Goal: Task Accomplishment & Management: Manage account settings

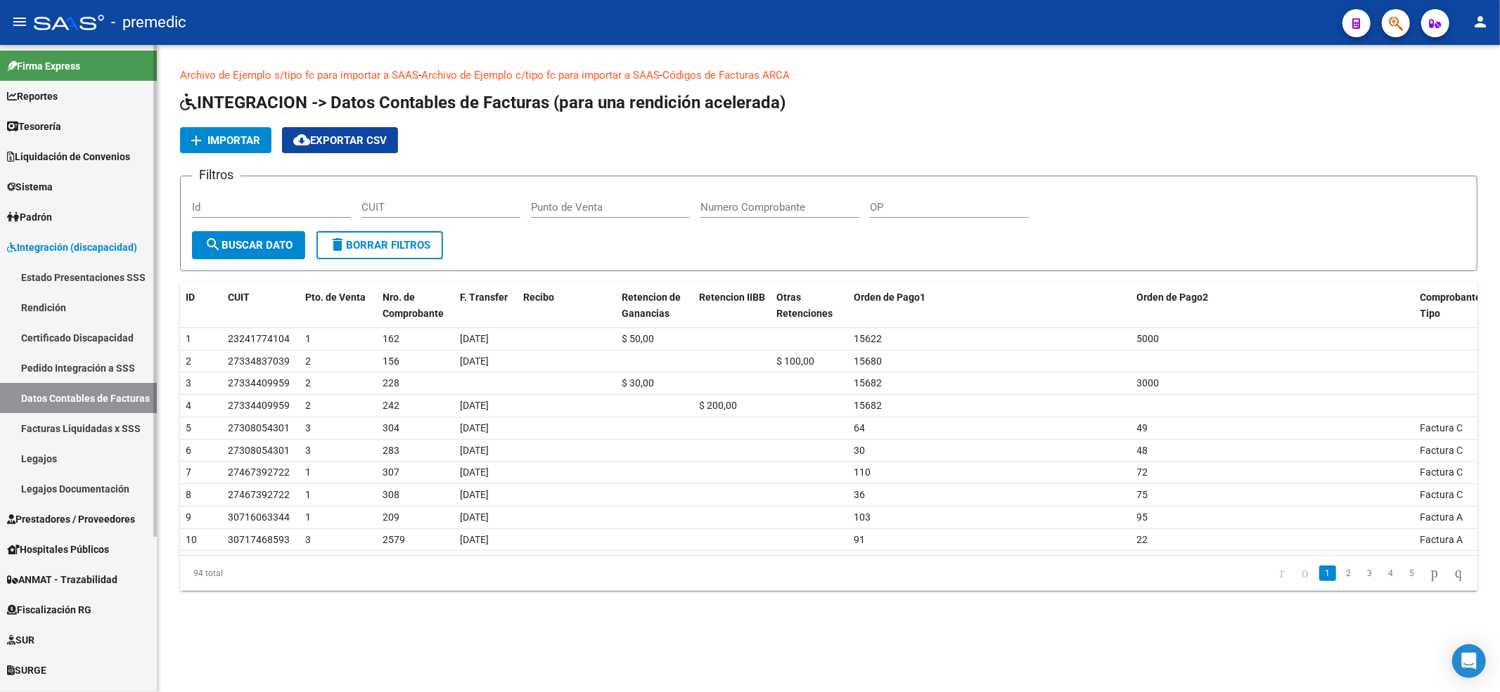
click at [73, 304] on link "Rendición" at bounding box center [78, 307] width 157 height 30
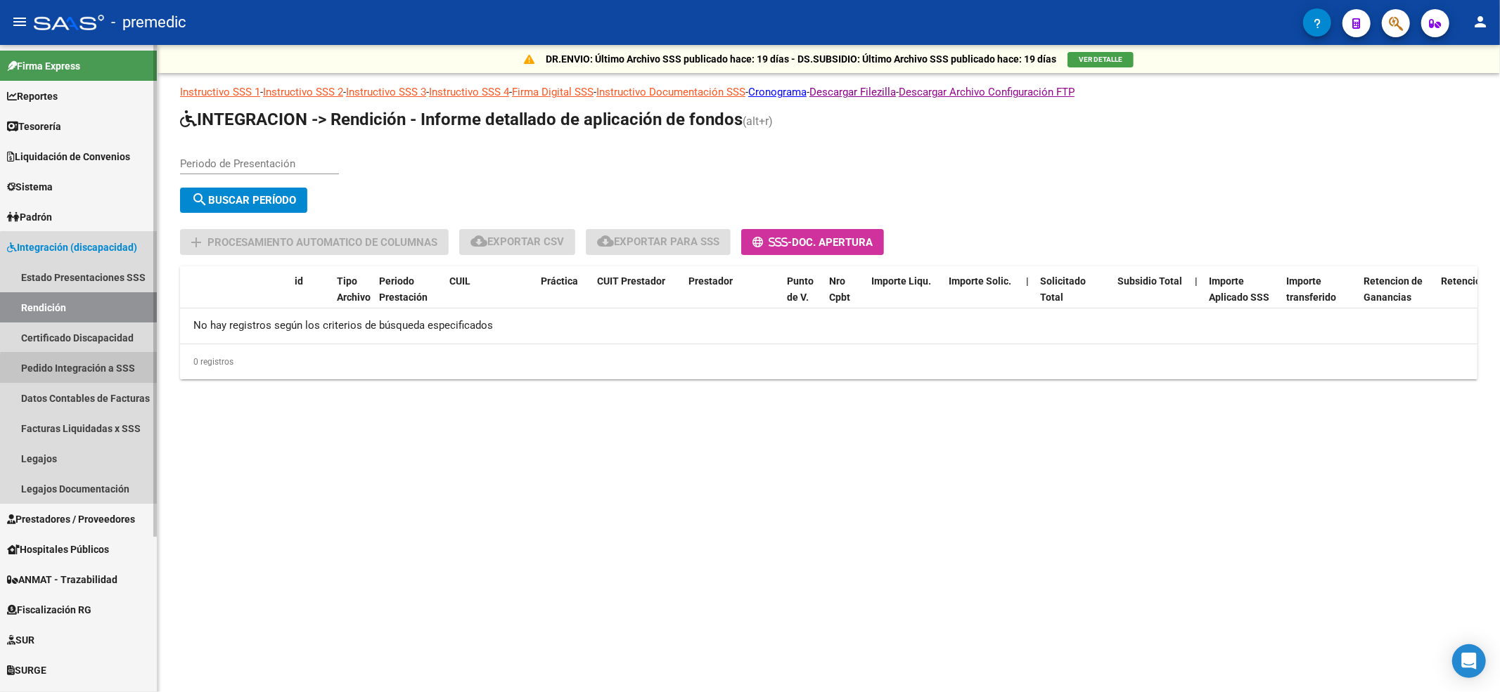
click at [86, 370] on link "Pedido Integración a SSS" at bounding box center [78, 368] width 157 height 30
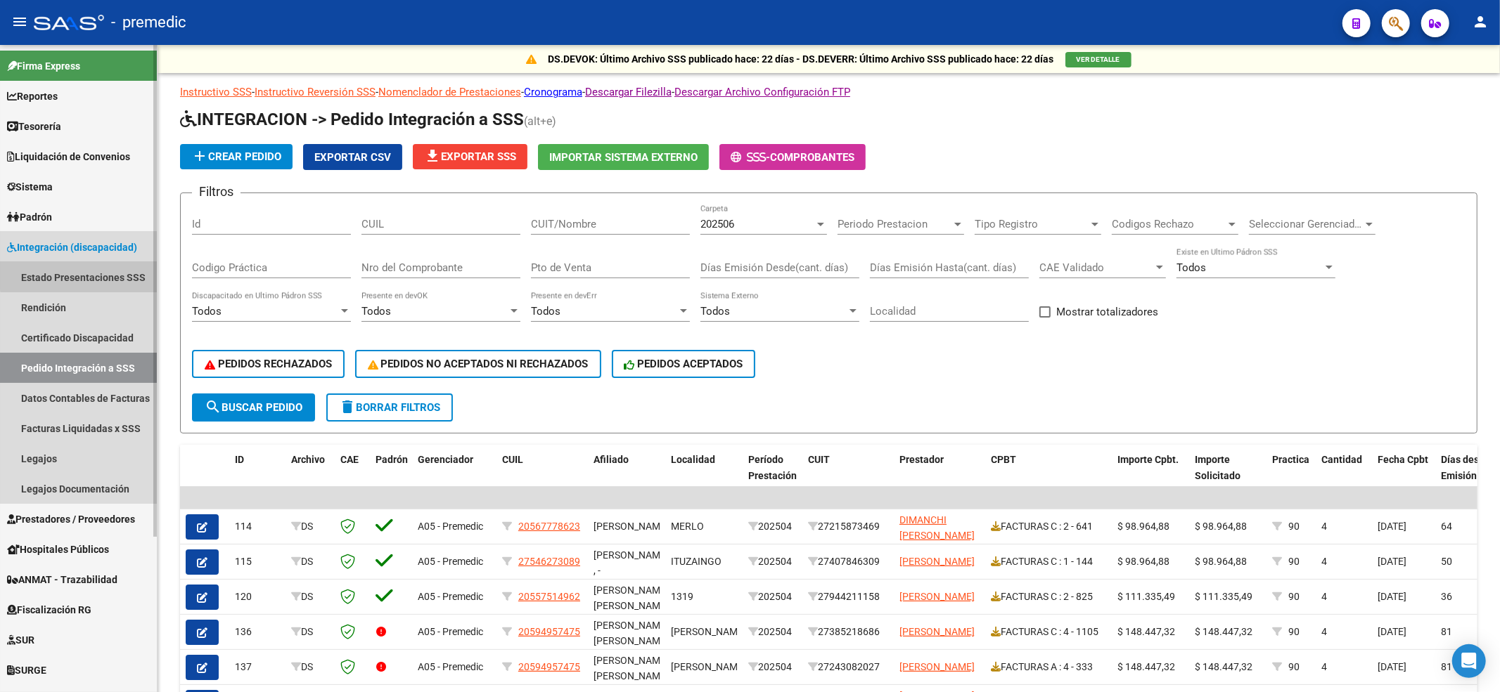
click at [83, 276] on link "Estado Presentaciones SSS" at bounding box center [78, 277] width 157 height 30
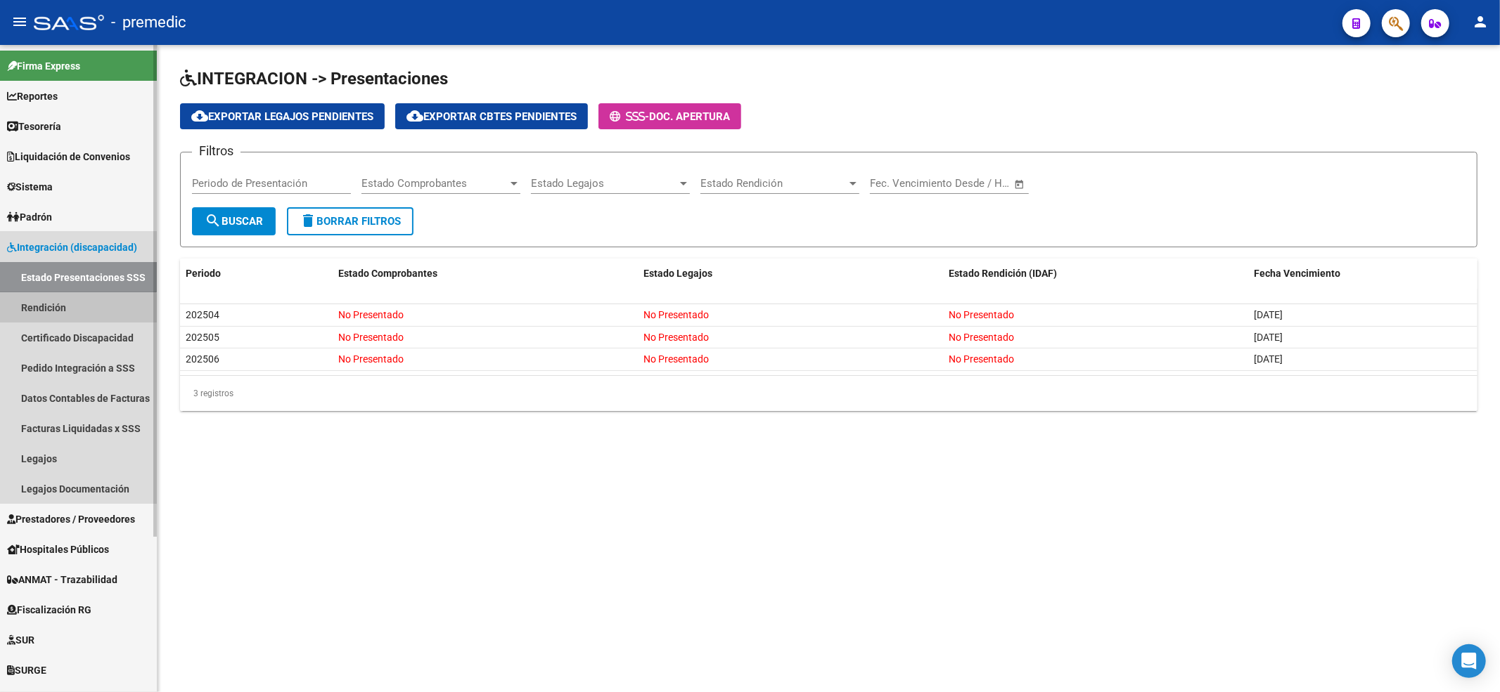
click at [77, 315] on link "Rendición" at bounding box center [78, 307] width 157 height 30
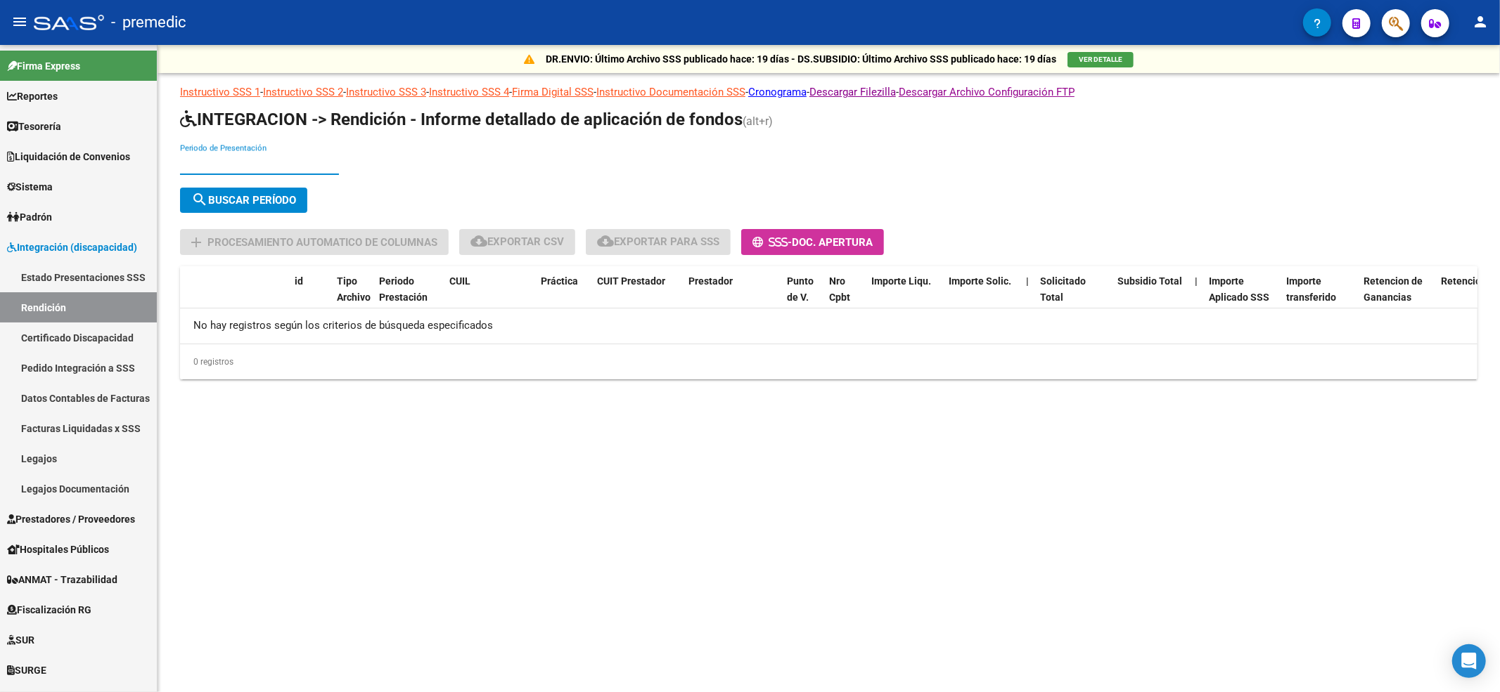
click at [259, 158] on input "Periodo de Presentación" at bounding box center [259, 163] width 159 height 13
type input "202505"
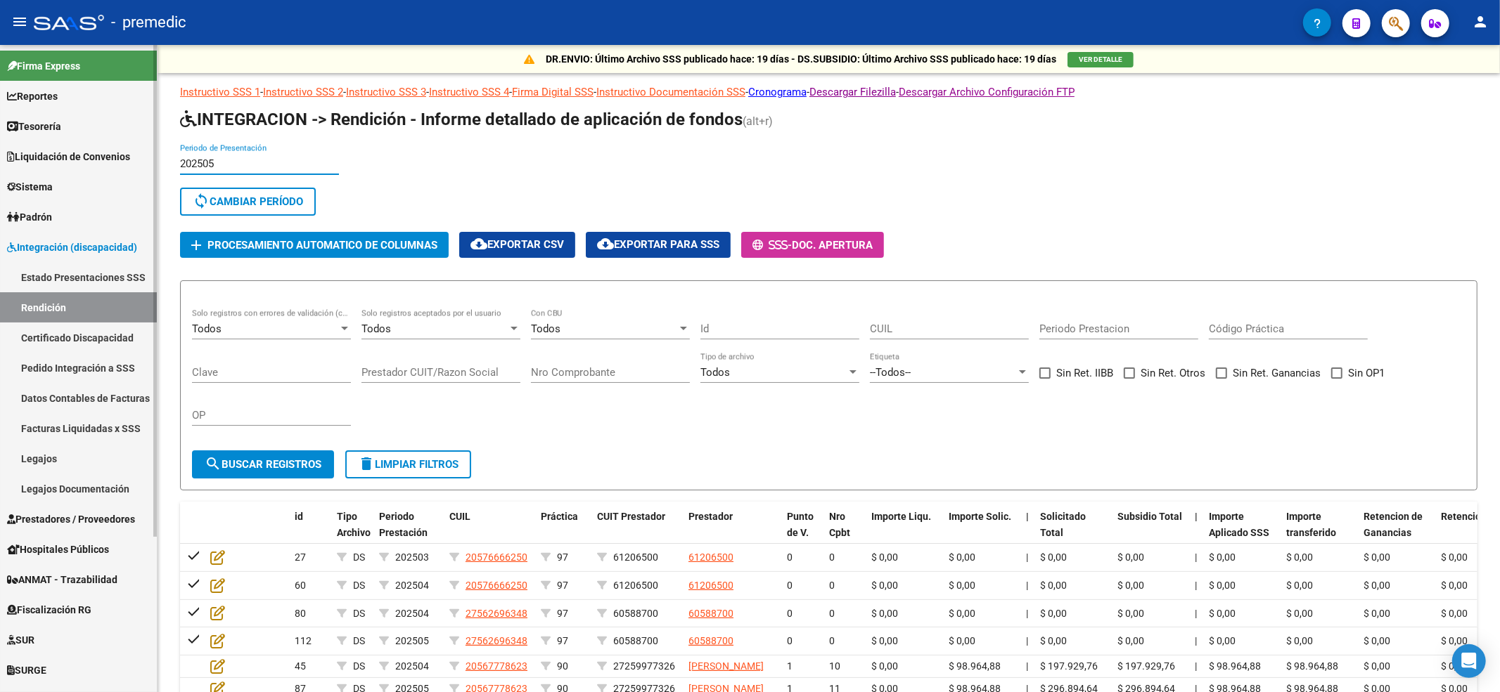
click at [90, 333] on link "Certificado Discapacidad" at bounding box center [78, 338] width 157 height 30
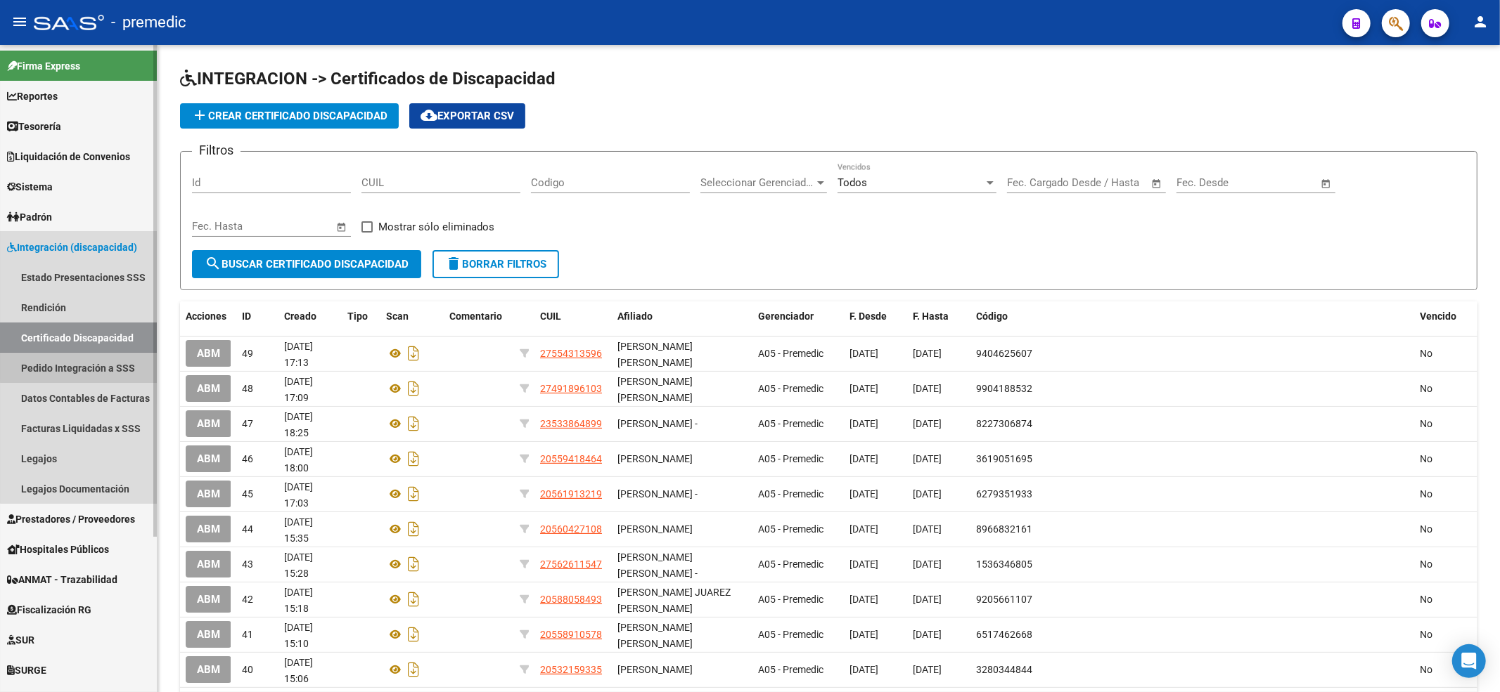
click at [84, 359] on link "Pedido Integración a SSS" at bounding box center [78, 368] width 157 height 30
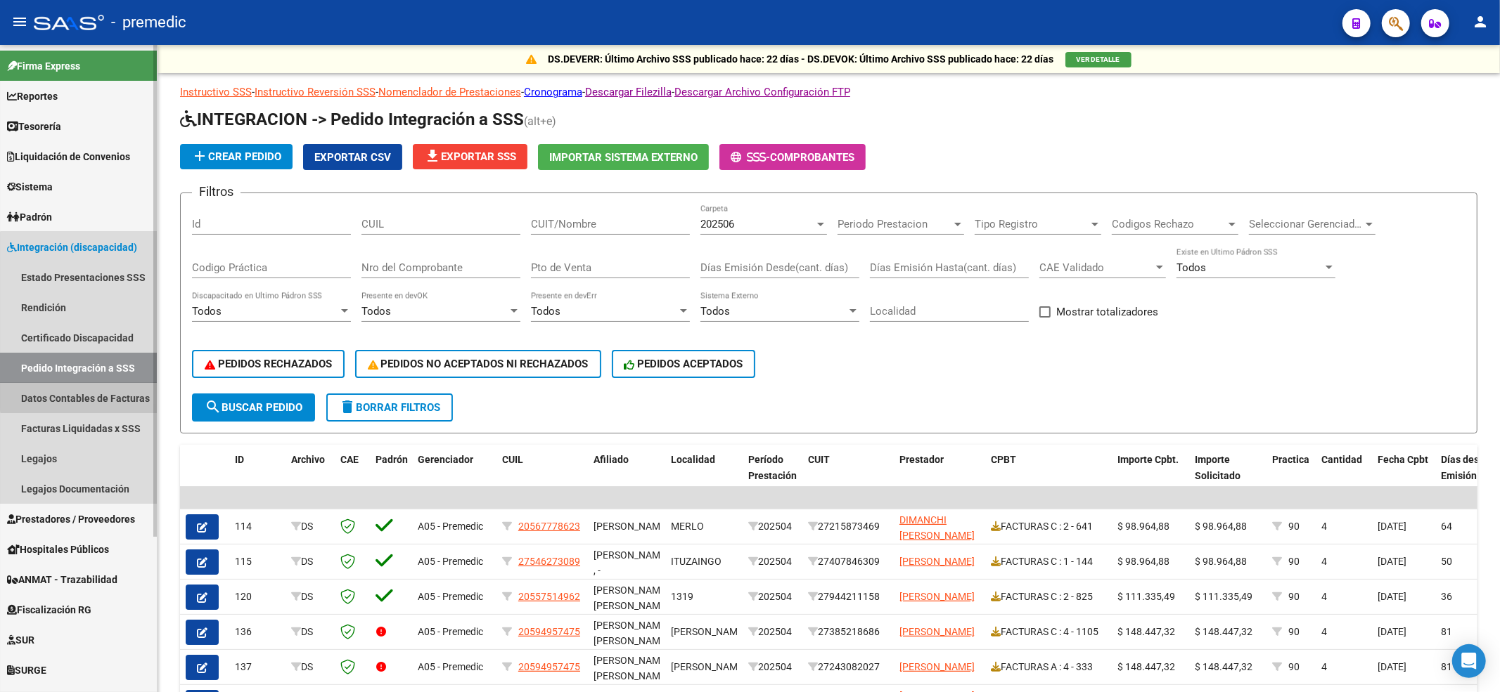
click at [80, 394] on link "Datos Contables de Facturas" at bounding box center [78, 398] width 157 height 30
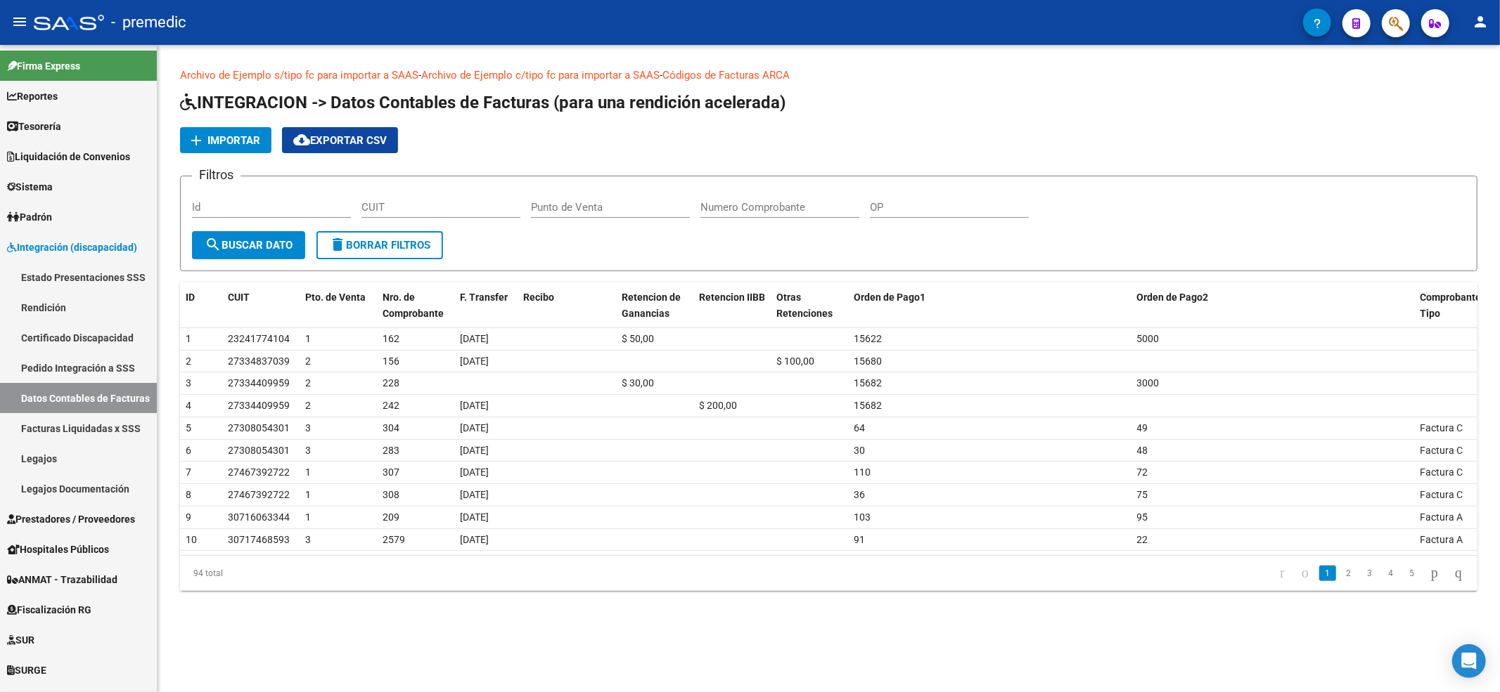
click at [361, 245] on span "delete Borrar Filtros" at bounding box center [379, 245] width 101 height 13
click at [1457, 572] on icon "go to last page" at bounding box center [1457, 573] width 11 height 17
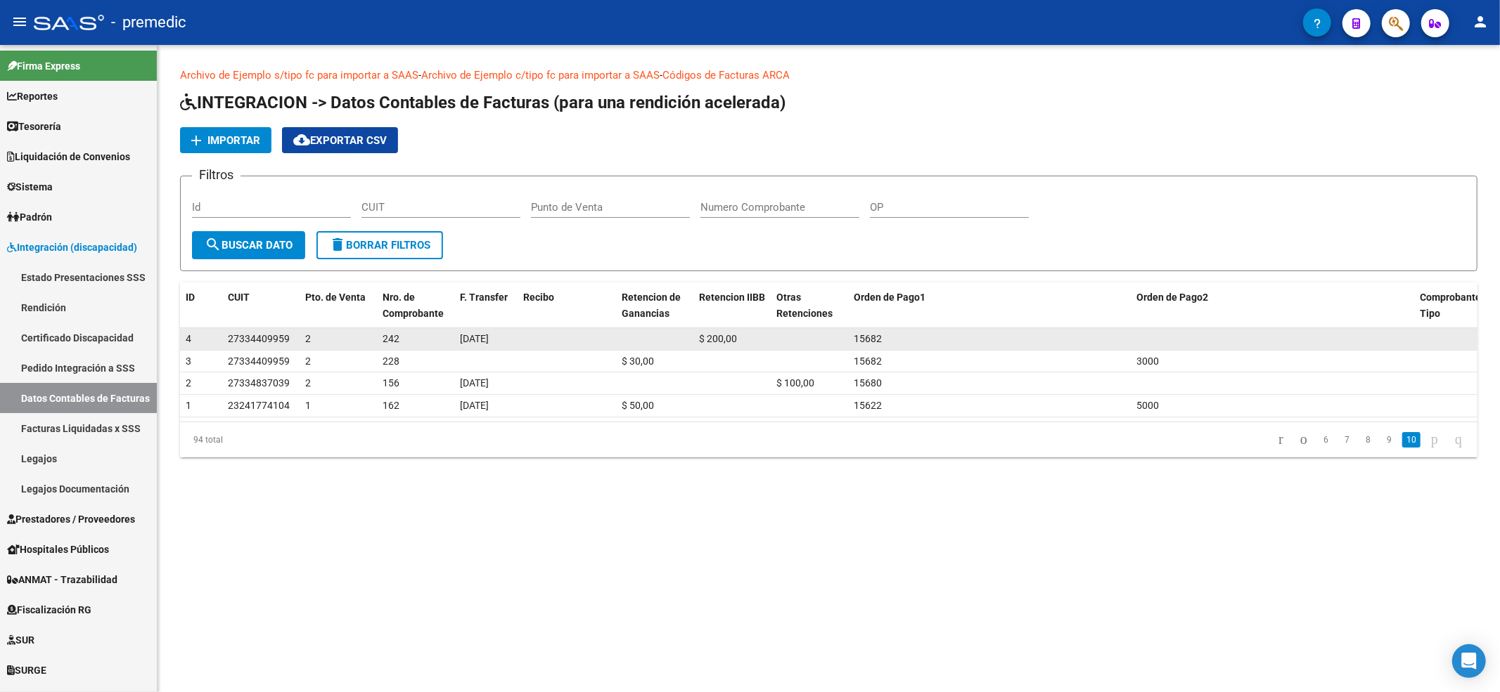
click at [288, 339] on span "27334409959" at bounding box center [259, 338] width 62 height 11
drag, startPoint x: 253, startPoint y: 339, endPoint x: 232, endPoint y: 344, distance: 21.7
click at [232, 344] on span "27334409959" at bounding box center [259, 338] width 62 height 11
click at [240, 335] on span "27334409959" at bounding box center [259, 338] width 62 height 11
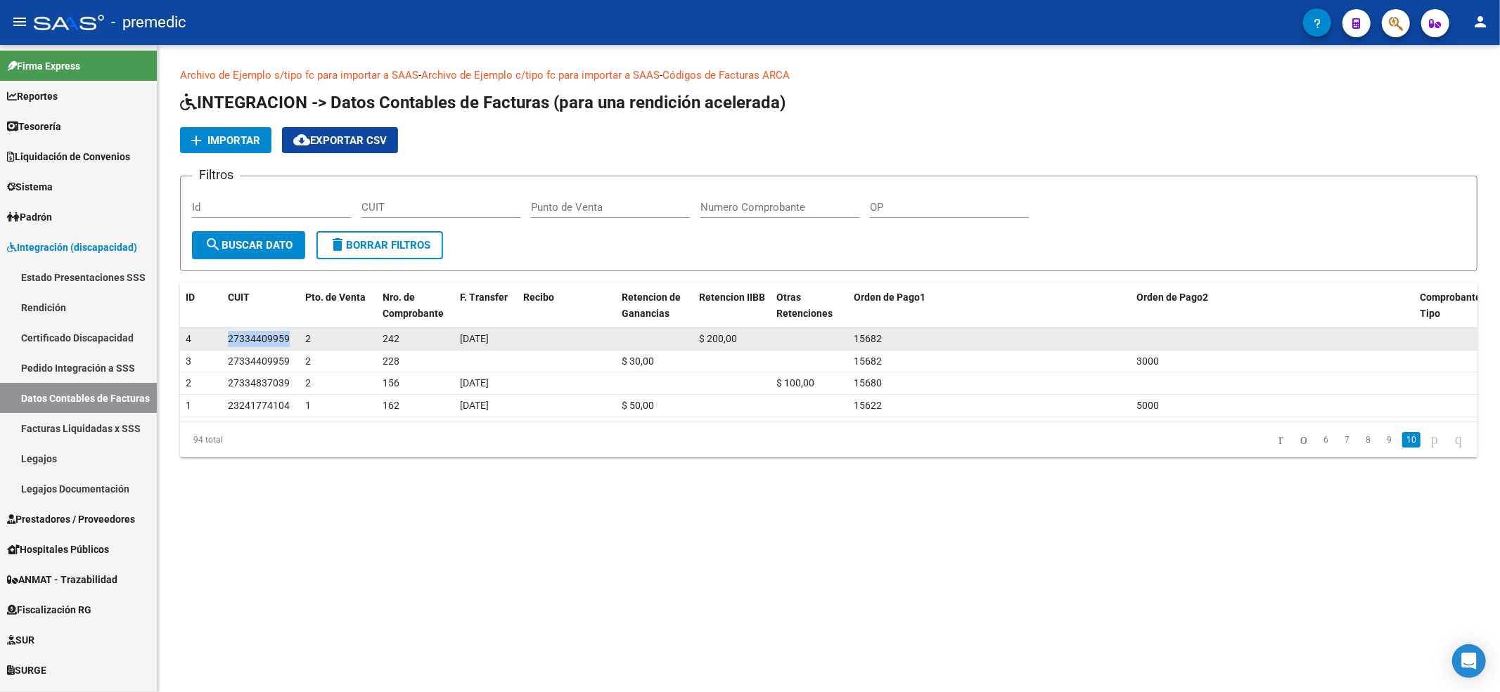
click at [240, 335] on span "27334409959" at bounding box center [259, 338] width 62 height 11
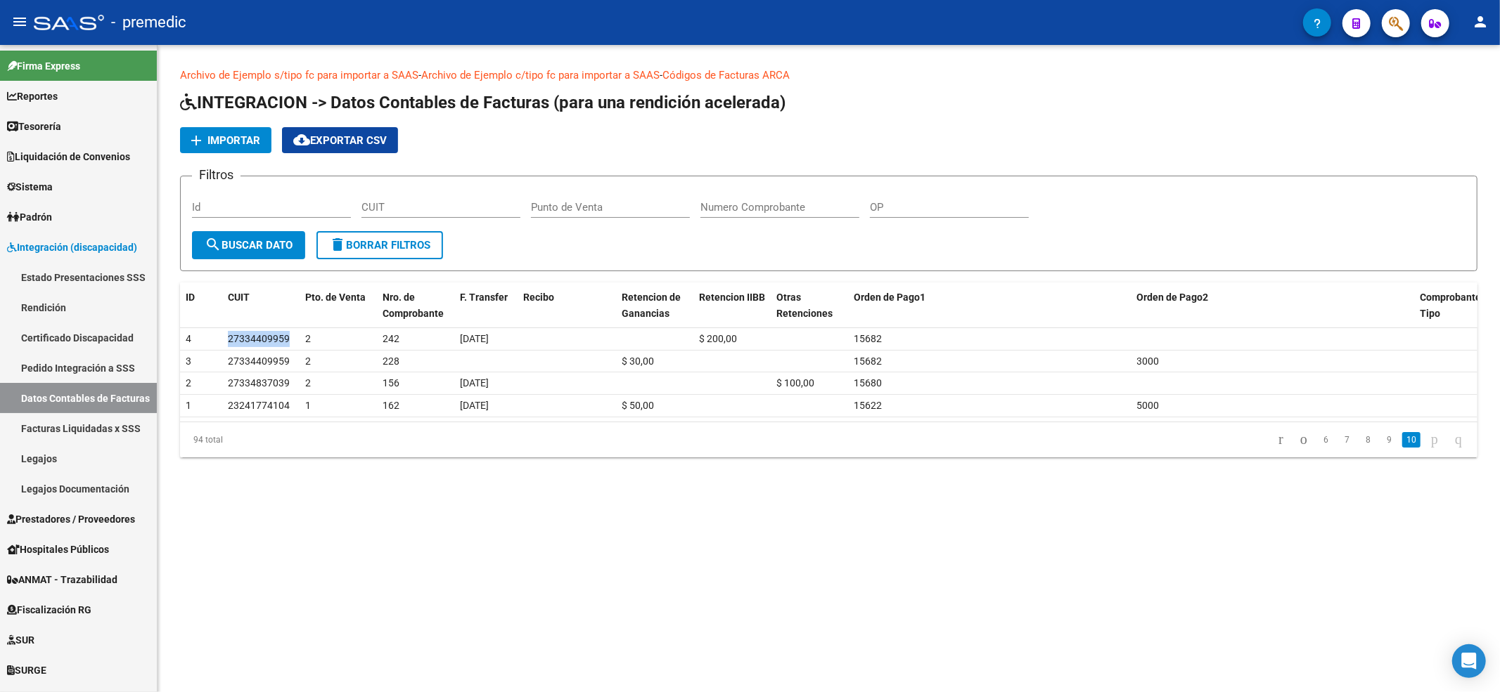
click at [215, 141] on span "Importar" at bounding box center [233, 140] width 53 height 13
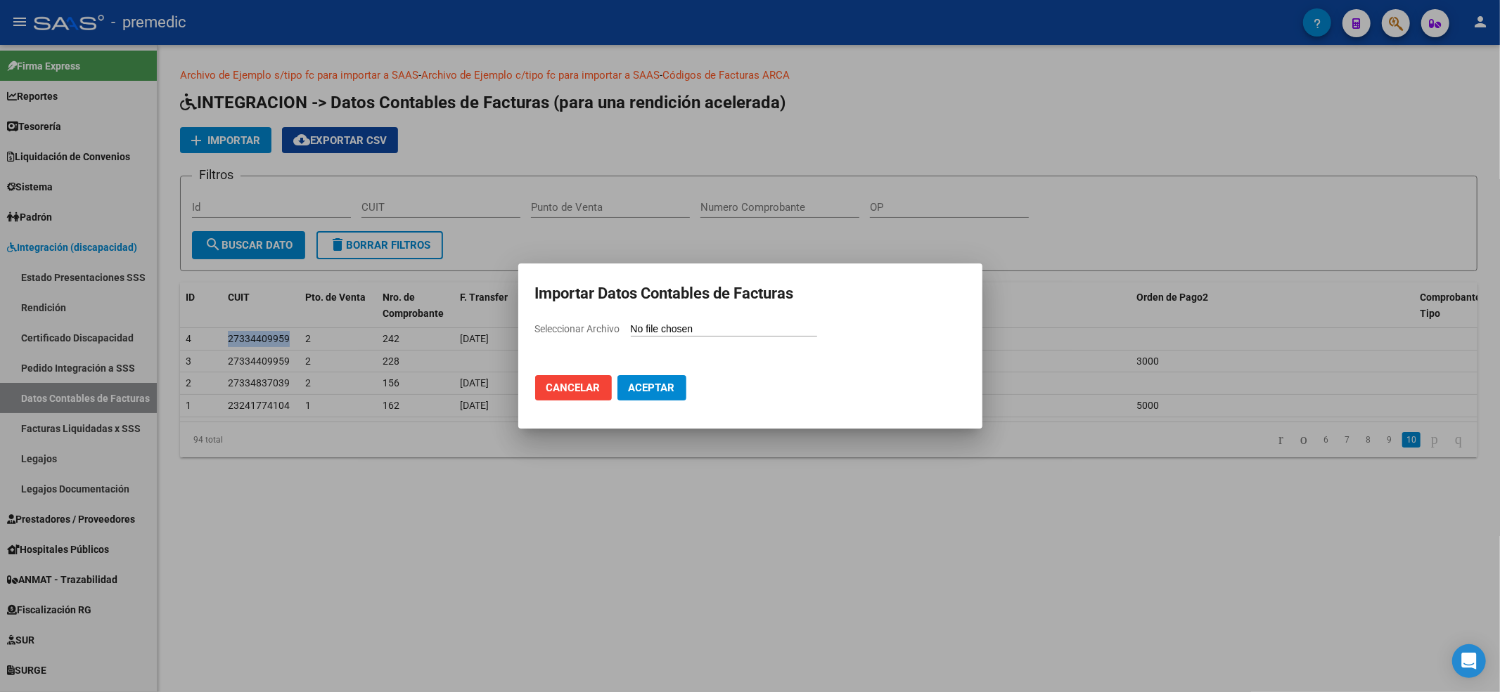
click at [689, 335] on input "Seleccionar Archivo" at bounding box center [724, 329] width 186 height 13
type input "C:\fakepath\Modelo de Importacion de Comprobantes.csv"
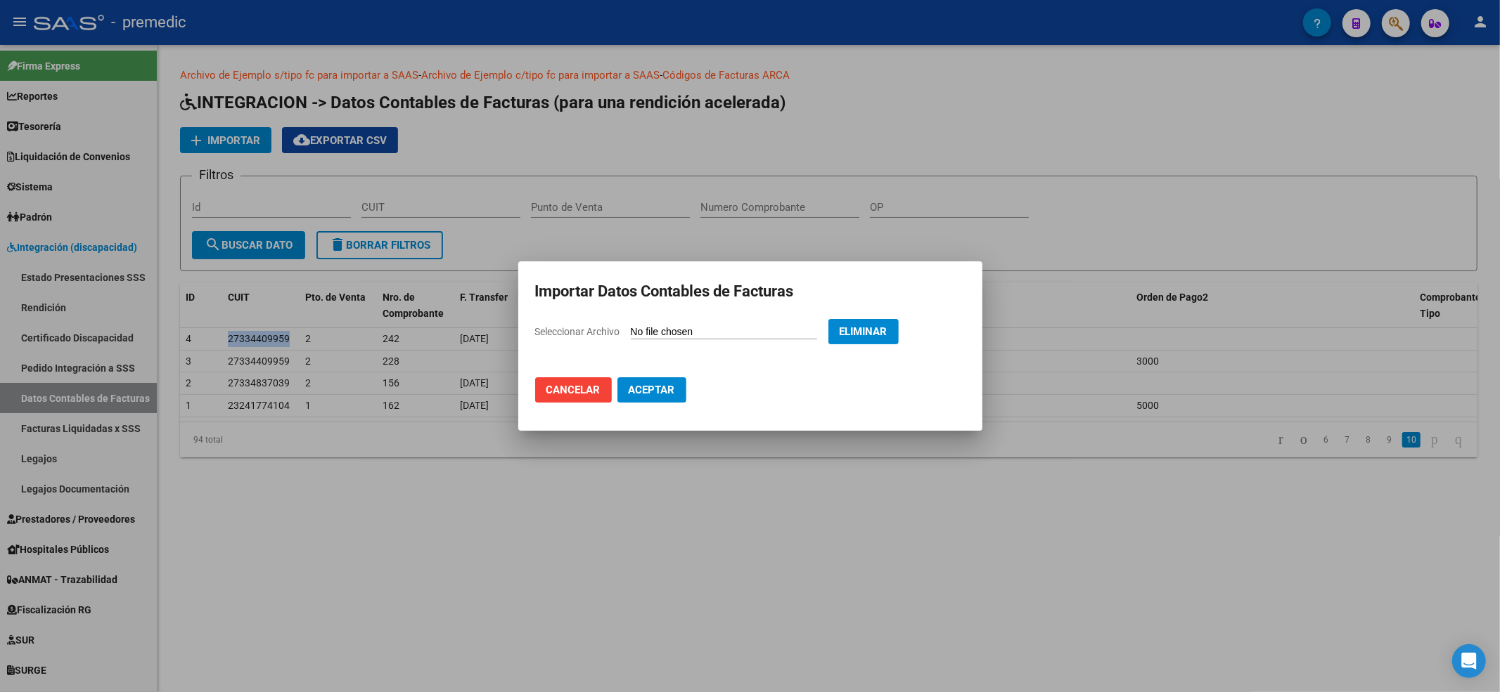
click at [636, 392] on span "Aceptar" at bounding box center [652, 390] width 46 height 13
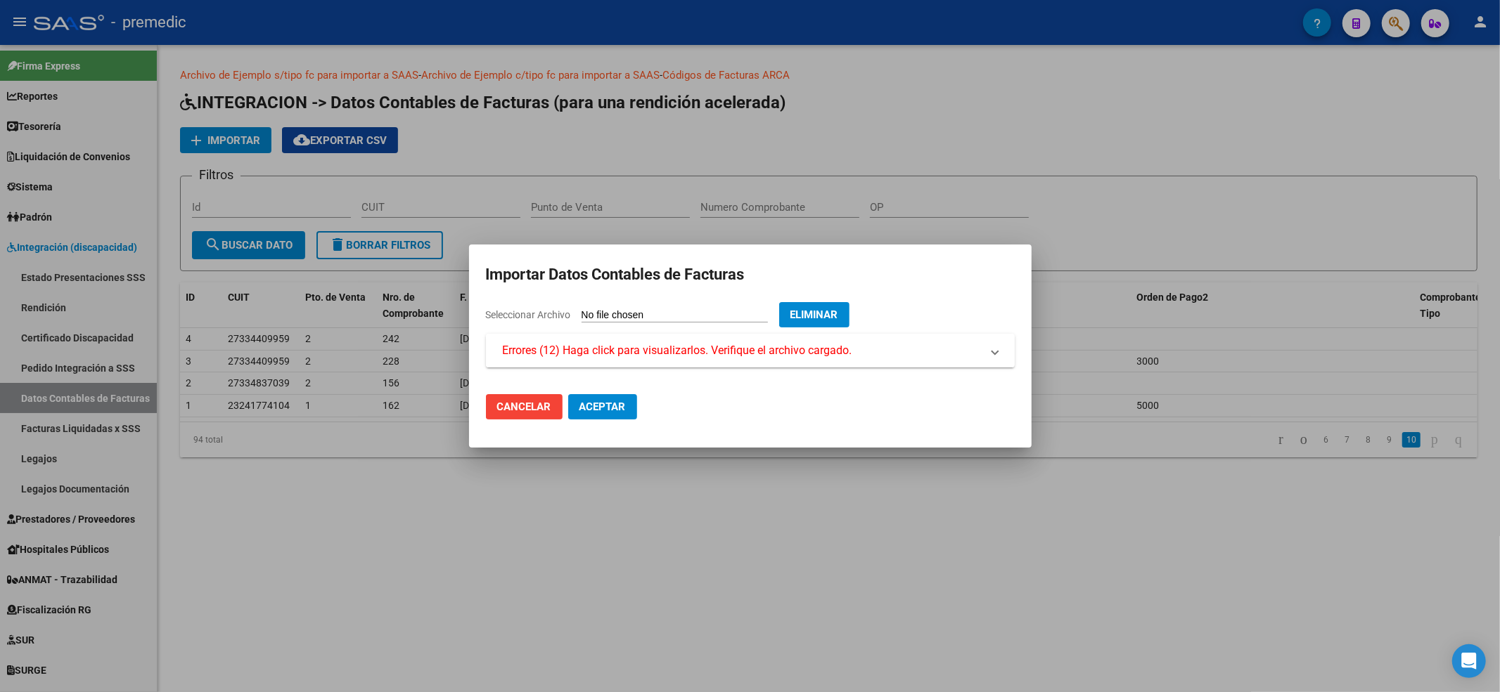
click at [744, 353] on span "Errores (12) Haga click para visualizarlos. Verifique el archivo cargado." at bounding box center [677, 350] width 349 height 17
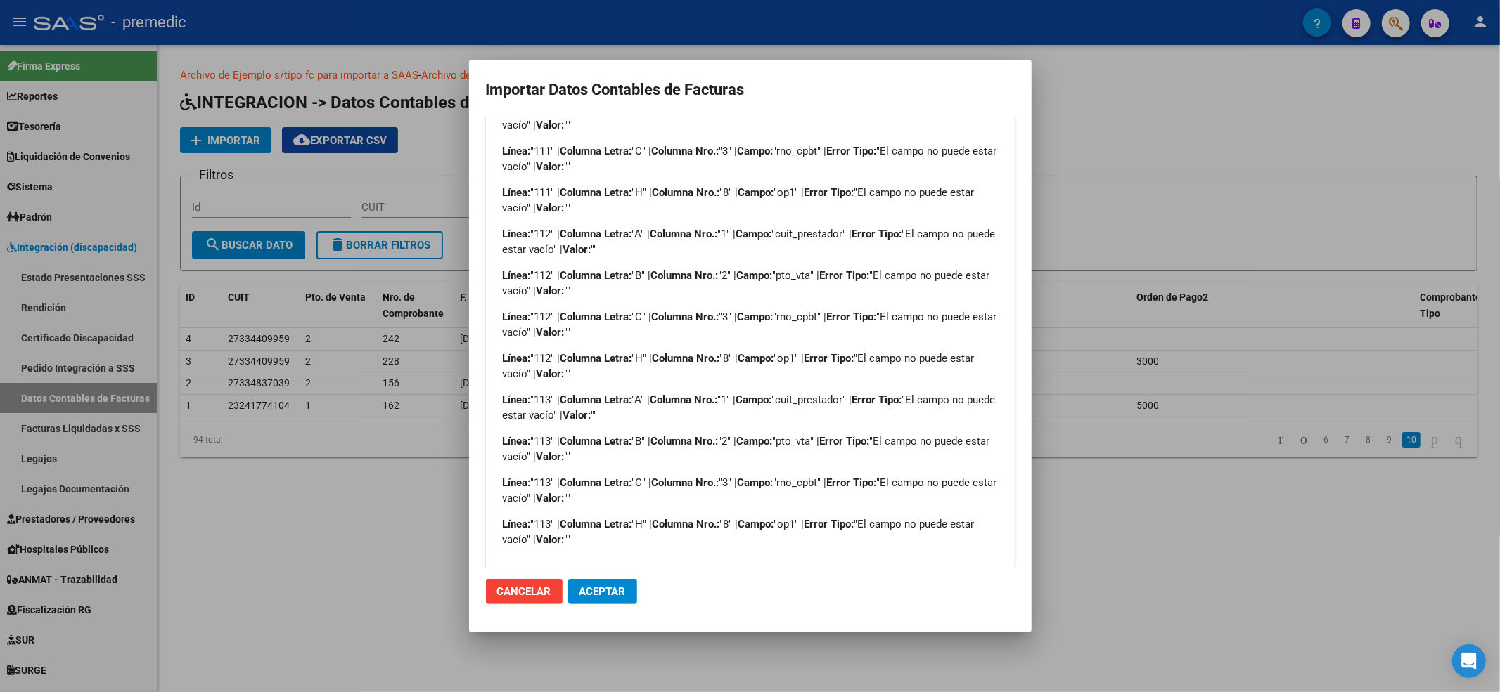
scroll to position [183, 0]
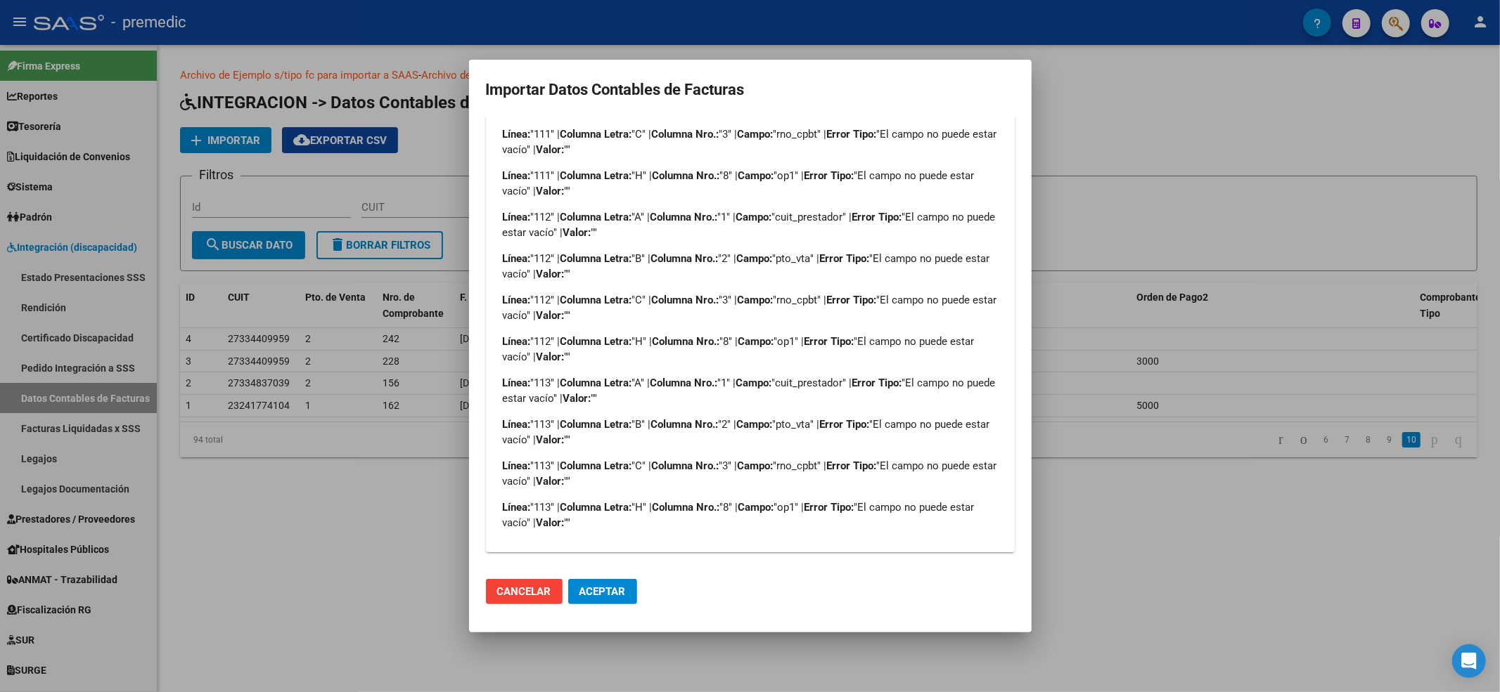
click at [588, 591] on span "Aceptar" at bounding box center [602, 592] width 46 height 13
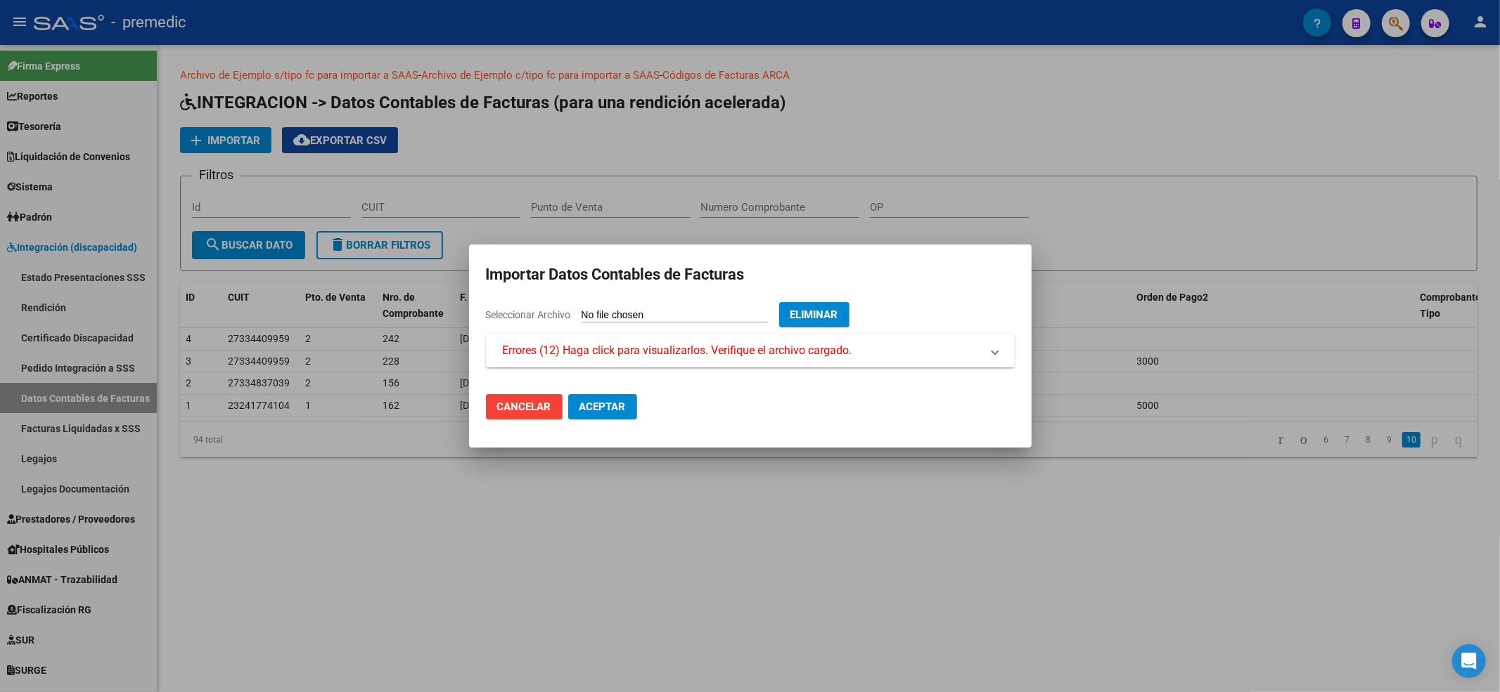
click at [580, 302] on div "Seleccionar Archivo Eliminar" at bounding box center [750, 318] width 529 height 32
click at [714, 344] on span "Errores (12) Haga click para visualizarlos. Verifique el archivo cargado." at bounding box center [677, 350] width 349 height 17
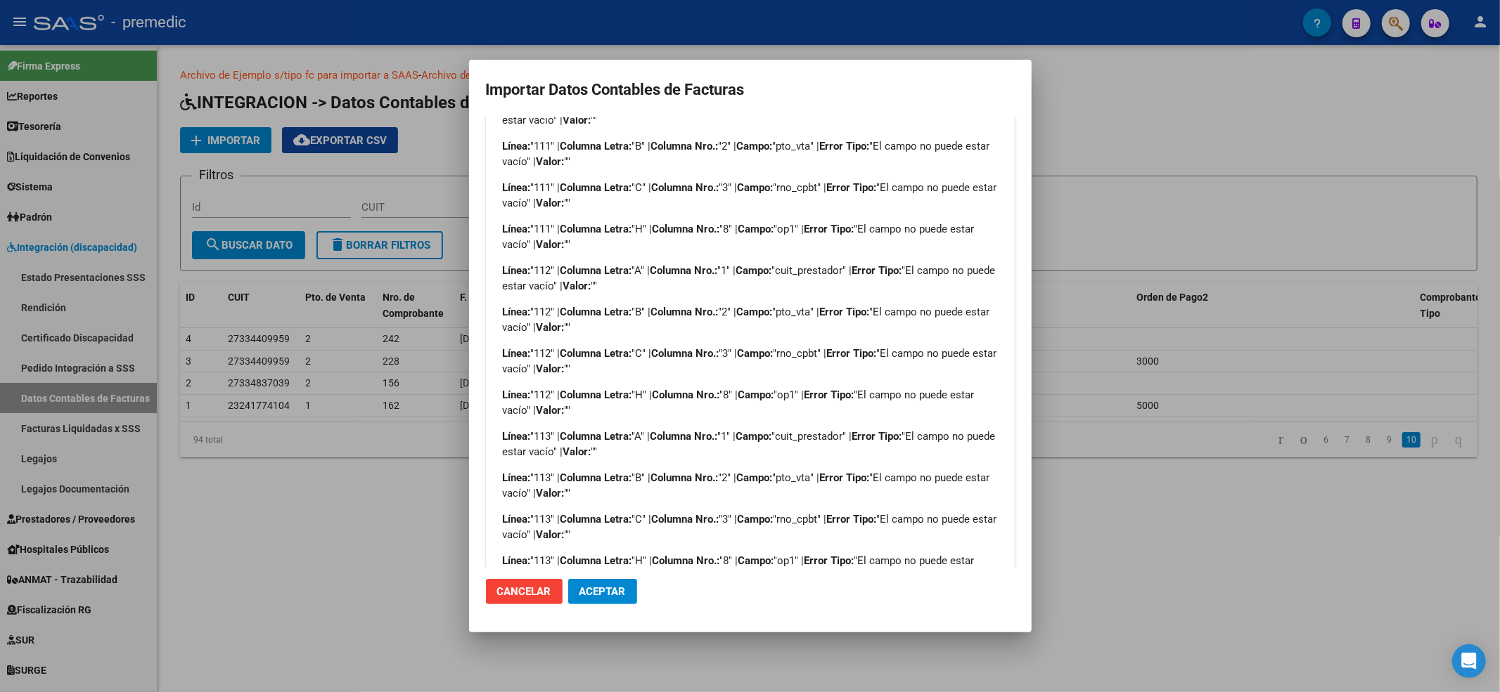
scroll to position [183, 0]
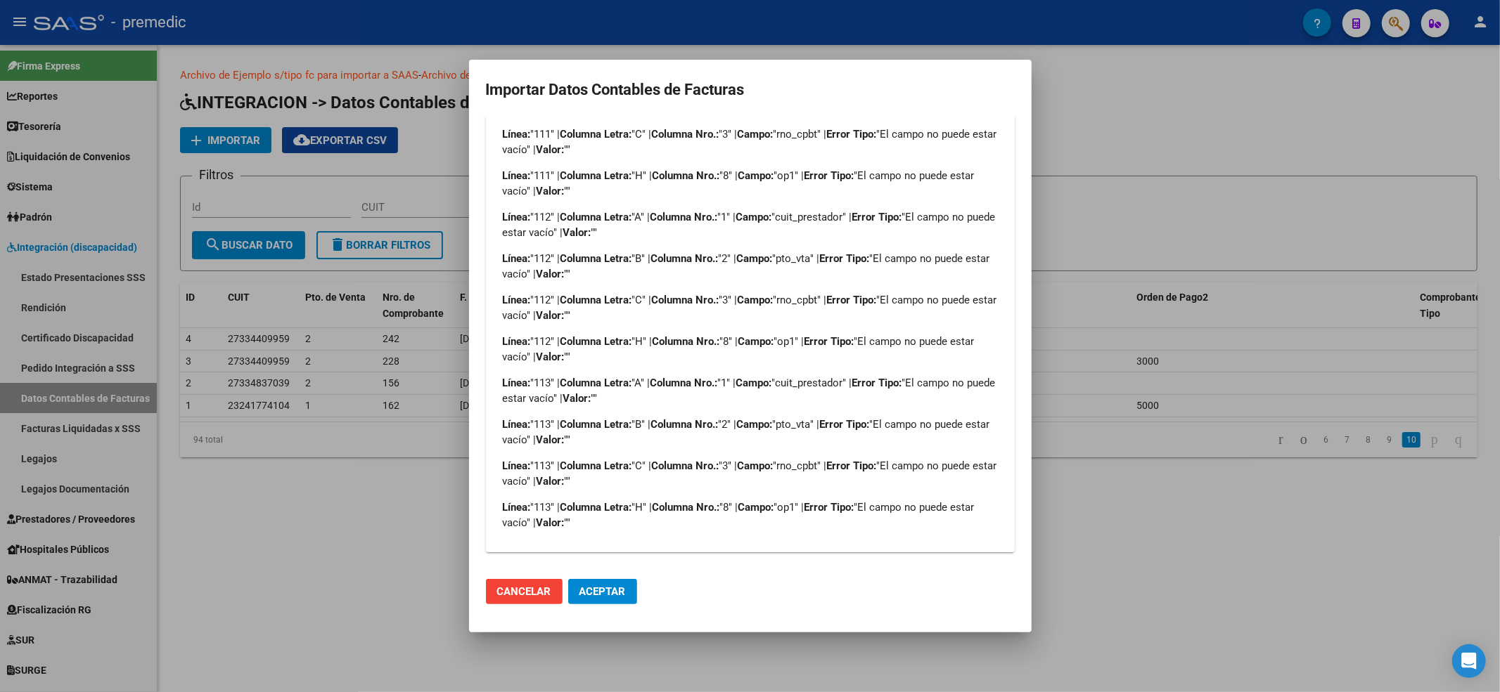
click at [592, 586] on span "Aceptar" at bounding box center [602, 592] width 46 height 13
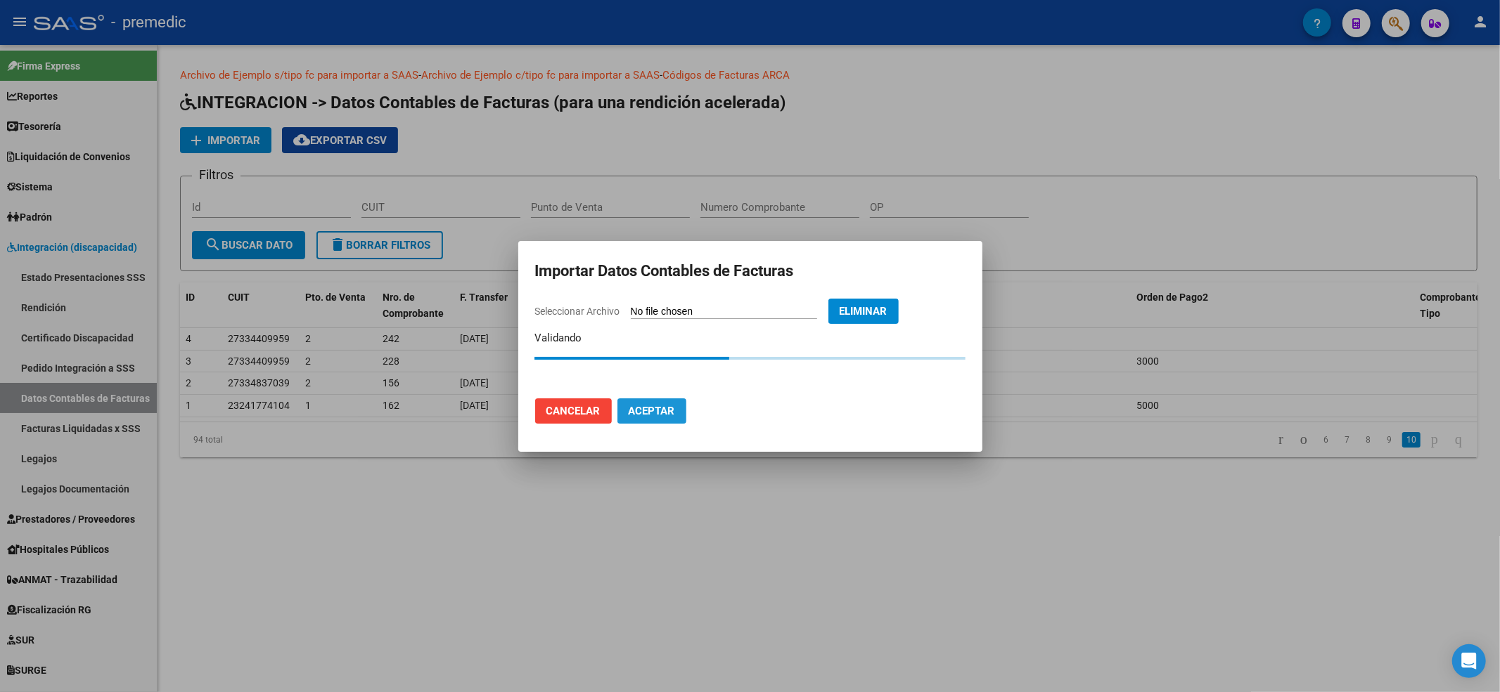
scroll to position [0, 0]
click at [532, 404] on mat-dialog-container "Importar Datos Contables de Facturas Seleccionar Archivo Eliminar Validando Can…" at bounding box center [750, 346] width 464 height 211
click at [560, 402] on button "Cancelar" at bounding box center [573, 411] width 77 height 25
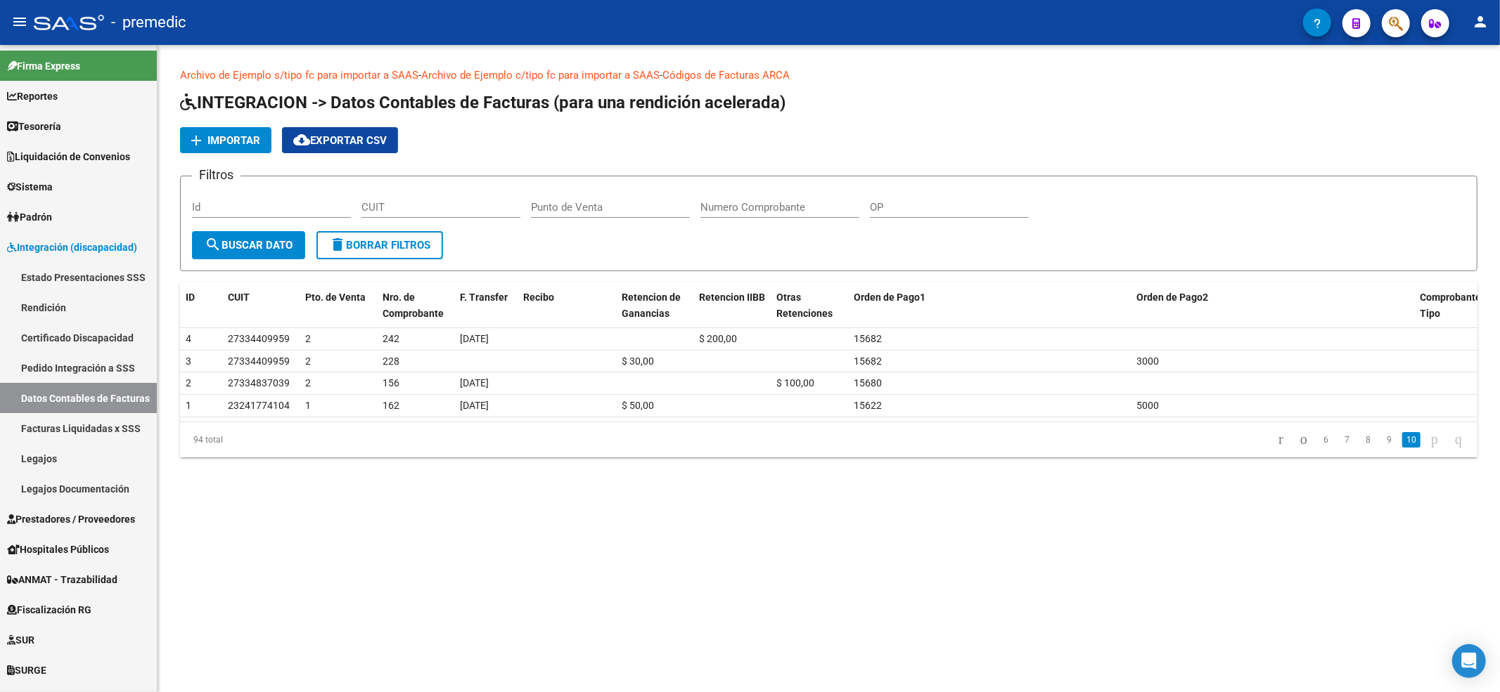
click at [219, 122] on app-list-header "INTEGRACION -> Datos Contables de Facturas (para una rendición acelerada) add I…" at bounding box center [828, 181] width 1297 height 180
click at [206, 142] on span "add Importar" at bounding box center [225, 140] width 69 height 13
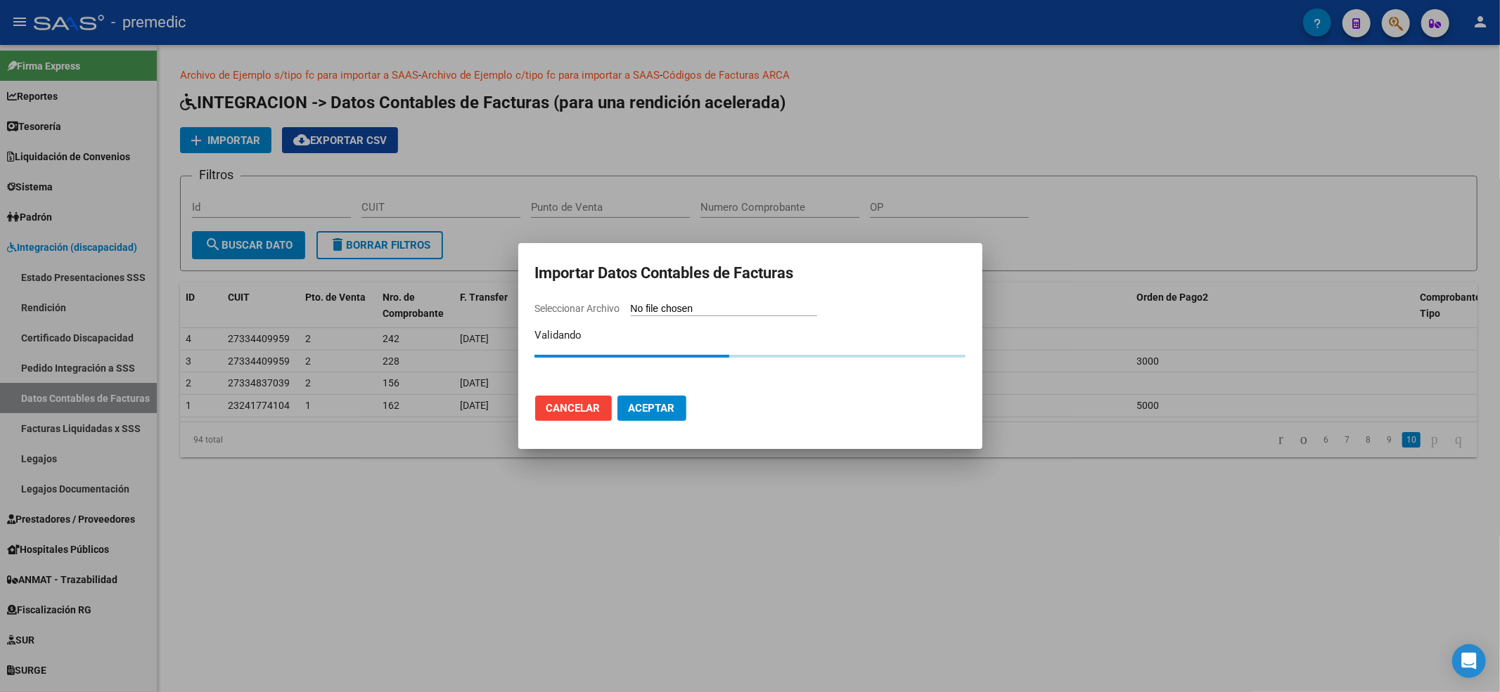
click at [715, 307] on input "Seleccionar Archivo" at bounding box center [724, 309] width 186 height 13
type input "C:\fakepath\Modelo de Importacion de Comprobantes.csv"
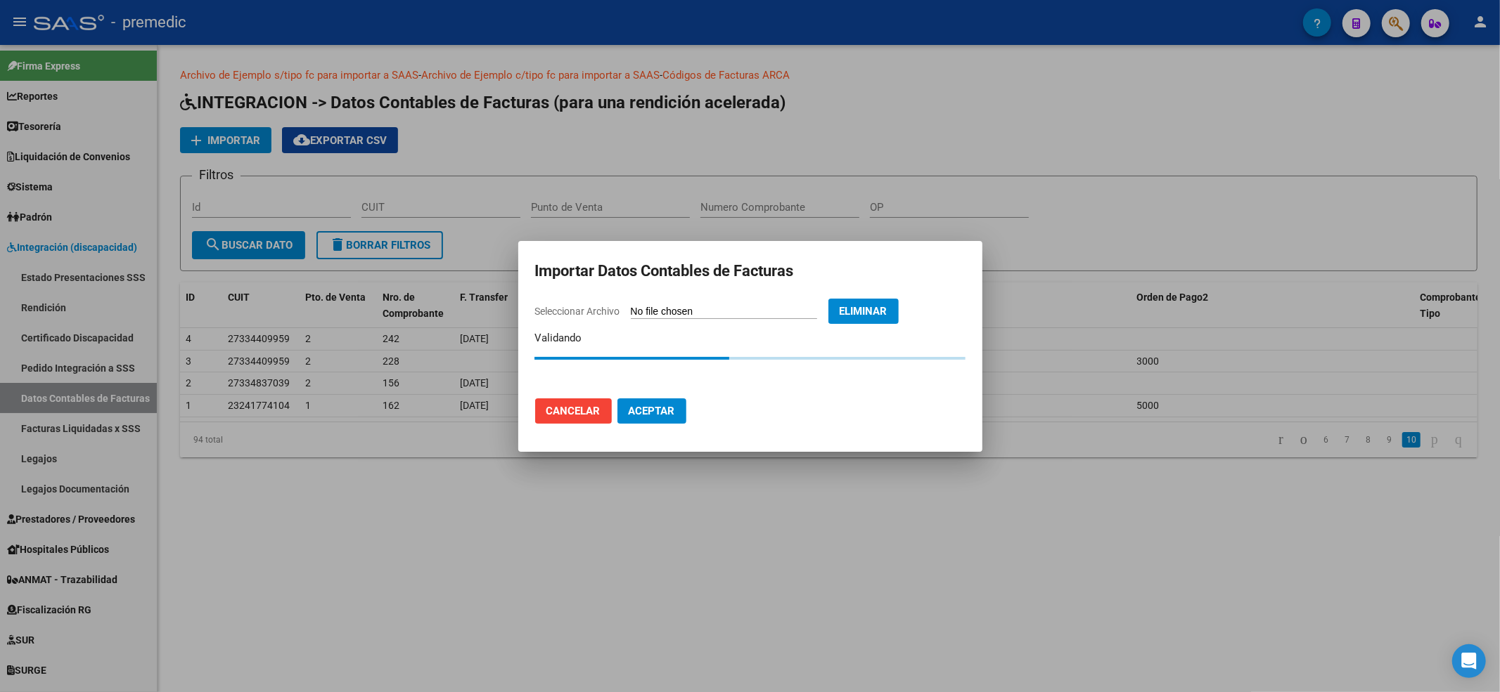
click at [673, 413] on span "Aceptar" at bounding box center [652, 411] width 46 height 13
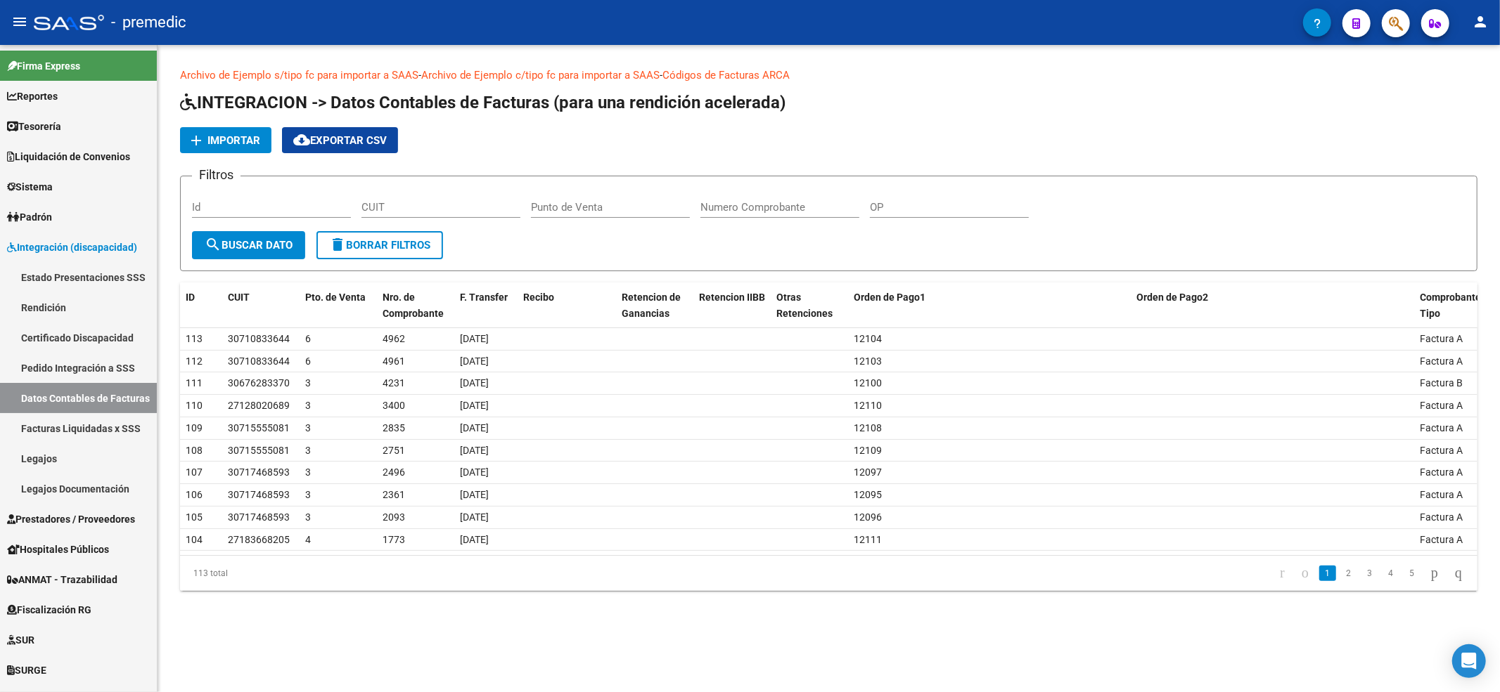
click at [510, 259] on form "Filtros Id CUIT Punto de Venta Numero Comprobante OP search Buscar Dato delete …" at bounding box center [828, 224] width 1297 height 96
click at [343, 146] on button "cloud_download Exportar CSV" at bounding box center [340, 140] width 116 height 26
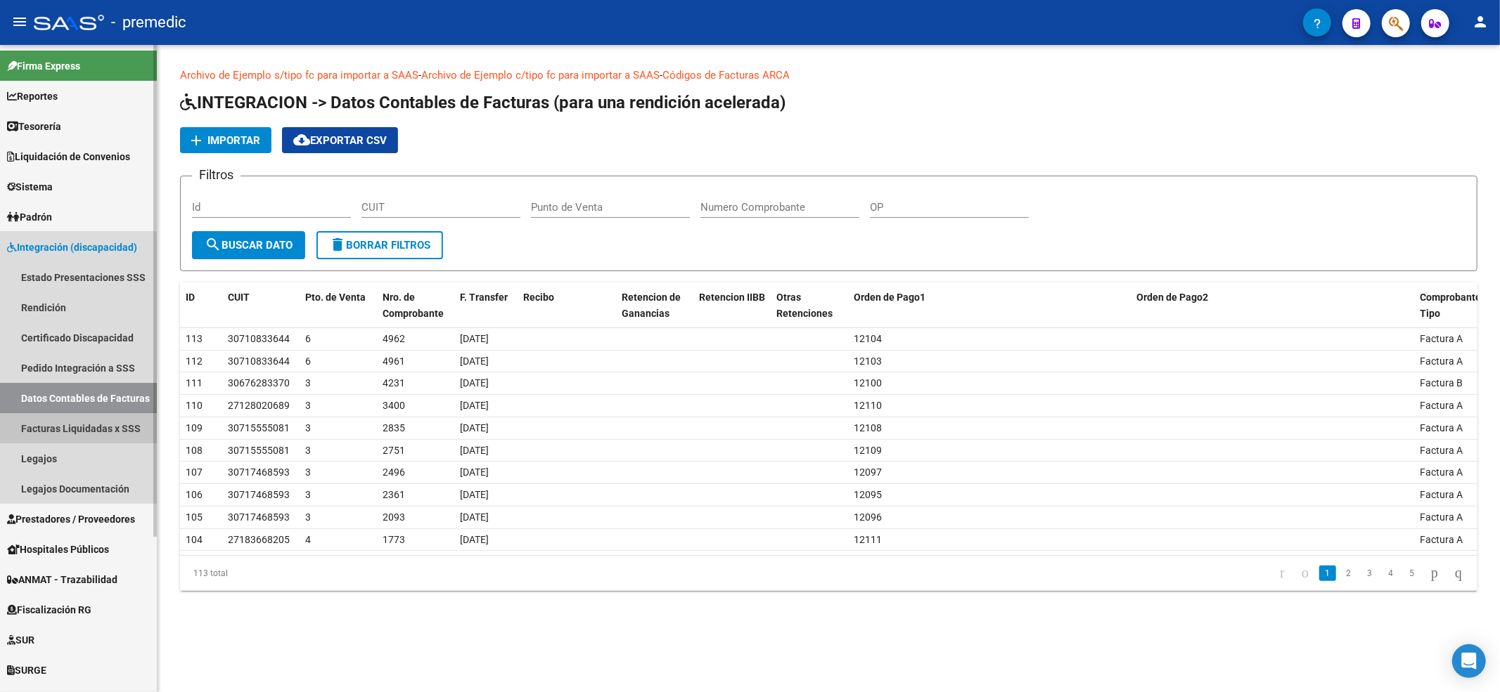
click at [58, 423] on link "Facturas Liquidadas x SSS" at bounding box center [78, 428] width 157 height 30
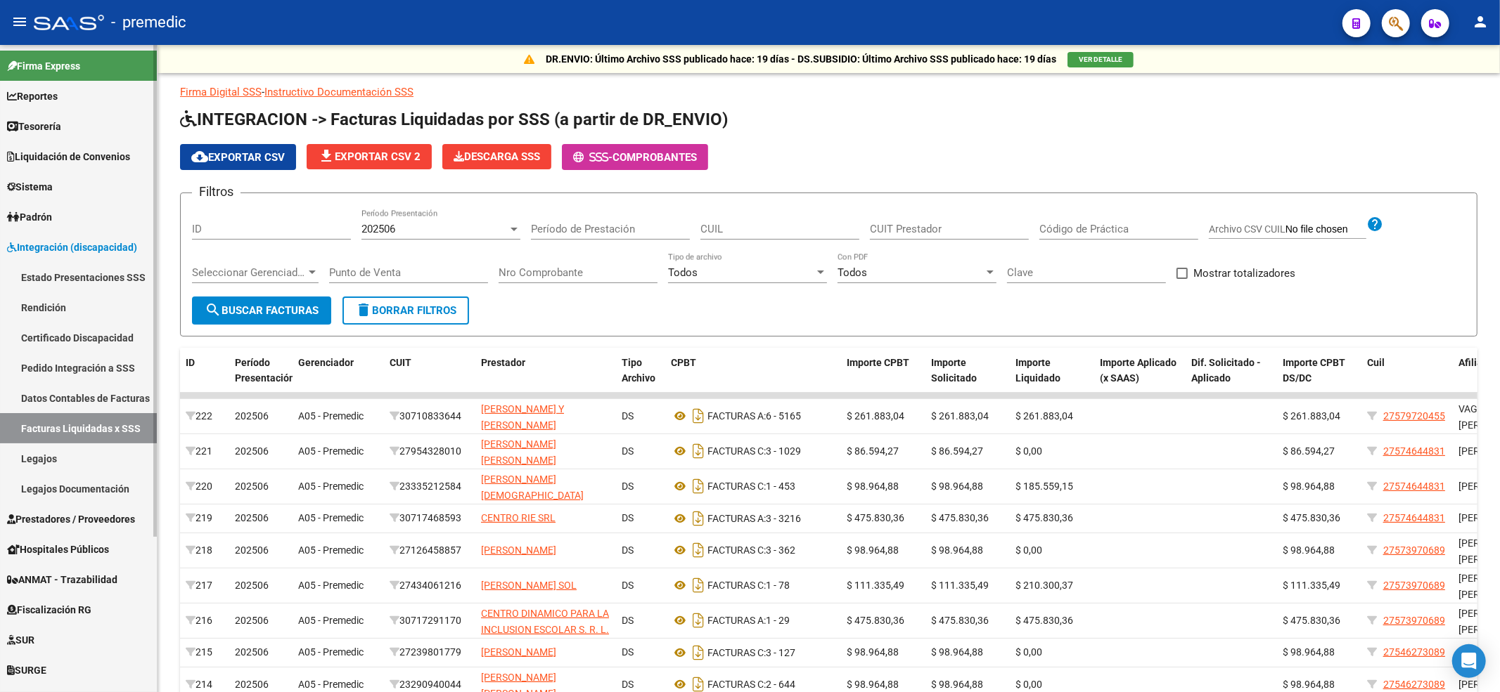
click at [89, 299] on link "Rendición" at bounding box center [78, 307] width 157 height 30
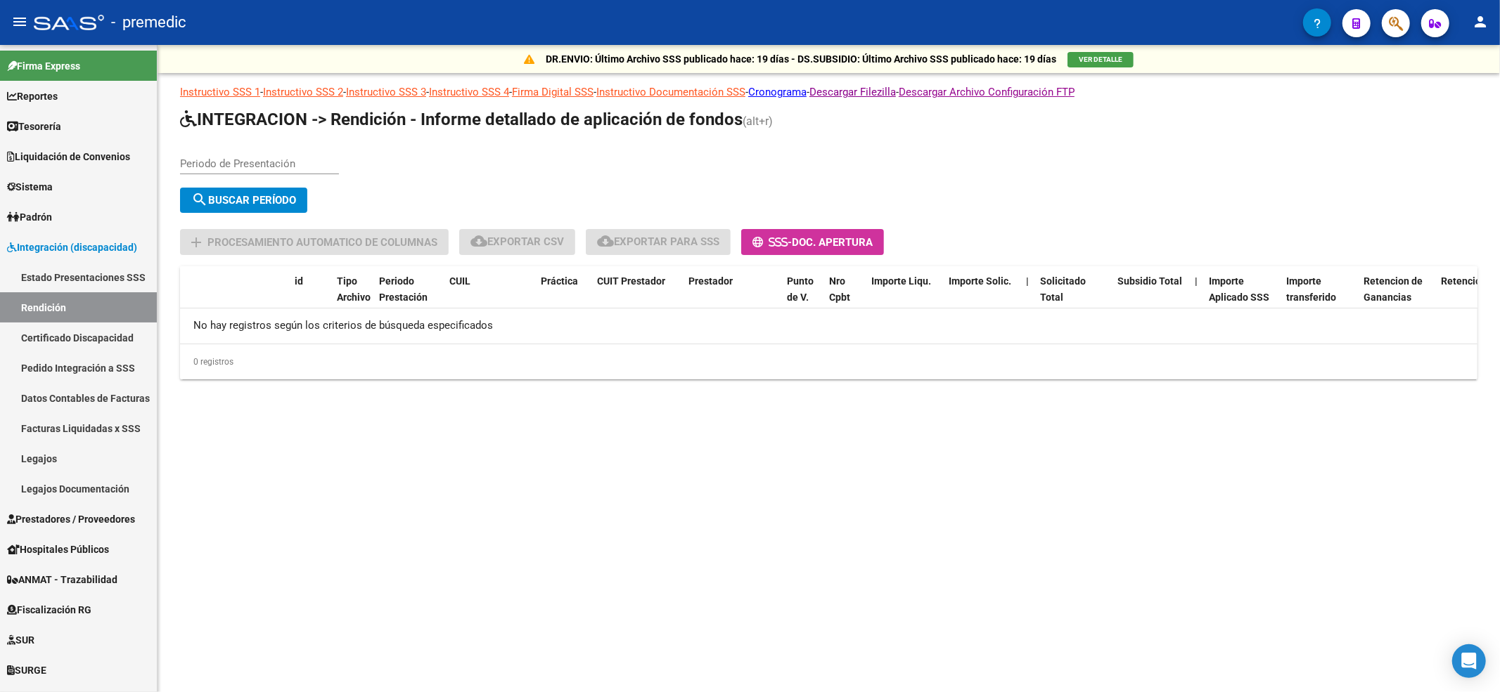
click at [269, 152] on div "Periodo de Presentación" at bounding box center [259, 159] width 159 height 30
type input "202506"
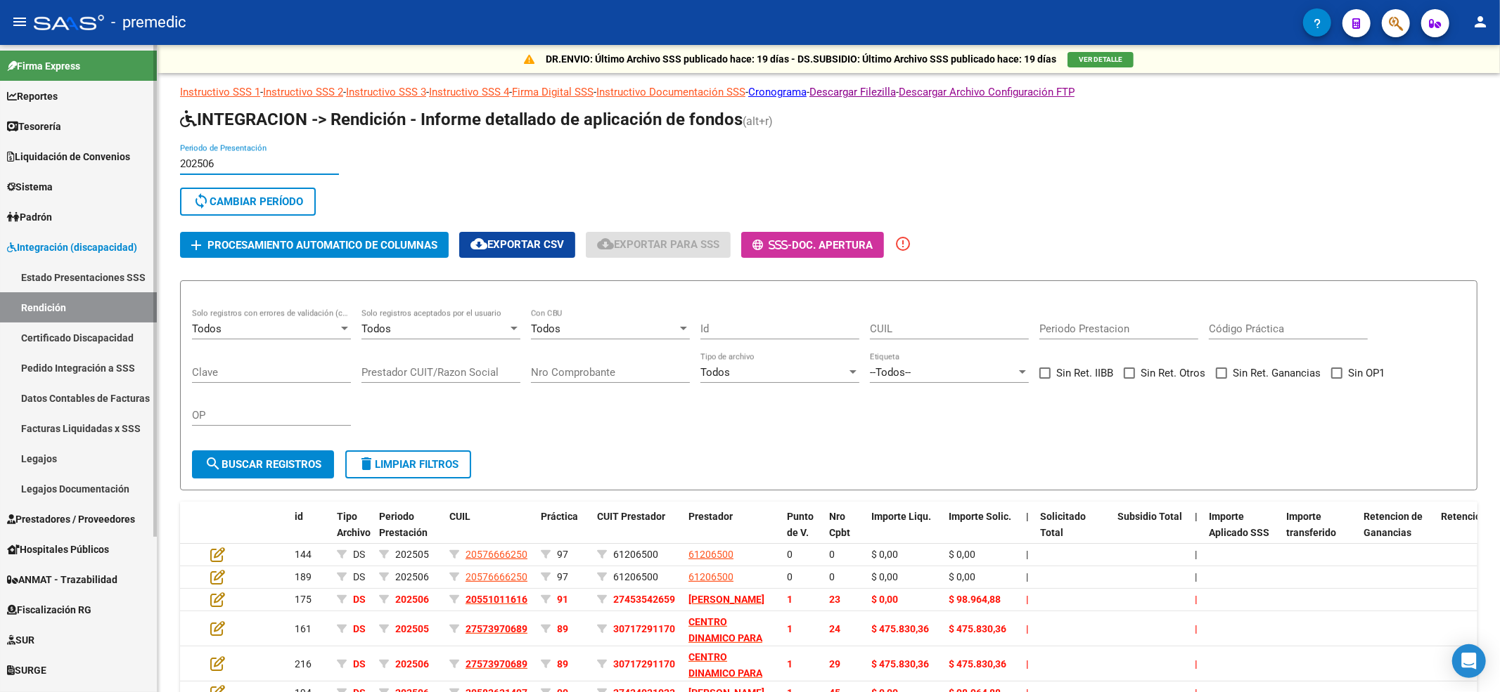
drag, startPoint x: 245, startPoint y: 164, endPoint x: 82, endPoint y: 165, distance: 163.8
click at [82, 164] on mat-sidenav-container "Firma Express Reportes Tablero de Control Ingresos Percibidos Análisis de todos…" at bounding box center [750, 368] width 1500 height 647
click at [259, 203] on span "sync Cambiar Período" at bounding box center [248, 201] width 110 height 13
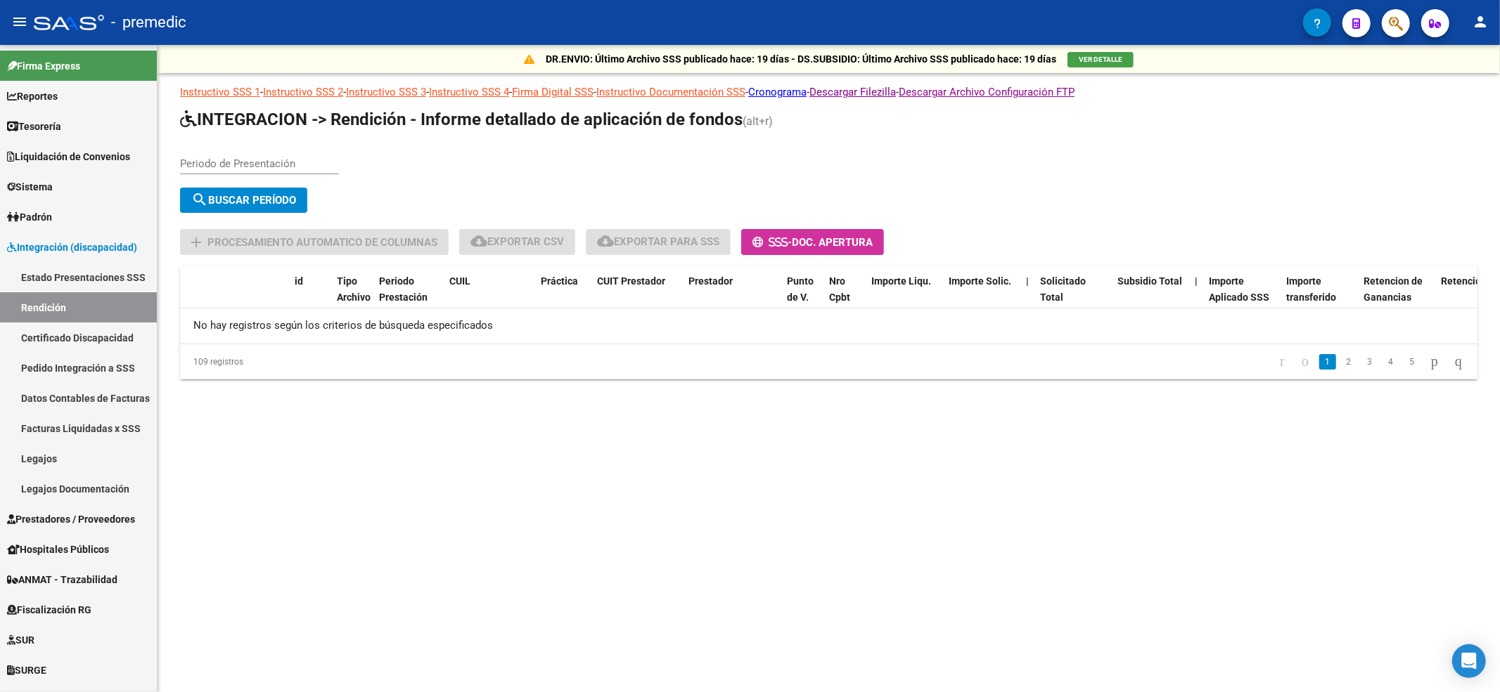
click at [278, 156] on div "Periodo de Presentación" at bounding box center [259, 159] width 159 height 30
type input "202505"
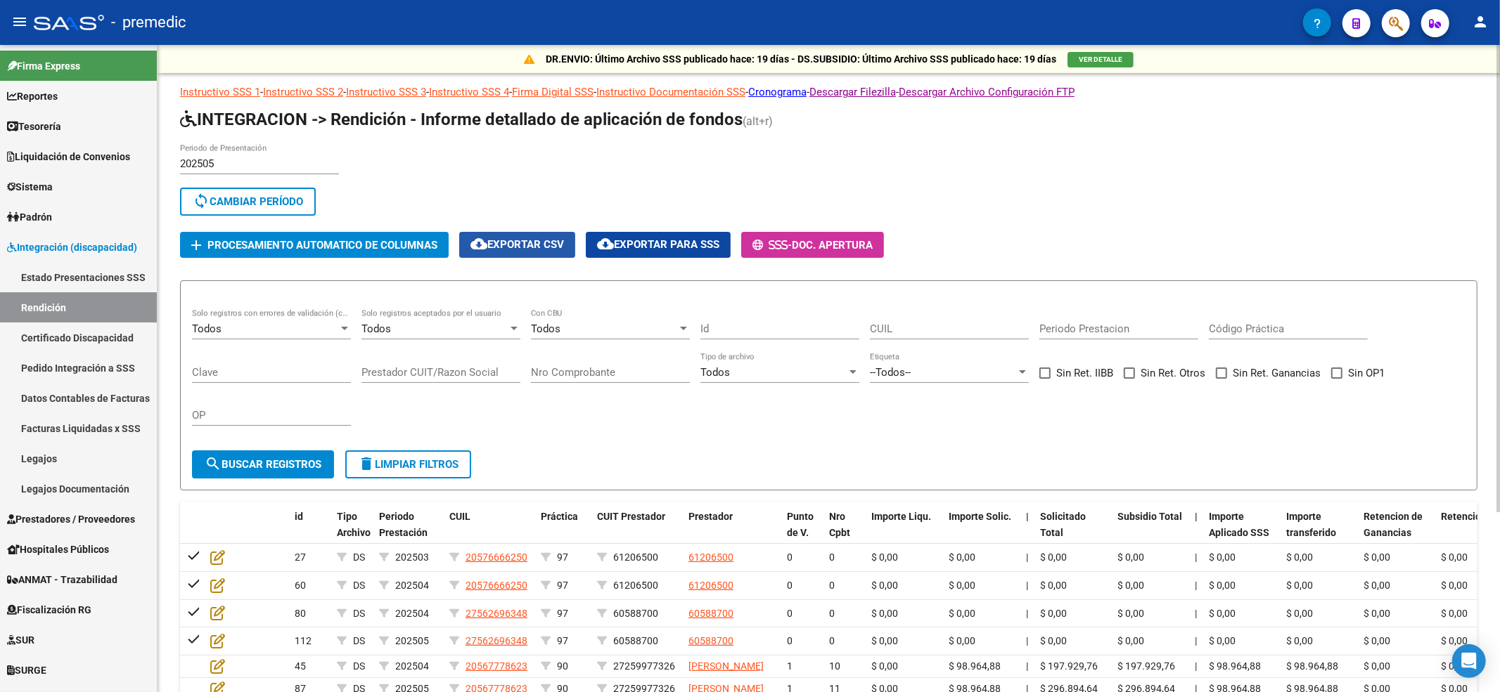
click at [554, 248] on span "cloud_download Exportar CSV" at bounding box center [517, 244] width 94 height 13
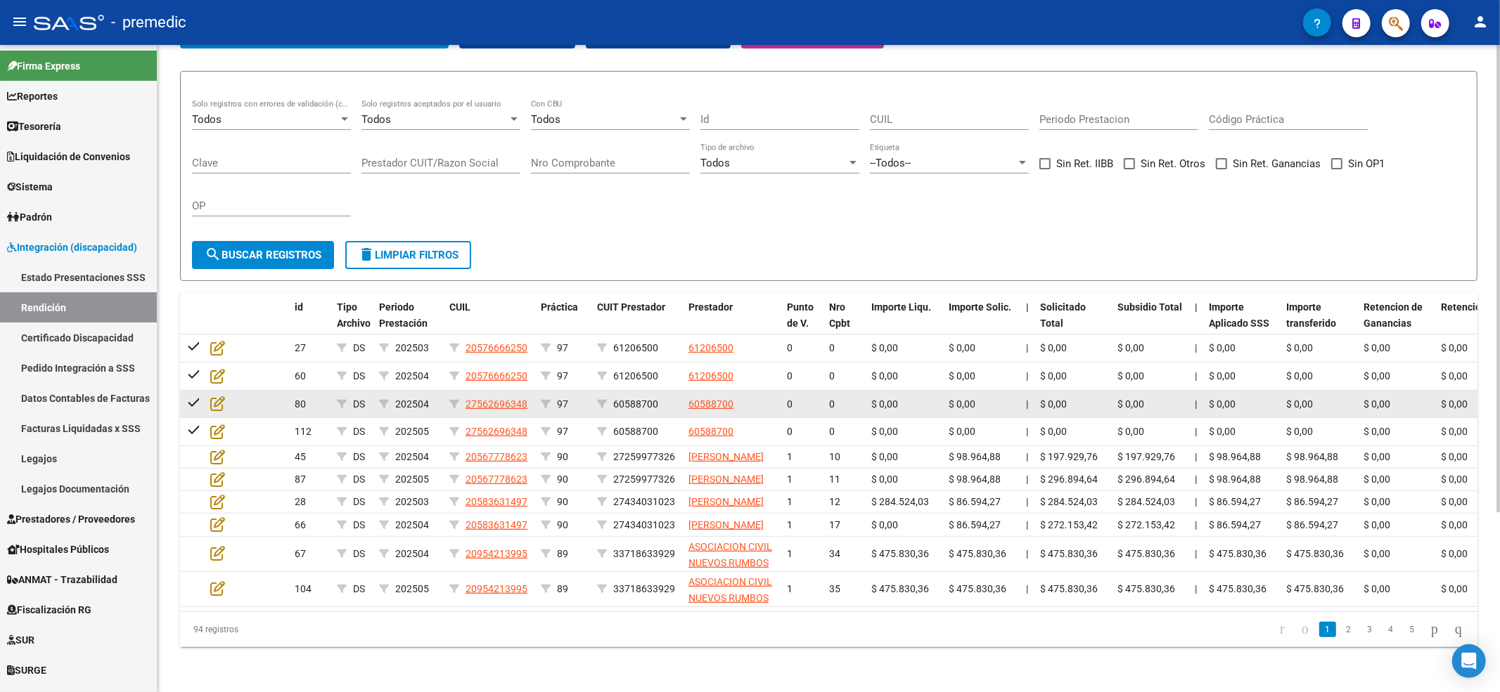
scroll to position [248, 0]
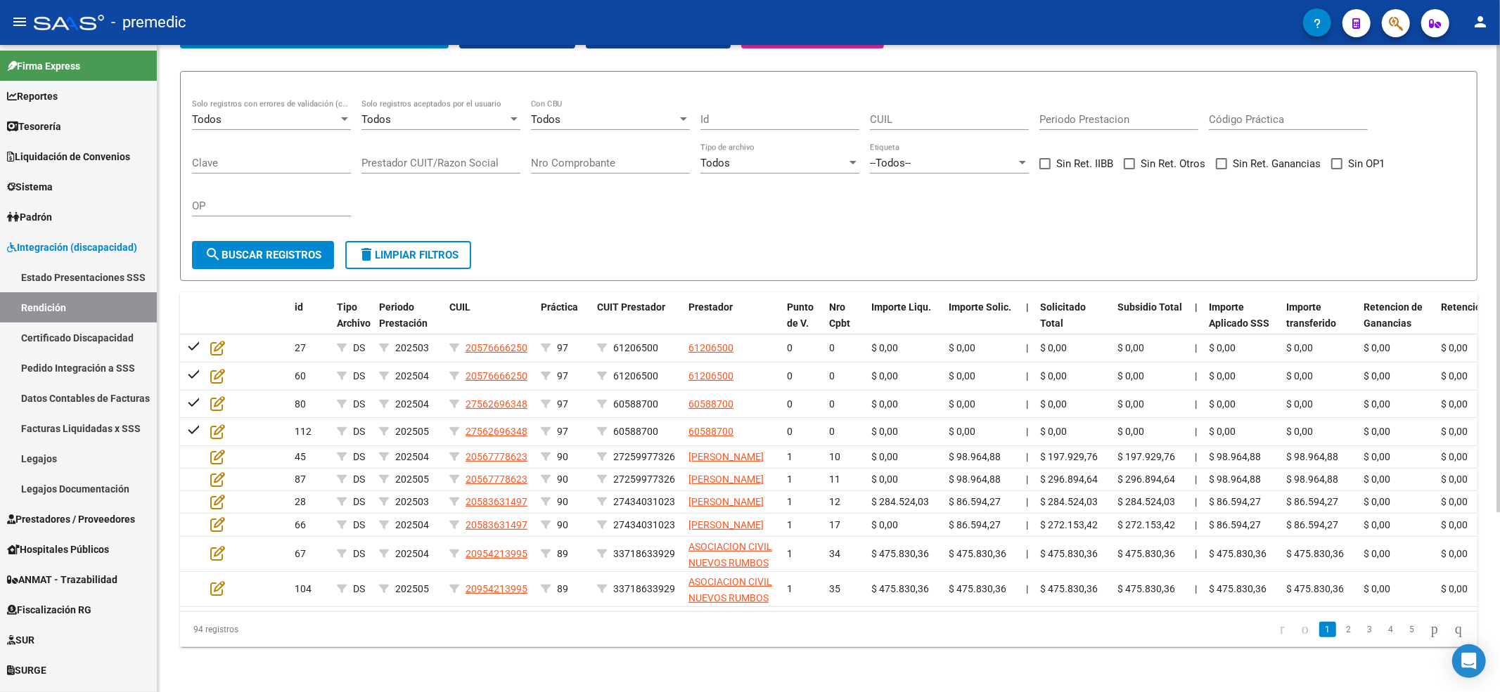
click at [546, 190] on div "Todos Solo registros con errores de validación (control 623 instructivo de rend…" at bounding box center [828, 165] width 1273 height 130
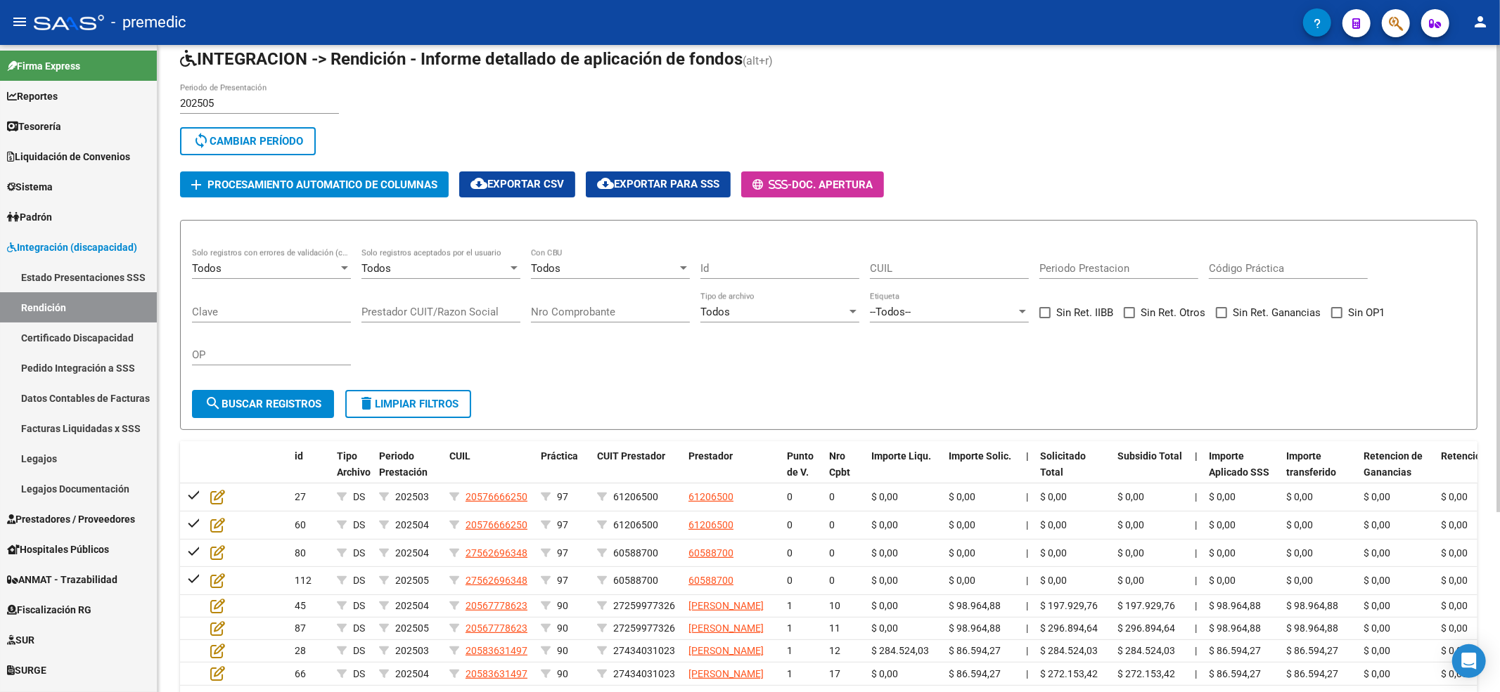
scroll to position [0, 0]
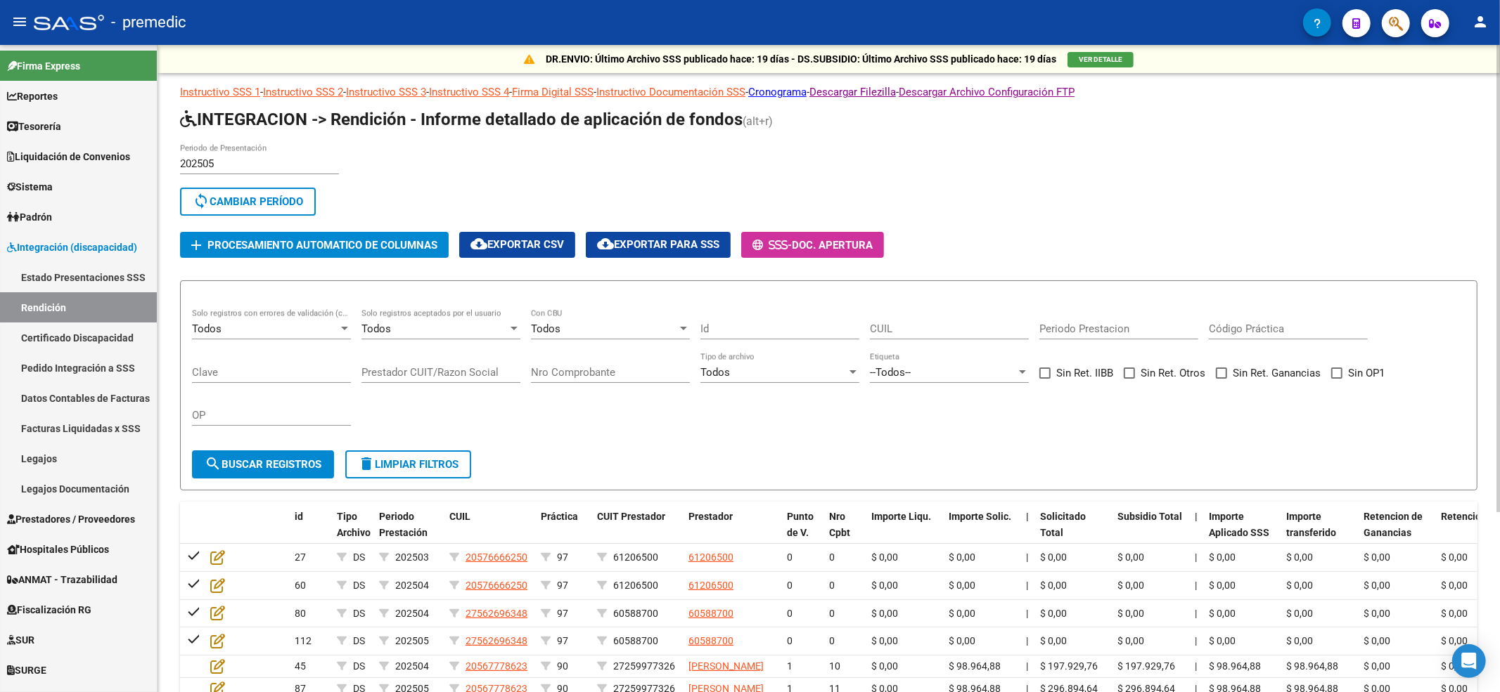
click at [253, 160] on input "202505" at bounding box center [259, 163] width 159 height 13
click at [249, 200] on span "sync Cambiar Período" at bounding box center [248, 201] width 110 height 13
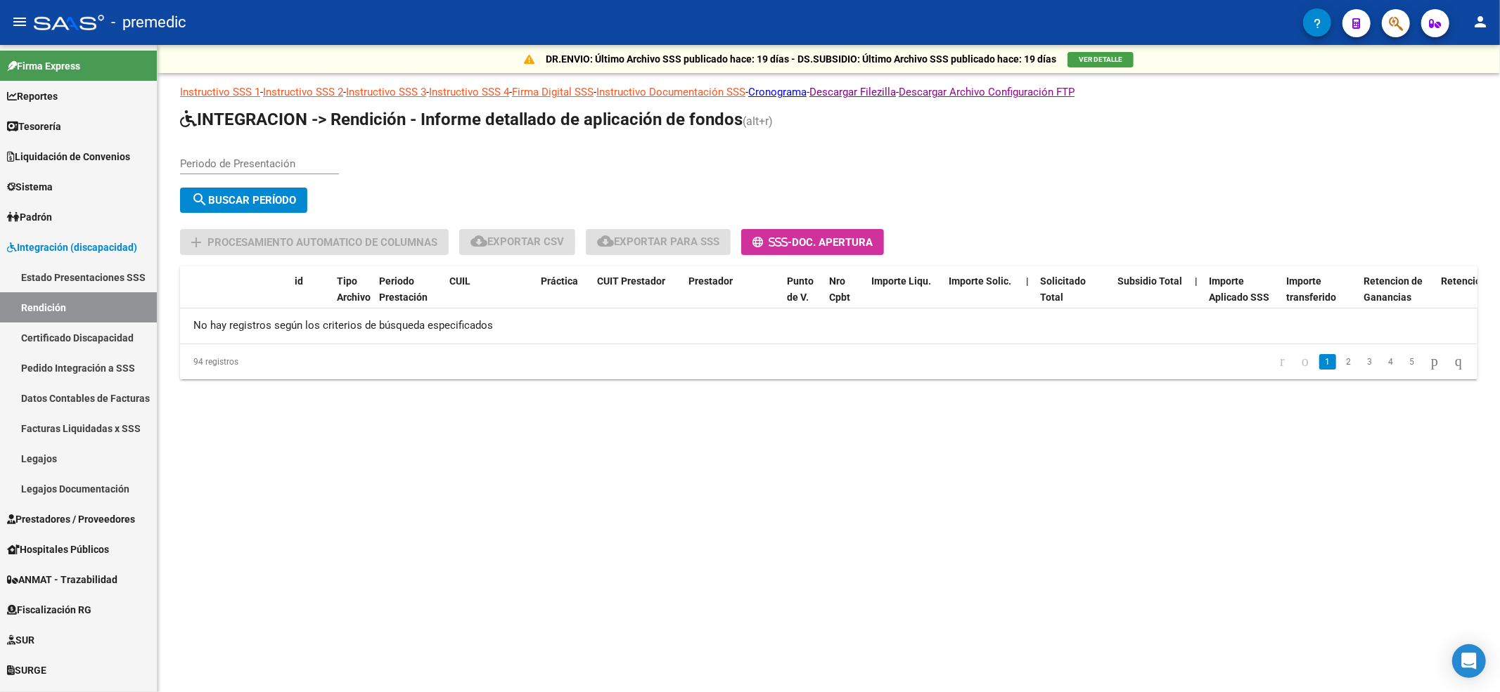
click at [252, 158] on input "Periodo de Presentación" at bounding box center [259, 163] width 159 height 13
type input "202504"
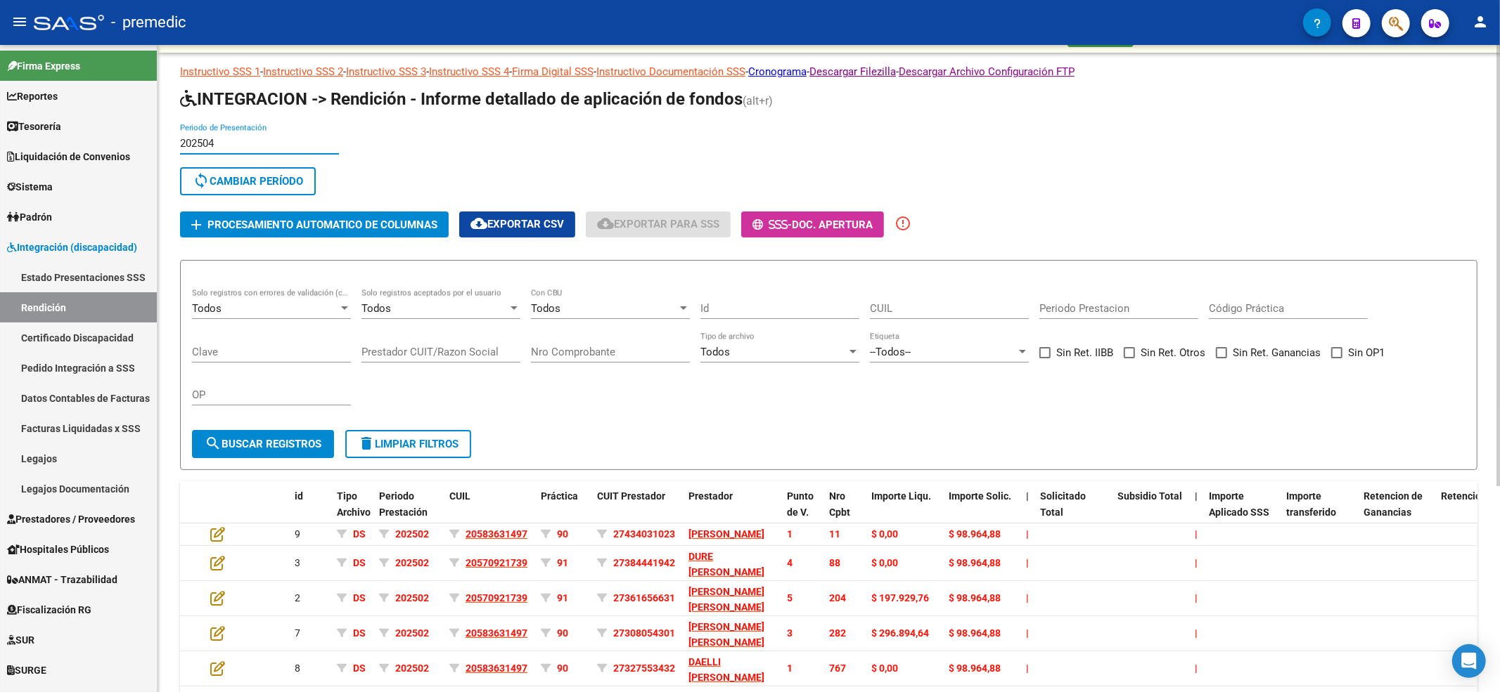
scroll to position [302, 0]
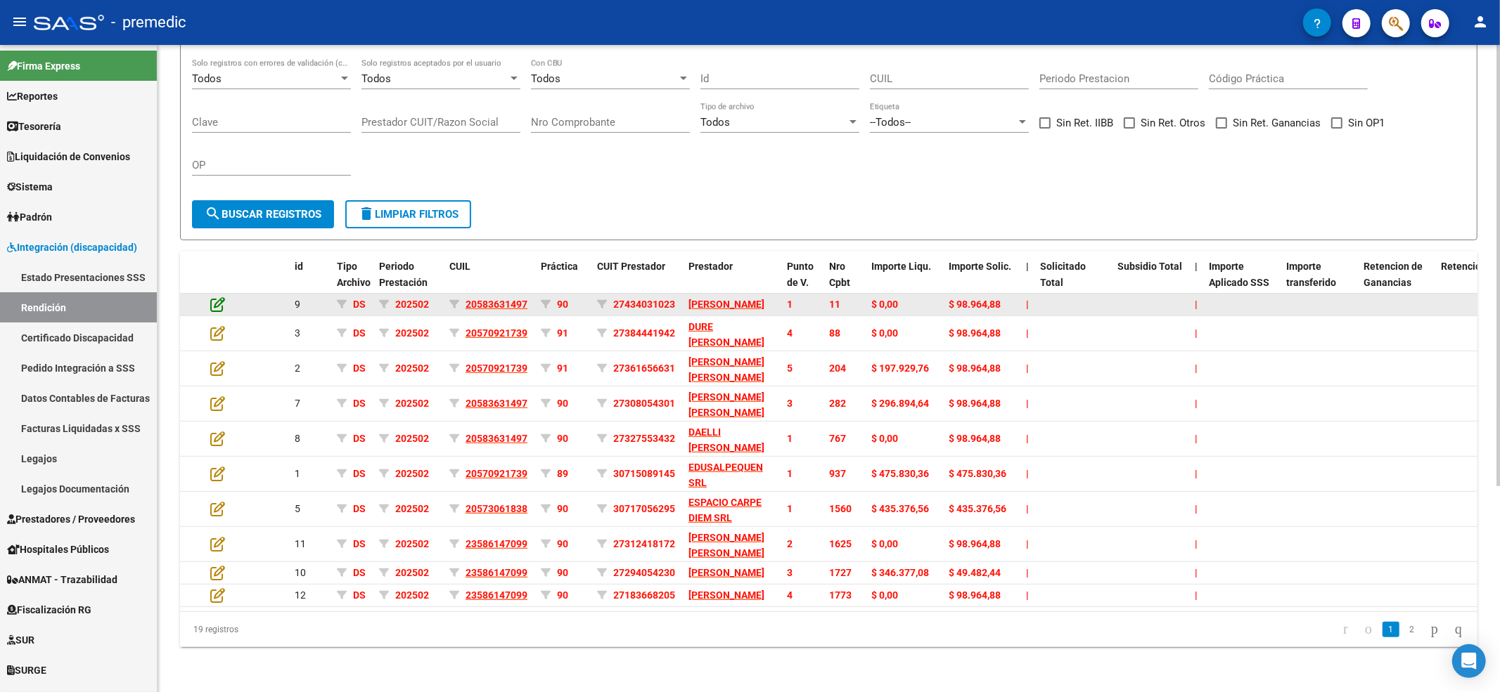
click at [211, 297] on icon at bounding box center [217, 304] width 15 height 15
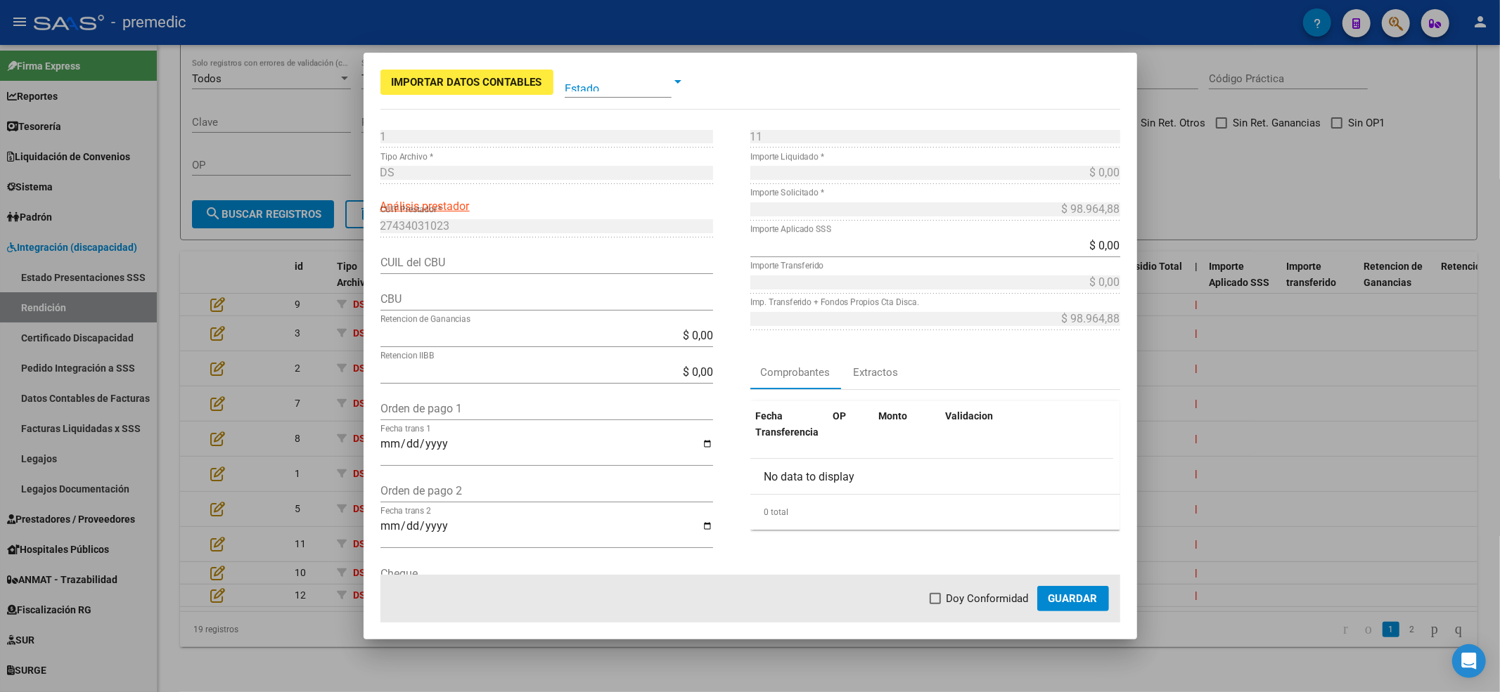
click at [636, 84] on span at bounding box center [618, 82] width 107 height 32
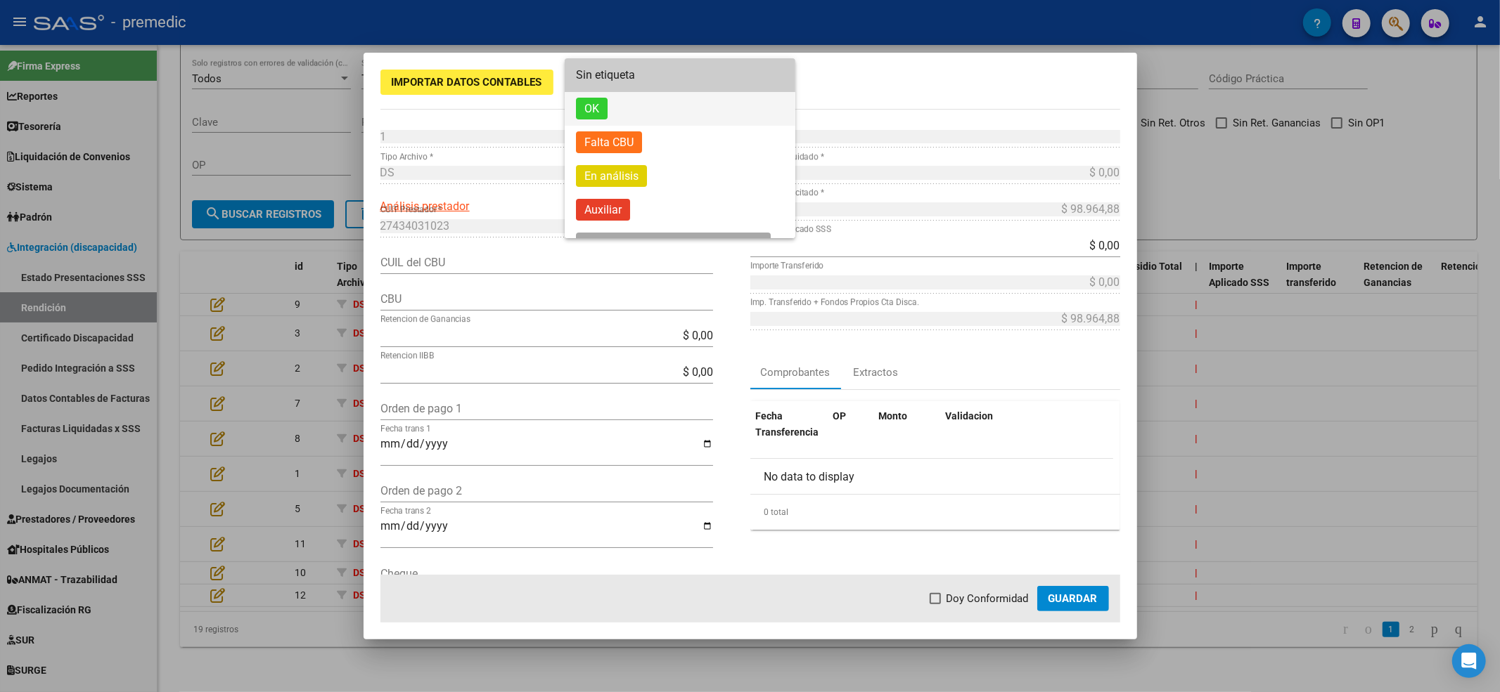
click at [591, 105] on span "OK" at bounding box center [592, 109] width 32 height 22
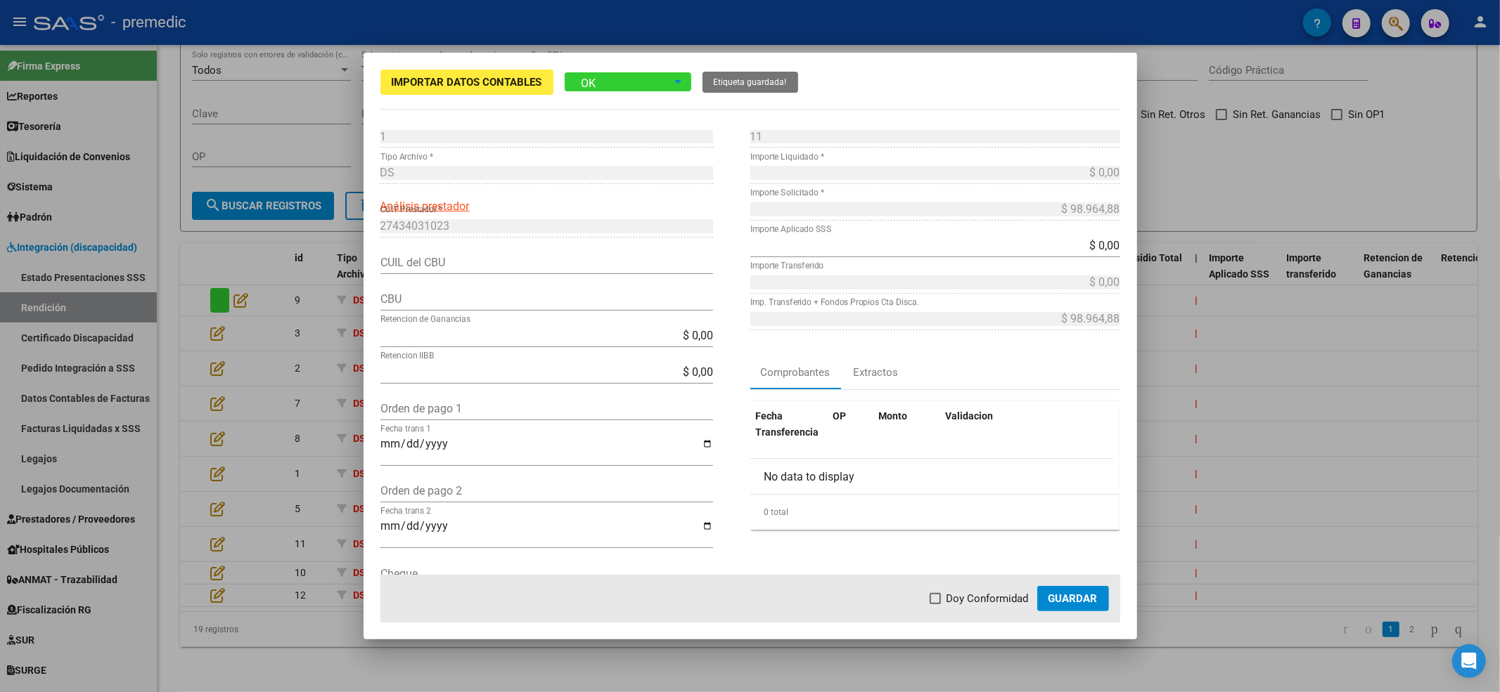
click at [664, 77] on div "OK" at bounding box center [618, 82] width 107 height 25
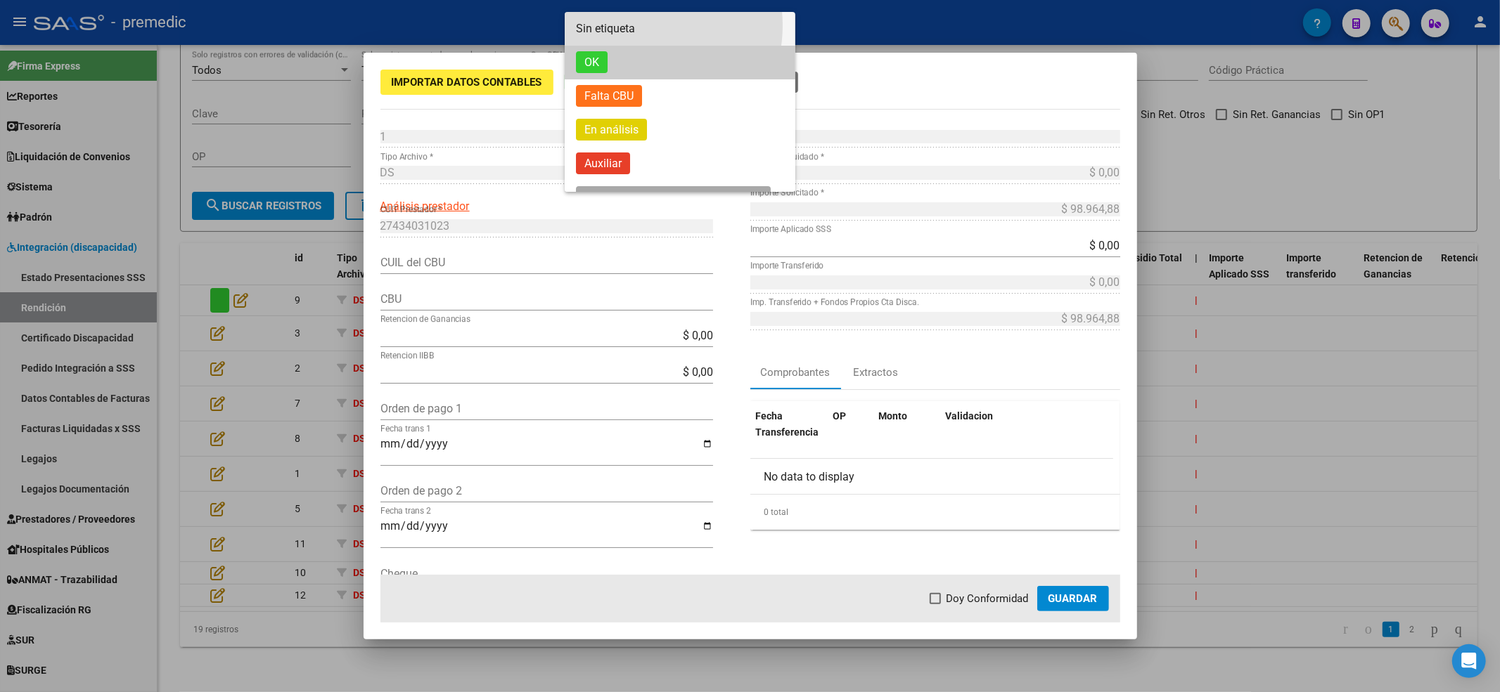
click at [629, 25] on span "Sin etiqueta" at bounding box center [605, 28] width 59 height 13
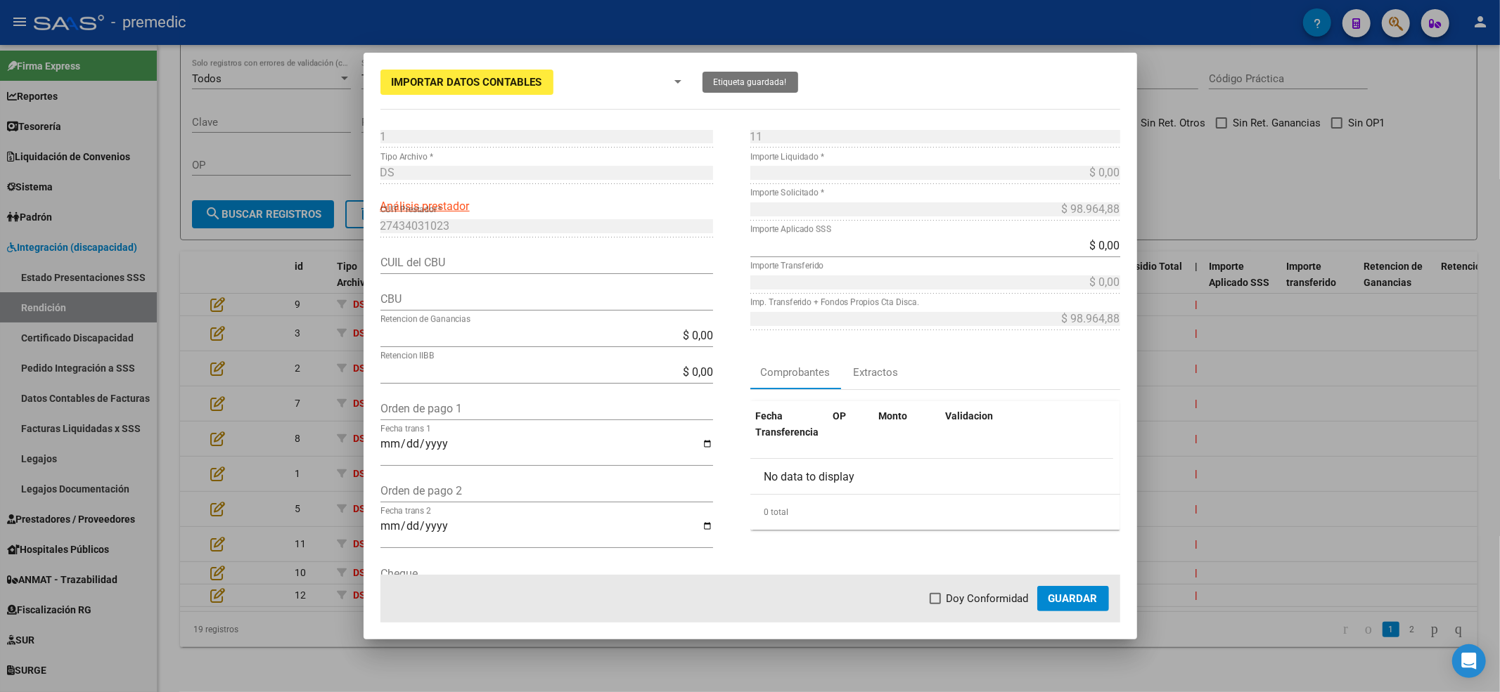
scroll to position [369, 0]
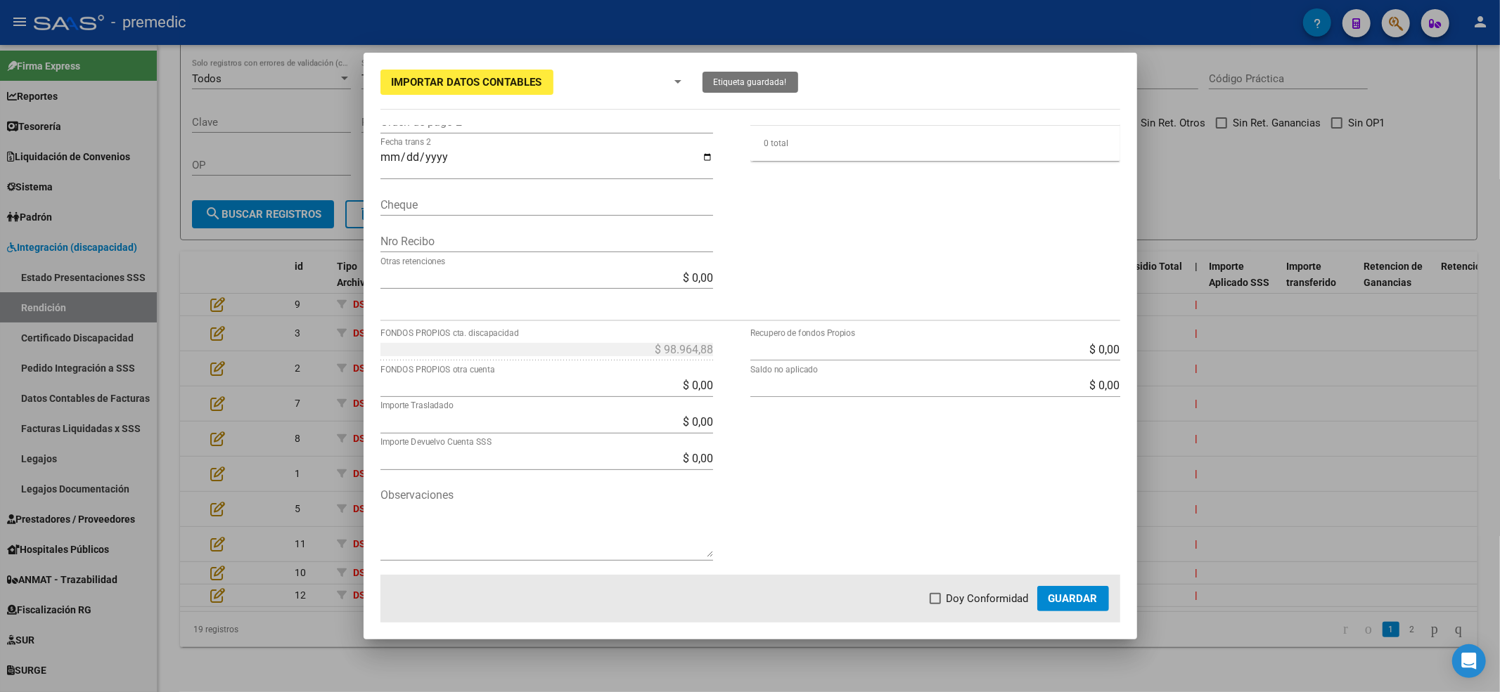
click at [1255, 290] on div at bounding box center [750, 346] width 1500 height 692
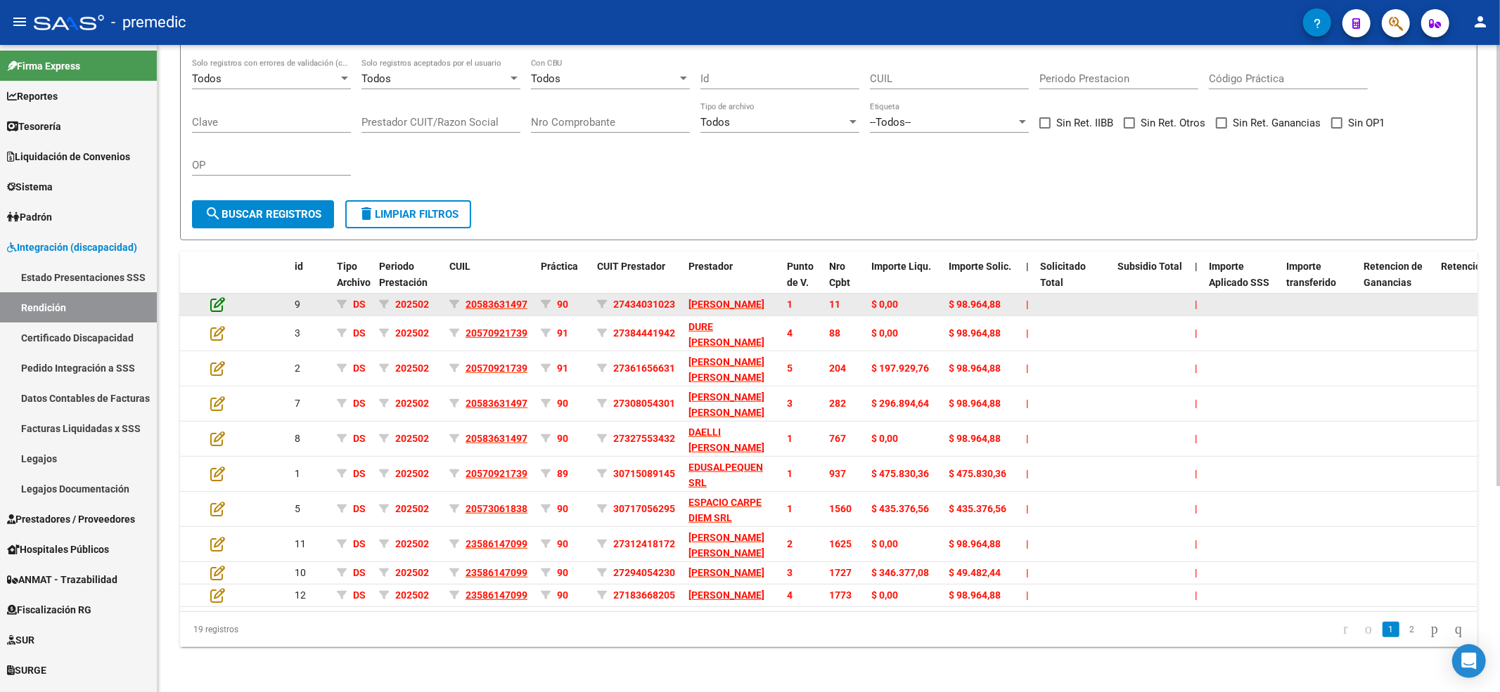
click at [214, 297] on icon at bounding box center [217, 304] width 15 height 15
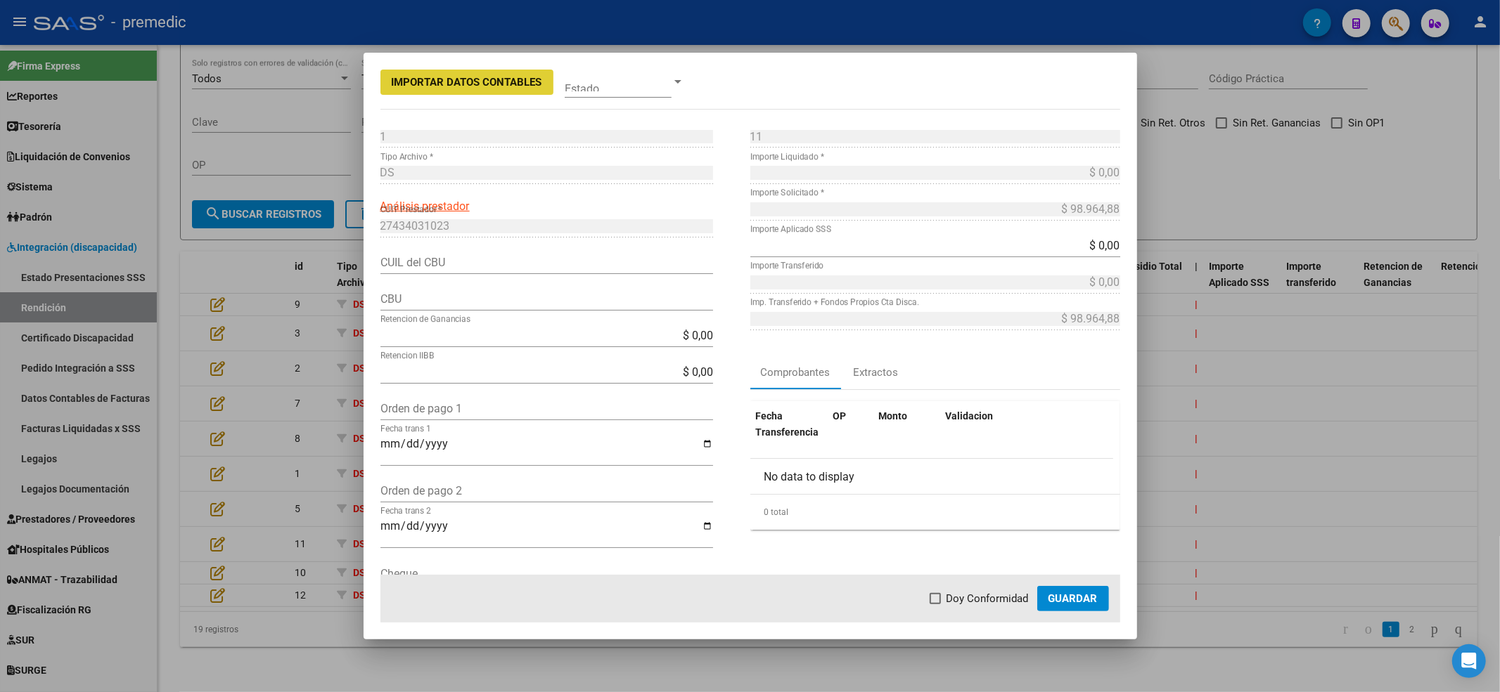
click at [433, 273] on div "CUIL del CBU" at bounding box center [546, 263] width 333 height 22
click at [443, 262] on input "CUIL del CBU" at bounding box center [546, 262] width 333 height 13
click at [1267, 471] on div at bounding box center [750, 346] width 1500 height 692
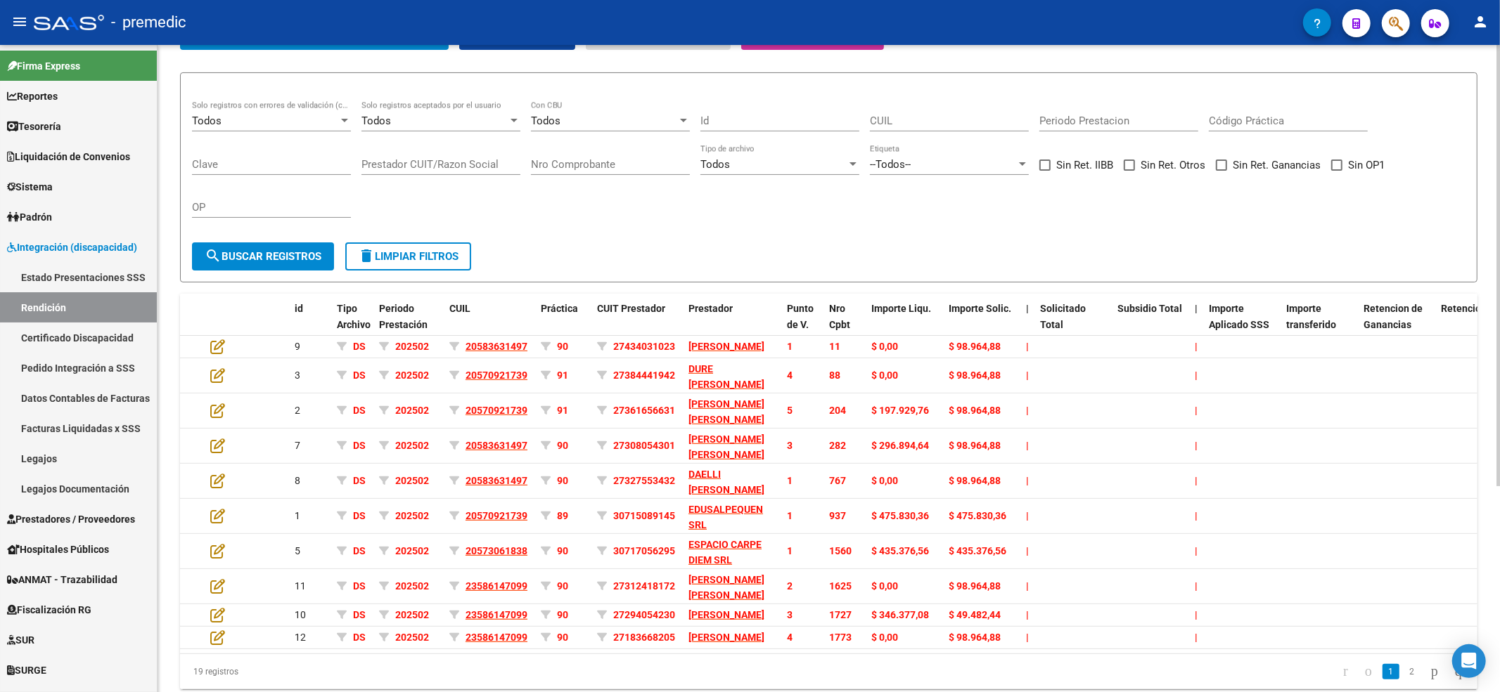
scroll to position [302, 0]
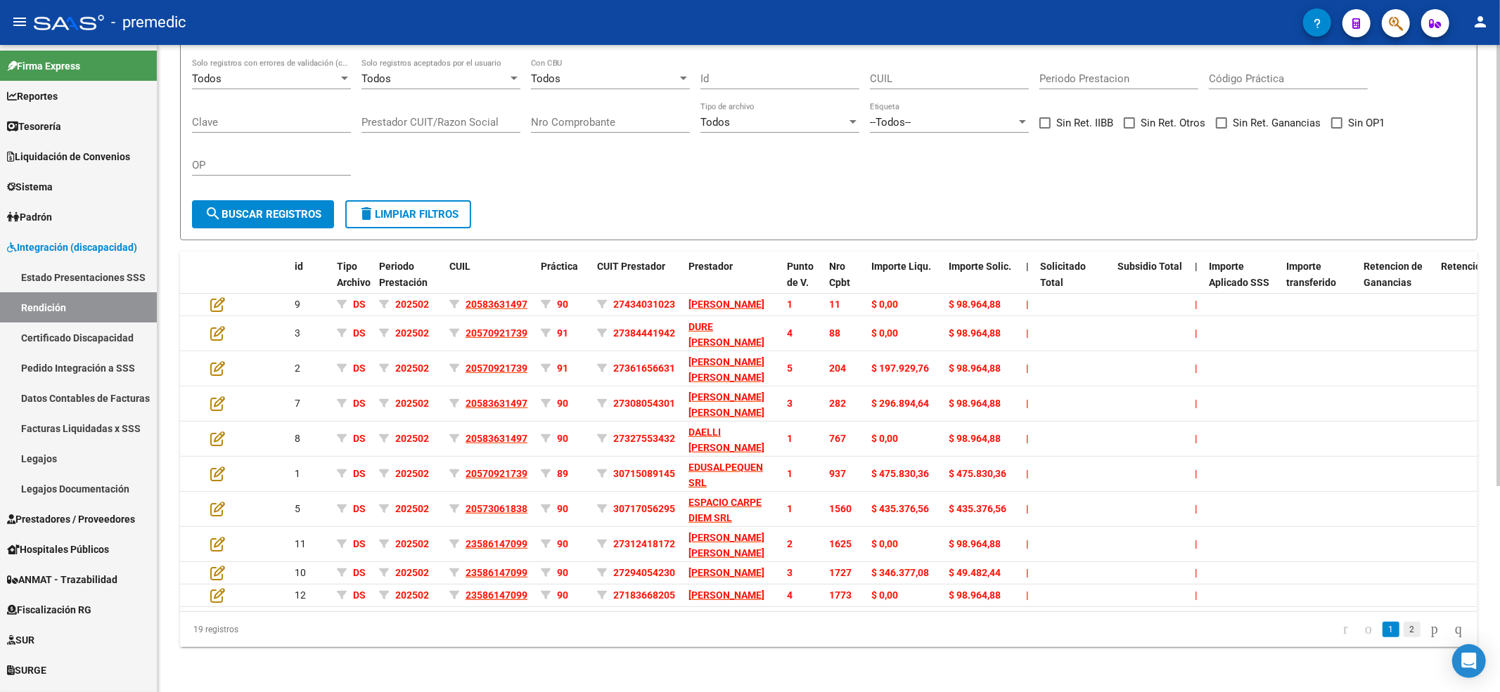
click at [1403, 631] on link "2" at bounding box center [1411, 629] width 17 height 15
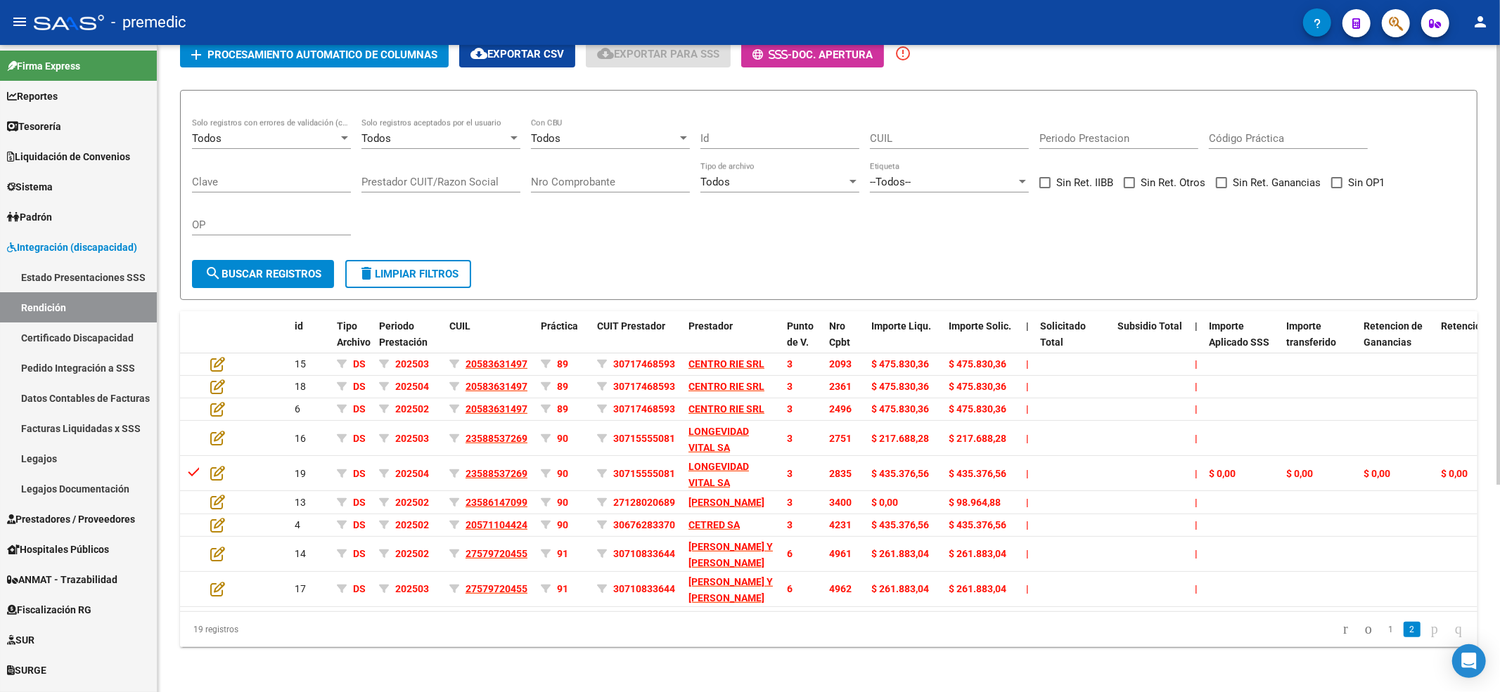
scroll to position [217, 0]
click at [772, 243] on form "Todos Solo registros con errores de validación (control 623 instructivo de rend…" at bounding box center [828, 195] width 1297 height 210
click at [1382, 628] on link "1" at bounding box center [1390, 629] width 17 height 15
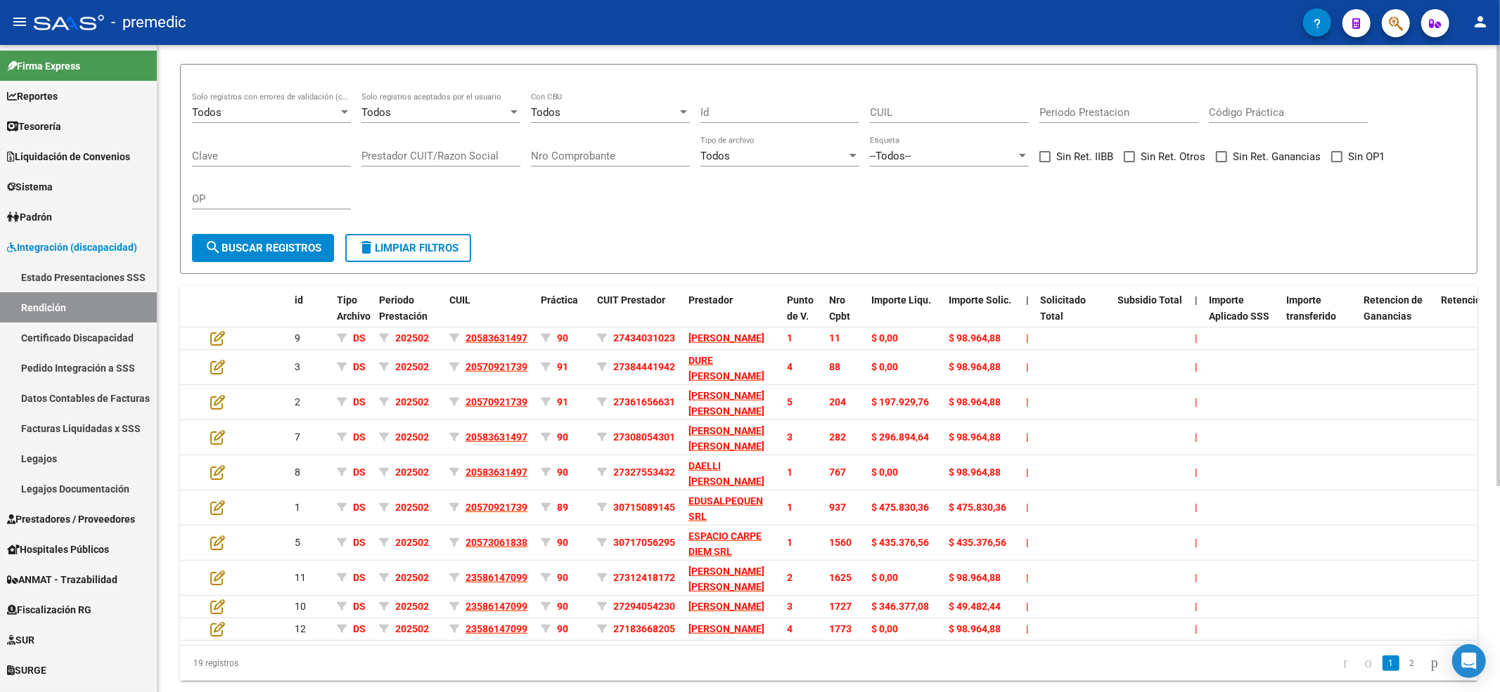
scroll to position [0, 0]
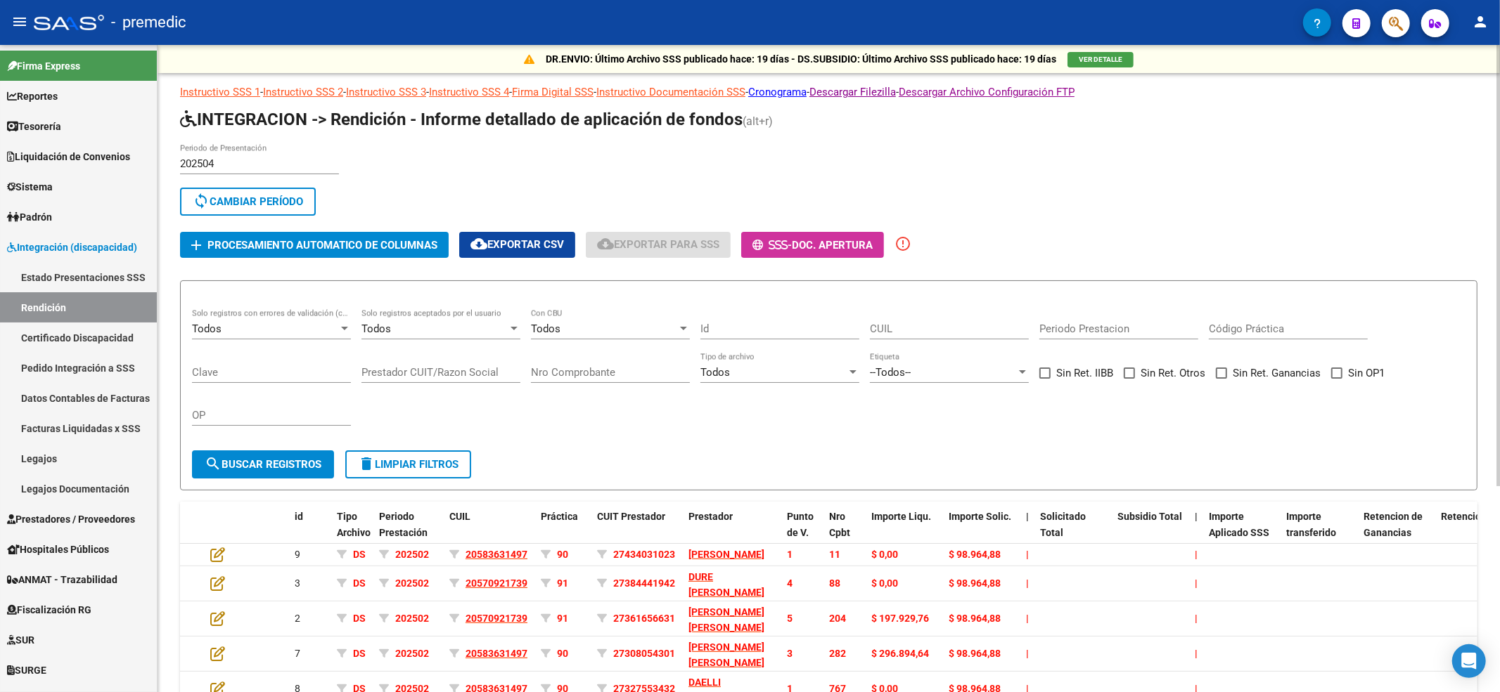
click at [266, 197] on span "sync Cambiar Período" at bounding box center [248, 201] width 110 height 13
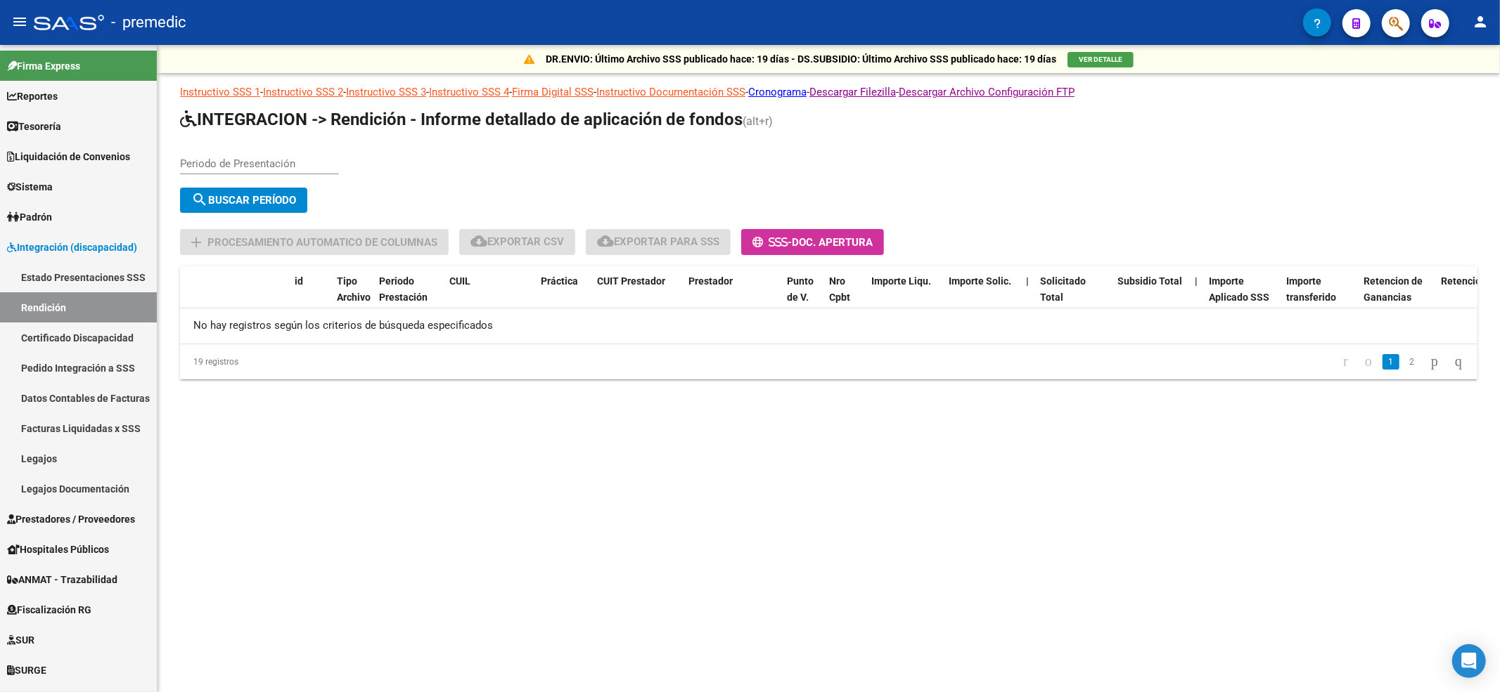
click at [268, 167] on input "Periodo de Presentación" at bounding box center [259, 163] width 159 height 13
type input "202505"
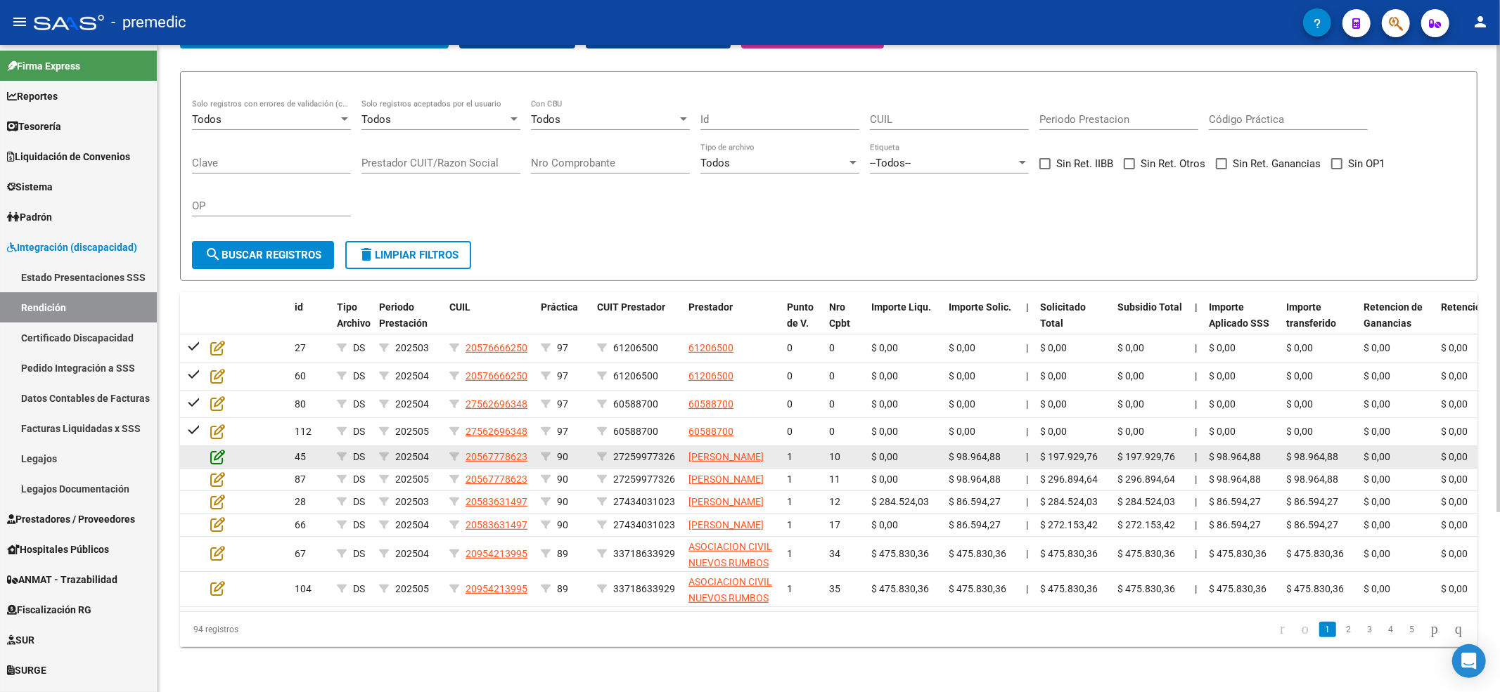
click at [214, 449] on icon at bounding box center [217, 456] width 15 height 15
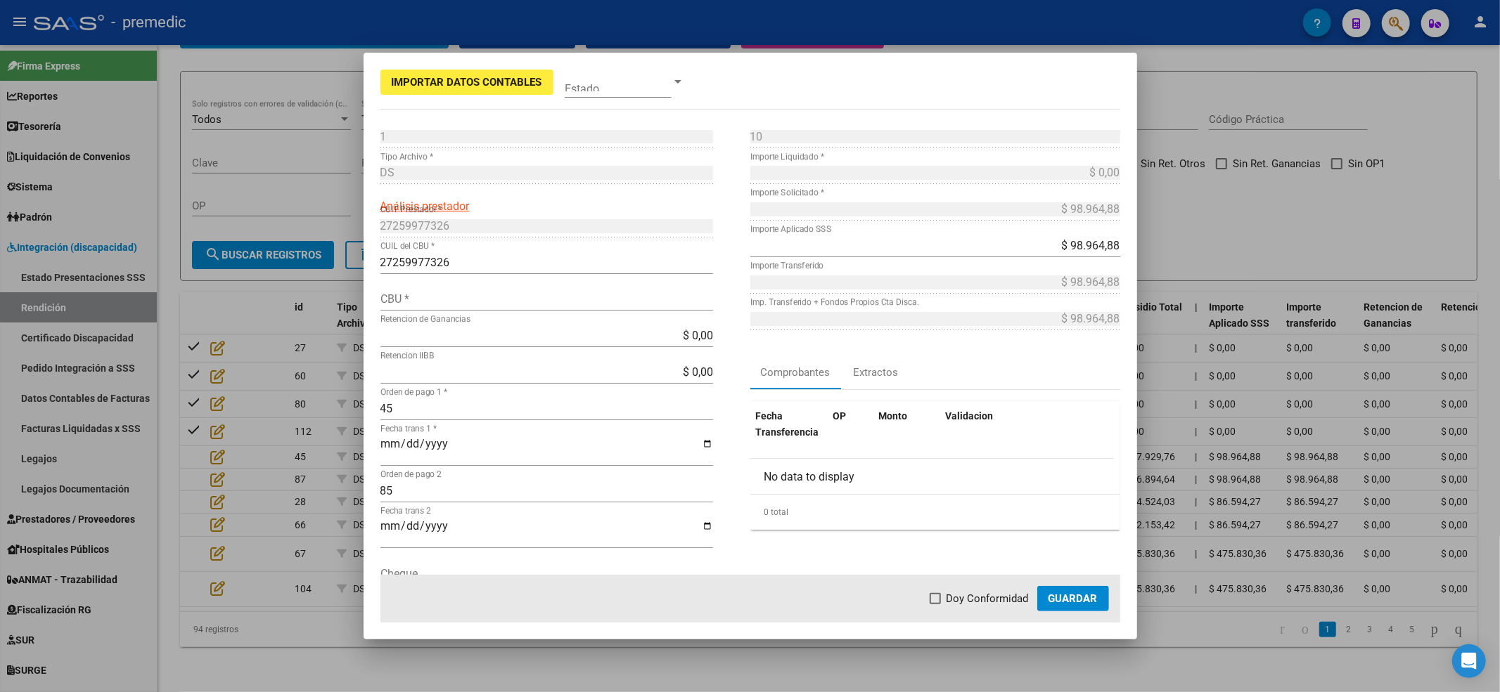
click at [959, 596] on span "Doy Conformidad" at bounding box center [987, 599] width 82 height 17
click at [935, 605] on input "Doy Conformidad" at bounding box center [934, 605] width 1 height 1
checkbox input "true"
click at [1063, 600] on span "Guardar" at bounding box center [1072, 599] width 49 height 13
click at [1211, 122] on div at bounding box center [750, 346] width 1500 height 692
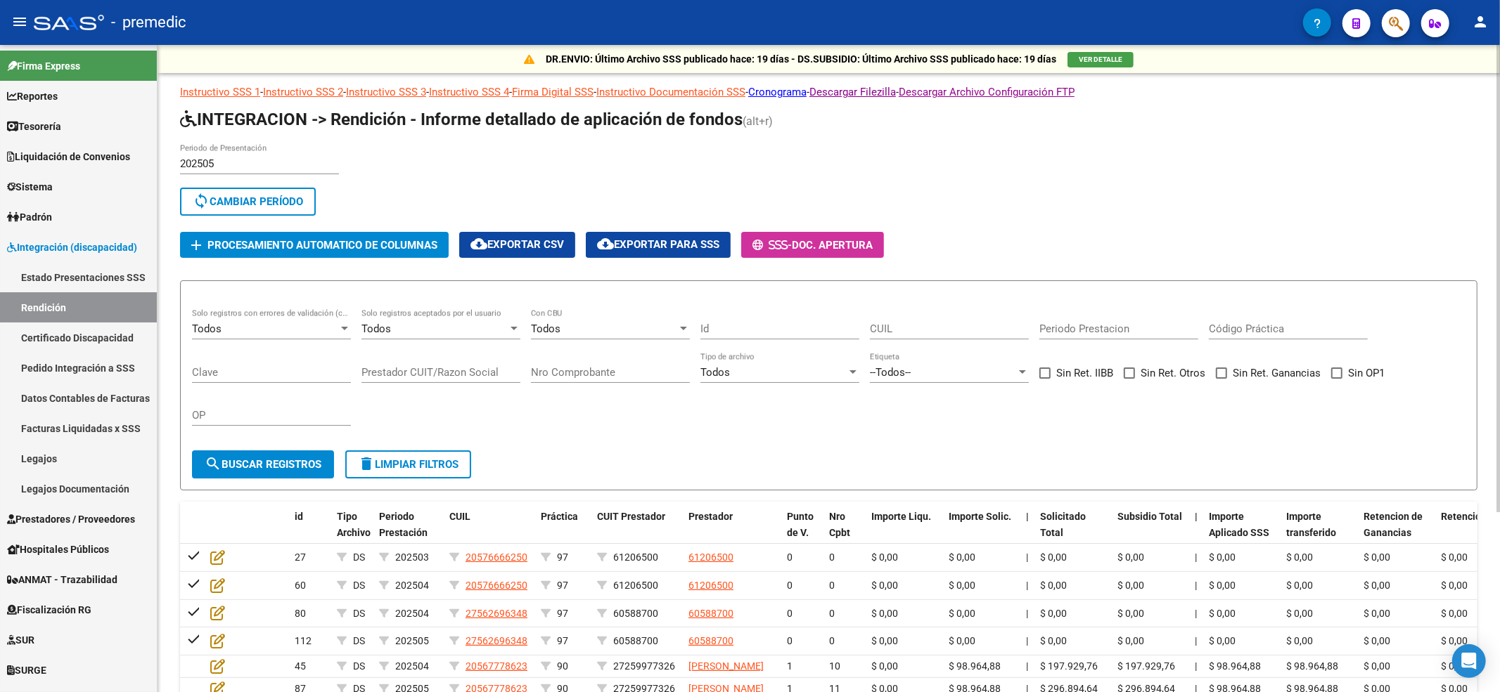
click at [284, 191] on button "sync Cambiar Período" at bounding box center [248, 202] width 136 height 28
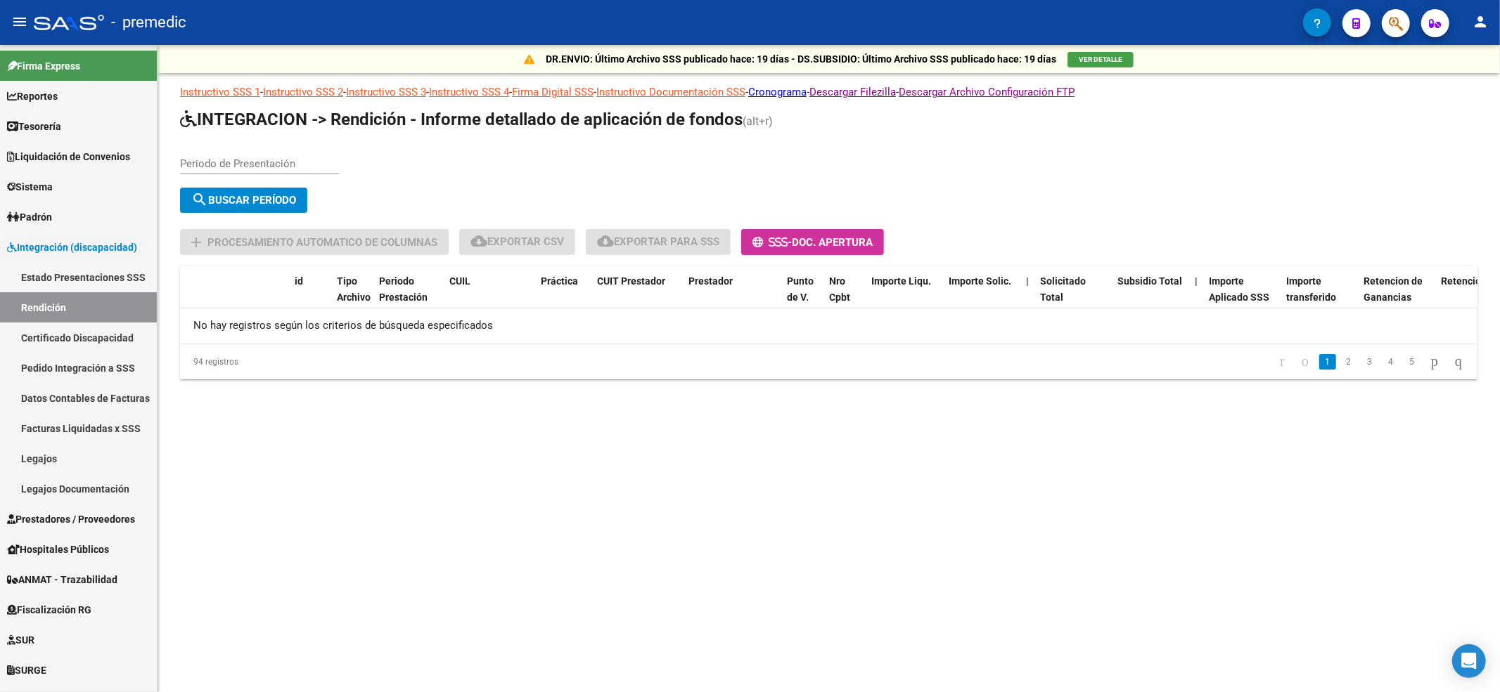
click at [291, 157] on input "Periodo de Presentación" at bounding box center [259, 163] width 159 height 13
type input "2025"
click at [97, 353] on link "Pedido Integración a SSS" at bounding box center [78, 368] width 157 height 30
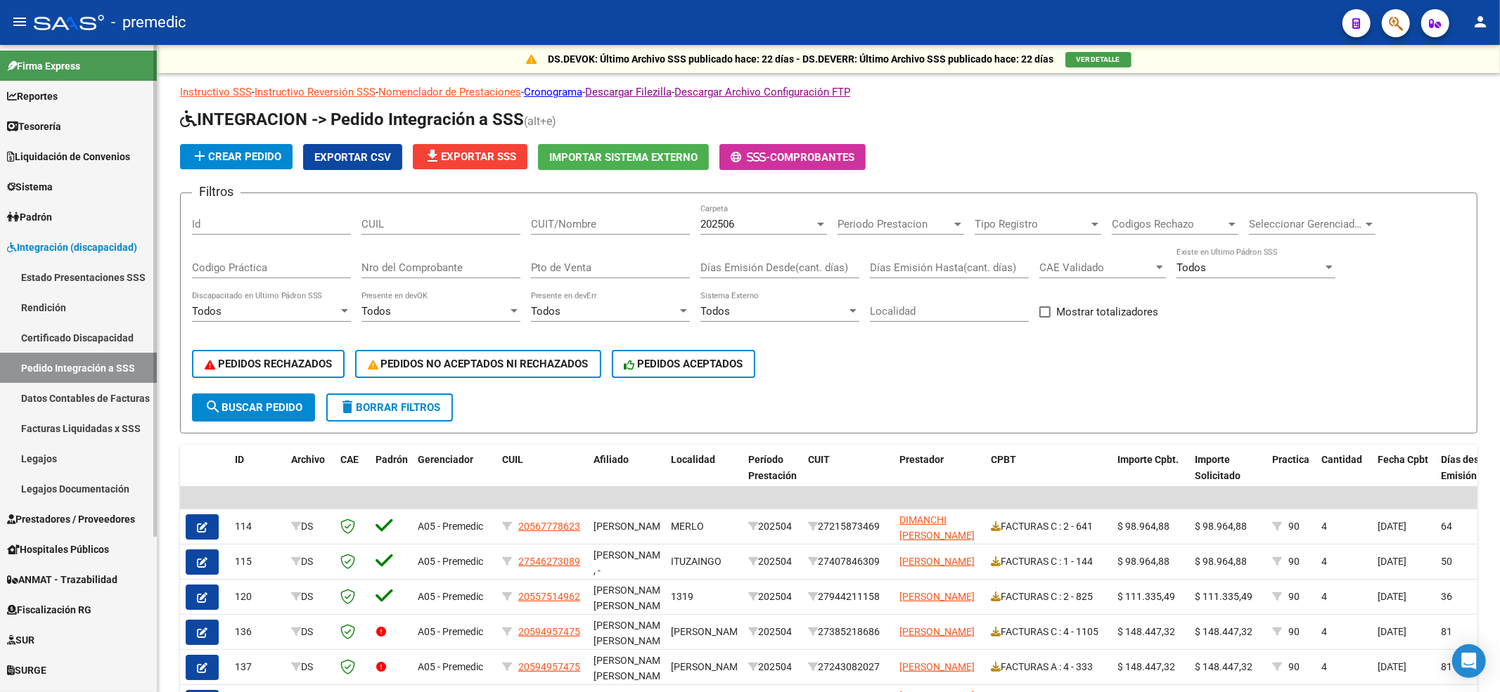
click at [94, 419] on link "Facturas Liquidadas x SSS" at bounding box center [78, 428] width 157 height 30
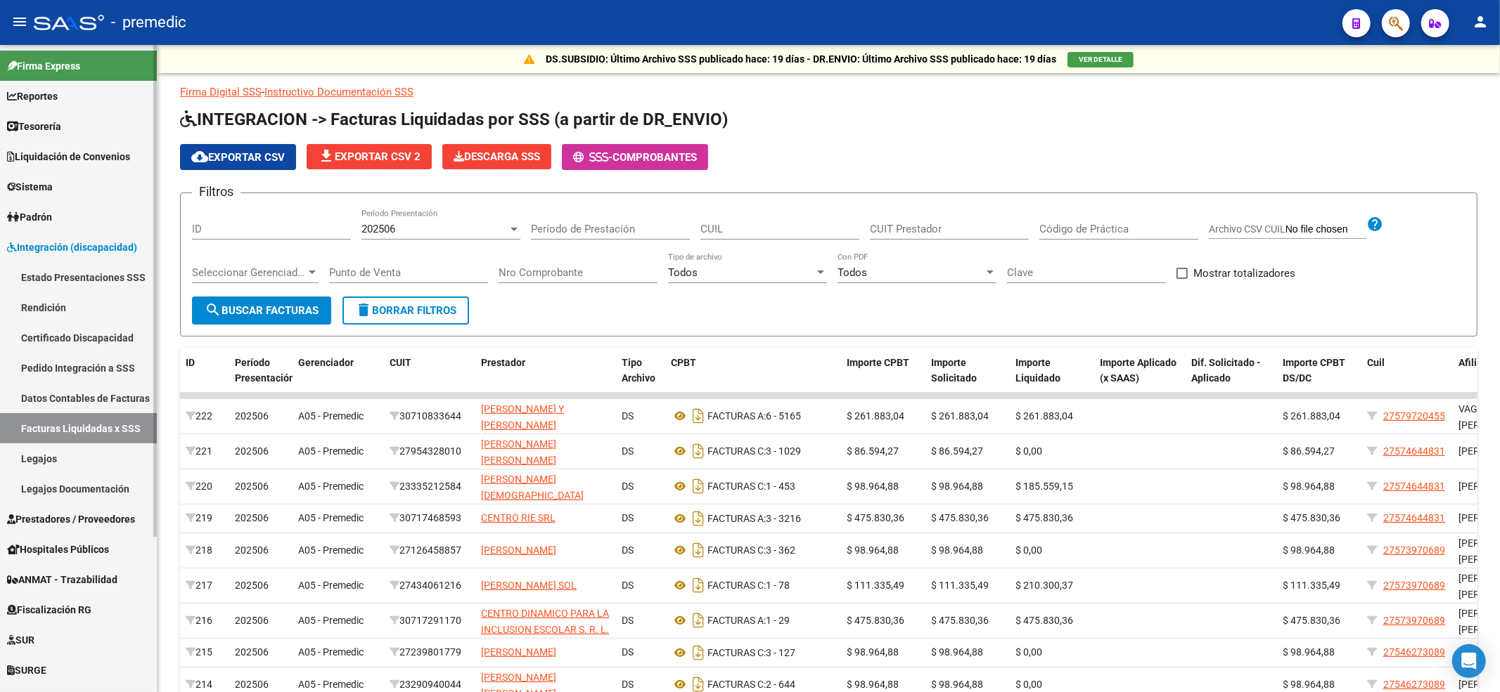
click at [86, 398] on link "Datos Contables de Facturas" at bounding box center [78, 398] width 157 height 30
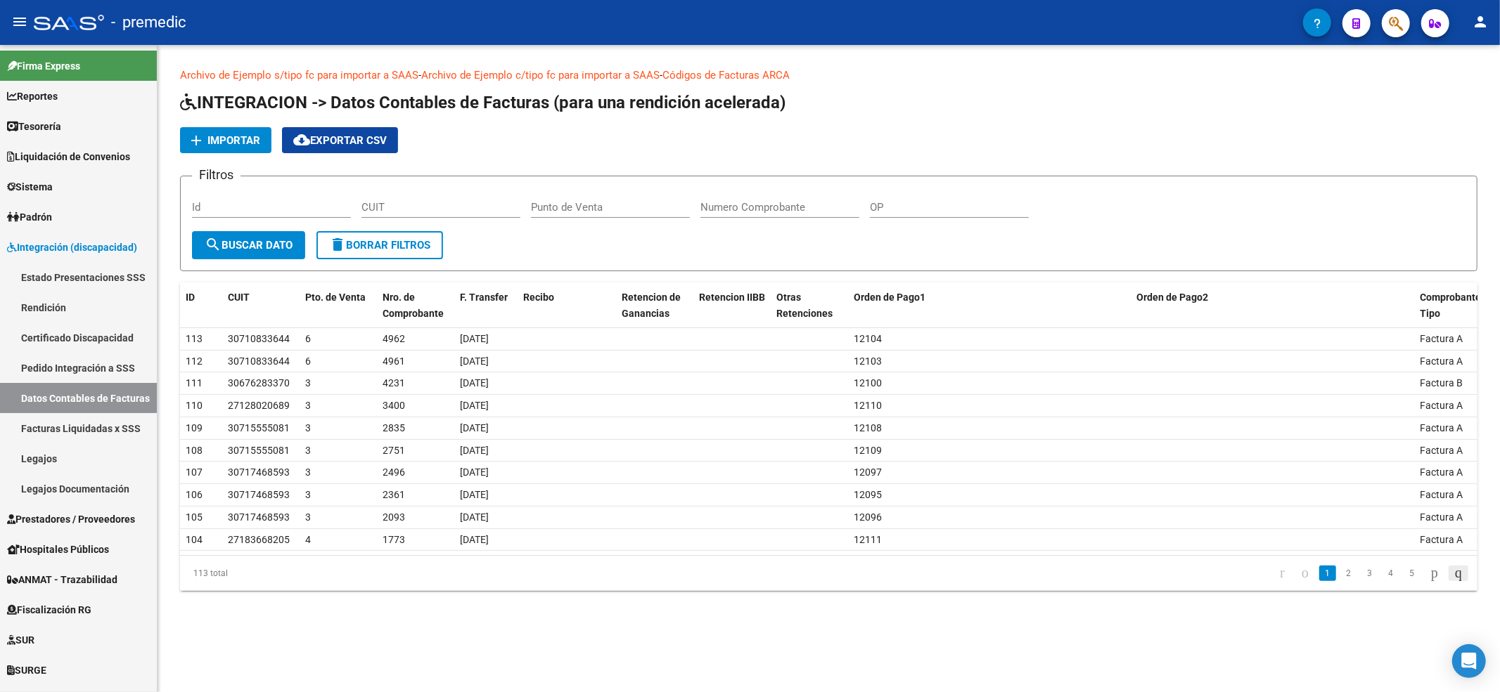
click at [1452, 577] on icon "go to last page" at bounding box center [1457, 573] width 11 height 17
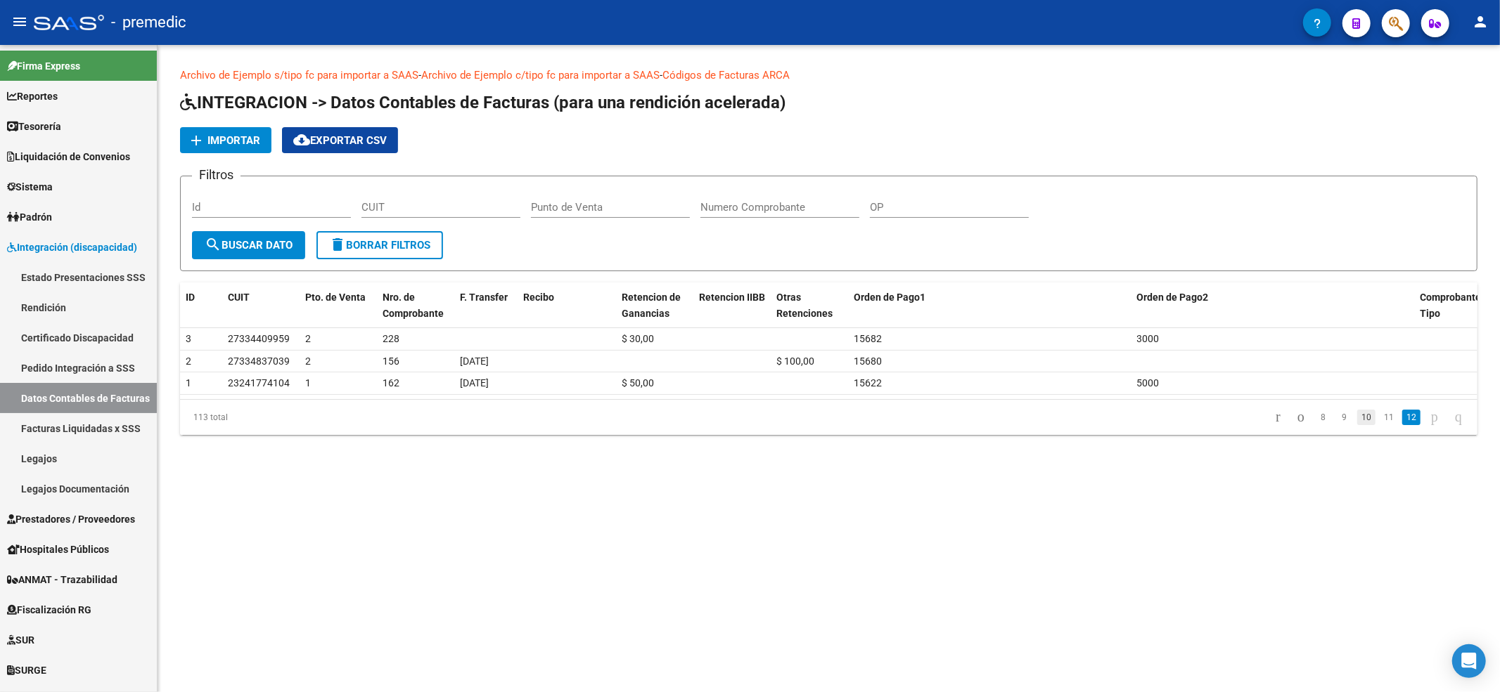
click at [1357, 420] on link "10" at bounding box center [1366, 417] width 18 height 15
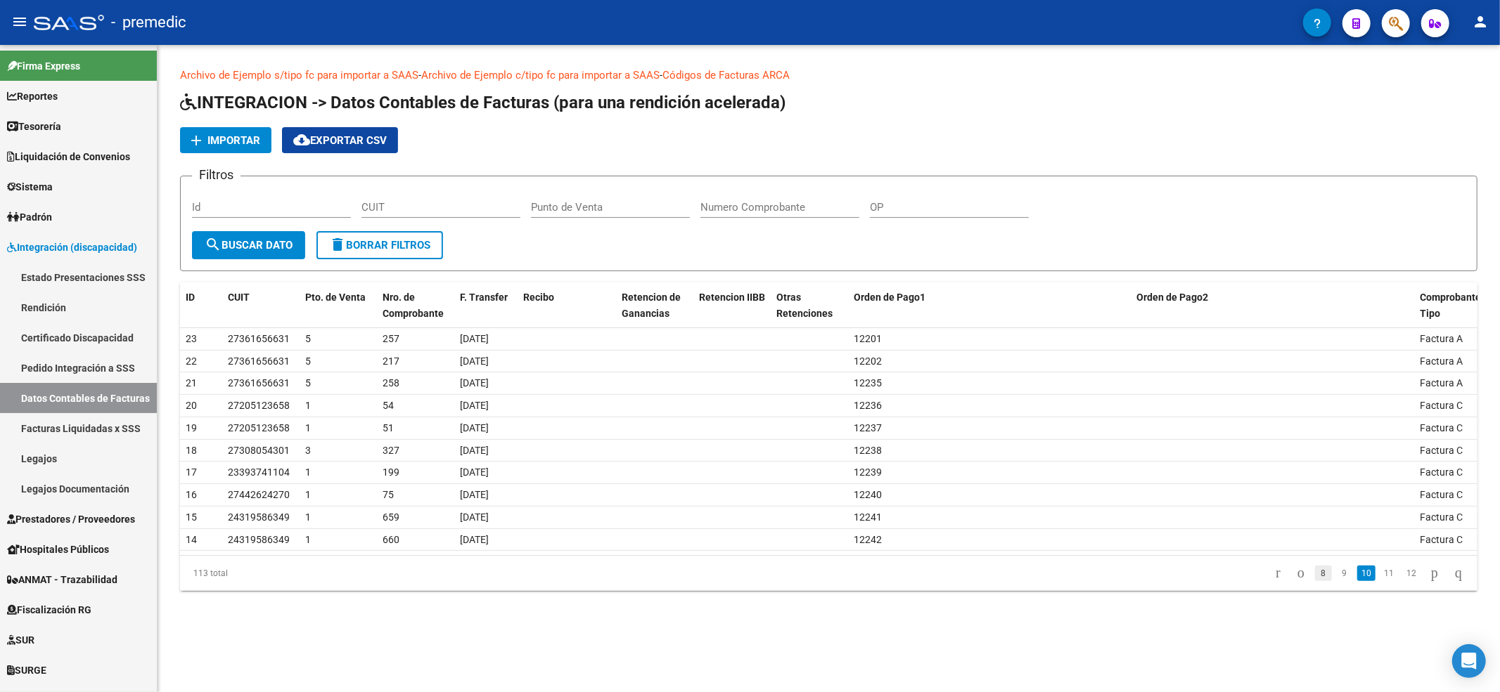
click at [1315, 574] on link "8" at bounding box center [1323, 573] width 17 height 15
click at [1296, 574] on link "go to previous page" at bounding box center [1304, 573] width 20 height 15
click at [1277, 581] on icon "go to first page" at bounding box center [1281, 573] width 9 height 17
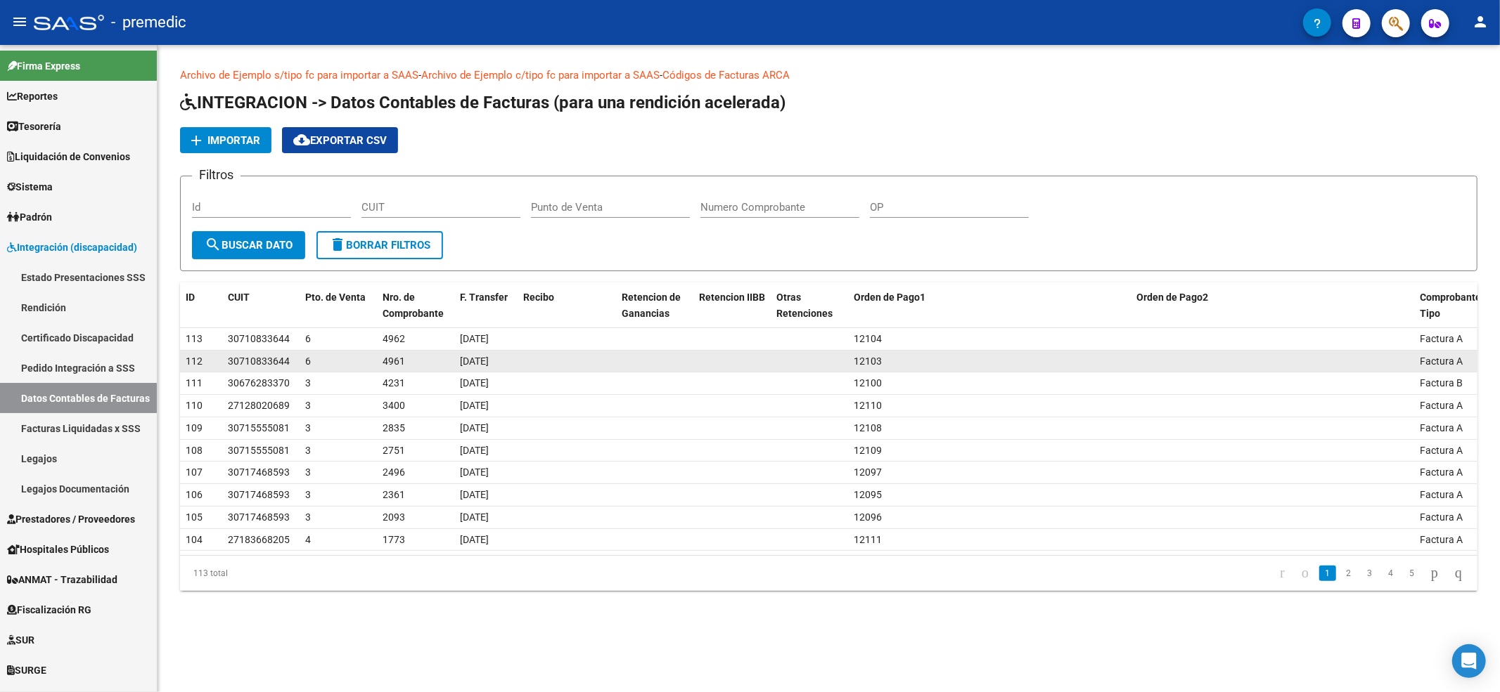
click at [423, 370] on datatable-body-cell "4961" at bounding box center [415, 362] width 77 height 22
click at [475, 359] on span "[DATE]" at bounding box center [474, 361] width 29 height 11
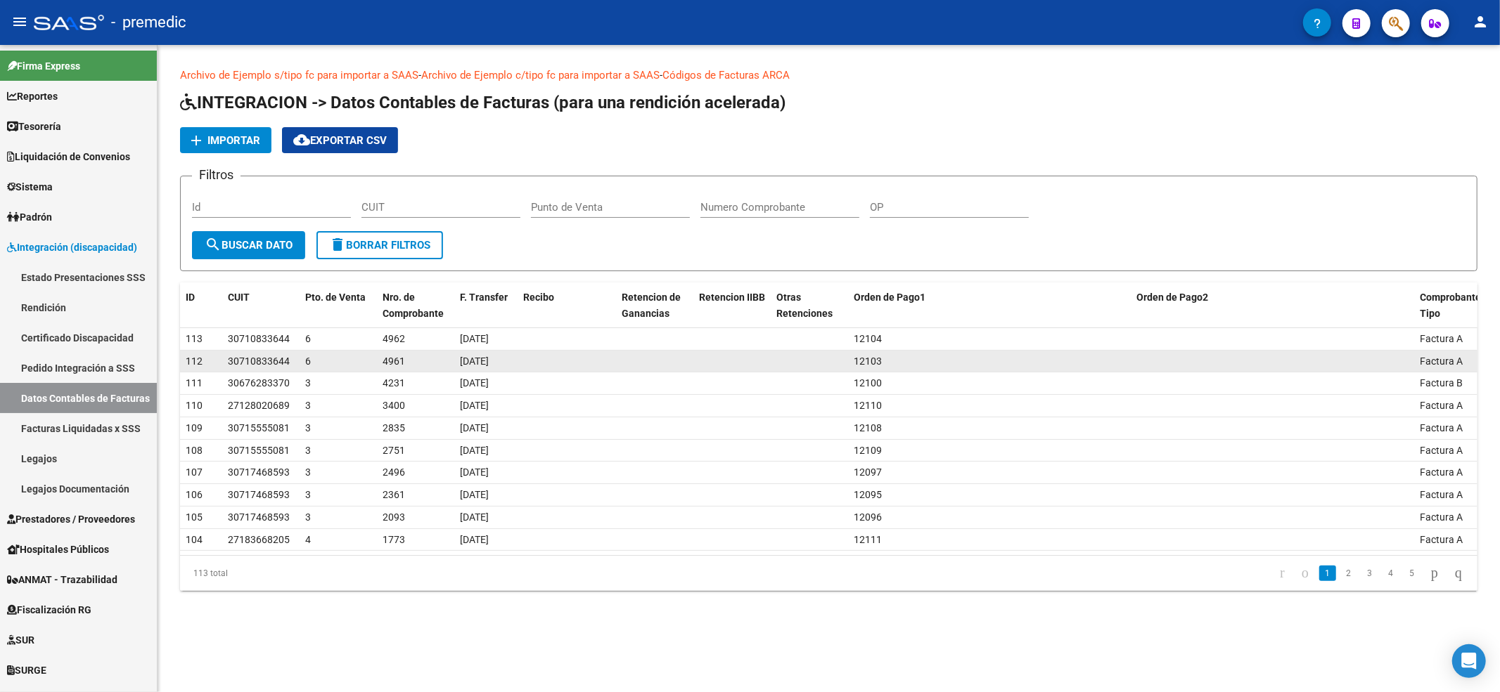
click at [648, 366] on datatable-body-cell at bounding box center [654, 362] width 77 height 22
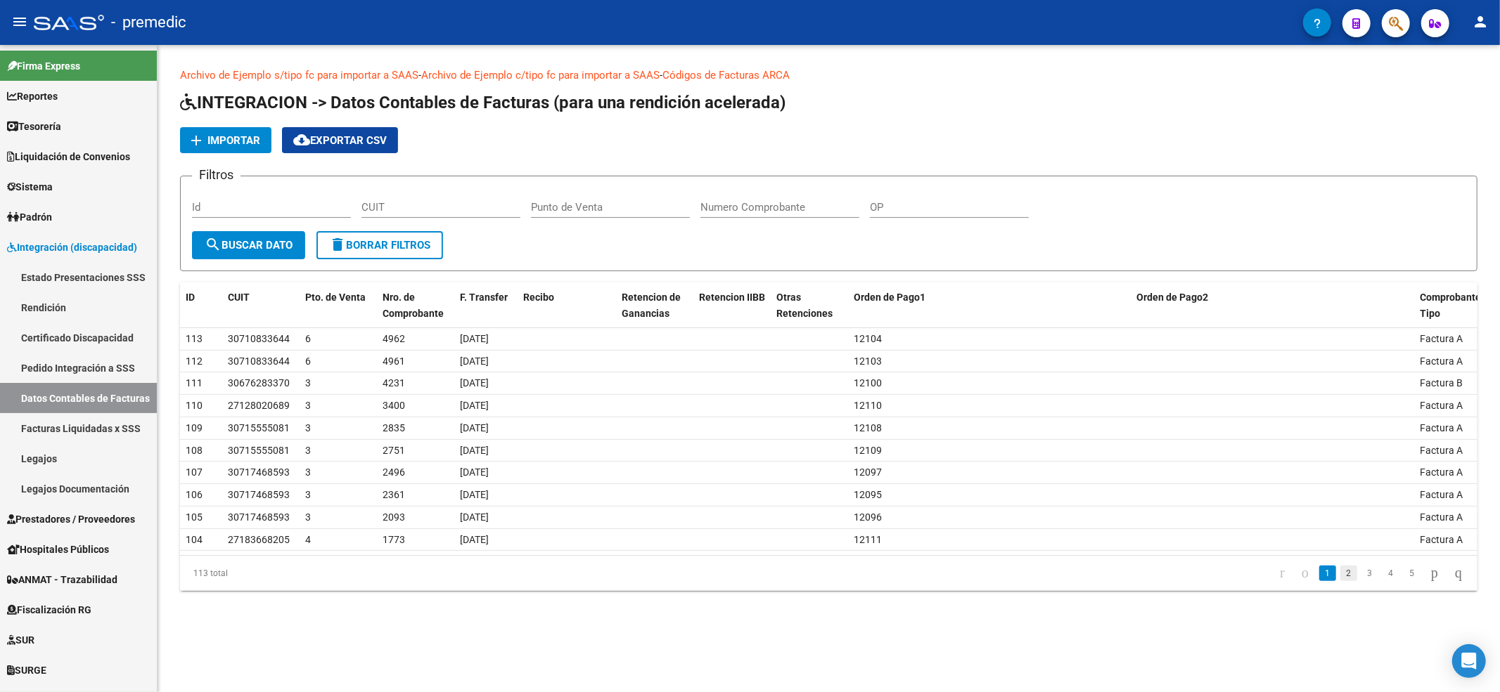
click at [1340, 581] on link "2" at bounding box center [1348, 573] width 17 height 15
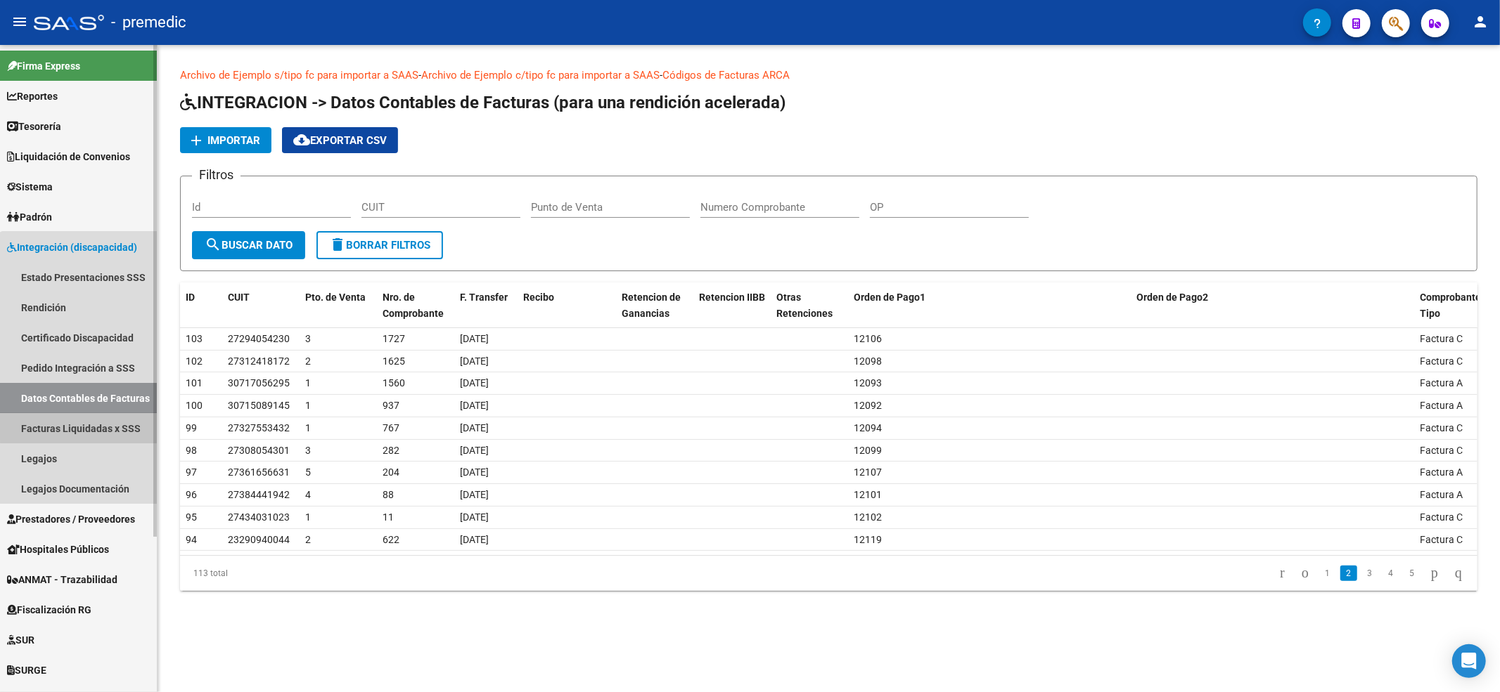
click at [82, 420] on link "Facturas Liquidadas x SSS" at bounding box center [78, 428] width 157 height 30
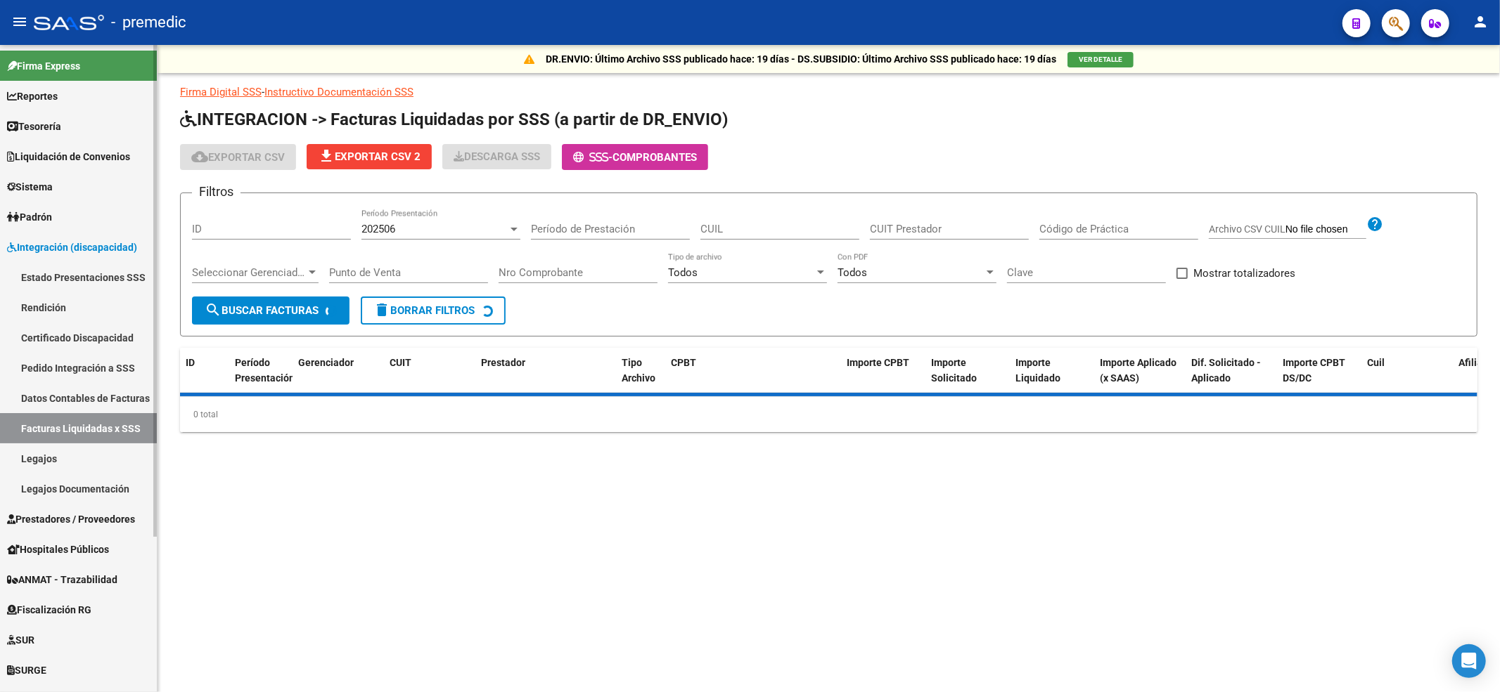
click at [73, 295] on link "Rendición" at bounding box center [78, 307] width 157 height 30
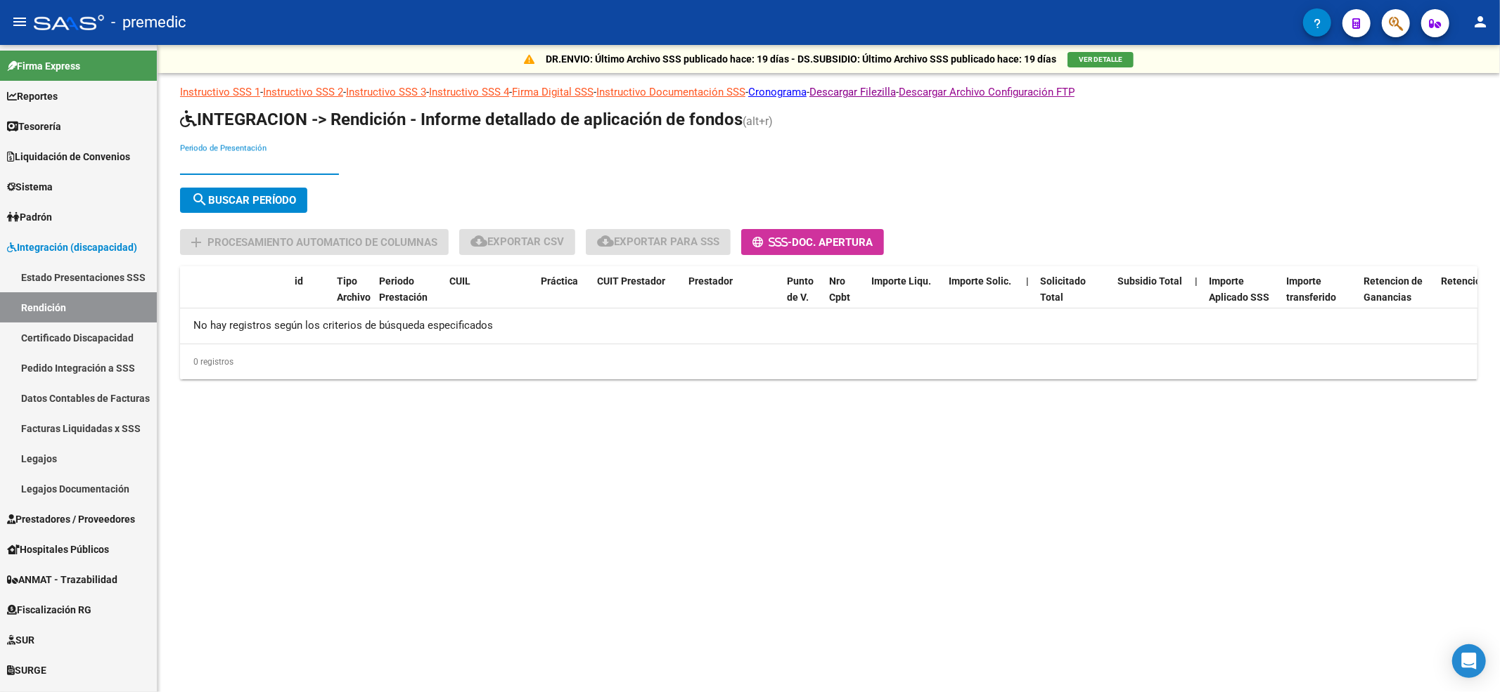
click at [248, 158] on input "Periodo de Presentación" at bounding box center [259, 163] width 159 height 13
type input "202504"
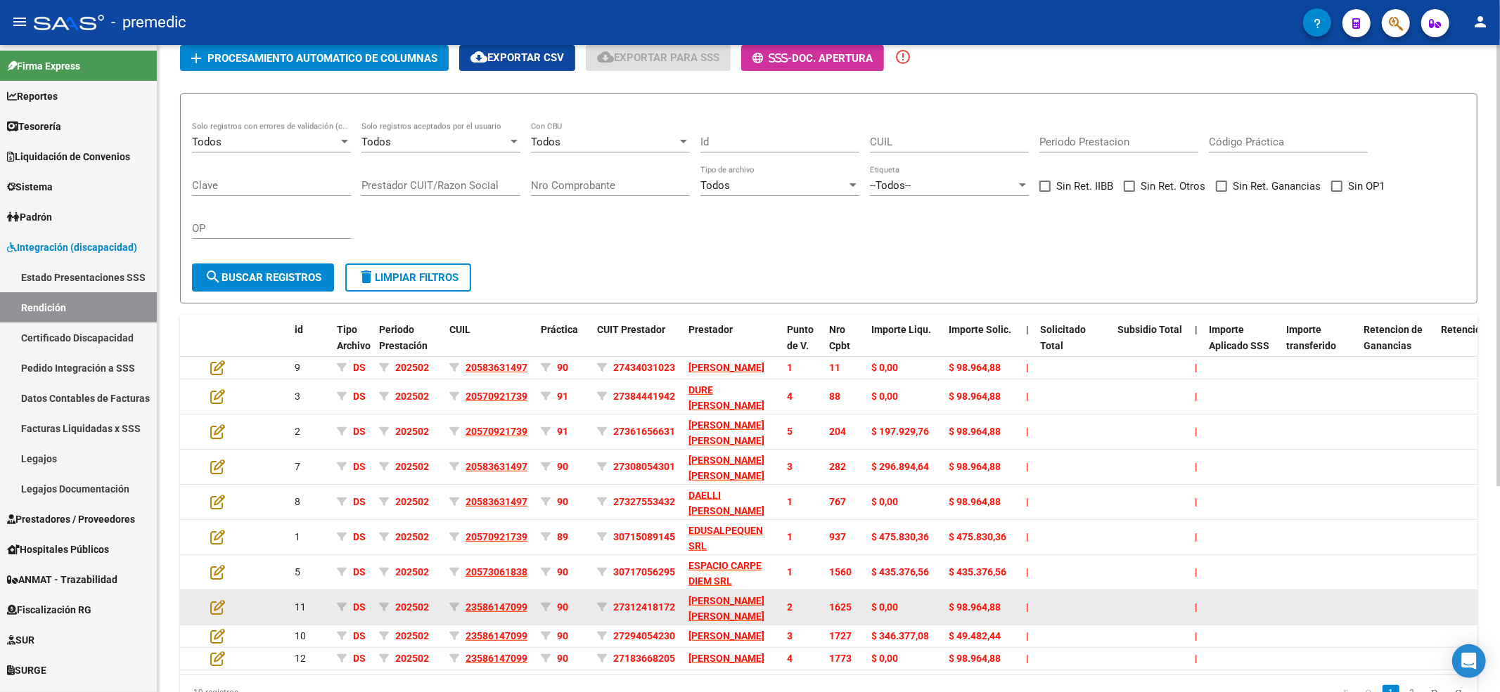
scroll to position [302, 0]
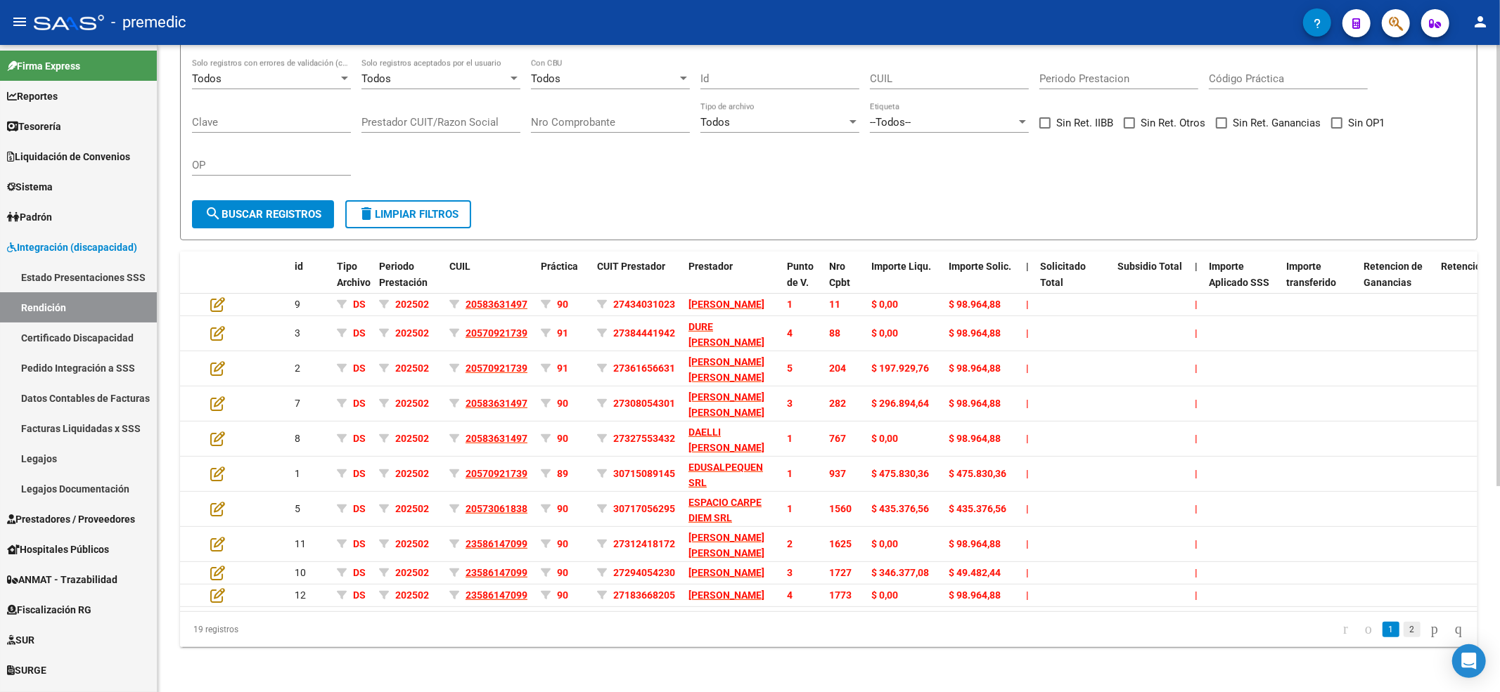
click at [1403, 630] on link "2" at bounding box center [1411, 629] width 17 height 15
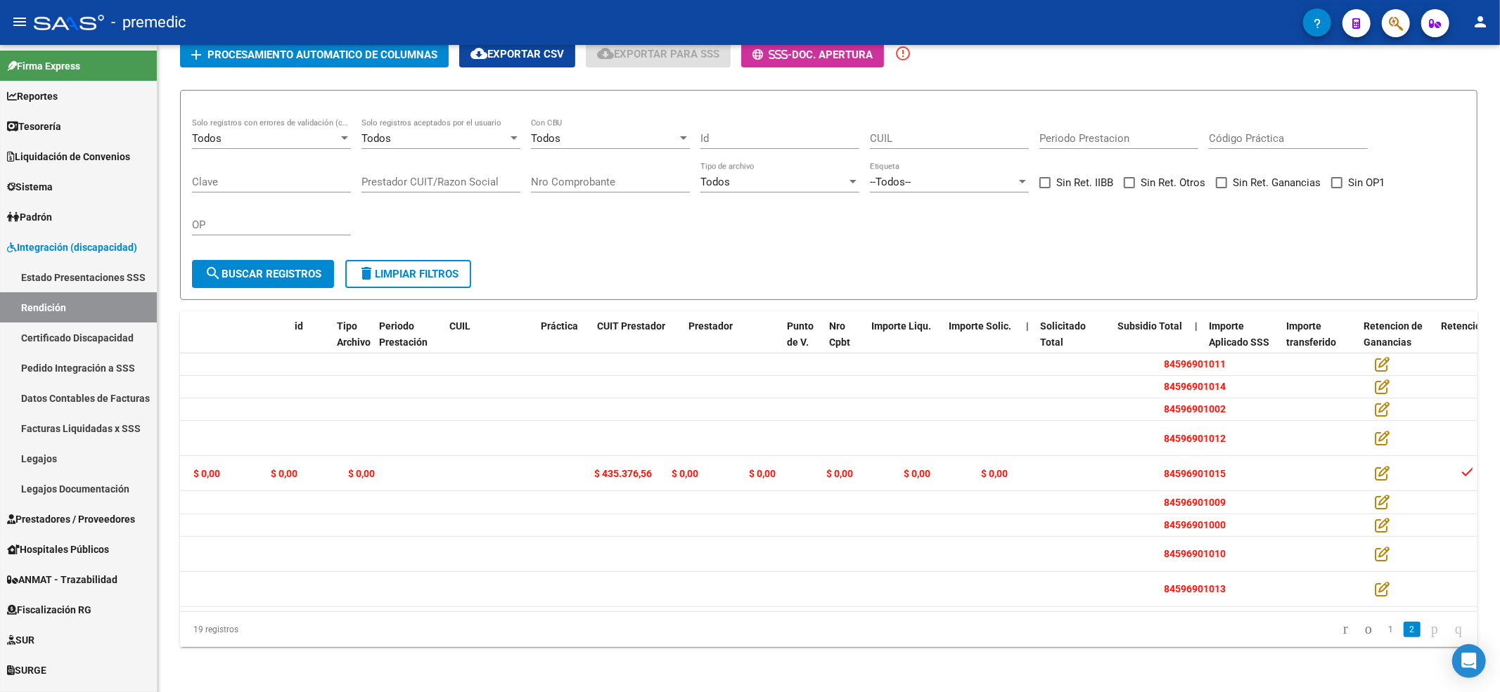
scroll to position [0, 0]
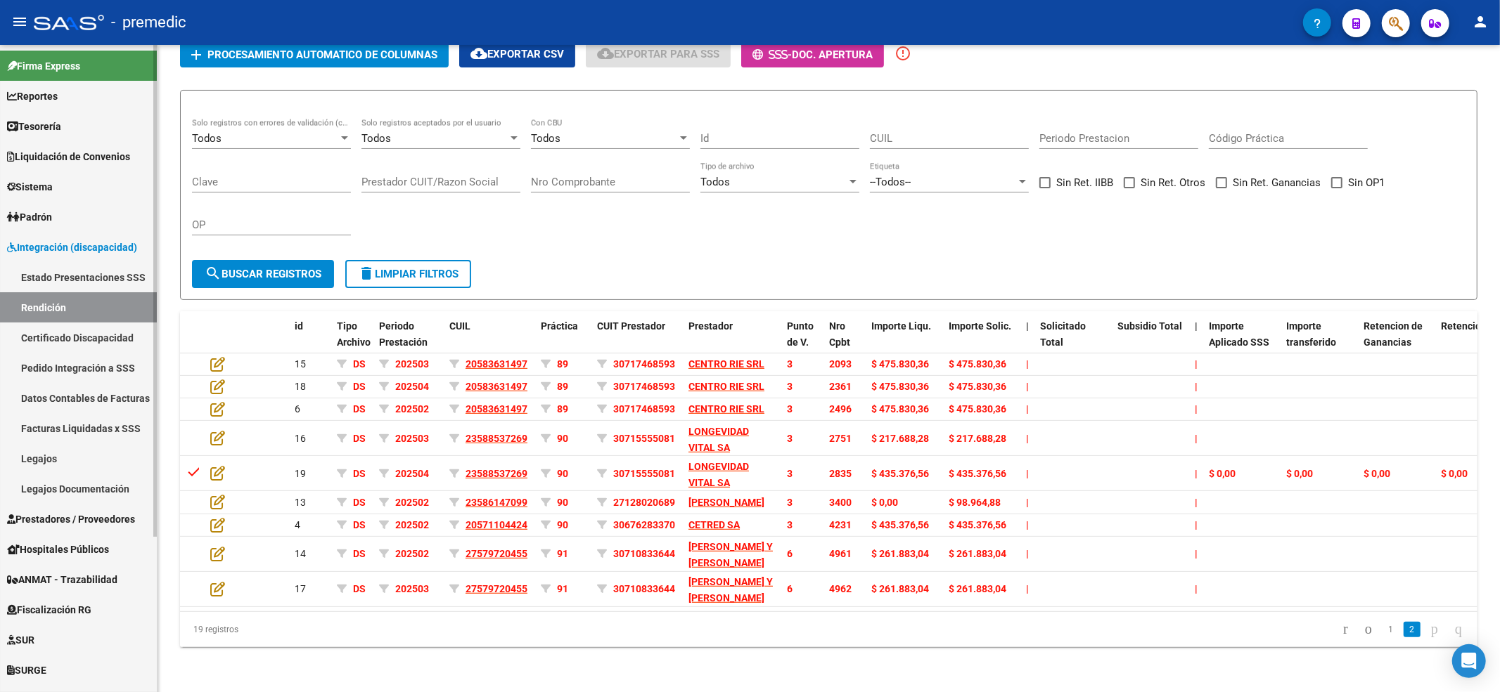
click at [70, 305] on link "Rendición" at bounding box center [78, 307] width 157 height 30
click at [76, 426] on link "Facturas Liquidadas x SSS" at bounding box center [78, 428] width 157 height 30
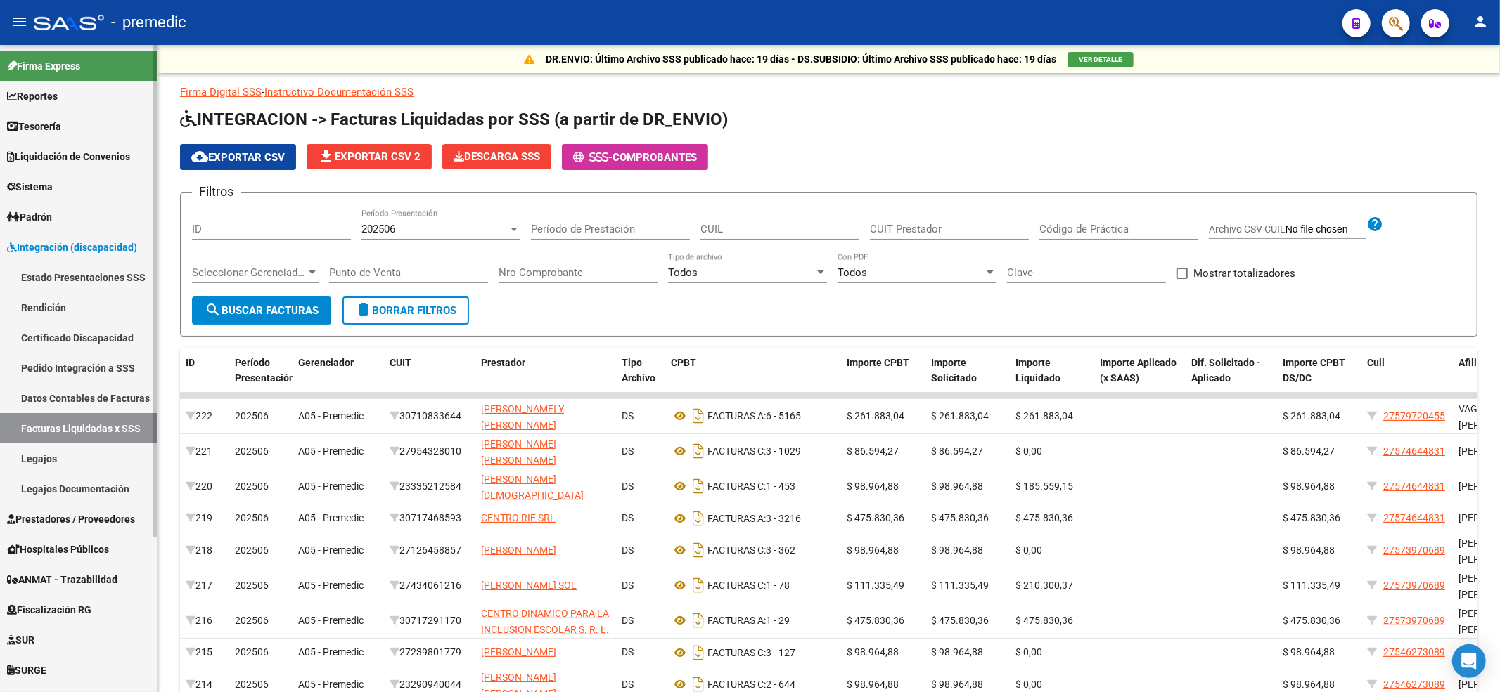
click at [76, 399] on link "Datos Contables de Facturas" at bounding box center [78, 398] width 157 height 30
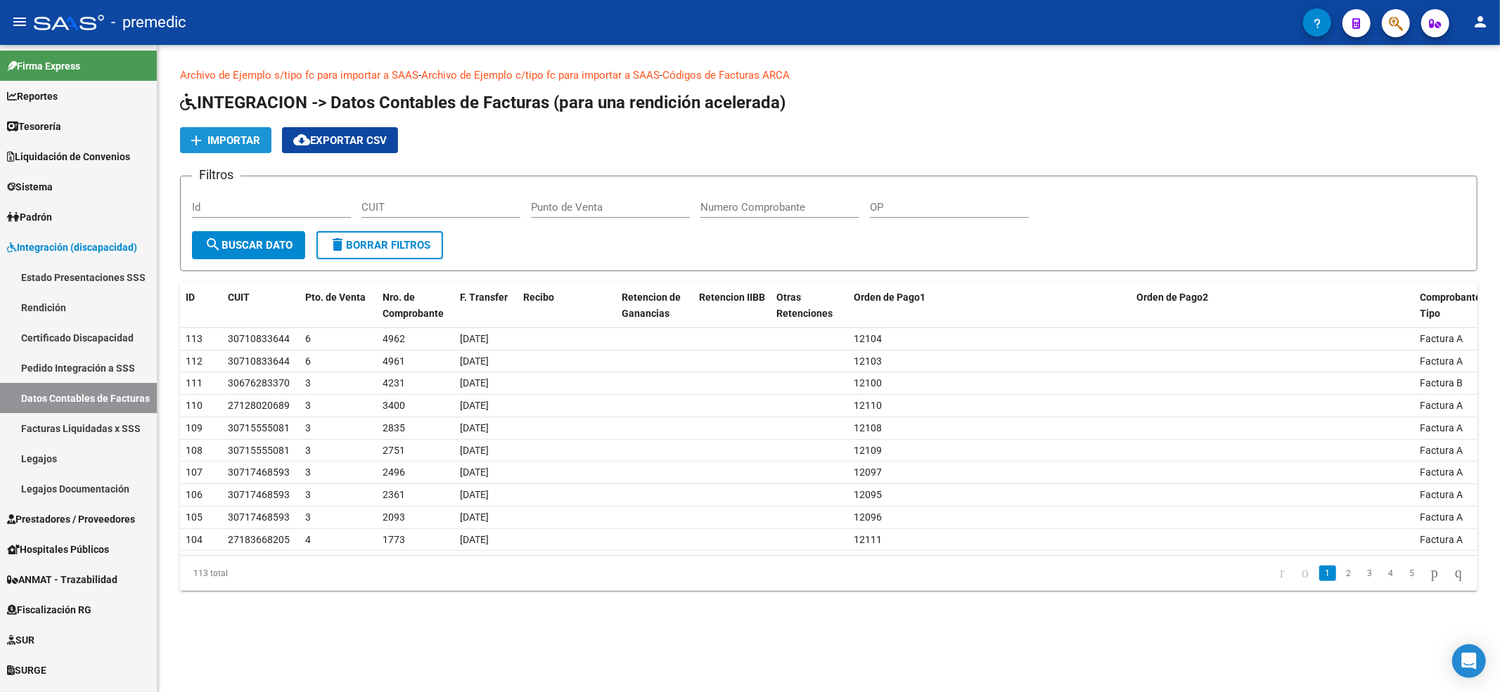
click at [256, 136] on span "Importar" at bounding box center [233, 140] width 53 height 13
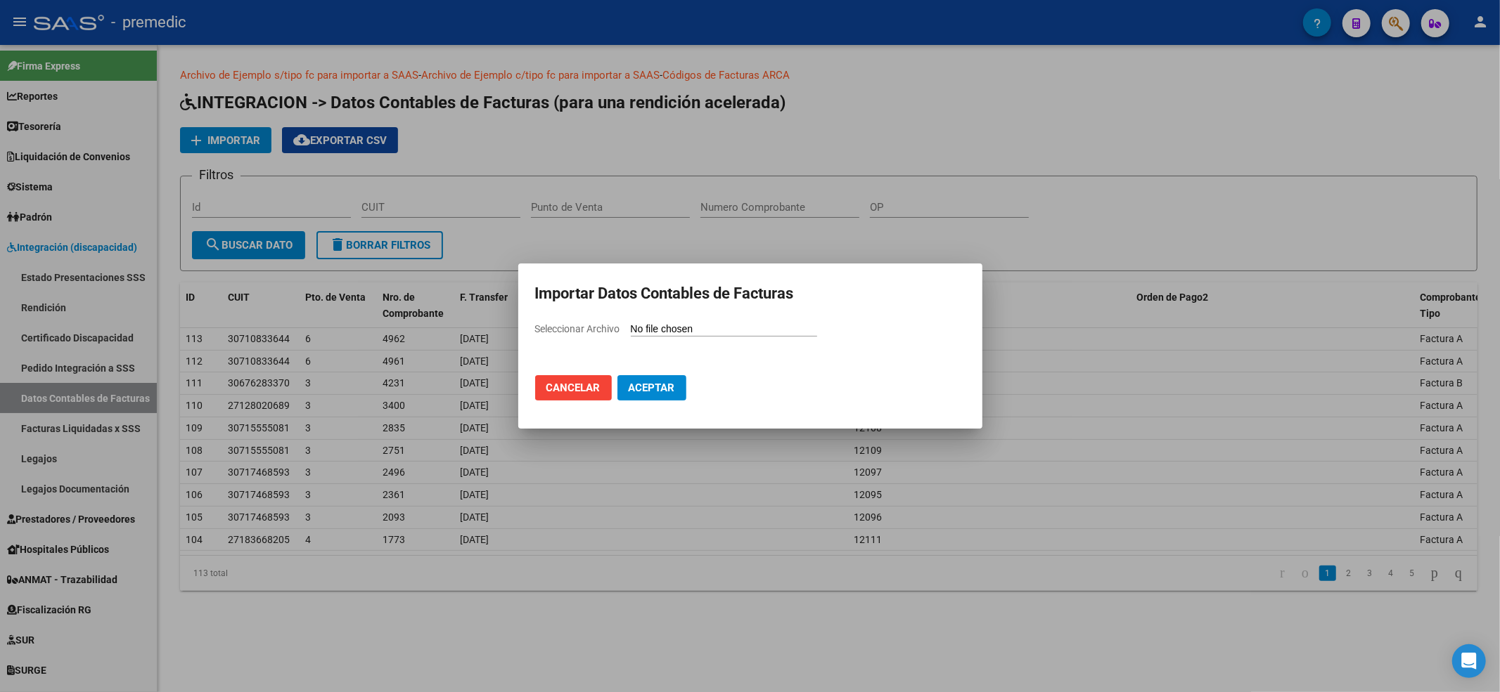
click at [662, 316] on mat-dialog-container "Importar Datos Contables de Facturas Seleccionar Archivo Cancelar Aceptar" at bounding box center [750, 346] width 464 height 165
click at [662, 326] on input "Seleccionar Archivo" at bounding box center [724, 329] width 186 height 13
type input "C:\fakepath\Modelo de Importacion de Comprobantes.csv"
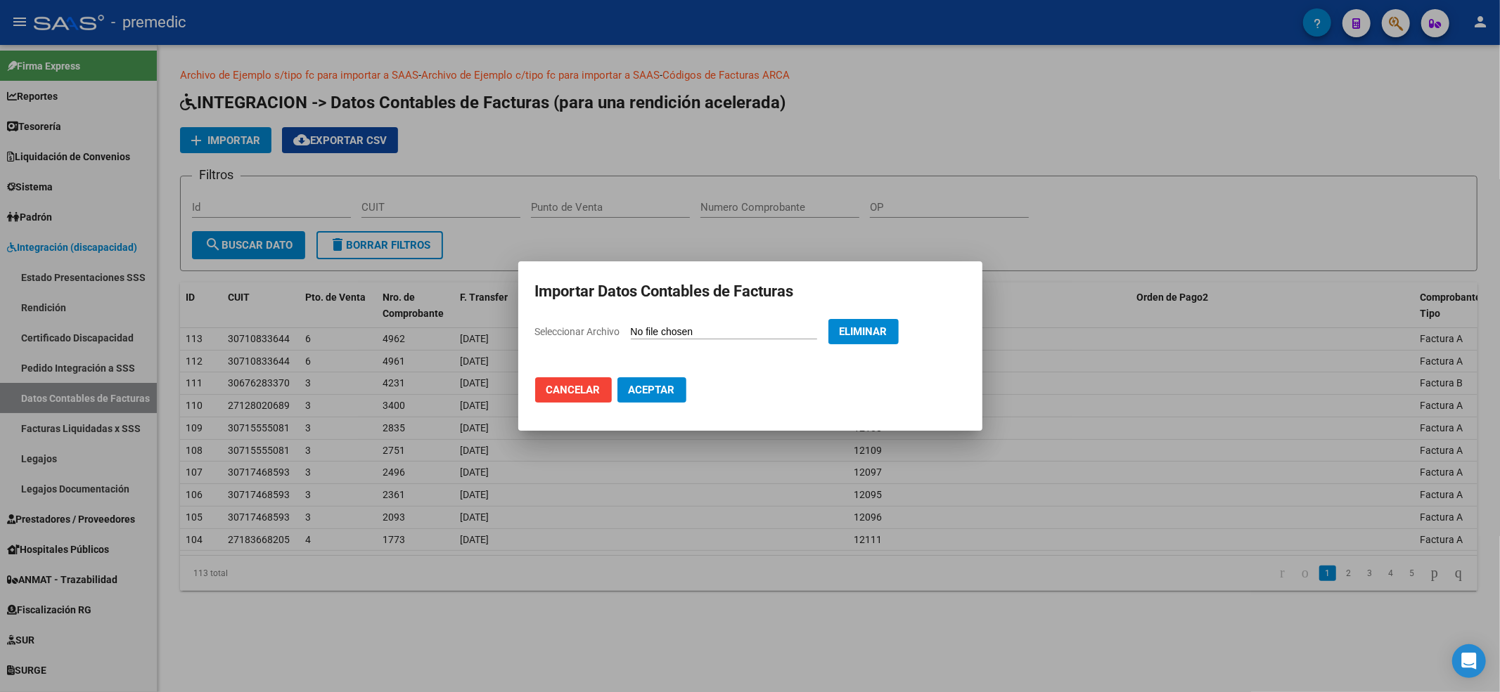
click at [633, 384] on span "Aceptar" at bounding box center [652, 390] width 46 height 13
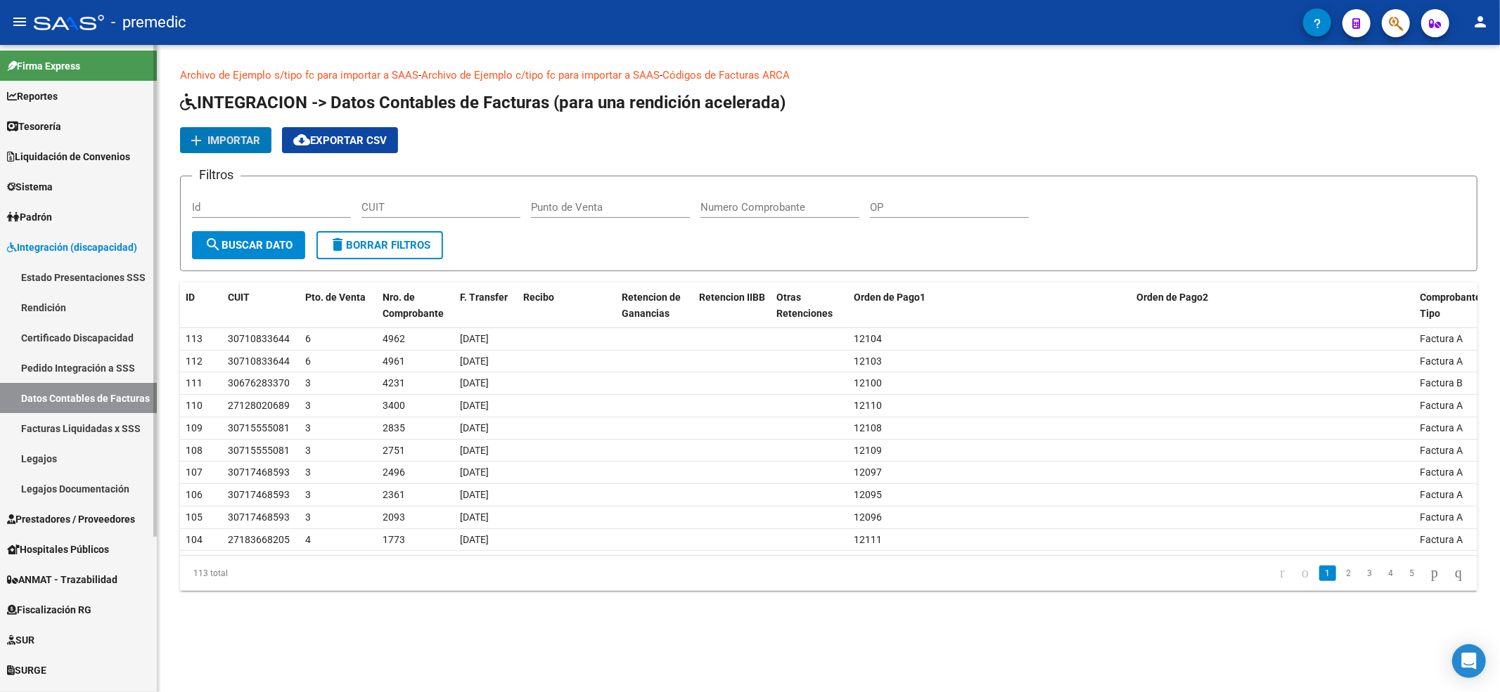
click at [88, 429] on link "Facturas Liquidadas x SSS" at bounding box center [78, 428] width 157 height 30
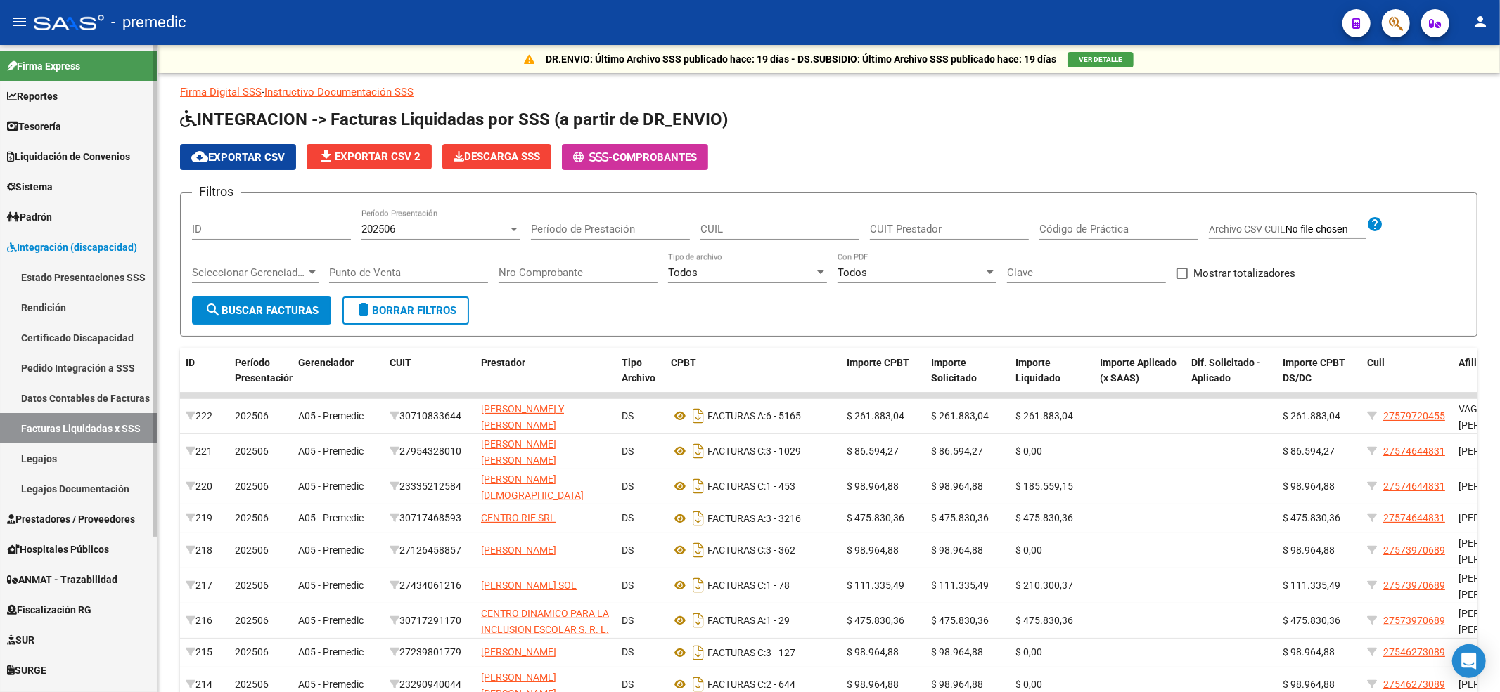
click at [73, 314] on link "Rendición" at bounding box center [78, 307] width 157 height 30
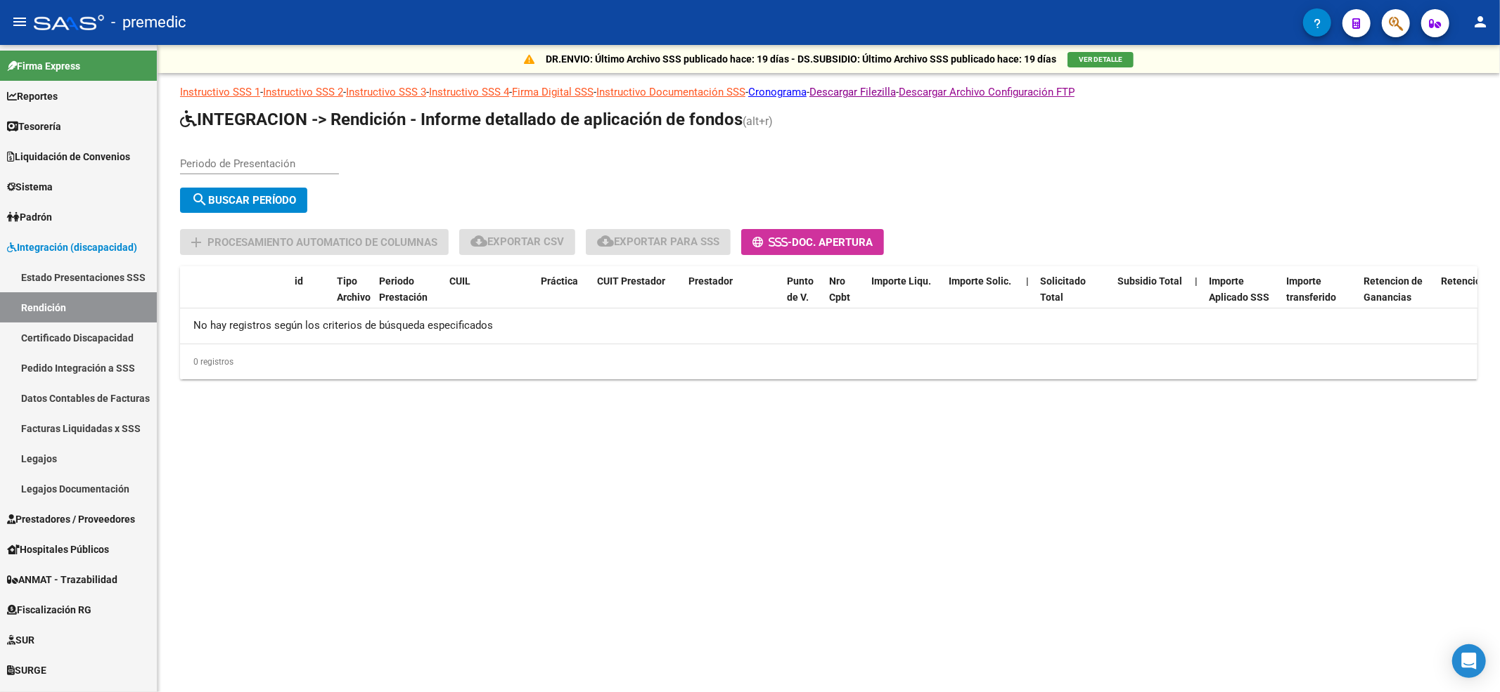
click at [297, 159] on input "Periodo de Presentación" at bounding box center [259, 163] width 159 height 13
type input "202504"
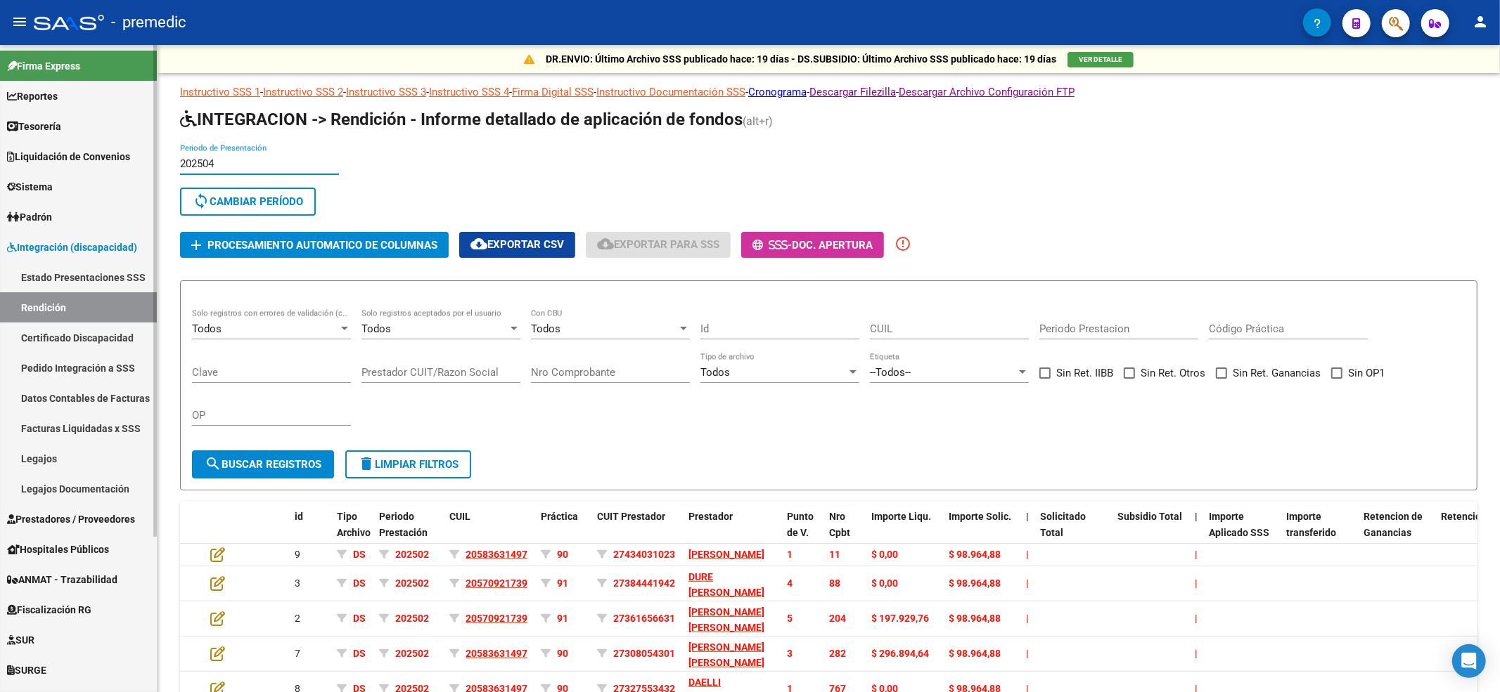
drag, startPoint x: 265, startPoint y: 163, endPoint x: 104, endPoint y: 162, distance: 161.0
click at [108, 162] on mat-sidenav-container "Firma Express Reportes Tablero de Control Ingresos Percibidos Análisis de todos…" at bounding box center [750, 368] width 1500 height 647
click at [249, 198] on span "sync Cambiar Período" at bounding box center [248, 201] width 110 height 13
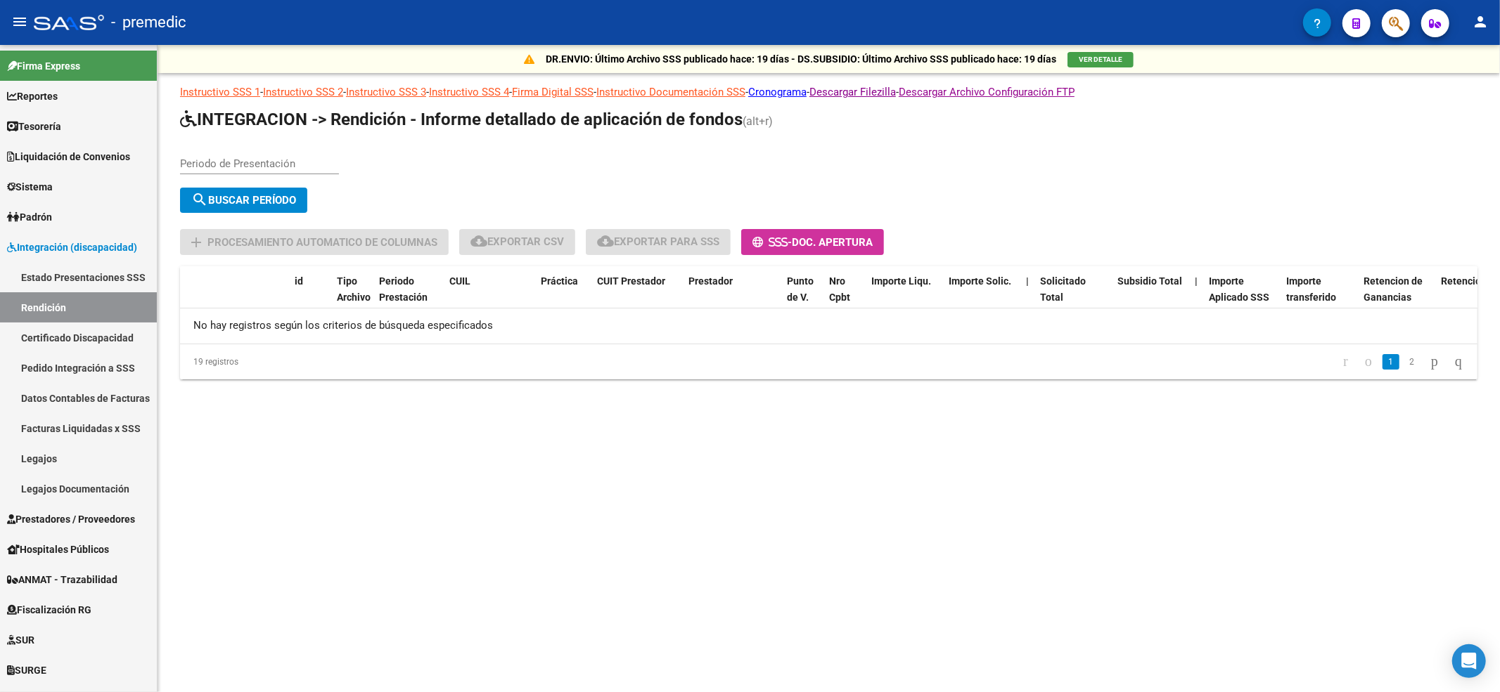
click at [260, 172] on div "Periodo de Presentación" at bounding box center [259, 159] width 159 height 30
click at [262, 167] on input "Periodo de Presentación" at bounding box center [259, 163] width 159 height 13
type input "202505"
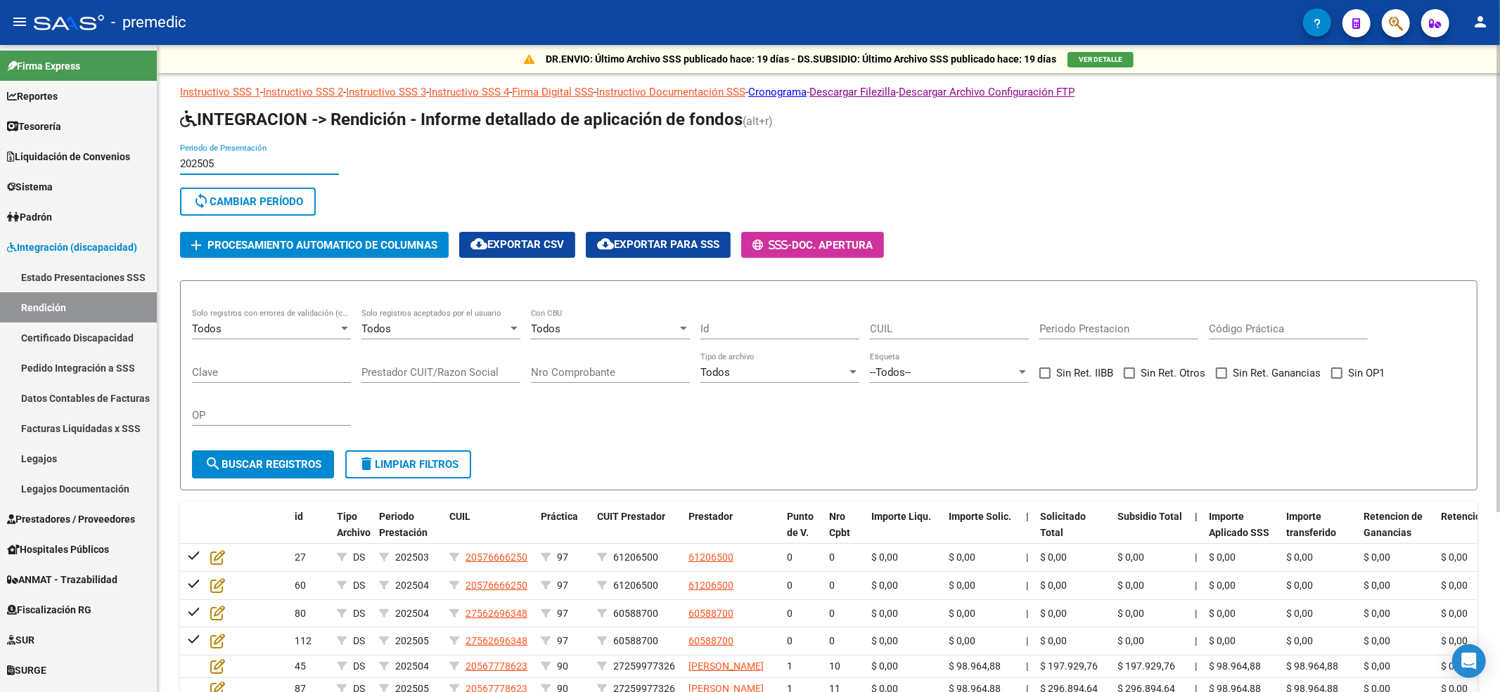
click at [266, 164] on input "202505" at bounding box center [259, 163] width 159 height 13
click at [266, 195] on span "sync Cambiar Período" at bounding box center [248, 201] width 110 height 13
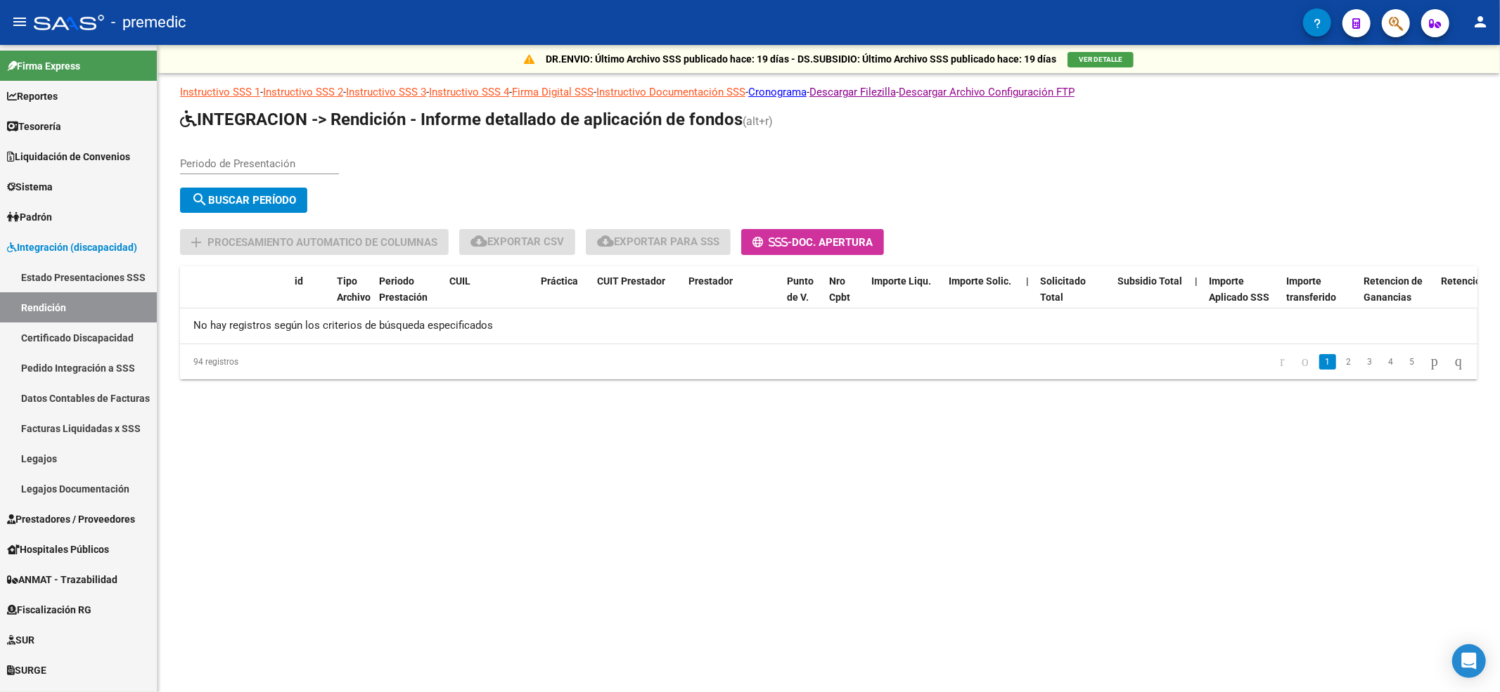
click at [278, 160] on input "Periodo de Presentación" at bounding box center [259, 163] width 159 height 13
type input "202504"
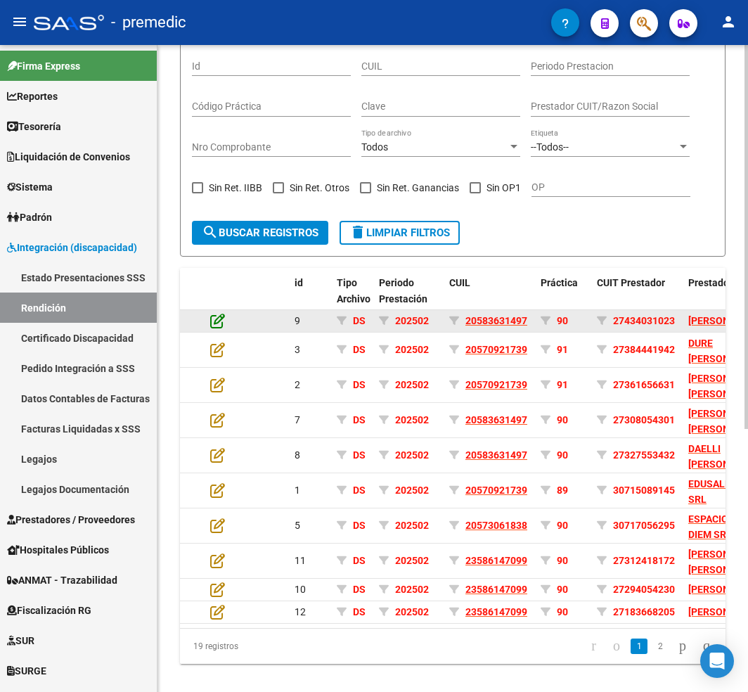
click at [221, 328] on icon at bounding box center [217, 320] width 15 height 15
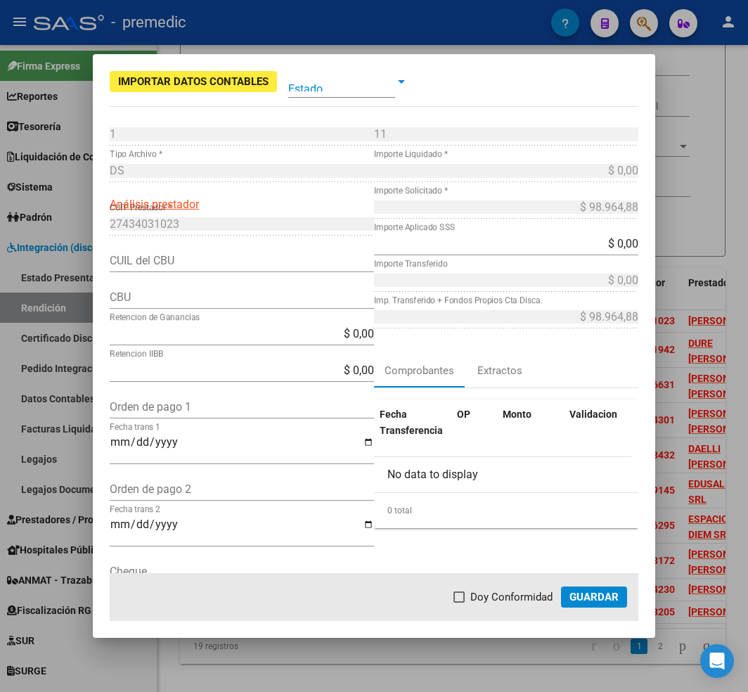
click at [209, 262] on input "CUIL del CBU" at bounding box center [242, 260] width 264 height 13
drag, startPoint x: 210, startPoint y: 321, endPoint x: 210, endPoint y: 304, distance: 16.9
click at [210, 319] on div "CBU" at bounding box center [242, 304] width 264 height 37
click at [211, 262] on input "CUIL del CBU" at bounding box center [242, 260] width 264 height 13
paste input "27434031023"
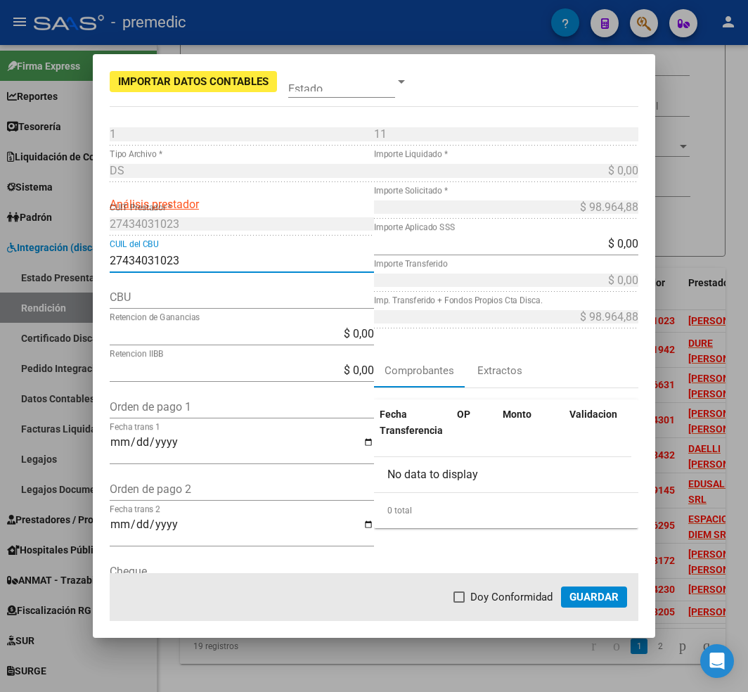
type input "27434031023"
click at [195, 301] on input "CBU" at bounding box center [242, 296] width 264 height 13
click at [204, 299] on input "CBU" at bounding box center [242, 296] width 264 height 13
paste input "0720072488000003145854"
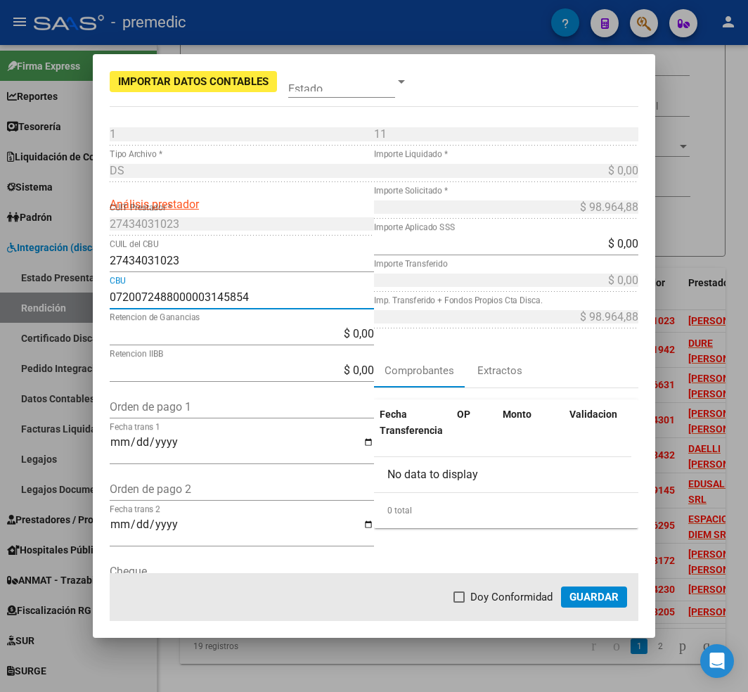
type input "0720072488000003145854"
click at [536, 249] on input "$ 0,00" at bounding box center [506, 243] width 264 height 13
click at [539, 249] on input "$ 0,00" at bounding box center [506, 243] width 264 height 13
click at [540, 249] on input "$ 0,00" at bounding box center [506, 243] width 264 height 13
drag, startPoint x: 623, startPoint y: 235, endPoint x: 611, endPoint y: 243, distance: 14.6
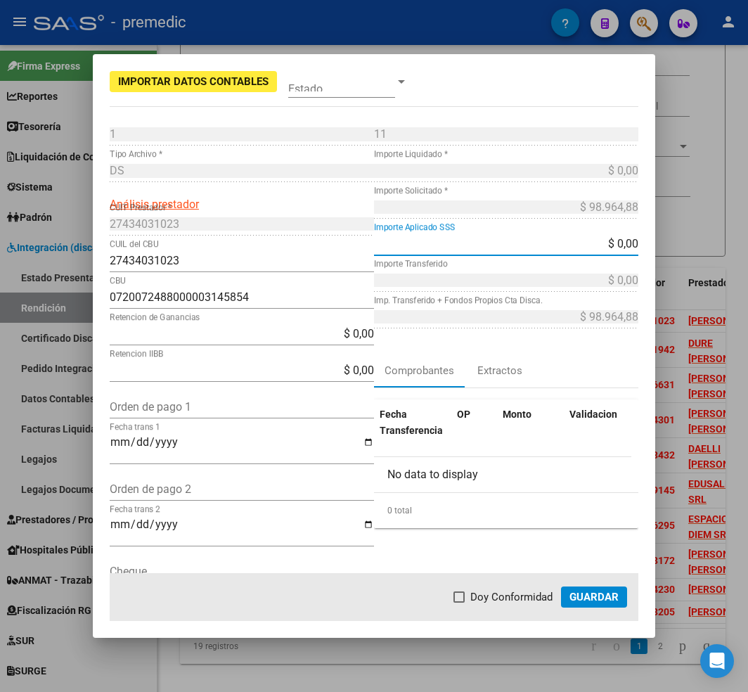
click at [619, 242] on div "$ 0,00 Importe Aplicado SSS" at bounding box center [506, 244] width 264 height 22
click at [608, 243] on input "$ 0,00" at bounding box center [506, 243] width 264 height 13
drag, startPoint x: 606, startPoint y: 245, endPoint x: 623, endPoint y: 245, distance: 16.9
click at [623, 245] on input "$ 0,00" at bounding box center [506, 243] width 264 height 13
paste input "98964,88"
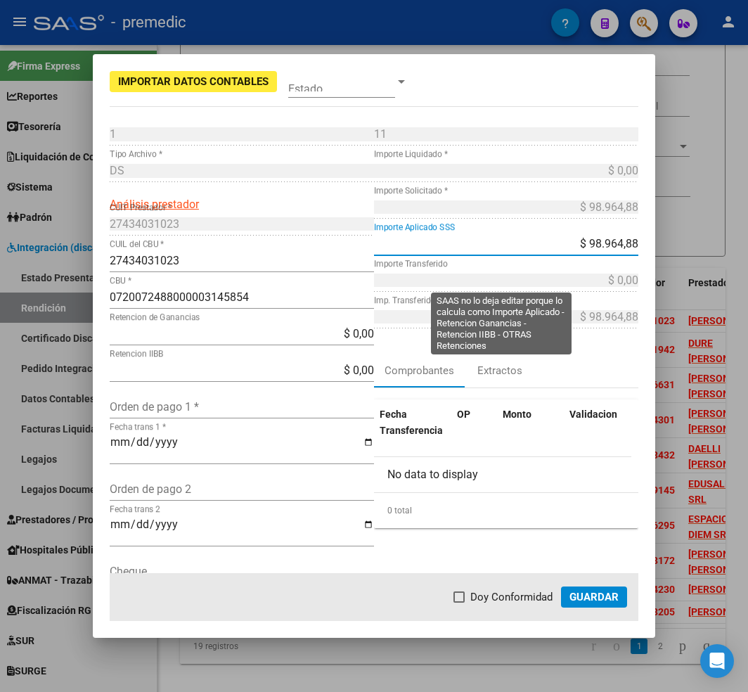
type input "$ 98.964,88"
type input "$ 0,00"
click at [633, 279] on app-form-text-field "$ 98.964,88 Importe Transferido" at bounding box center [512, 279] width 276 height 13
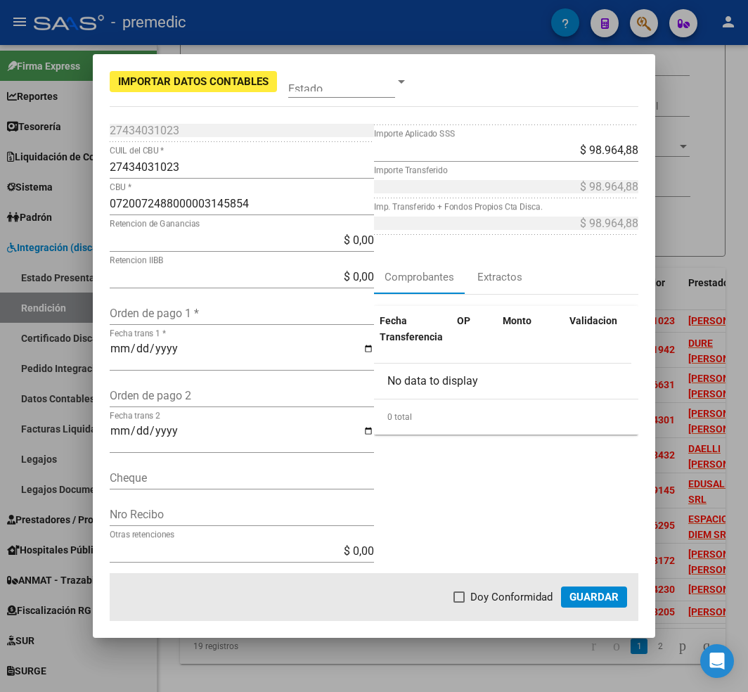
scroll to position [187, 0]
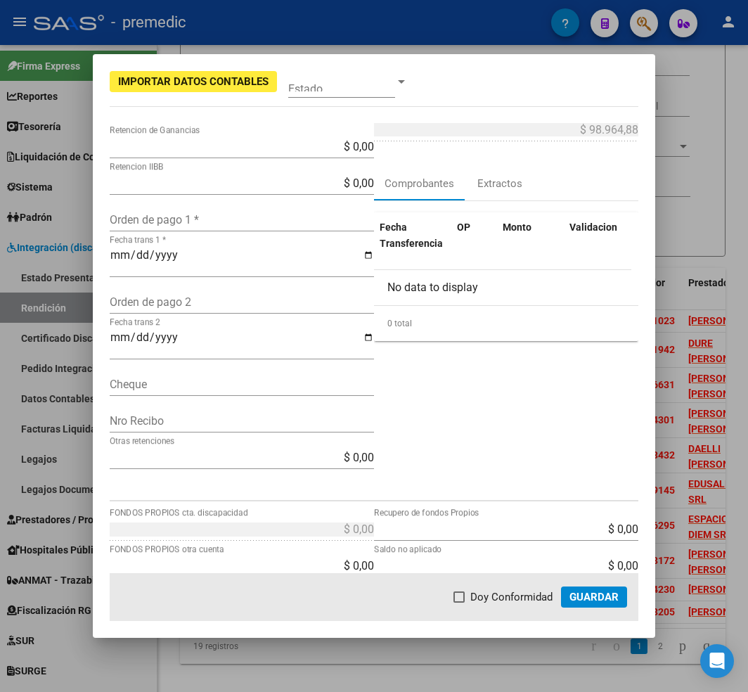
click at [251, 222] on input "Orden de pago 1 *" at bounding box center [242, 219] width 264 height 13
click at [248, 212] on div "Orden de pago 1 *" at bounding box center [242, 220] width 264 height 22
type input "12102"
click at [203, 288] on div "Fecha trans 1 *" at bounding box center [242, 268] width 264 height 46
click at [232, 266] on input "Fecha trans 1 *" at bounding box center [242, 261] width 264 height 24
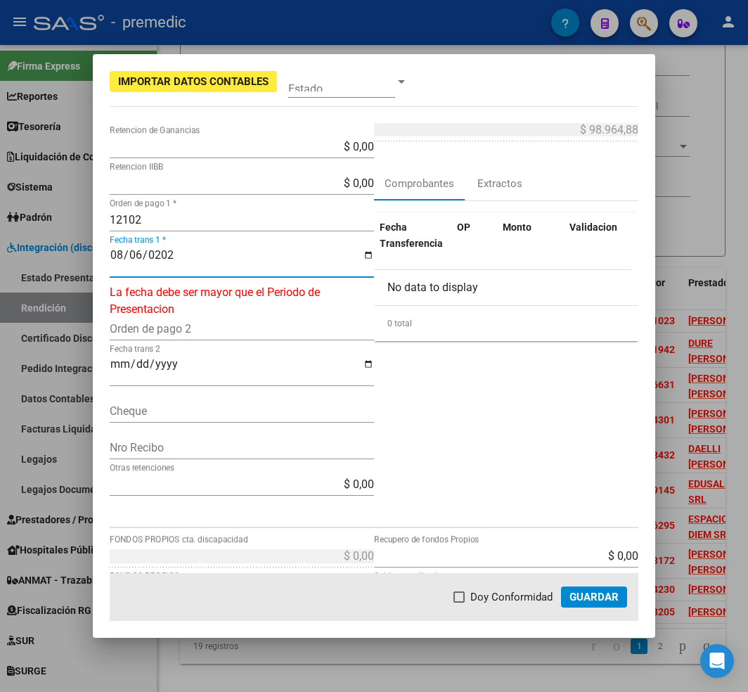
type input "[DATE]"
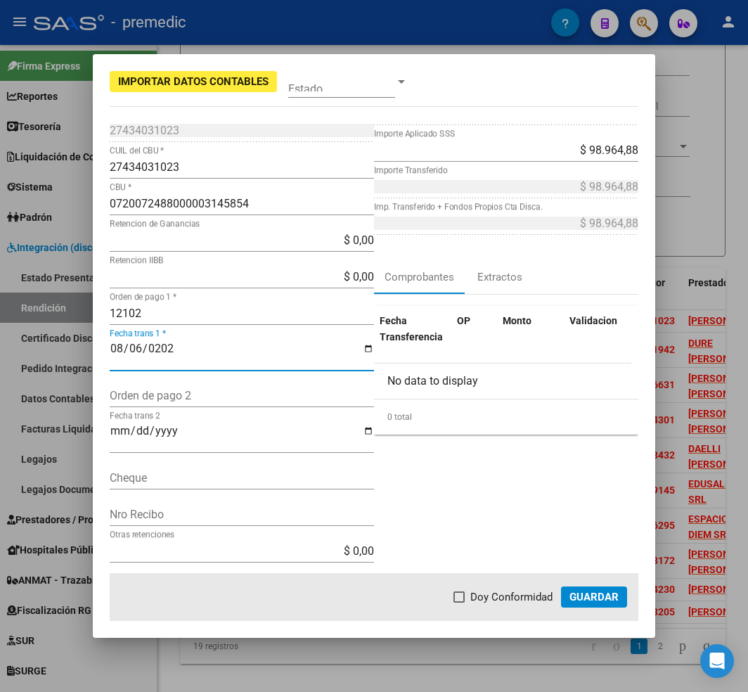
scroll to position [281, 0]
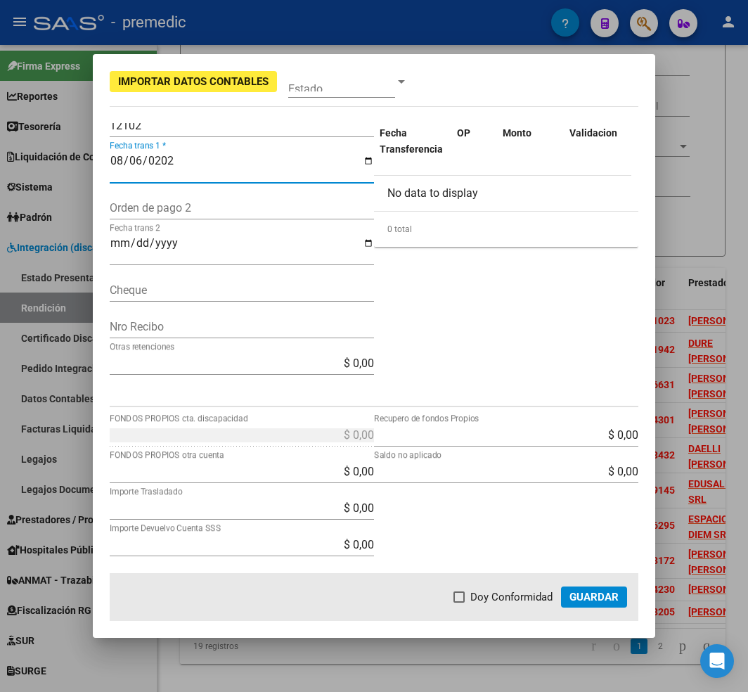
click at [254, 325] on input "Nro Recibo" at bounding box center [242, 326] width 264 height 13
click at [235, 288] on input "Cheque" at bounding box center [242, 289] width 264 height 13
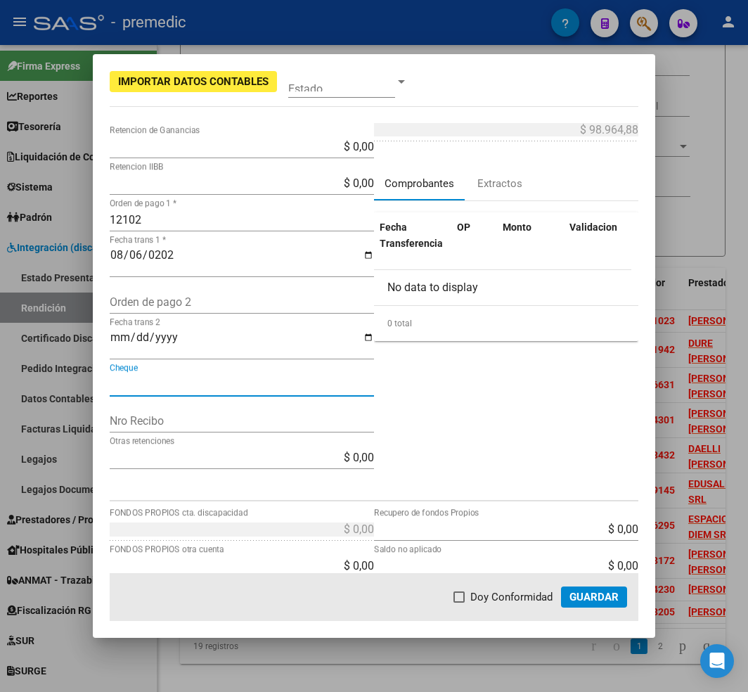
click at [420, 181] on div "Comprobantes" at bounding box center [420, 184] width 70 height 16
click at [411, 290] on div "No data to display" at bounding box center [502, 287] width 257 height 35
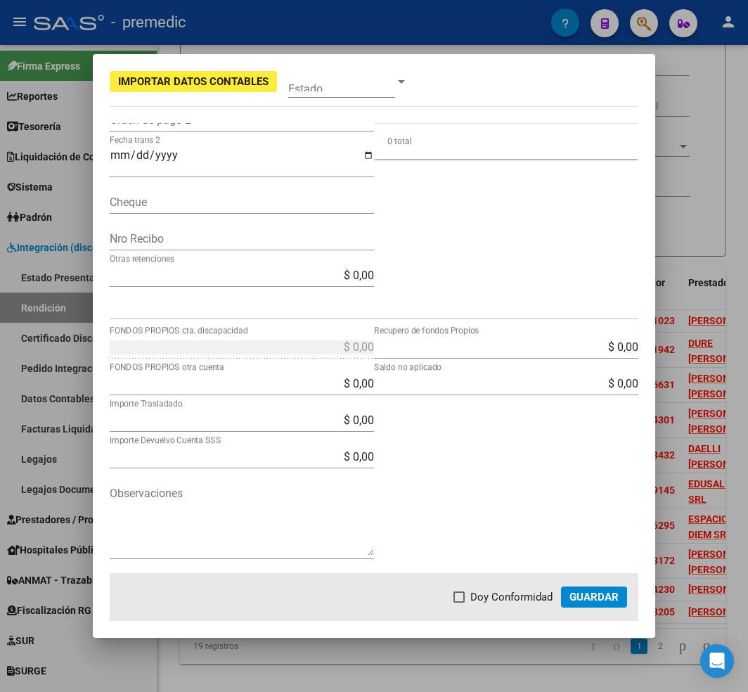
click at [498, 599] on span "Doy Conformidad" at bounding box center [511, 596] width 82 height 17
click at [459, 602] on input "Doy Conformidad" at bounding box center [458, 602] width 1 height 1
checkbox input "true"
click at [568, 597] on button "Guardar" at bounding box center [594, 596] width 66 height 21
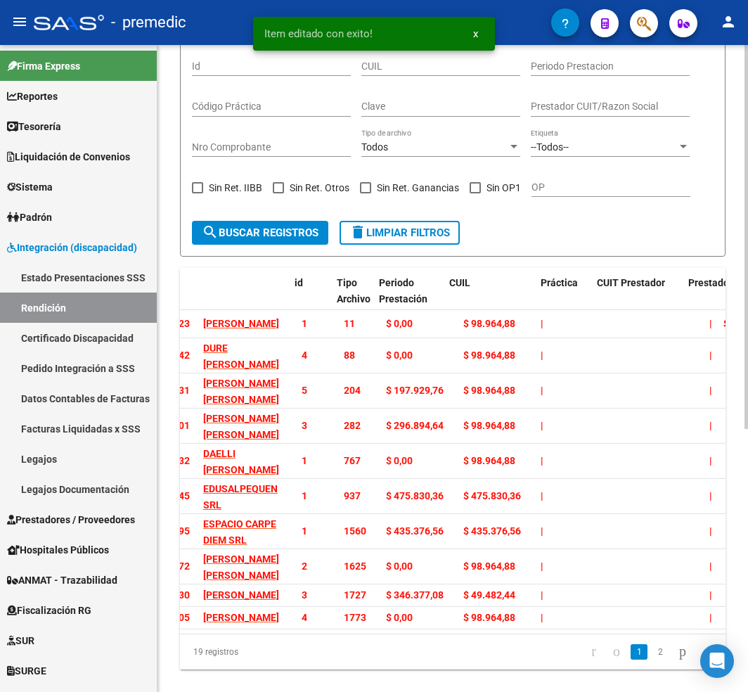
scroll to position [0, 0]
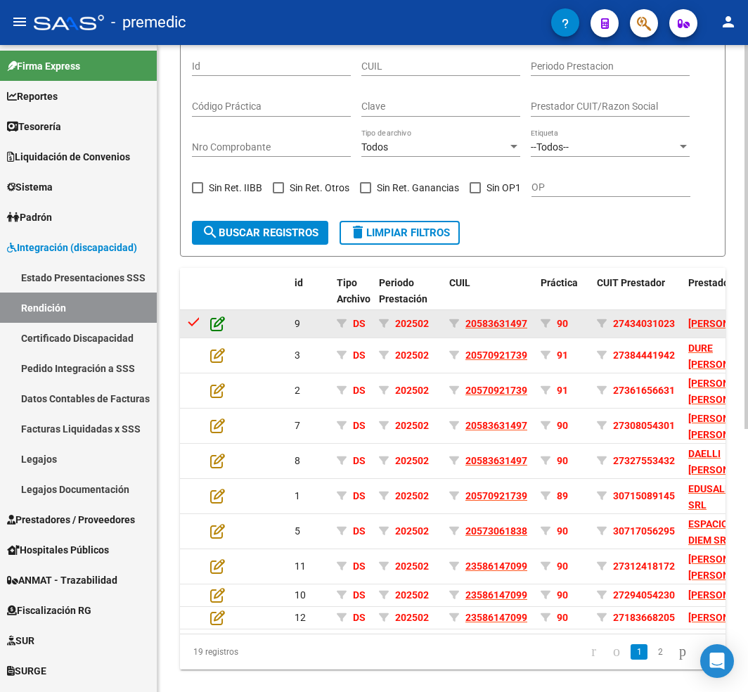
click at [222, 321] on icon at bounding box center [217, 323] width 15 height 15
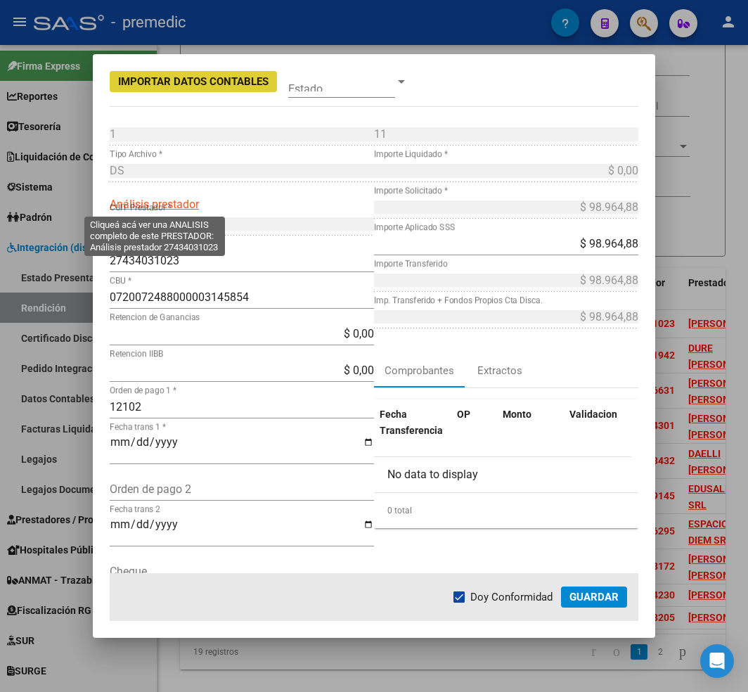
click at [187, 206] on span "Análisis prestador" at bounding box center [154, 204] width 89 height 13
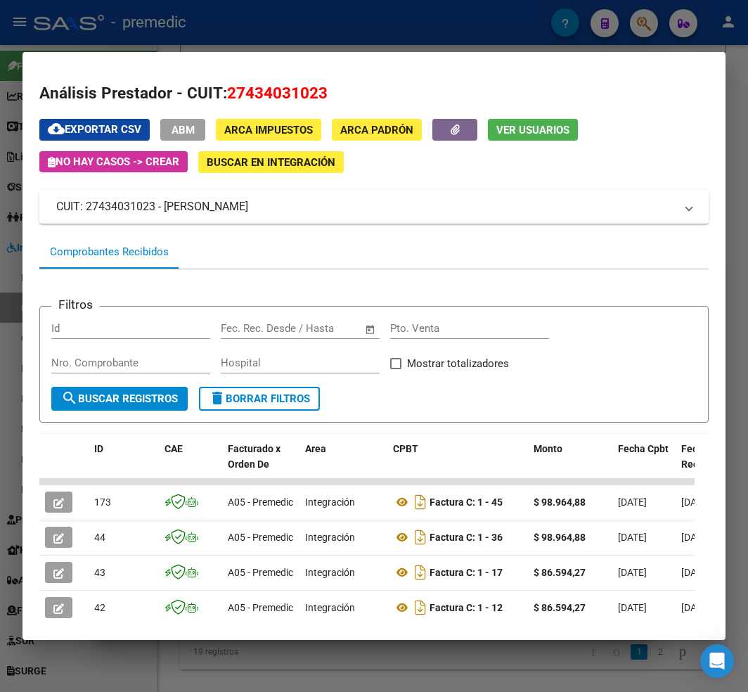
click at [643, 655] on div at bounding box center [374, 346] width 748 height 692
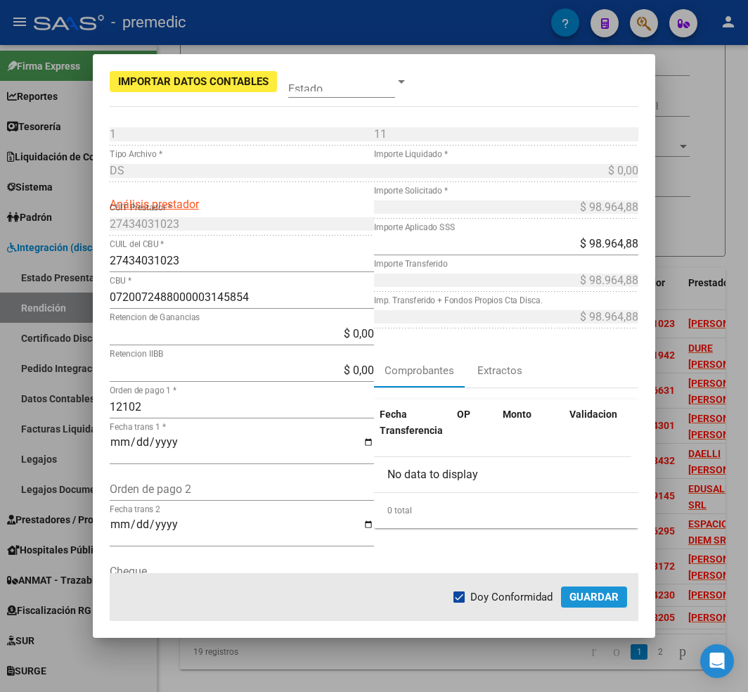
click at [586, 595] on span "Guardar" at bounding box center [593, 597] width 49 height 13
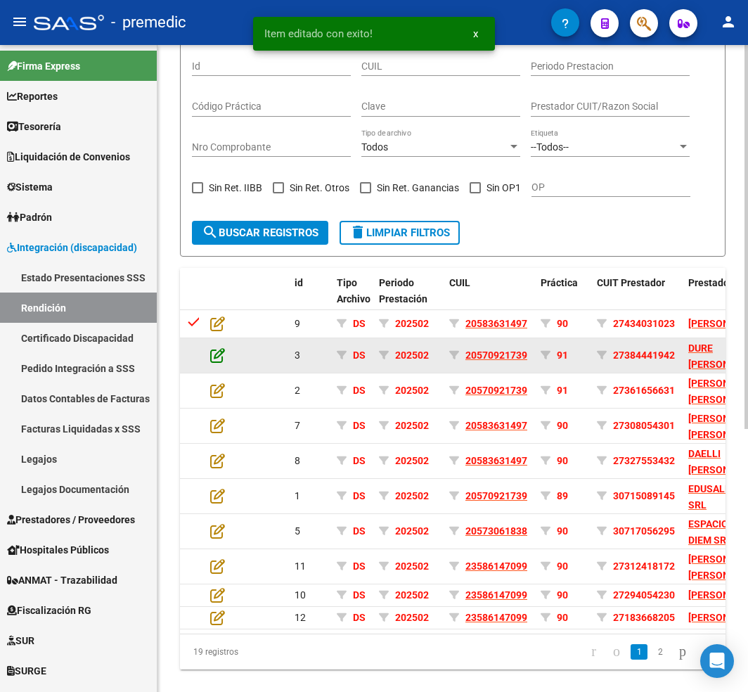
click at [212, 361] on icon at bounding box center [217, 354] width 15 height 15
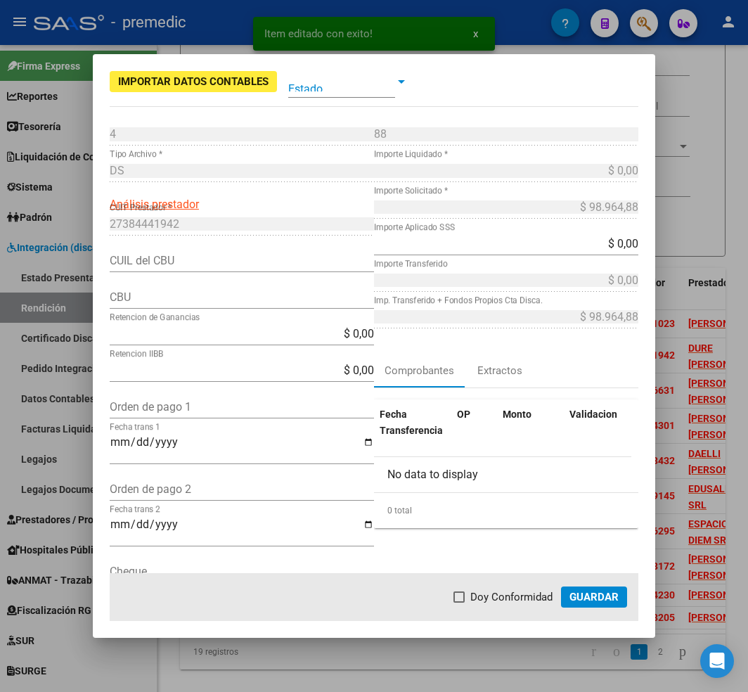
click at [217, 266] on input "CUIL del CBU" at bounding box center [242, 260] width 264 height 13
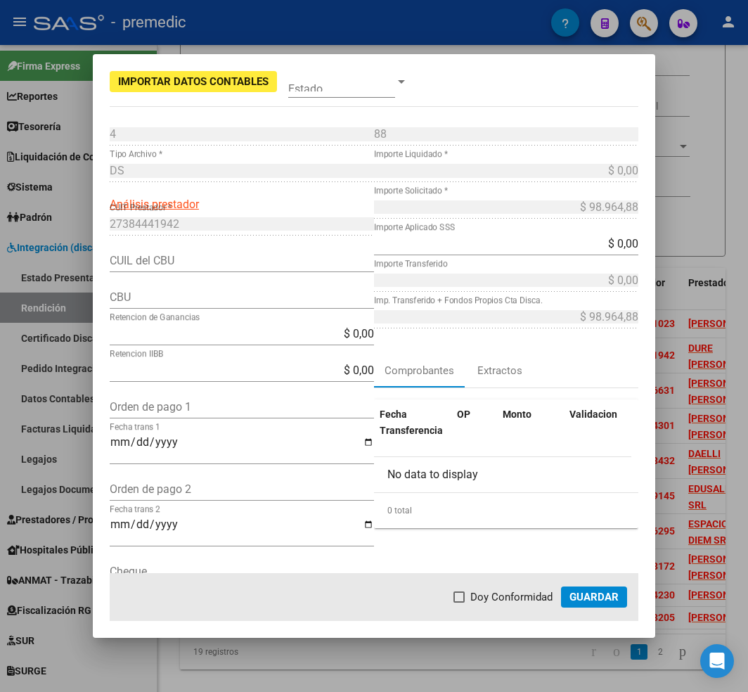
click at [259, 259] on input "CUIL del CBU" at bounding box center [242, 260] width 264 height 13
paste input "27384441942"
type input "27384441942"
click at [159, 298] on input "CBU" at bounding box center [242, 296] width 264 height 13
paste input "0150963601000008600036"
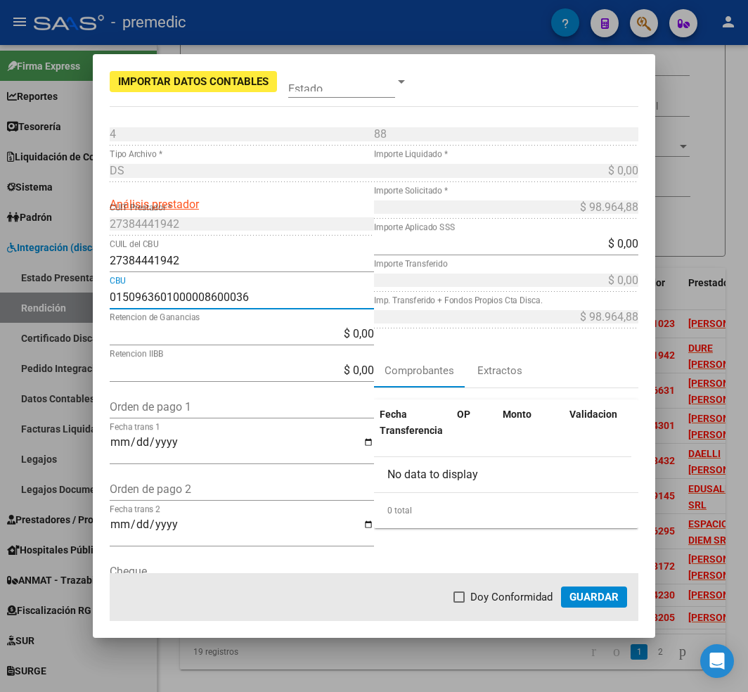
type input "0150963601000008600036"
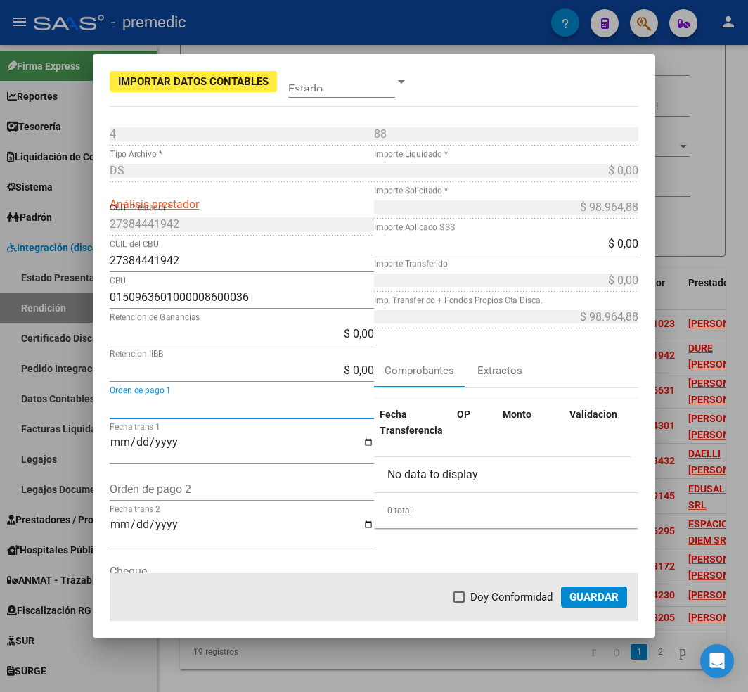
click at [273, 445] on input "Fecha trans 1" at bounding box center [242, 448] width 264 height 24
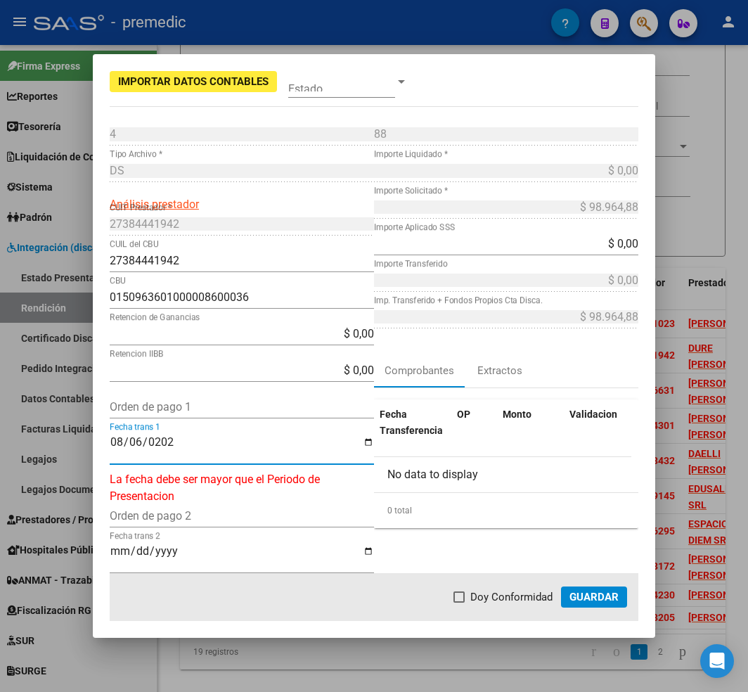
type input "[DATE]"
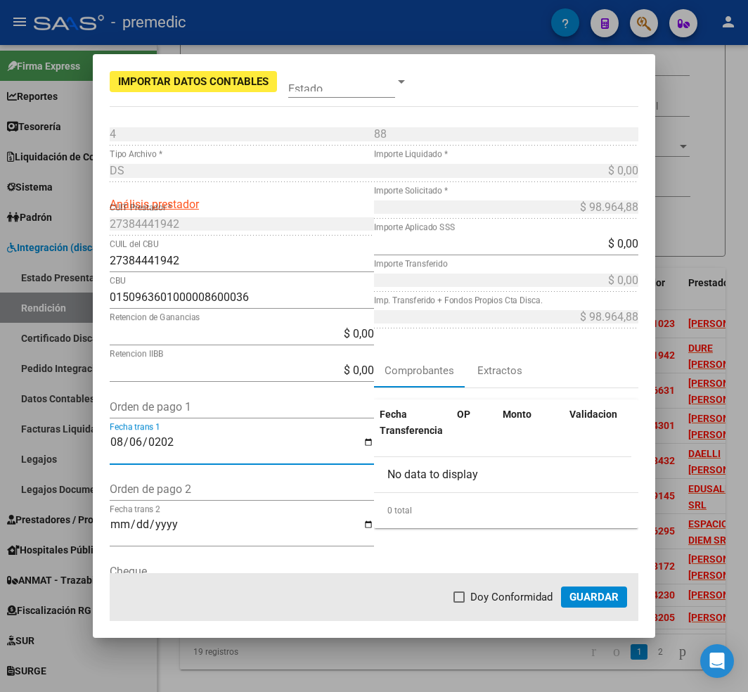
click at [524, 236] on div "$ 0,00 Importe Aplicado SSS" at bounding box center [506, 244] width 264 height 22
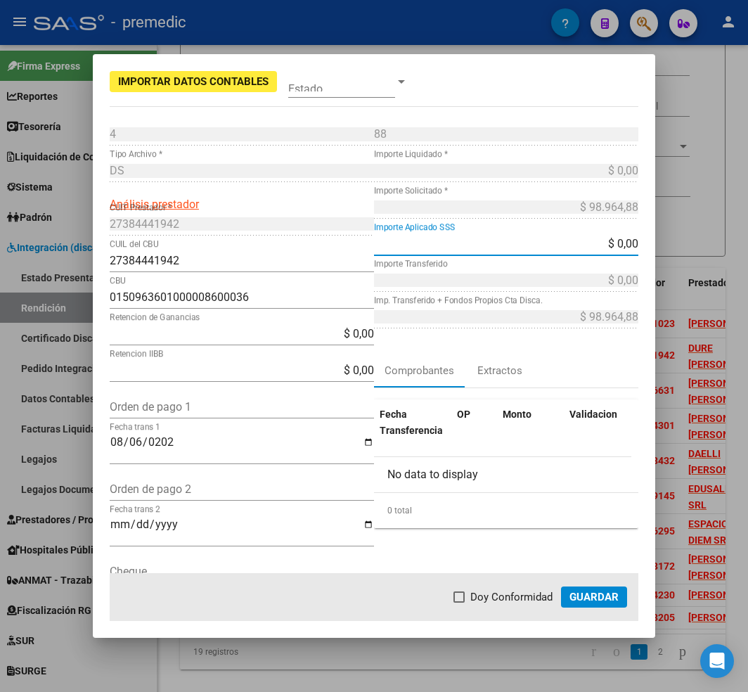
click at [535, 238] on input "$ 0,00" at bounding box center [506, 243] width 264 height 13
type input "$ 9.896.488,00"
type input "-$ 9.797.523,12"
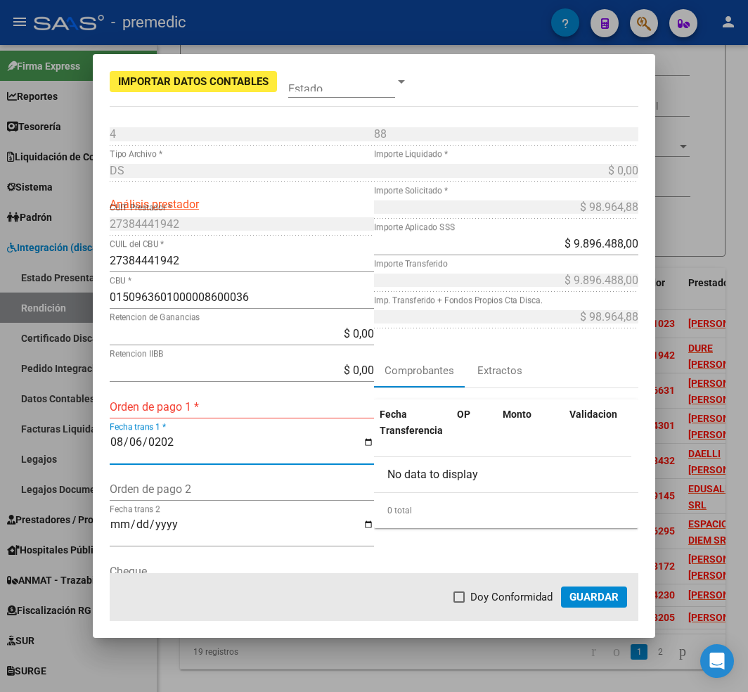
click at [609, 239] on input "$ 9.896.488,00" at bounding box center [506, 243] width 264 height 13
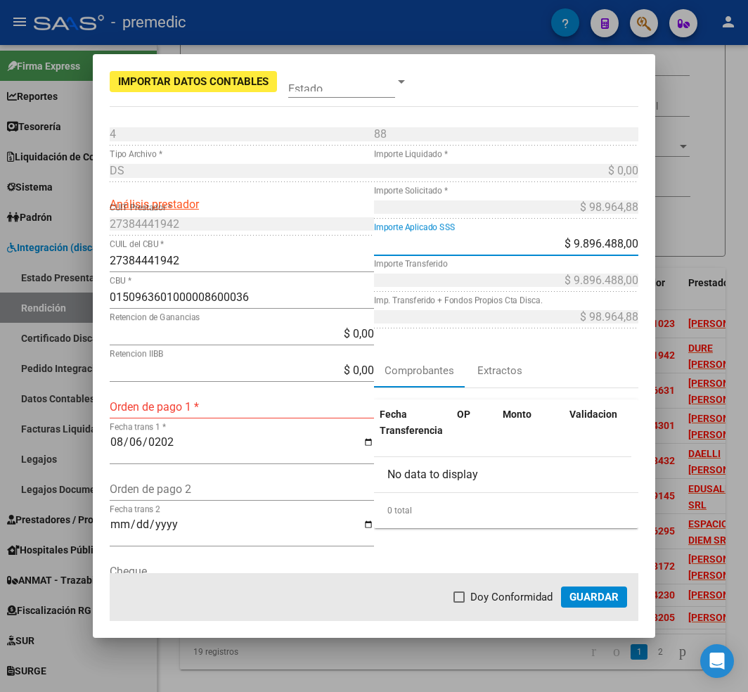
drag, startPoint x: 600, startPoint y: 243, endPoint x: 610, endPoint y: 243, distance: 10.5
click at [610, 243] on input "$ 9.896.488,00" at bounding box center [506, 243] width 264 height 13
type input "$ 98.964,88"
type input "$ 0,00"
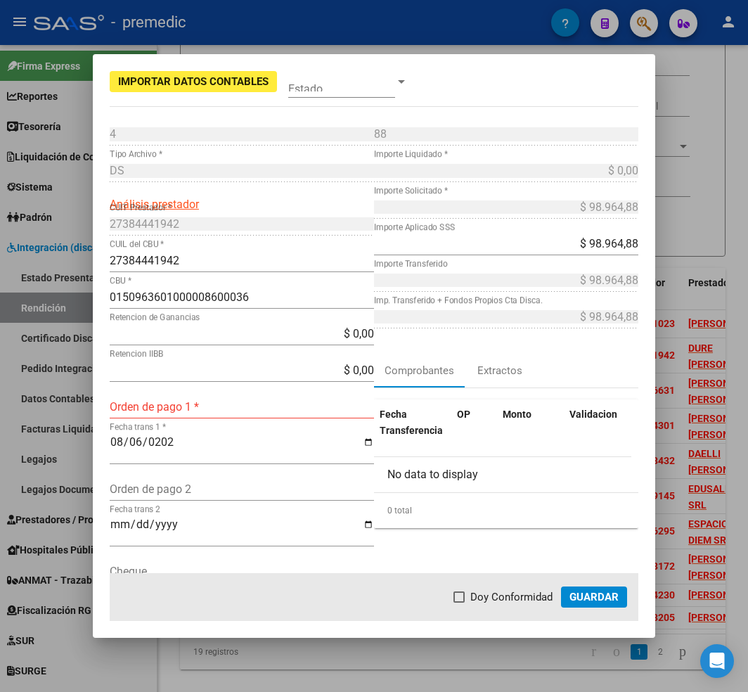
scroll to position [369, 0]
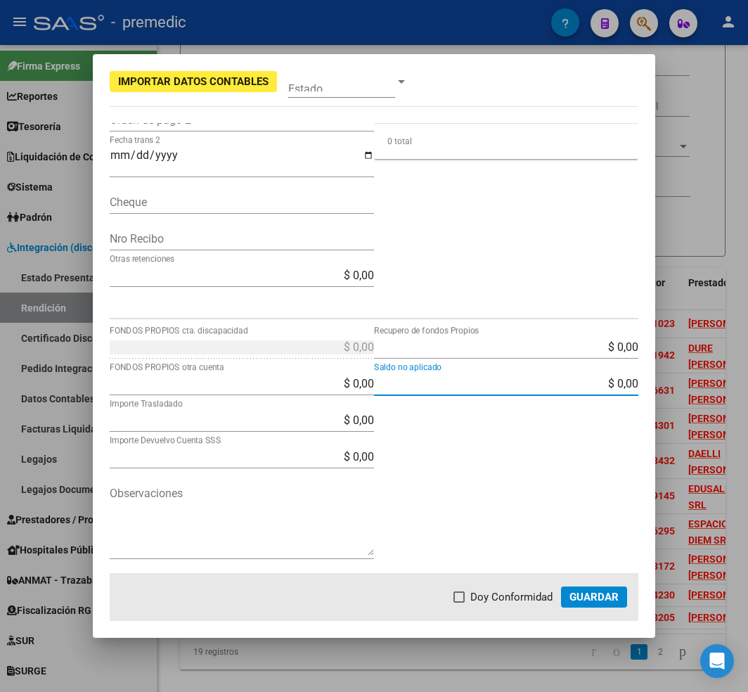
click at [504, 599] on span "Doy Conformidad" at bounding box center [511, 596] width 82 height 17
click at [459, 602] on input "Doy Conformidad" at bounding box center [458, 602] width 1 height 1
checkbox input "true"
click at [569, 595] on button "Guardar" at bounding box center [594, 596] width 66 height 21
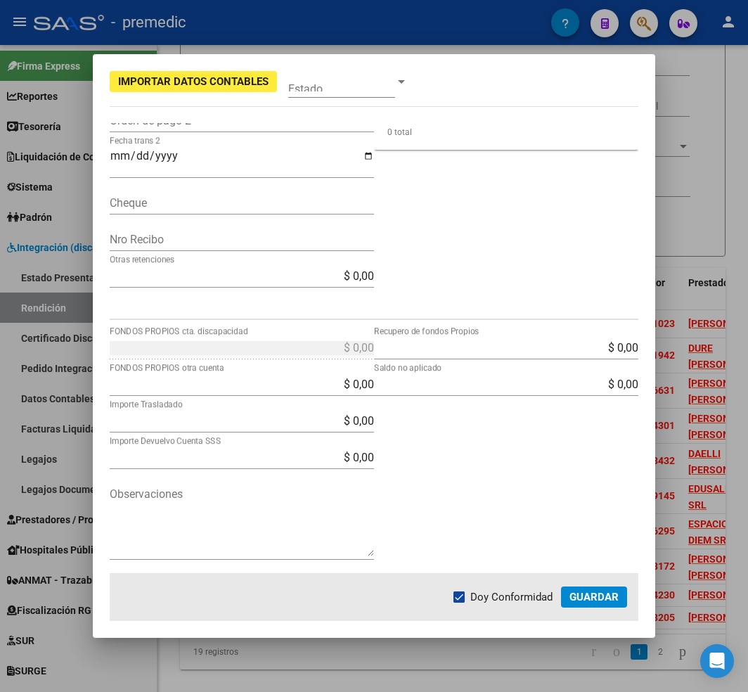
scroll to position [4, 0]
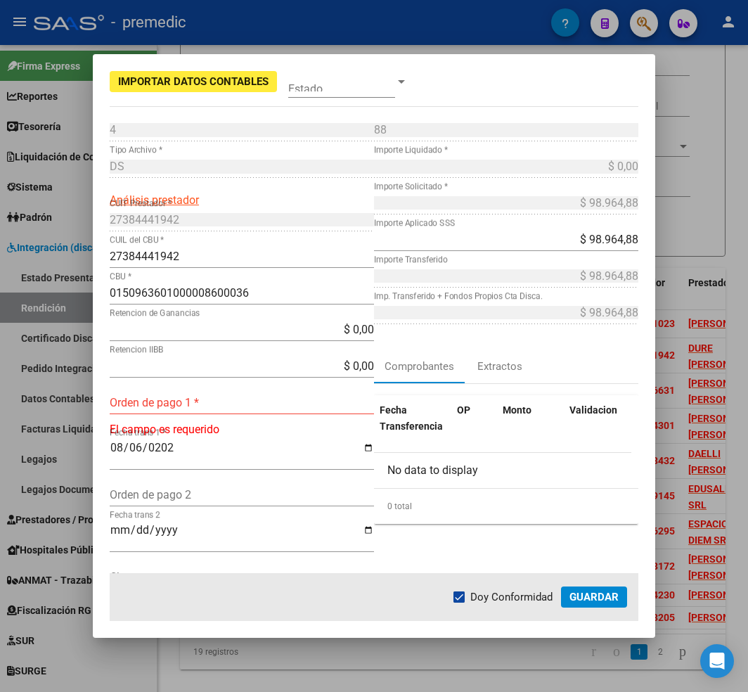
click at [250, 408] on input "Orden de pago 1 *" at bounding box center [242, 402] width 264 height 13
click at [273, 400] on input "Orden de pago 1 *" at bounding box center [242, 402] width 264 height 13
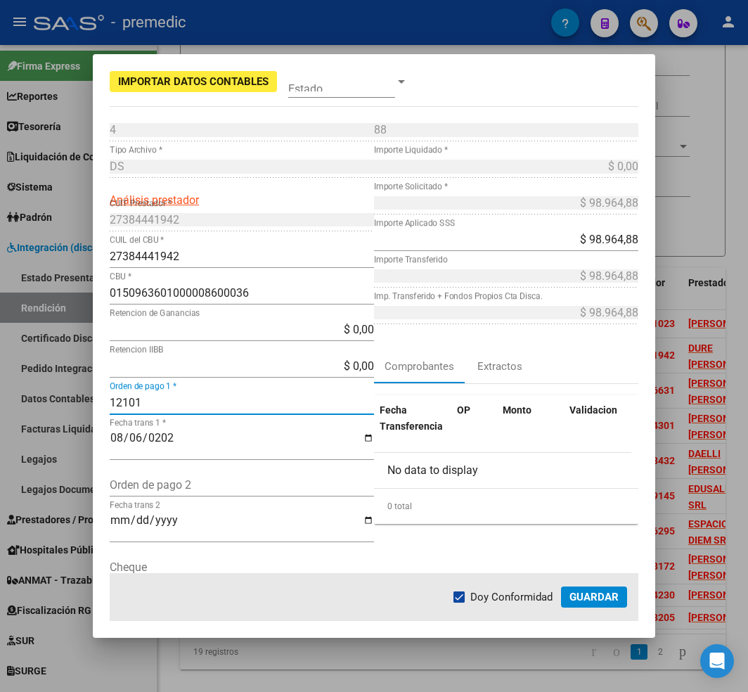
type input "12101"
click at [580, 594] on span "Guardar" at bounding box center [593, 597] width 49 height 13
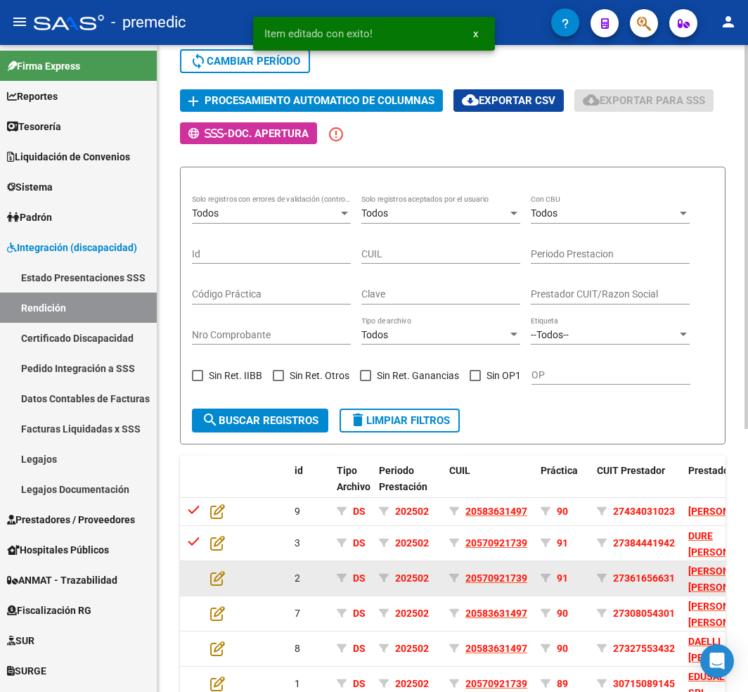
scroll to position [94, 0]
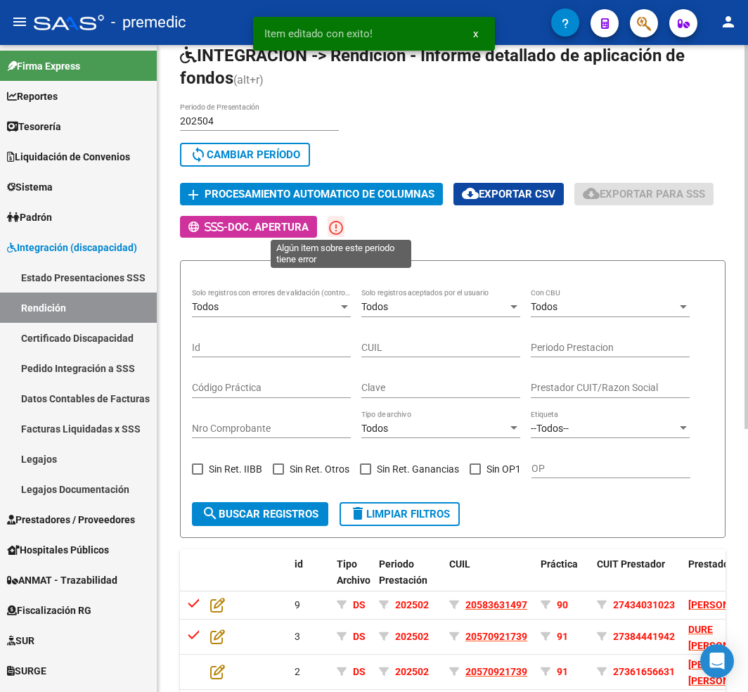
click at [343, 229] on mat-icon "error_outline" at bounding box center [336, 227] width 17 height 17
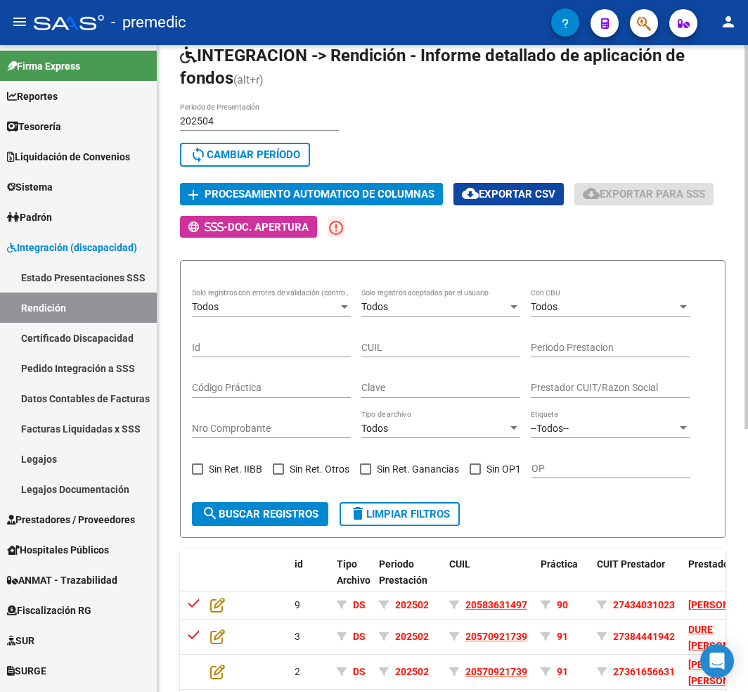
click at [344, 223] on mat-icon "error_outline" at bounding box center [336, 227] width 17 height 17
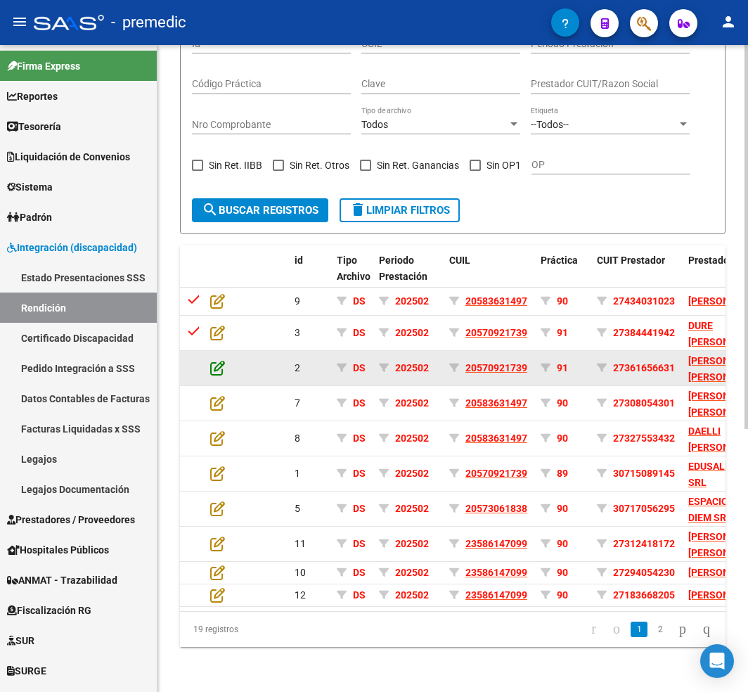
click at [215, 351] on datatable-body-cell at bounding box center [229, 368] width 49 height 34
click at [215, 360] on icon at bounding box center [217, 367] width 15 height 15
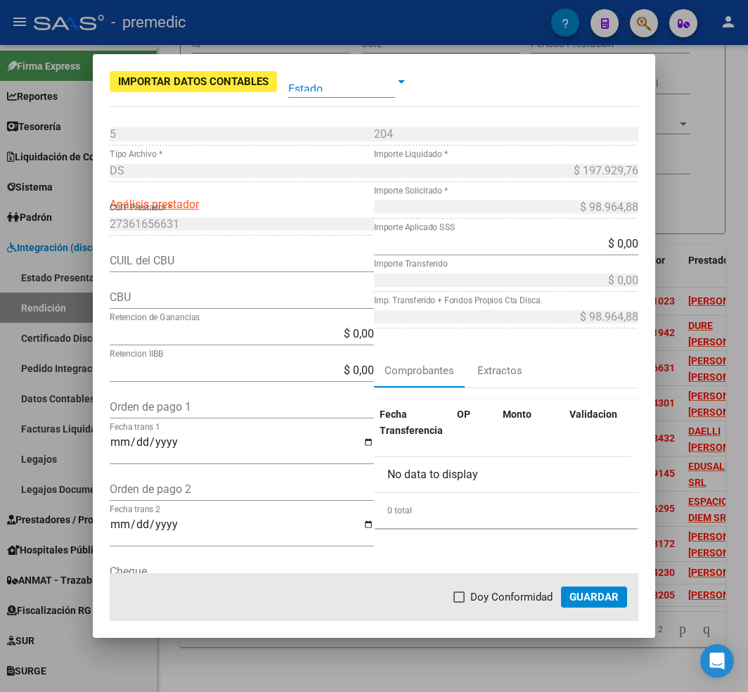
click at [665, 262] on div at bounding box center [374, 346] width 748 height 692
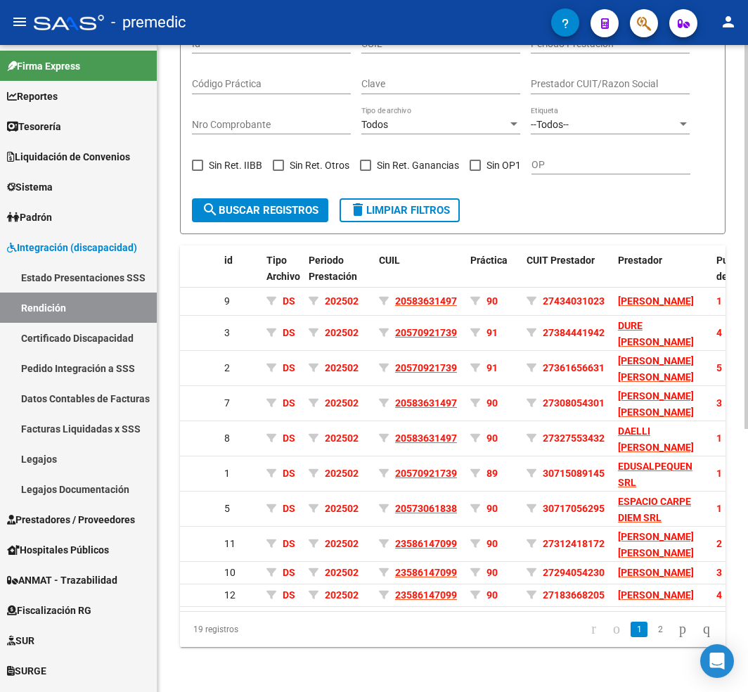
scroll to position [0, 0]
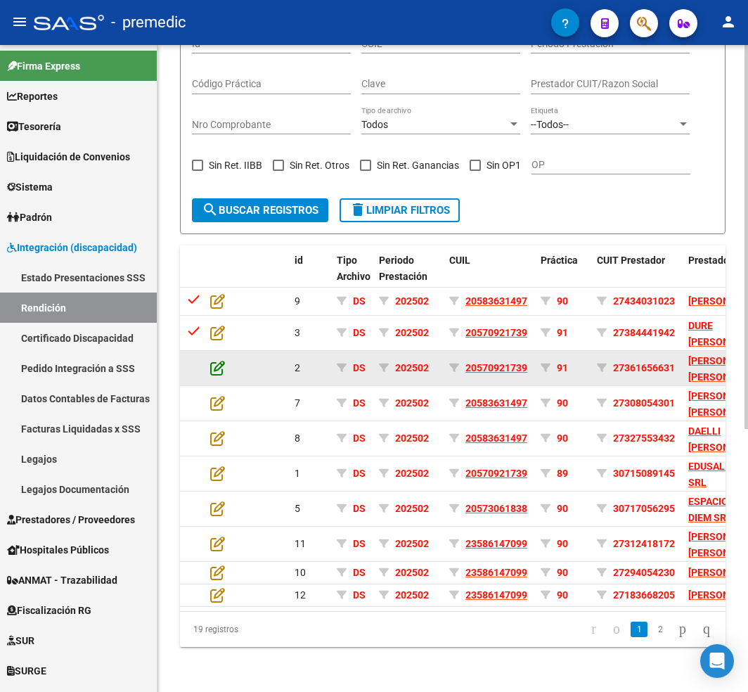
click at [218, 360] on icon at bounding box center [217, 367] width 15 height 15
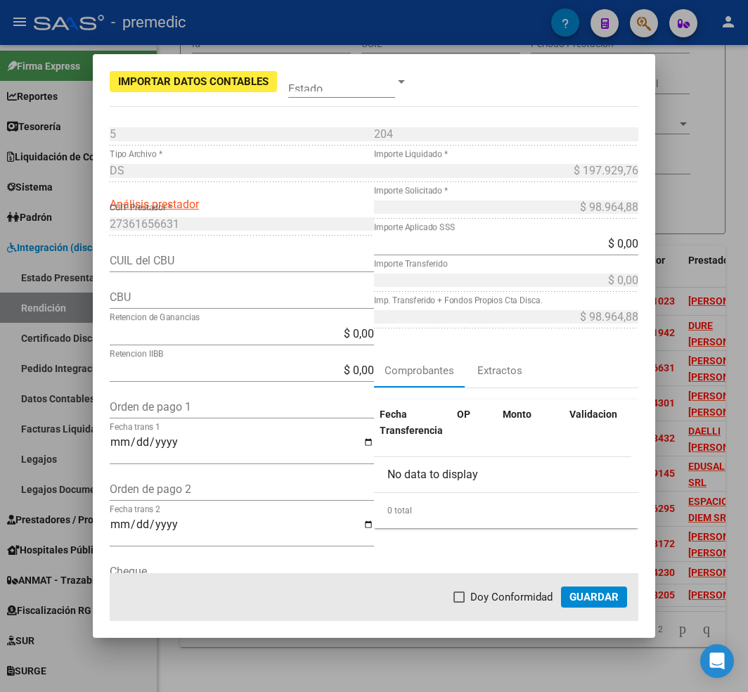
click at [285, 276] on div "CUIL del CBU" at bounding box center [242, 268] width 264 height 37
click at [296, 263] on input "CUIL del CBU" at bounding box center [242, 260] width 264 height 13
paste input "27361656631"
type input "27361656631"
click at [237, 375] on input "$ 0,00" at bounding box center [242, 369] width 264 height 13
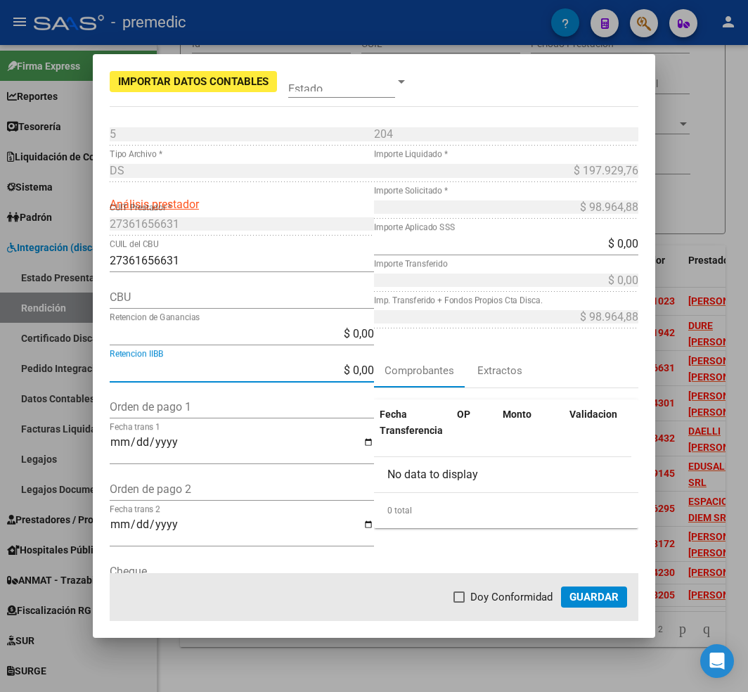
click at [228, 408] on input "Orden de pago 1" at bounding box center [242, 406] width 264 height 13
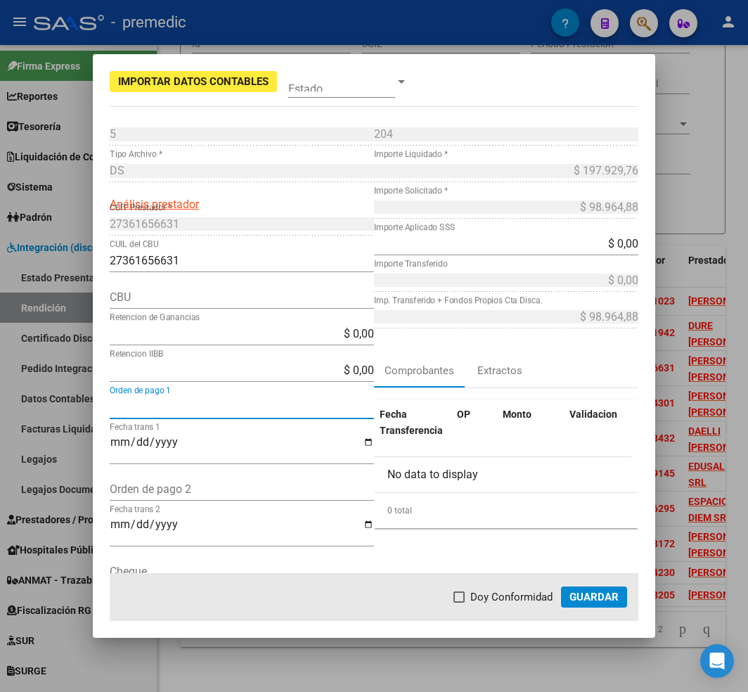
paste input "12107"
type input "12107"
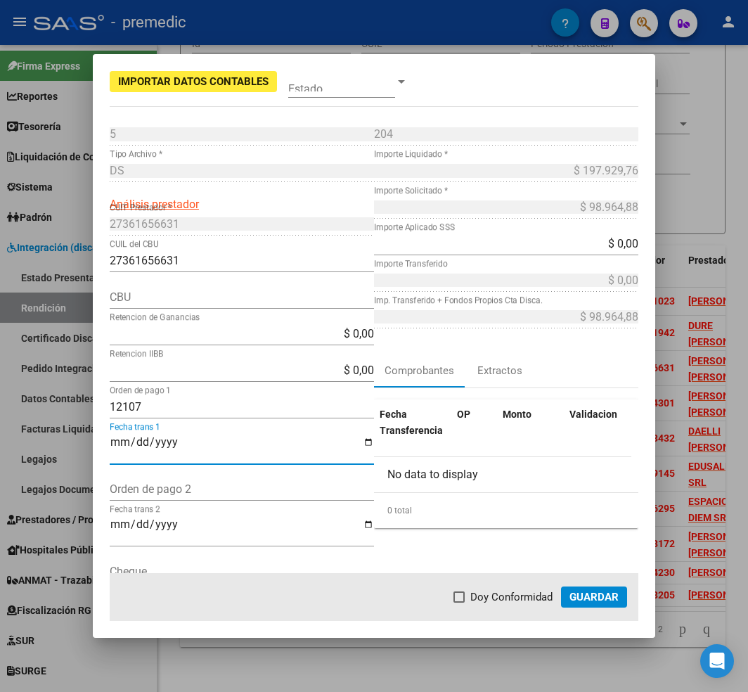
click at [194, 449] on input "Fecha trans 1" at bounding box center [242, 448] width 264 height 24
type input "[DATE]"
click at [611, 245] on input "$ 0,00" at bounding box center [506, 243] width 264 height 13
click at [169, 296] on input "CBU" at bounding box center [242, 296] width 264 height 13
paste input "0110222430022211521465"
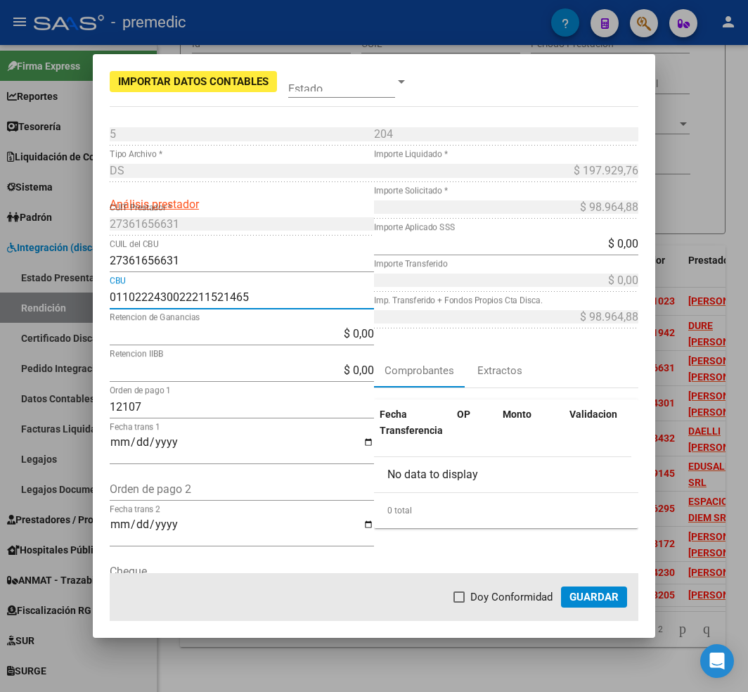
type input "0110222430022211521465"
click at [598, 248] on input "$ 0,00" at bounding box center [506, 243] width 264 height 13
type input "$ 98.964,88"
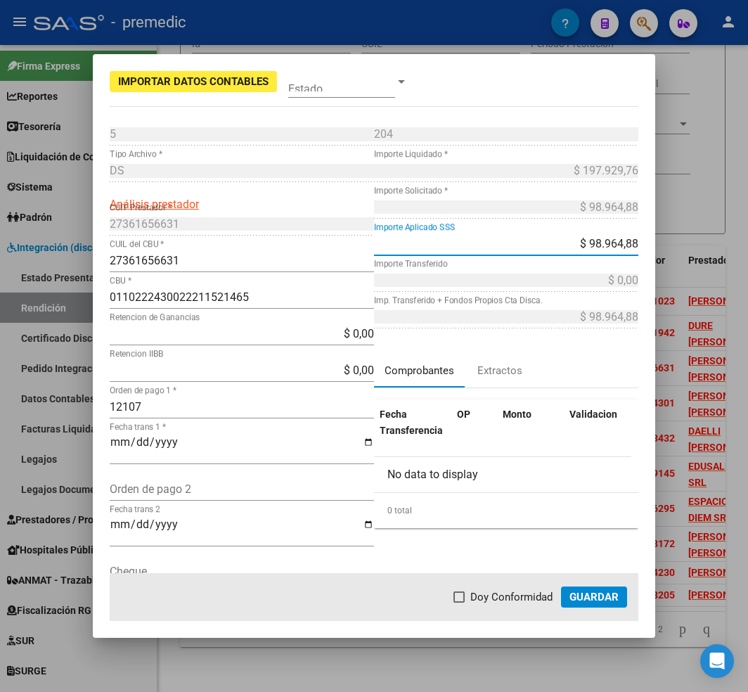
type input "$ 98.964,88"
type input "$ 0,00"
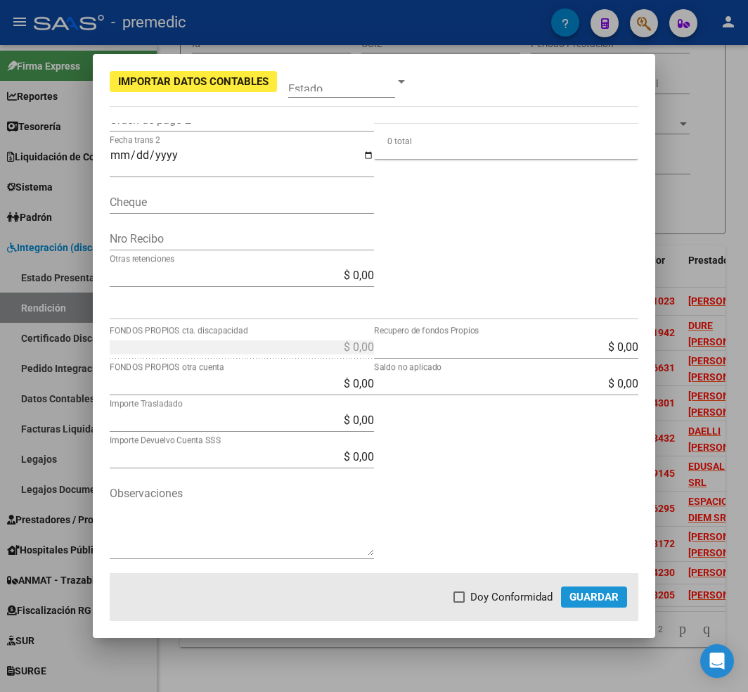
click at [588, 598] on span "Guardar" at bounding box center [593, 597] width 49 height 13
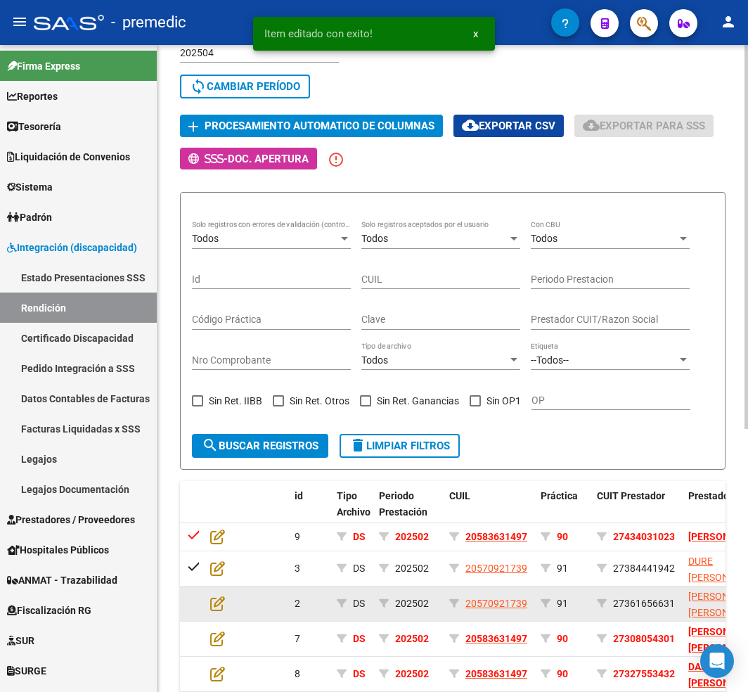
scroll to position [256, 0]
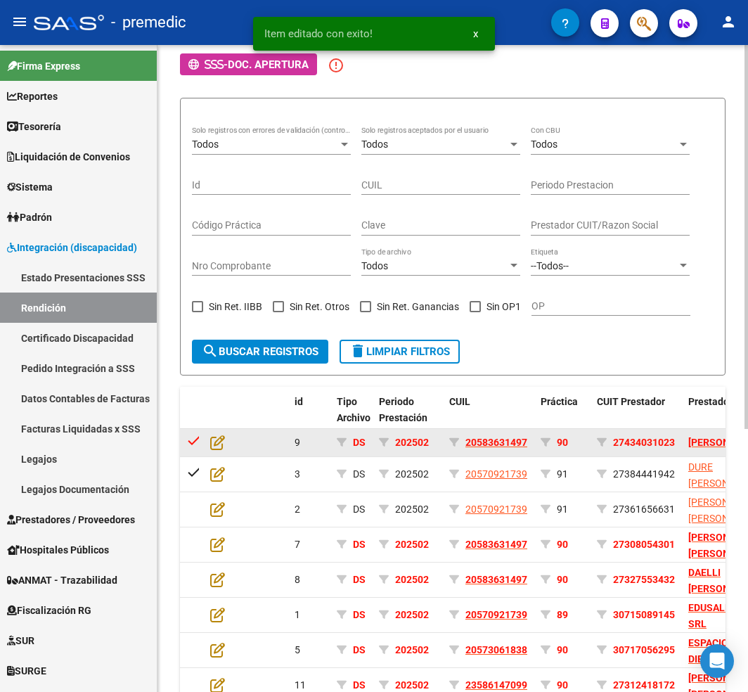
click at [209, 437] on datatable-body-cell at bounding box center [229, 442] width 49 height 27
click at [212, 441] on icon at bounding box center [217, 441] width 15 height 15
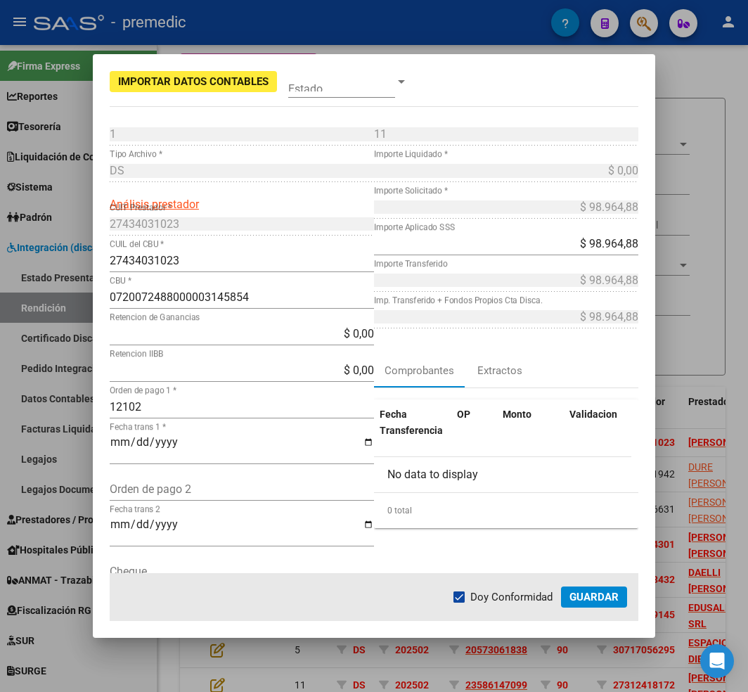
scroll to position [0, 0]
drag, startPoint x: 226, startPoint y: 207, endPoint x: 217, endPoint y: 221, distance: 16.8
click at [220, 212] on div "1 Punto de Venta * DS Tipo Archivo * Análisis prestador 27434031023 CUIT Presta…" at bounding box center [242, 396] width 264 height 547
drag, startPoint x: 221, startPoint y: 254, endPoint x: 223, endPoint y: 273, distance: 19.1
click at [221, 259] on div "27434031023 CUIL del CBU *" at bounding box center [242, 261] width 264 height 22
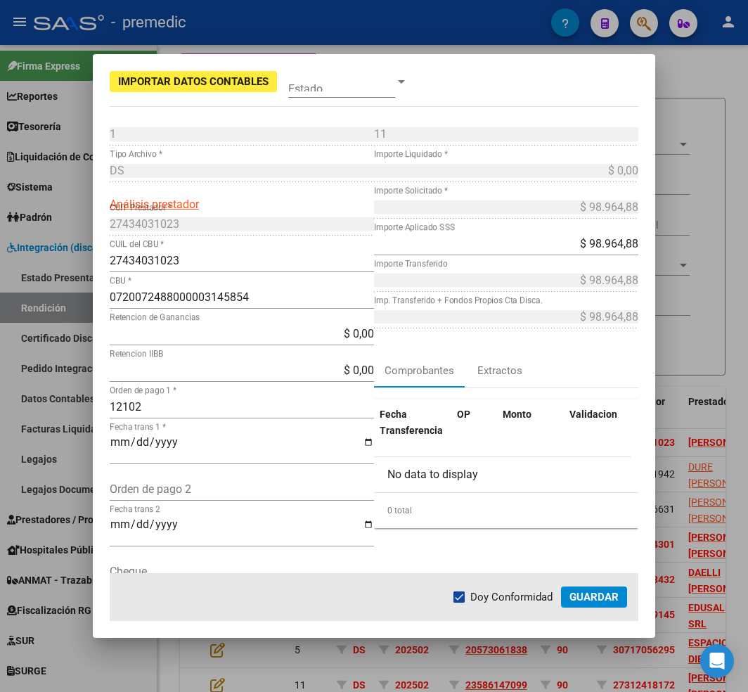
click at [223, 273] on div "27434031023 CUIL del CBU *" at bounding box center [242, 268] width 264 height 37
click at [271, 299] on input "0720072488000003145854" at bounding box center [242, 296] width 264 height 13
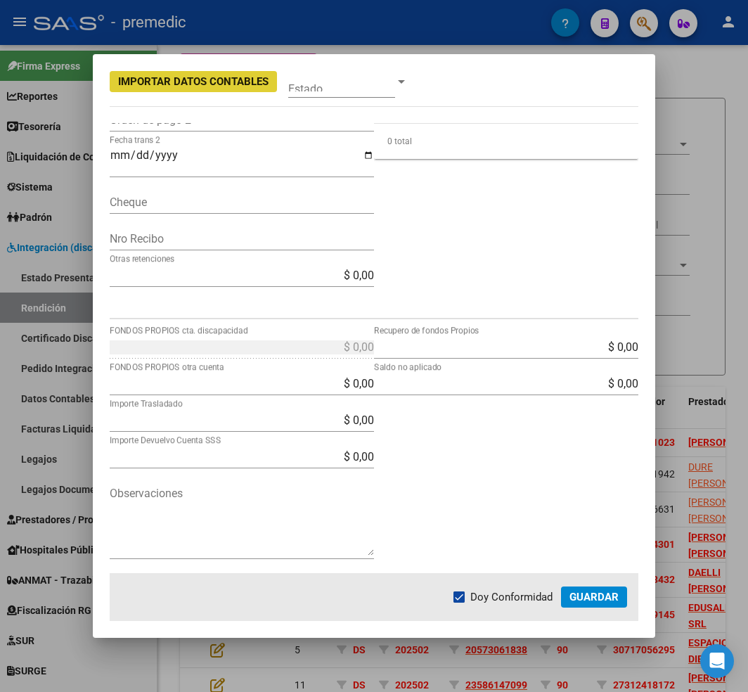
click at [491, 600] on span "Doy Conformidad" at bounding box center [511, 596] width 82 height 17
click at [459, 602] on input "Doy Conformidad" at bounding box center [458, 602] width 1 height 1
checkbox input "false"
click at [580, 599] on span "Guardar" at bounding box center [593, 597] width 49 height 13
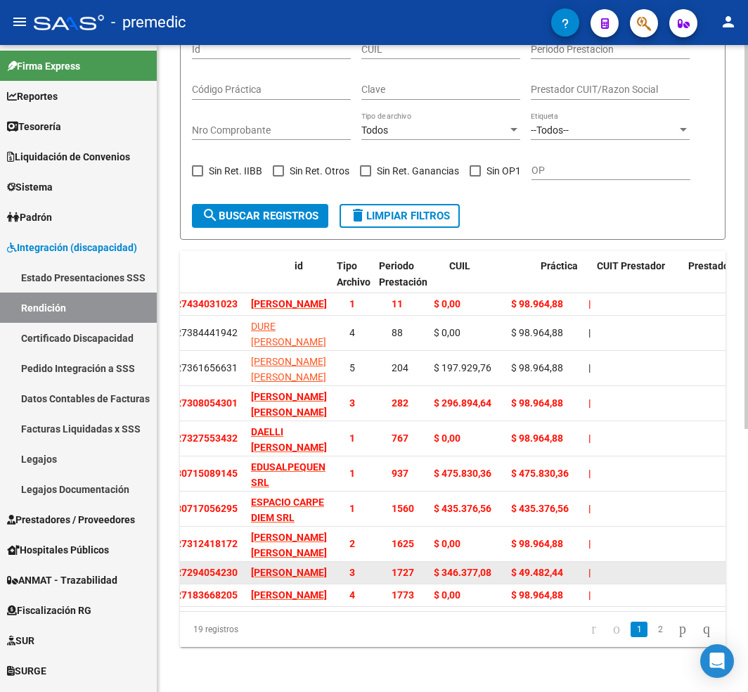
scroll to position [0, 0]
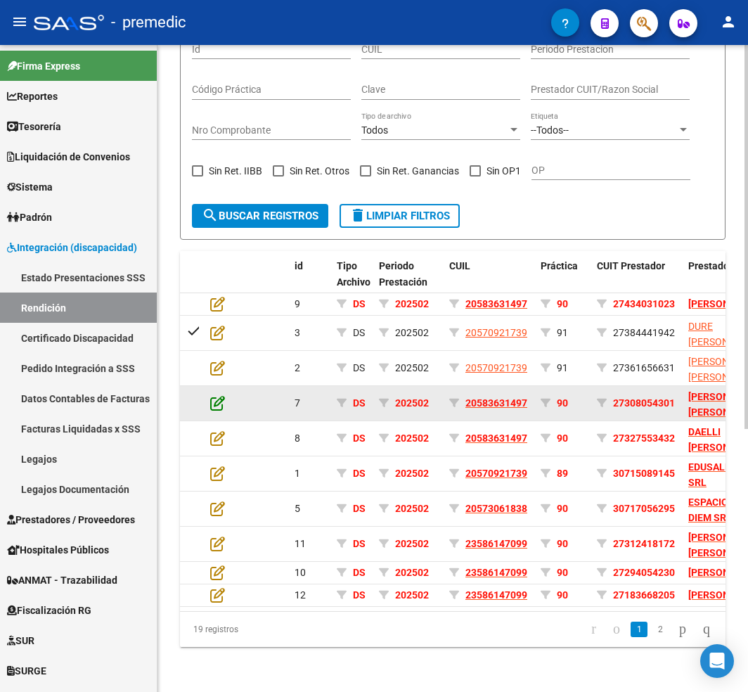
click at [217, 395] on icon at bounding box center [217, 402] width 15 height 15
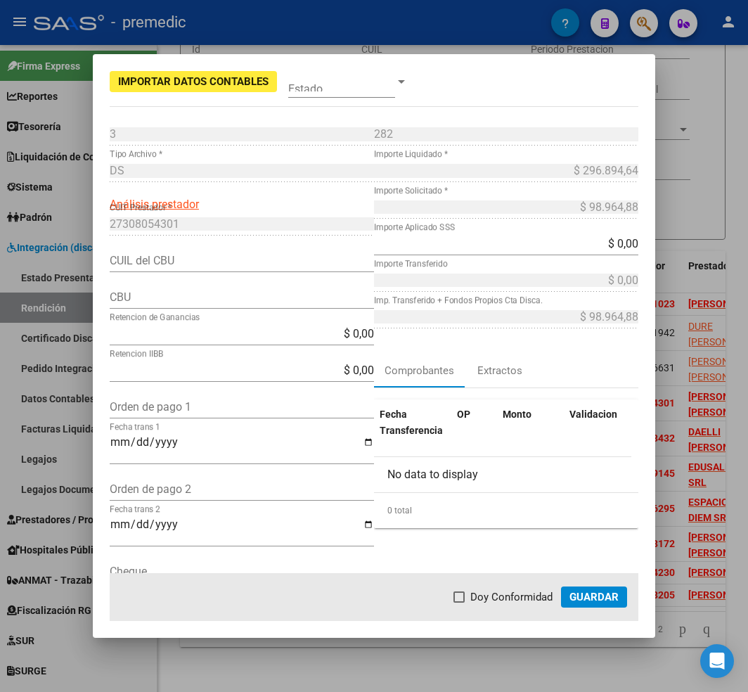
click at [191, 262] on input "CUIL del CBU" at bounding box center [242, 260] width 264 height 13
paste input "27308054301"
type input "27308054301"
click at [170, 409] on input "Orden de pago 1" at bounding box center [242, 406] width 264 height 13
paste input "12099"
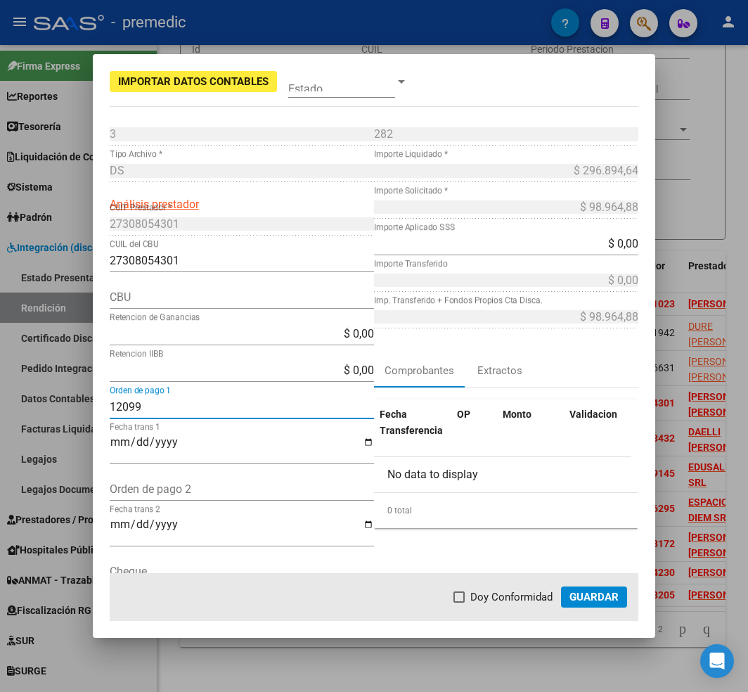
type input "12099"
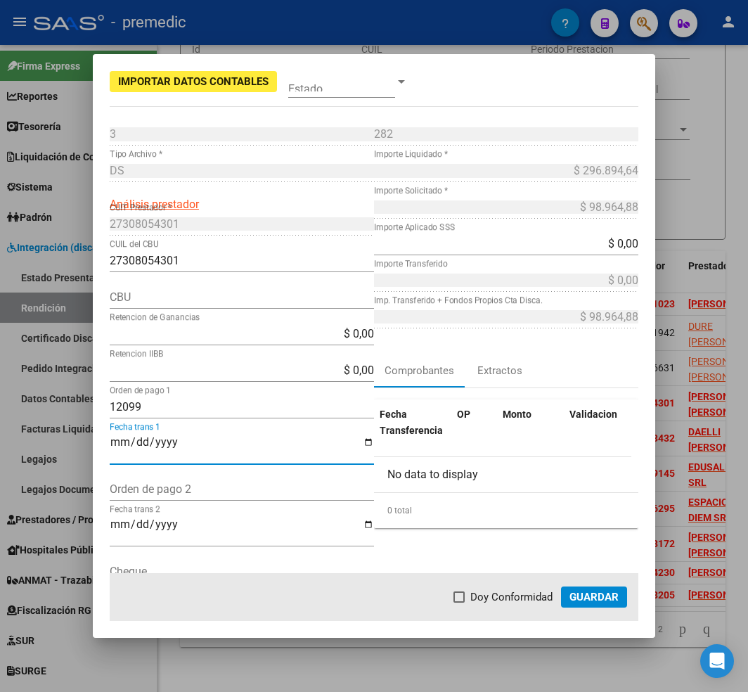
click at [162, 453] on input "Fecha trans 1" at bounding box center [242, 448] width 264 height 24
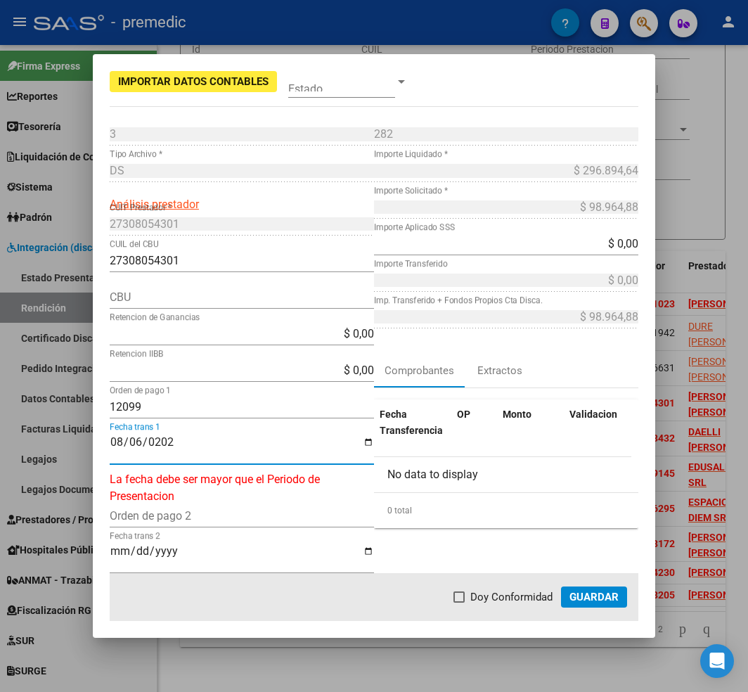
type input "[DATE]"
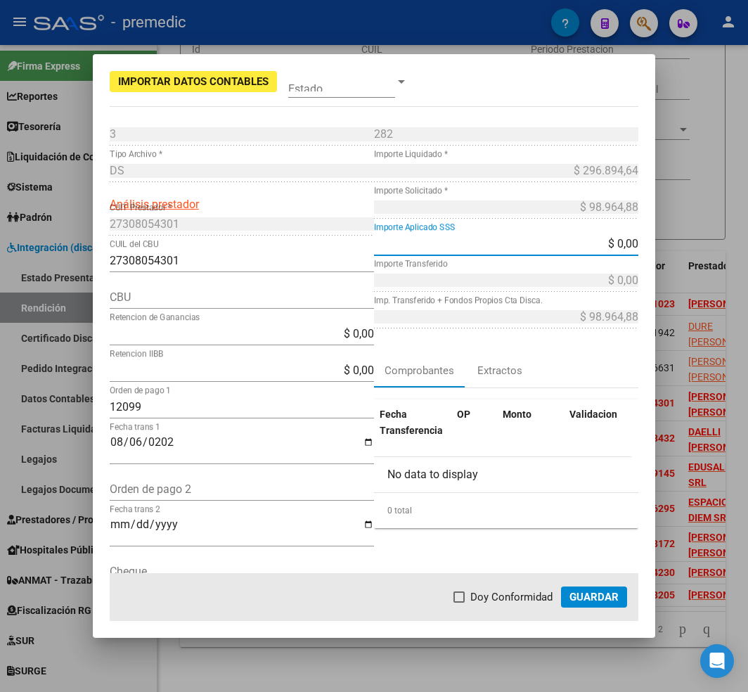
click at [592, 239] on input "$ 0,00" at bounding box center [506, 243] width 264 height 13
click at [625, 238] on app-form-text-field "$ 0,00 Importe Aplicado SSS" at bounding box center [512, 243] width 276 height 13
click at [622, 245] on input "$ 0,00" at bounding box center [506, 243] width 264 height 13
type input "$ 98.964,88"
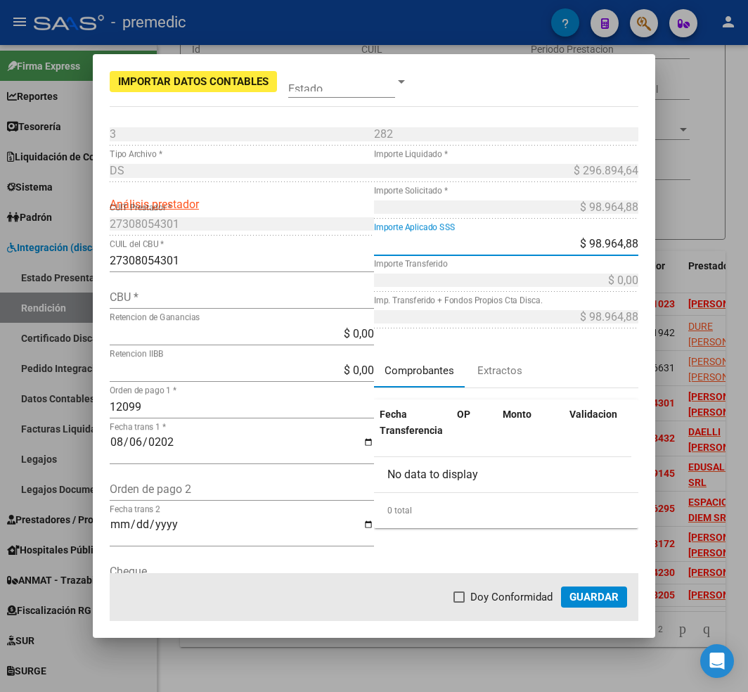
type input "$ 0,00"
click at [192, 288] on div "CBU *" at bounding box center [242, 297] width 264 height 22
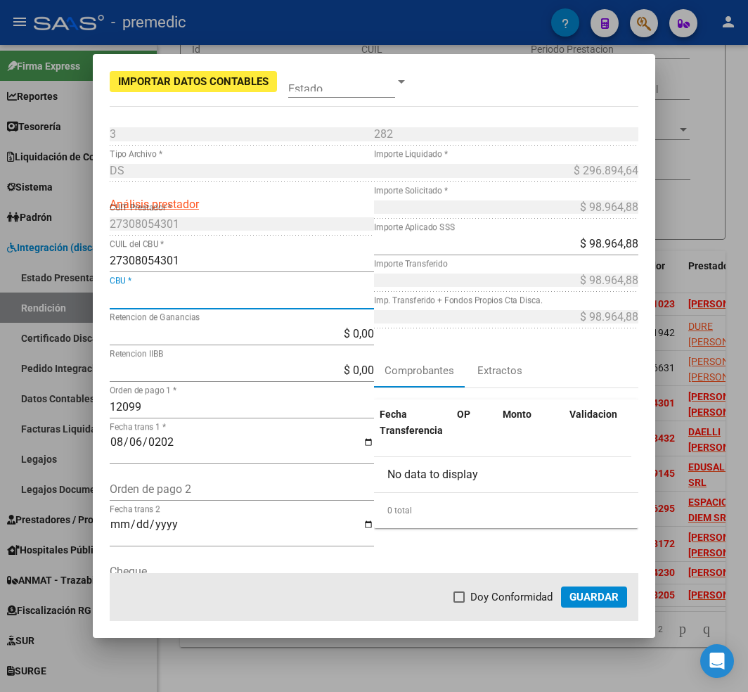
click at [187, 298] on input "CBU *" at bounding box center [242, 296] width 264 height 13
paste input "0070068930004007997975"
type input "0070068930004007997975"
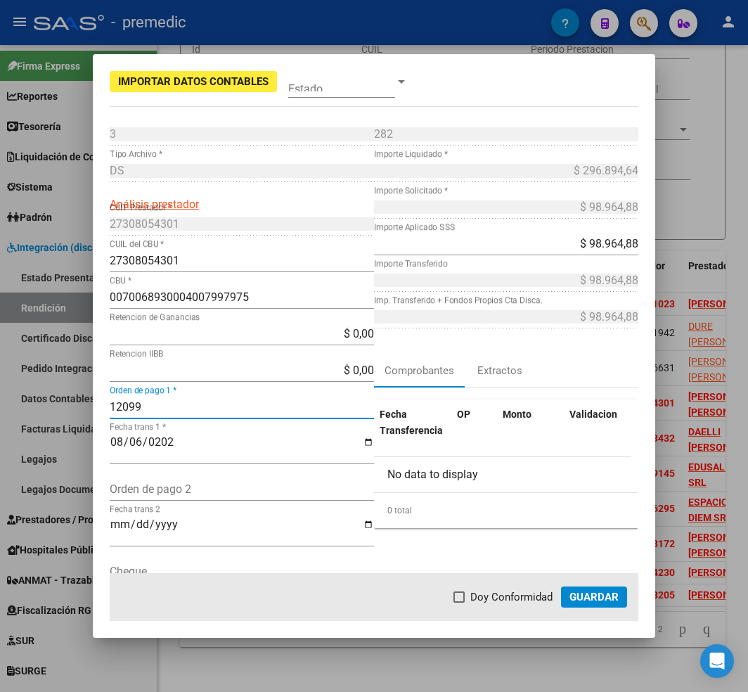
click at [582, 594] on span "Guardar" at bounding box center [593, 597] width 49 height 13
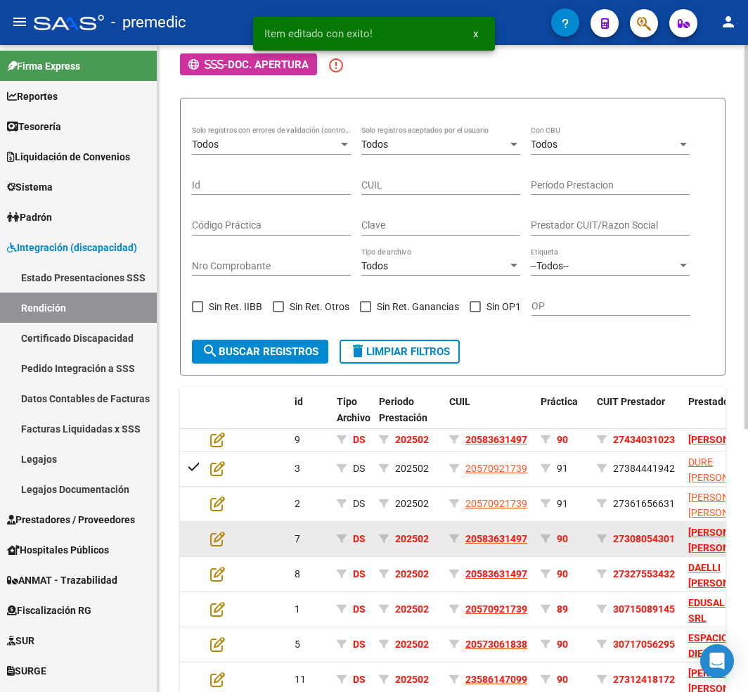
scroll to position [443, 0]
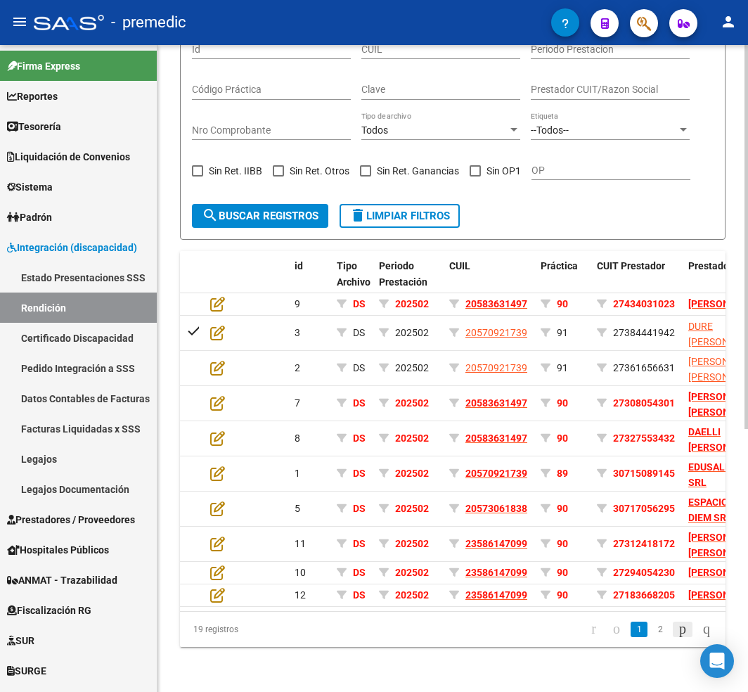
click at [677, 631] on icon "go to next page" at bounding box center [682, 628] width 11 height 17
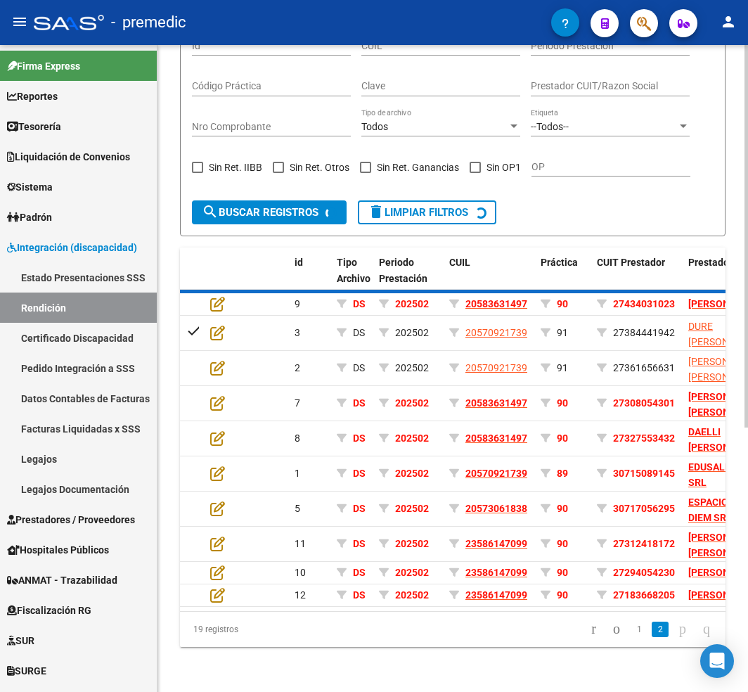
scroll to position [358, 0]
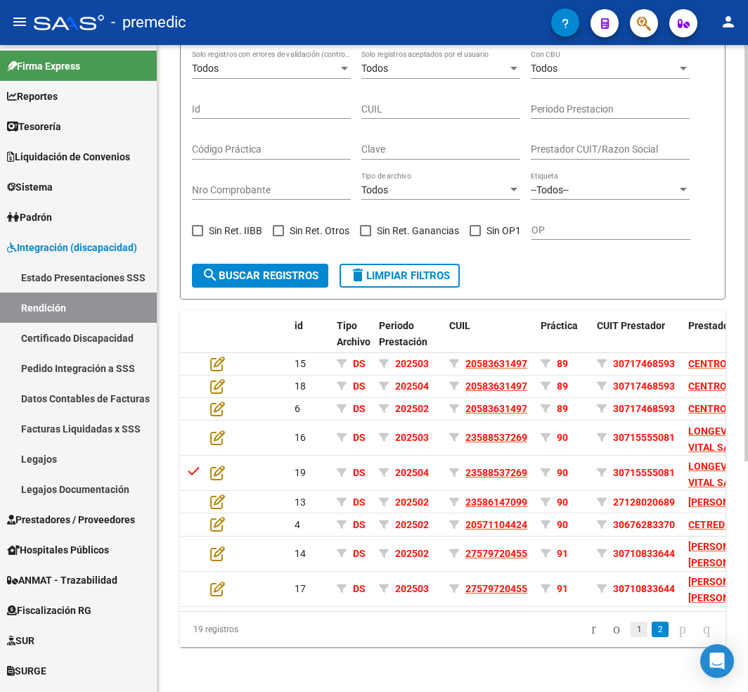
click at [631, 629] on link "1" at bounding box center [639, 628] width 17 height 15
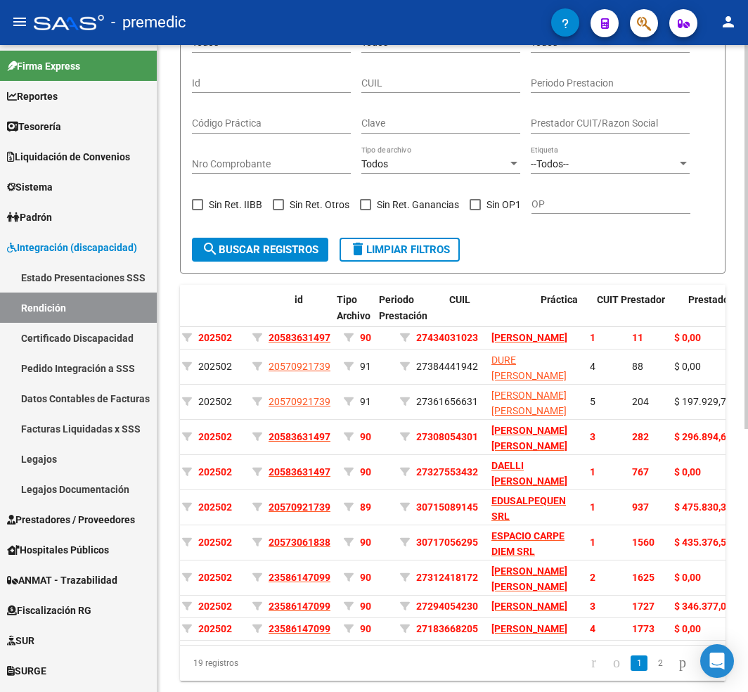
scroll to position [0, 0]
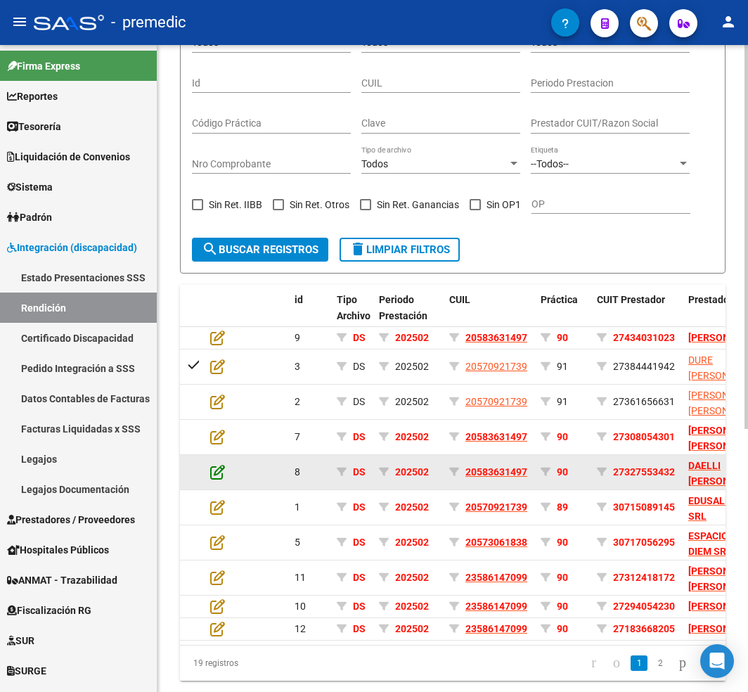
click at [214, 479] on icon at bounding box center [217, 471] width 15 height 15
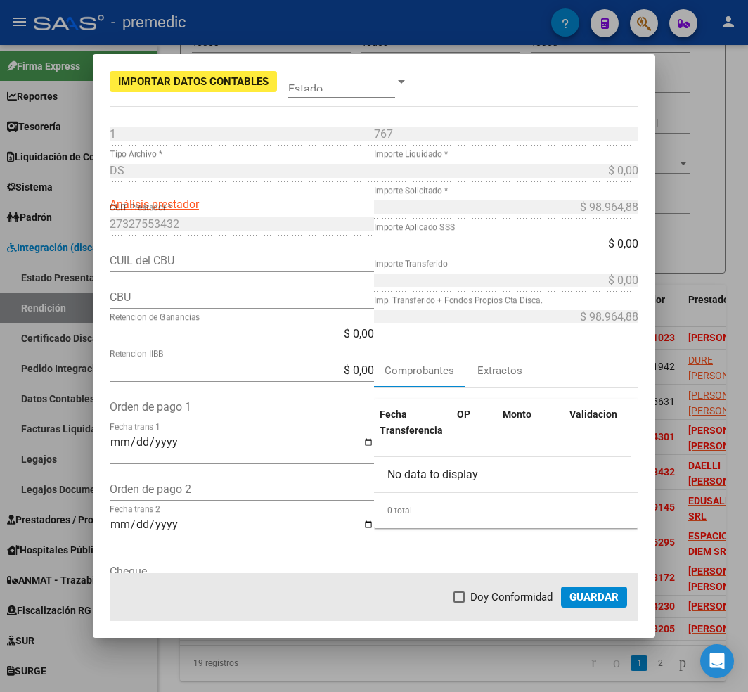
click at [242, 372] on input "$ 0,00" at bounding box center [242, 369] width 264 height 13
click at [220, 294] on input "CBU" at bounding box center [242, 296] width 264 height 13
paste input "0070308430004019928118"
type input "0070308430004019928118"
click at [220, 267] on input "CUIL del CBU" at bounding box center [242, 260] width 264 height 13
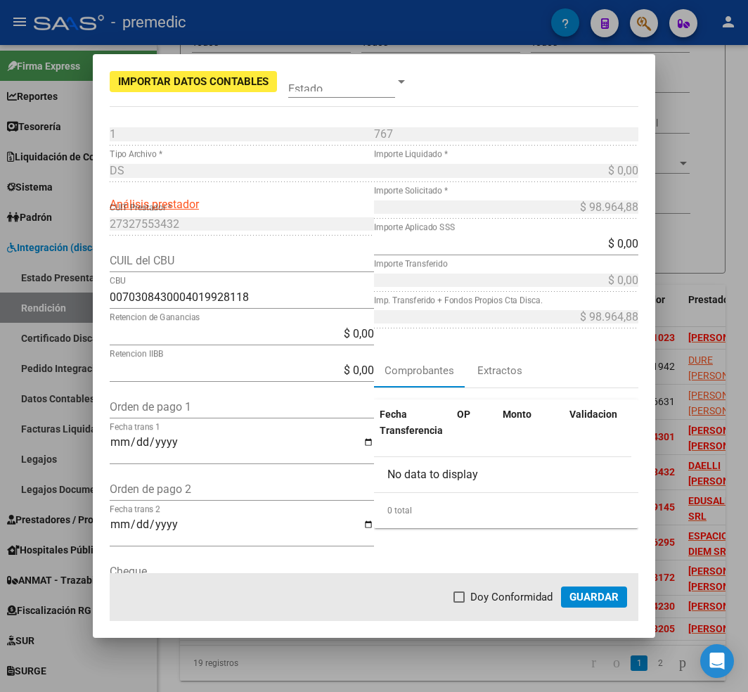
drag, startPoint x: 515, startPoint y: 259, endPoint x: 580, endPoint y: 249, distance: 66.2
click at [544, 257] on div "$ 0,00 Importe Aplicado SSS" at bounding box center [506, 251] width 264 height 37
click at [583, 247] on input "$ 0,00" at bounding box center [506, 243] width 264 height 13
click at [608, 238] on input "$ 0,00" at bounding box center [506, 243] width 264 height 13
drag, startPoint x: 600, startPoint y: 243, endPoint x: 652, endPoint y: 240, distance: 52.8
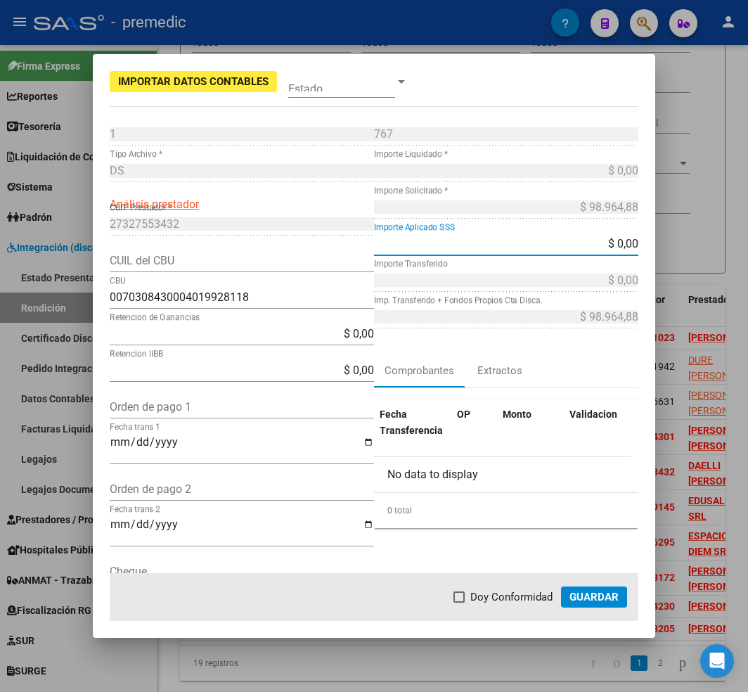
click at [654, 240] on mat-dialog-content "1 Punto de Venta * DS Tipo Archivo * Análisis prestador 27327553432 CUIT Presta…" at bounding box center [374, 348] width 562 height 450
paste input "98.964,88"
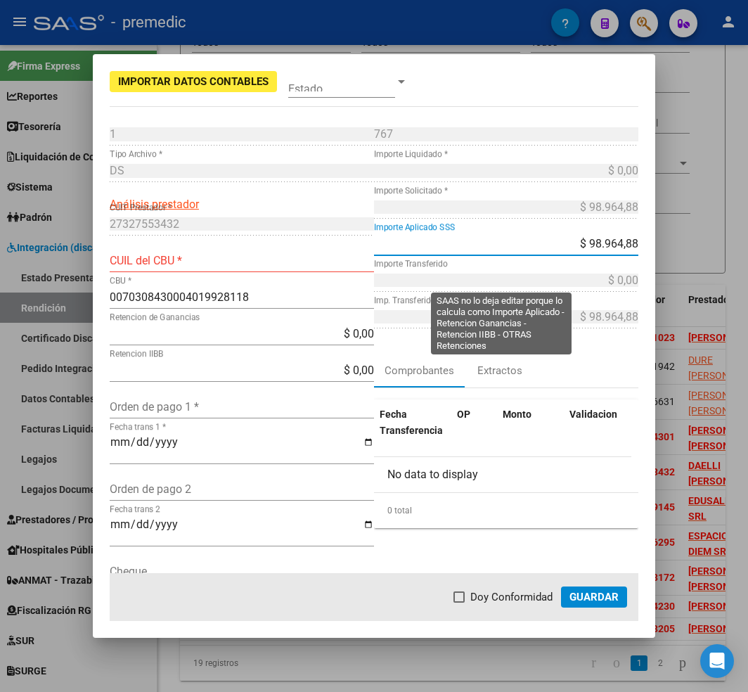
type input "$ 98.964,88"
type input "27327553432"
type input "$ 98.964,88"
type input "$ 0,00"
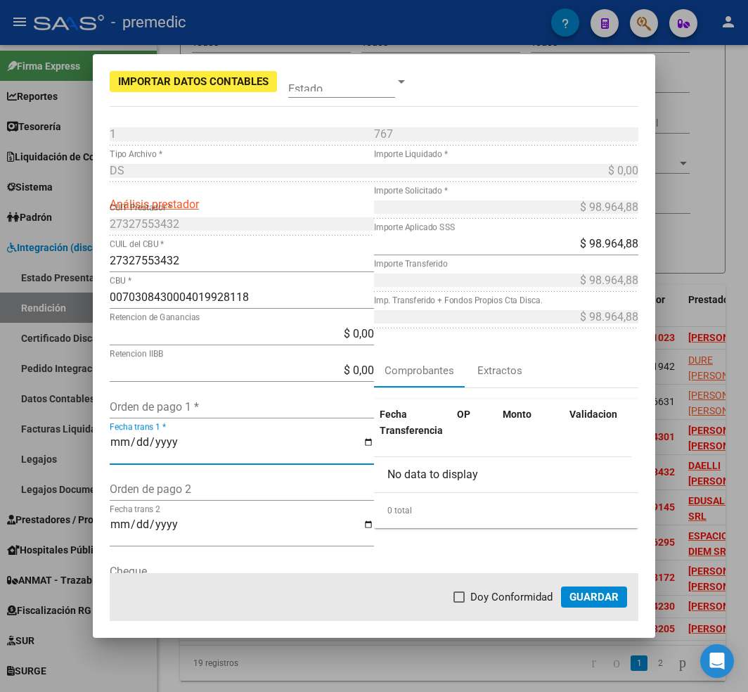
click at [180, 458] on input "Fecha trans 1 *" at bounding box center [242, 448] width 264 height 24
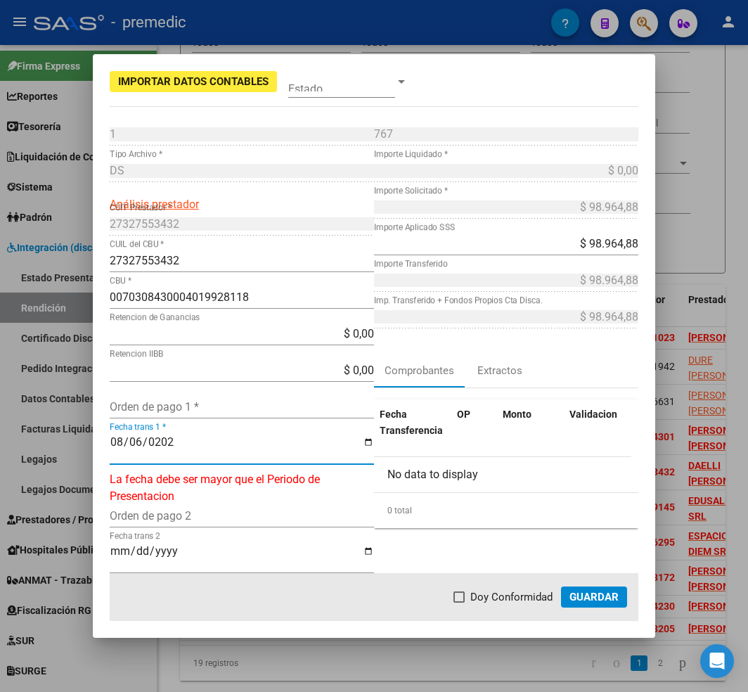
type input "[DATE]"
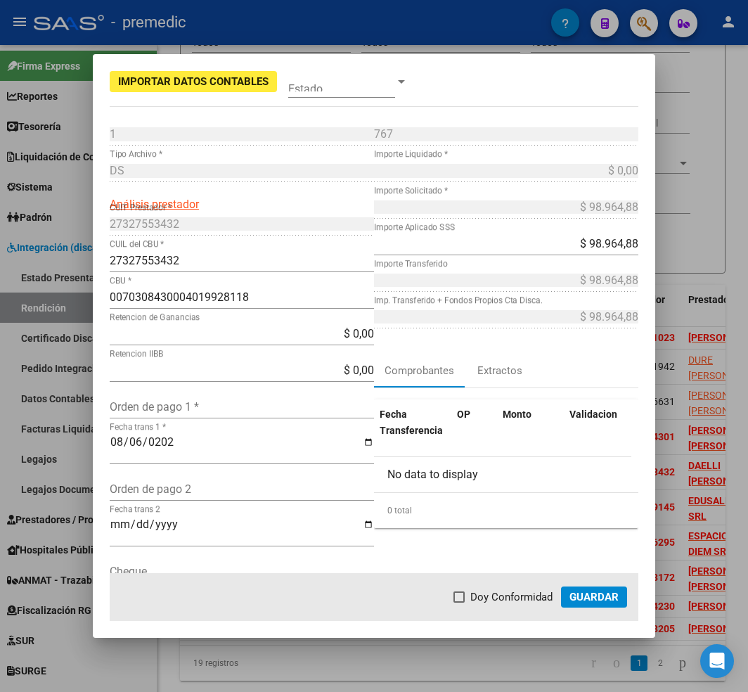
scroll to position [369, 0]
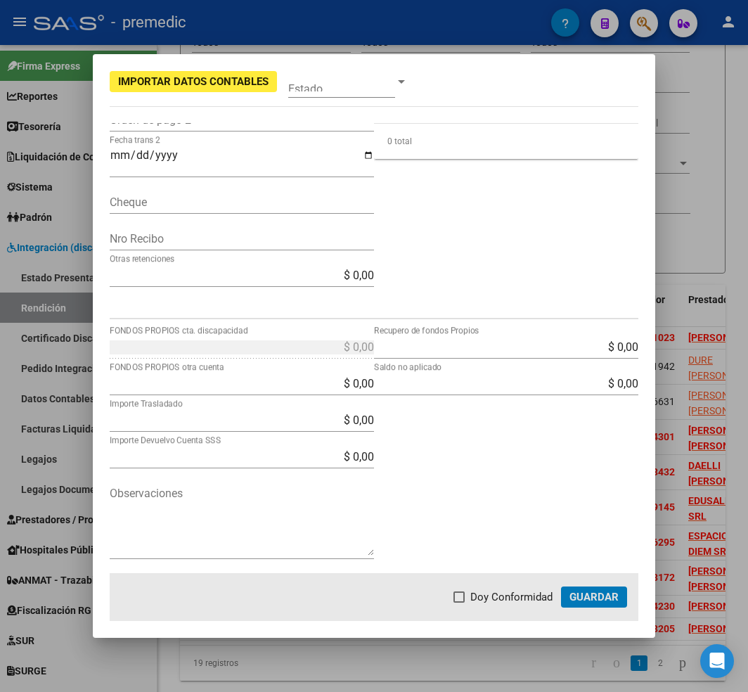
click at [561, 586] on button "Guardar" at bounding box center [594, 596] width 66 height 21
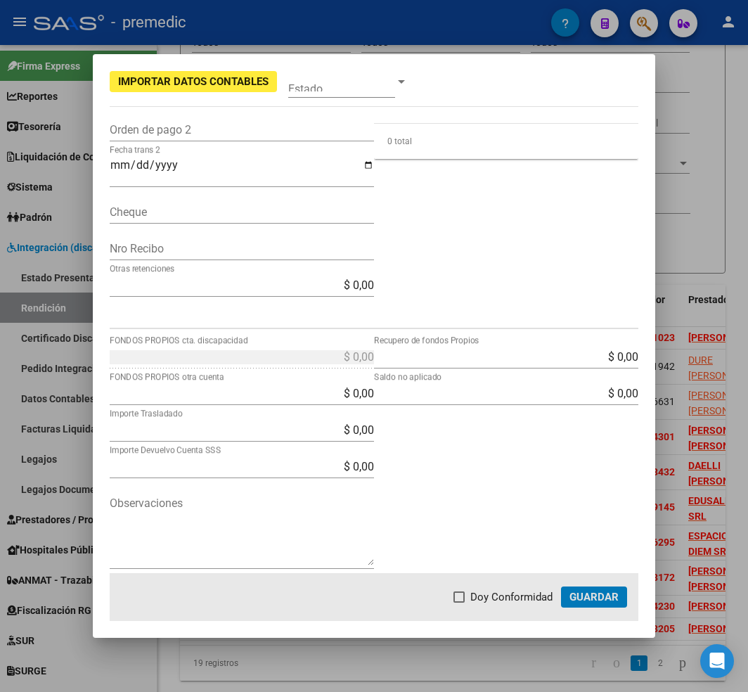
scroll to position [378, 0]
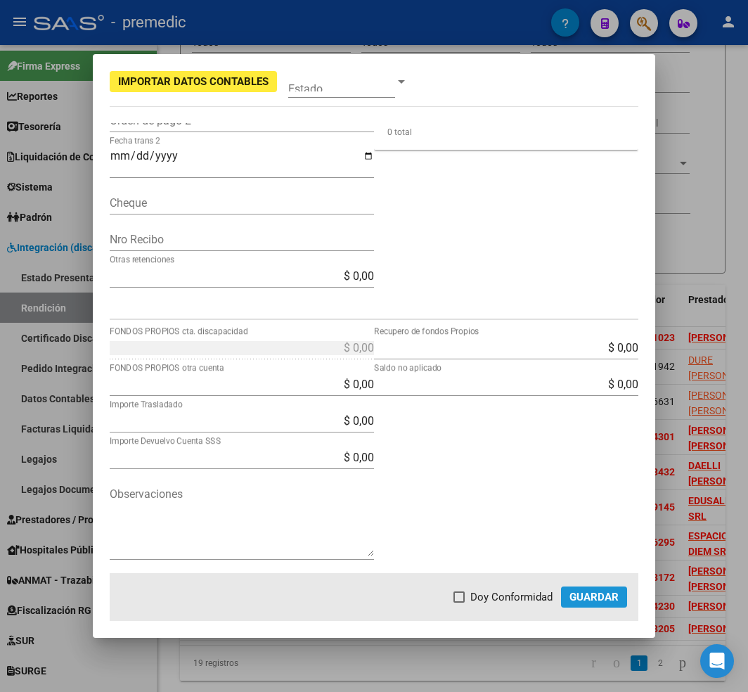
click at [611, 596] on span "Guardar" at bounding box center [593, 597] width 49 height 13
click at [589, 595] on span "Guardar" at bounding box center [593, 597] width 49 height 13
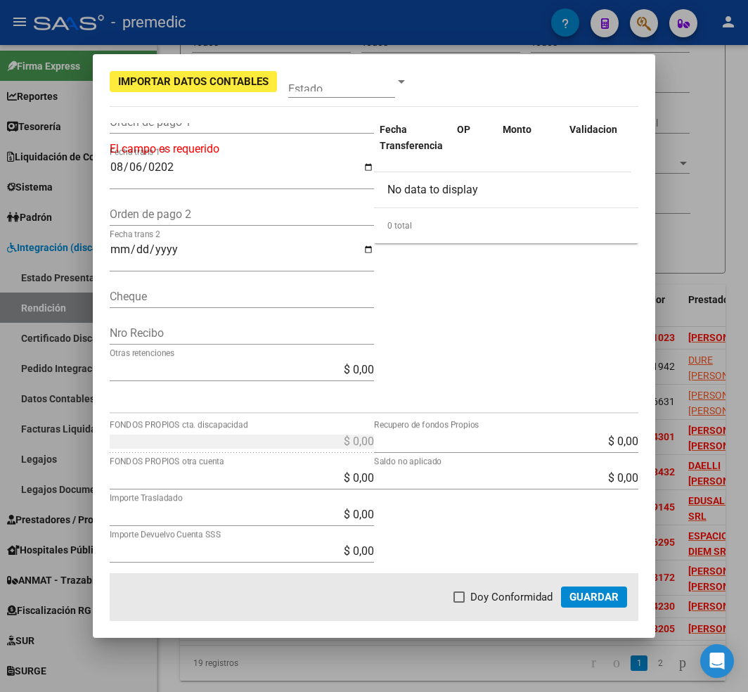
click at [603, 434] on div "$ 0,00 Recupero de fondos Propios" at bounding box center [506, 441] width 264 height 22
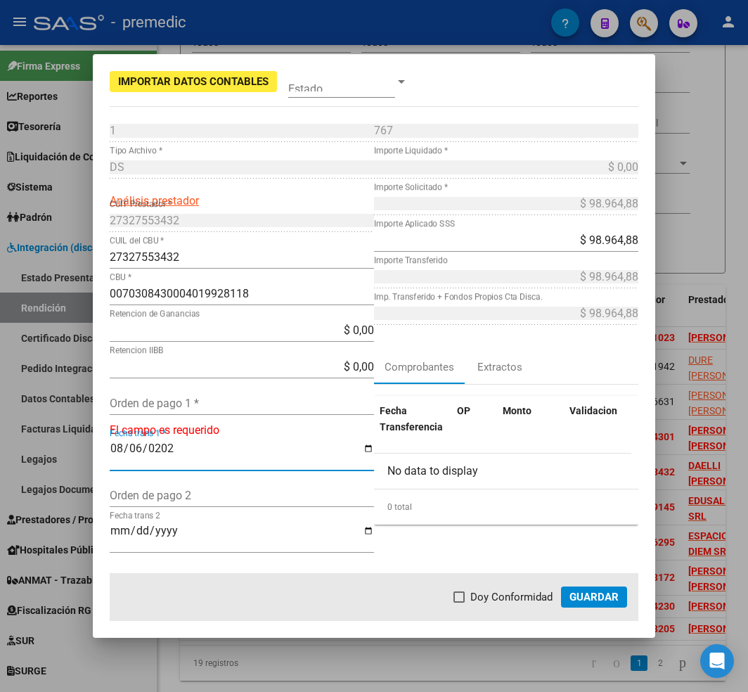
click at [207, 456] on input "[DATE]" at bounding box center [242, 454] width 264 height 24
click at [212, 400] on input "Orden de pago 1 *" at bounding box center [242, 403] width 264 height 13
click at [265, 409] on input "Orden de pago 1 *" at bounding box center [242, 403] width 264 height 13
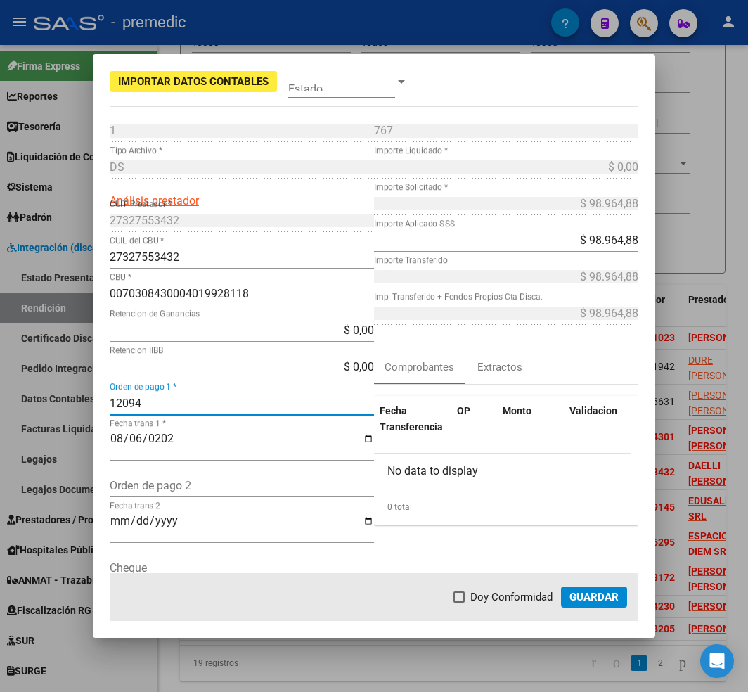
type input "12094"
drag, startPoint x: 614, startPoint y: 586, endPoint x: 610, endPoint y: 593, distance: 8.5
click at [614, 588] on button "Guardar" at bounding box center [594, 596] width 66 height 21
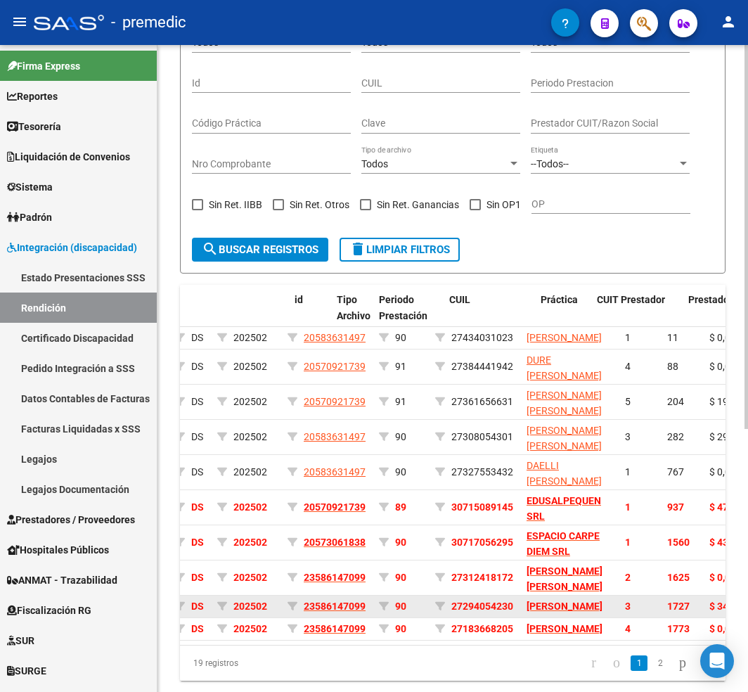
scroll to position [0, 0]
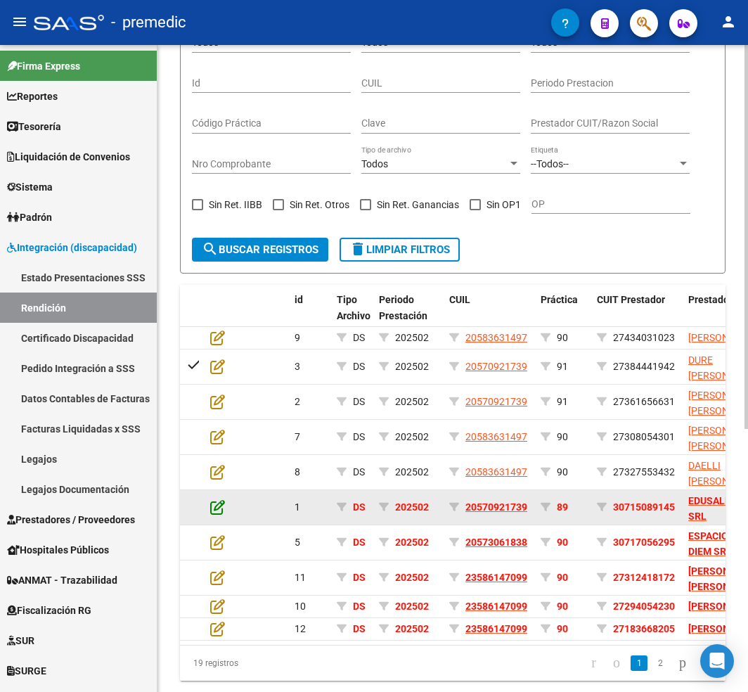
click at [219, 515] on icon at bounding box center [217, 506] width 15 height 15
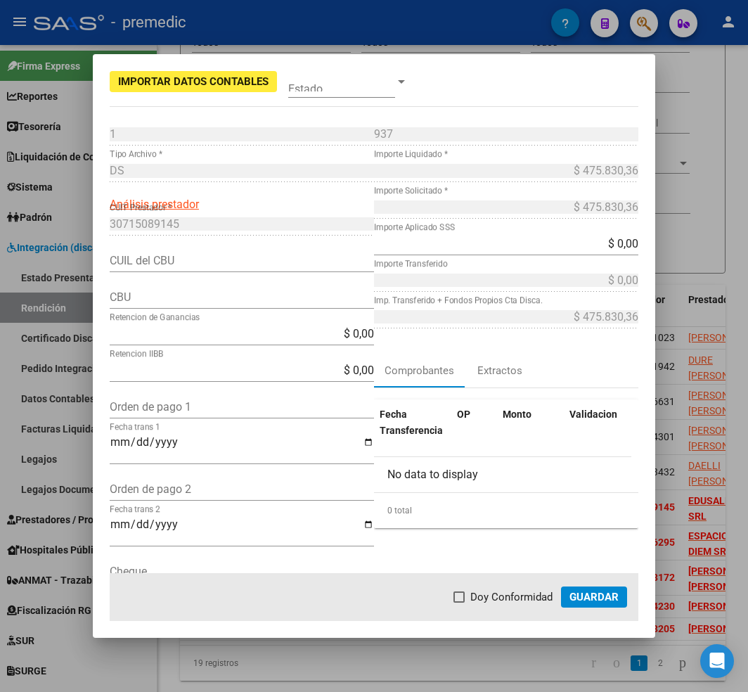
click at [190, 260] on input "CUIL del CBU" at bounding box center [242, 260] width 264 height 13
paste input "30715089145"
type input "30715089145"
click at [195, 295] on input "CBU" at bounding box center [242, 296] width 264 height 13
click at [222, 408] on input "Orden de pago 1" at bounding box center [242, 406] width 264 height 13
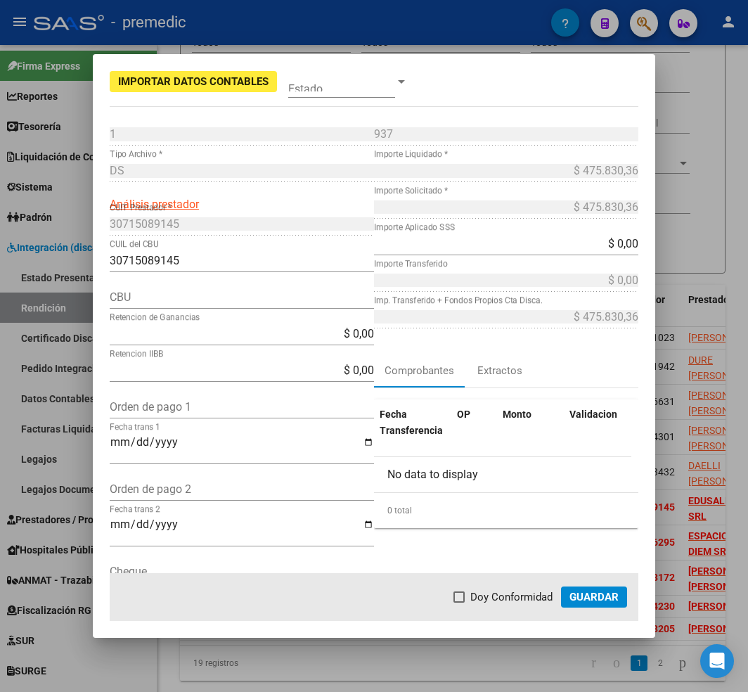
paste input "12092"
type input "12092"
click at [201, 449] on input "Fecha trans 1" at bounding box center [242, 448] width 264 height 24
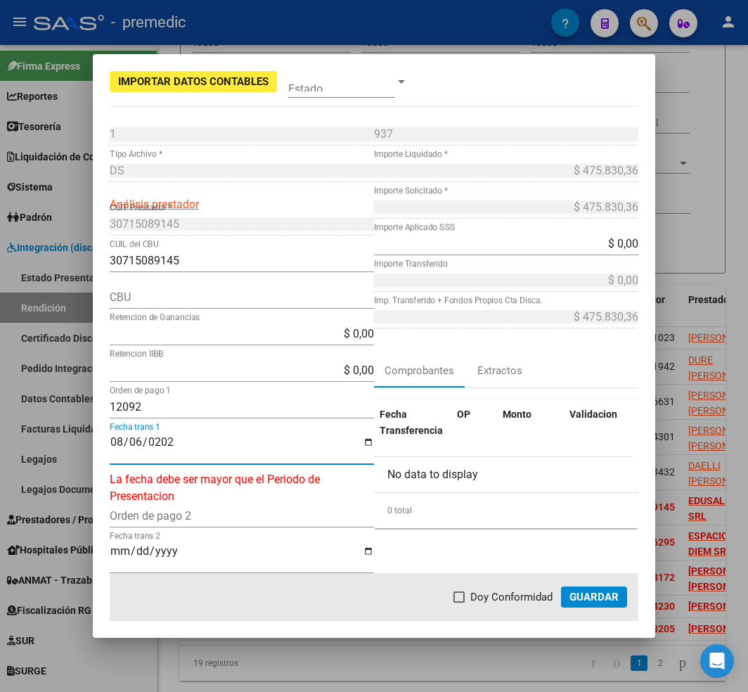
type input "[DATE]"
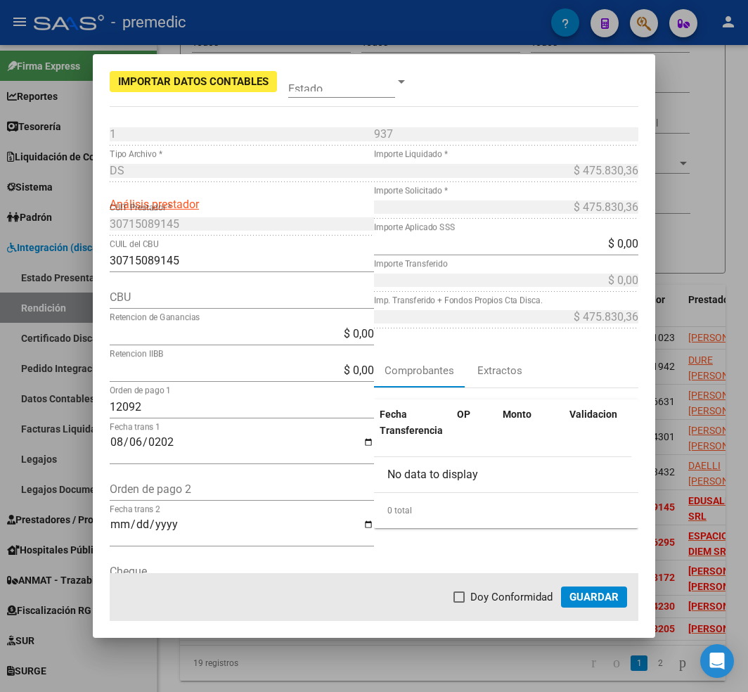
click at [591, 234] on div "$ 0,00 Importe Aplicado SSS" at bounding box center [506, 244] width 264 height 22
drag, startPoint x: 600, startPoint y: 238, endPoint x: 723, endPoint y: 245, distance: 123.2
click at [723, 245] on div "Importar Datos Contables Estado 1 Punto de Venta * DS Tipo Archivo * Análisis p…" at bounding box center [374, 346] width 748 height 692
paste input "475.830,36"
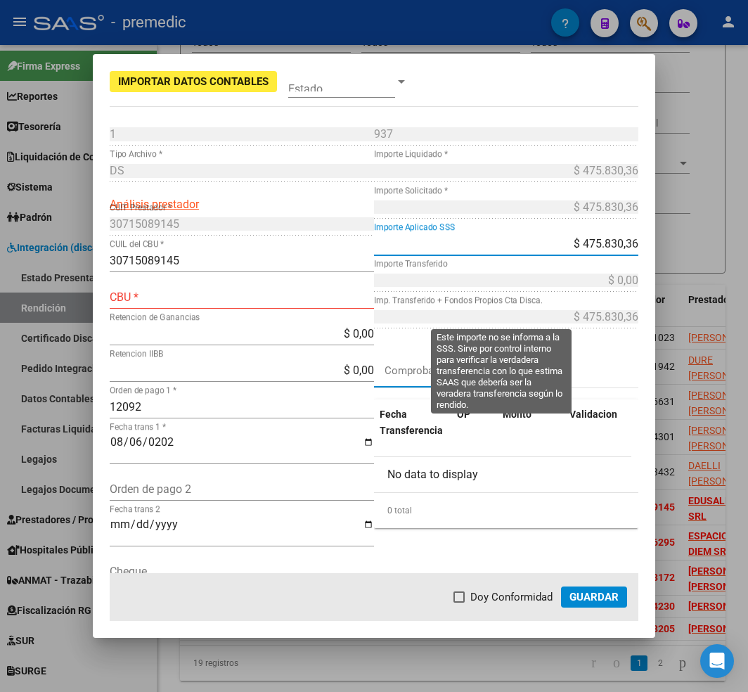
type input "$ 475.830,36"
type input "$ 0,00"
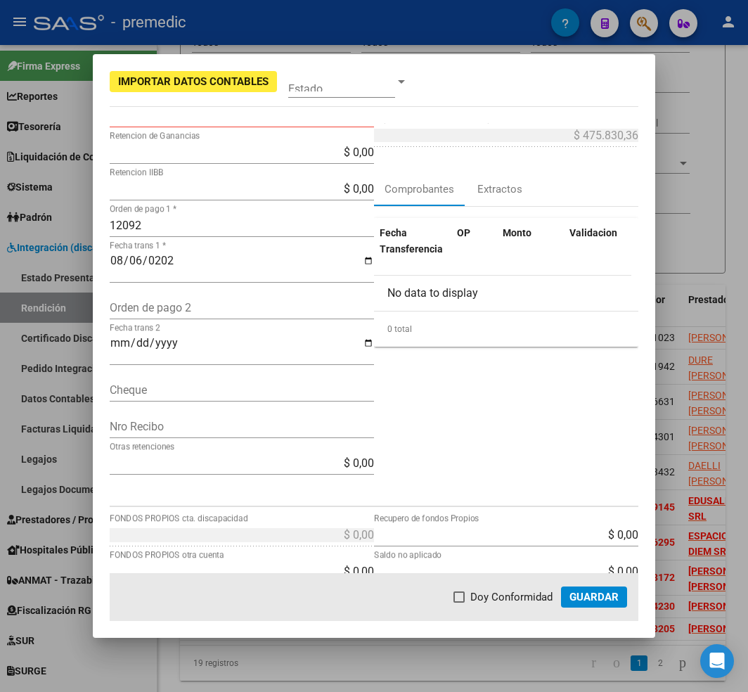
scroll to position [88, 0]
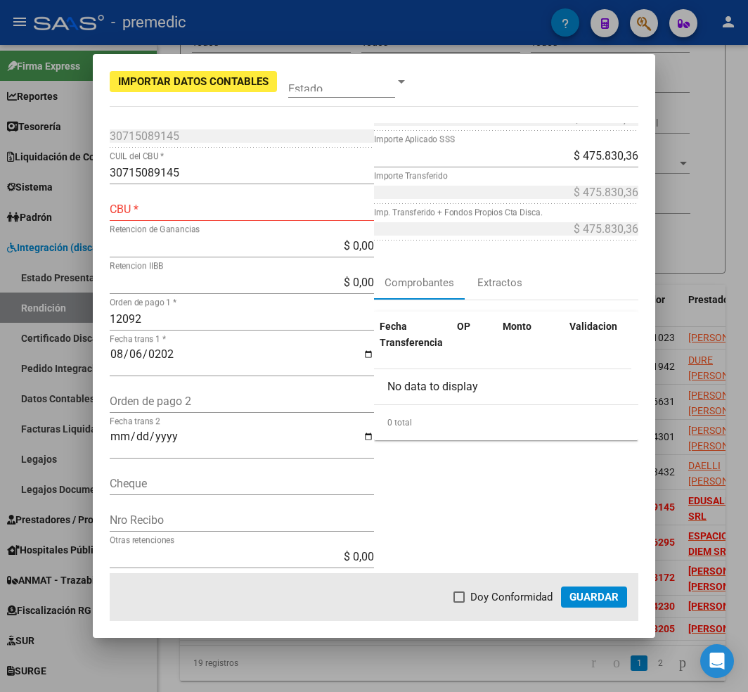
click at [240, 218] on div "CBU *" at bounding box center [242, 209] width 264 height 22
click at [247, 205] on input "CBU *" at bounding box center [242, 208] width 264 height 13
paste input "0170191920000001282735"
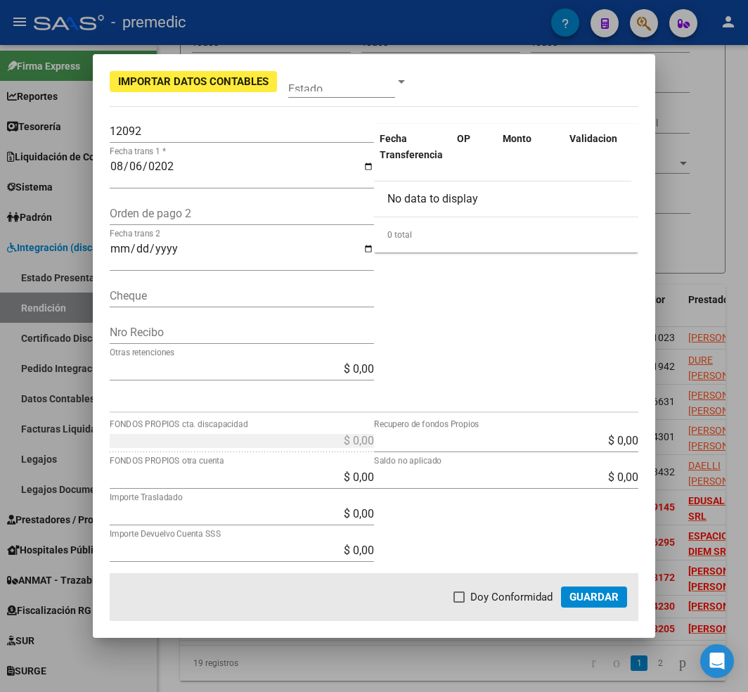
type input "0170191920000001282735"
click at [262, 243] on input "Fecha trans 2" at bounding box center [242, 255] width 264 height 24
click at [575, 584] on mat-dialog-actions "Doy Conformidad Guardar" at bounding box center [374, 597] width 529 height 48
click at [580, 588] on button "Guardar" at bounding box center [594, 596] width 66 height 21
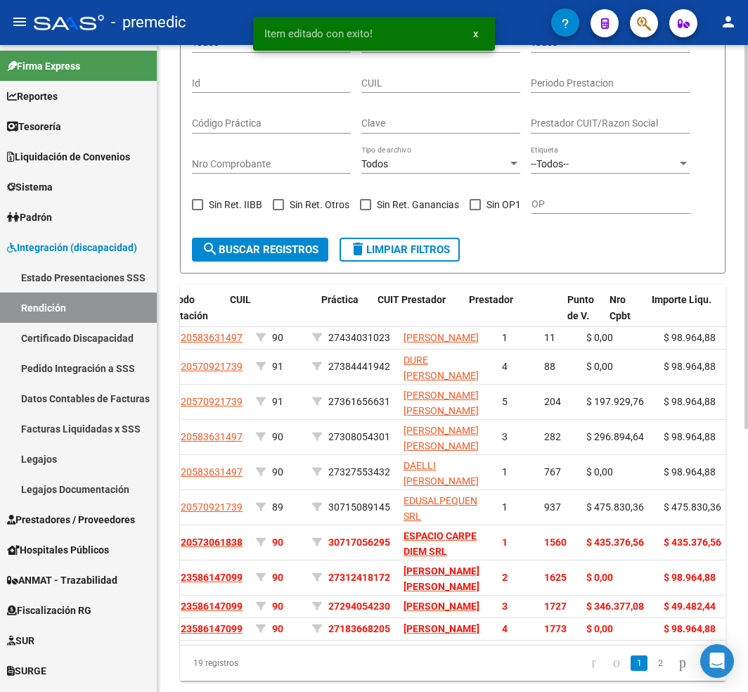
scroll to position [0, 0]
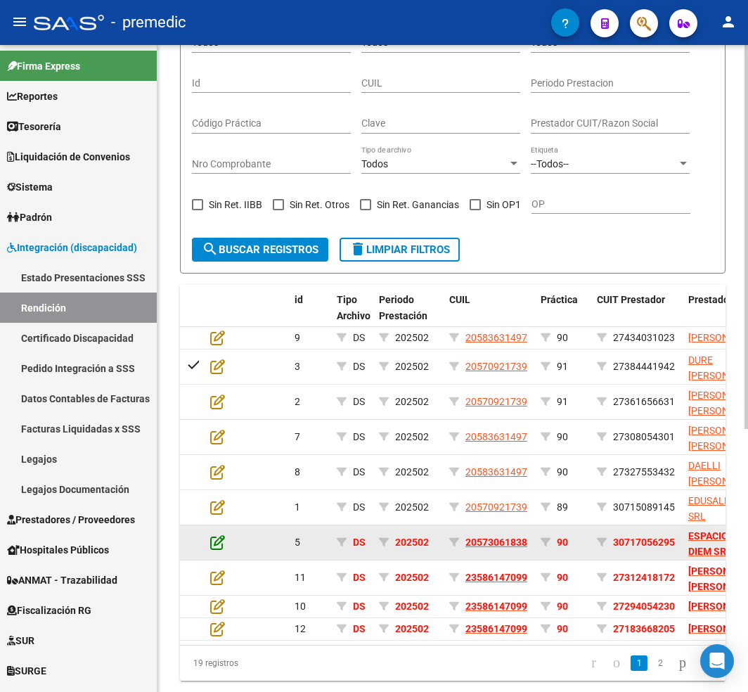
click at [223, 550] on icon at bounding box center [217, 541] width 15 height 15
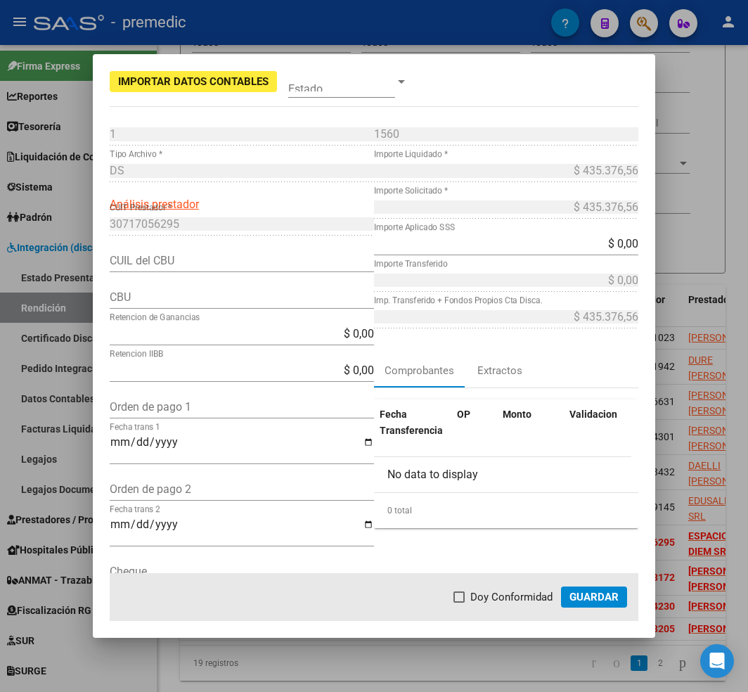
click at [184, 299] on input "CBU" at bounding box center [242, 296] width 264 height 13
paste input "0720454220000001489686"
type input "0720454220000001489686"
click at [222, 449] on input "Fecha trans 1" at bounding box center [242, 448] width 264 height 24
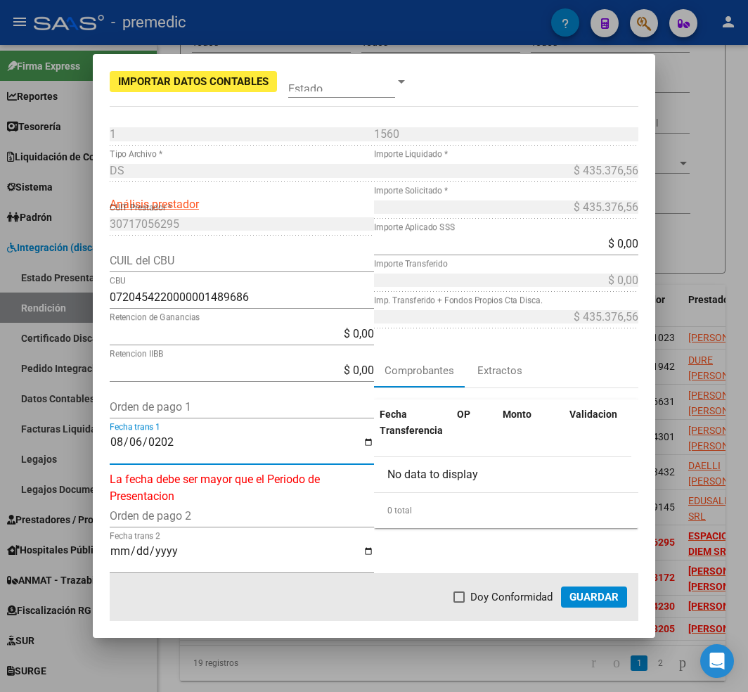
type input "[DATE]"
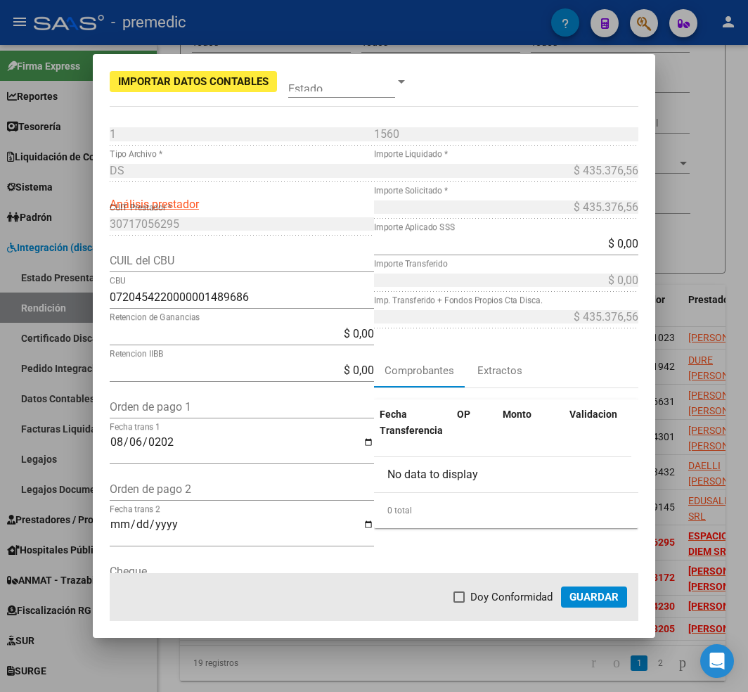
click at [605, 259] on div "$ 0,00 Importe Aplicado SSS" at bounding box center [506, 251] width 264 height 37
drag, startPoint x: 605, startPoint y: 240, endPoint x: 654, endPoint y: 238, distance: 48.6
click at [654, 238] on mat-dialog-content "1 Punto de Venta * DS Tipo Archivo * Análisis prestador 30717056295 CUIT Presta…" at bounding box center [374, 348] width 562 height 450
paste input "435.376,56"
type input "$ 435.376,56"
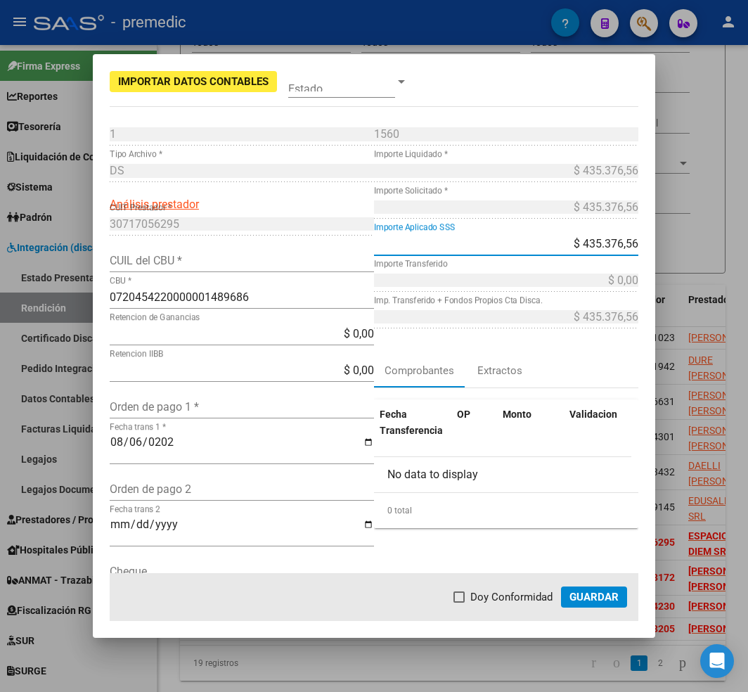
type input "30717056295"
type input "$ 435.376,56"
type input "$ 0,00"
click at [242, 267] on input "30717056295" at bounding box center [242, 260] width 264 height 13
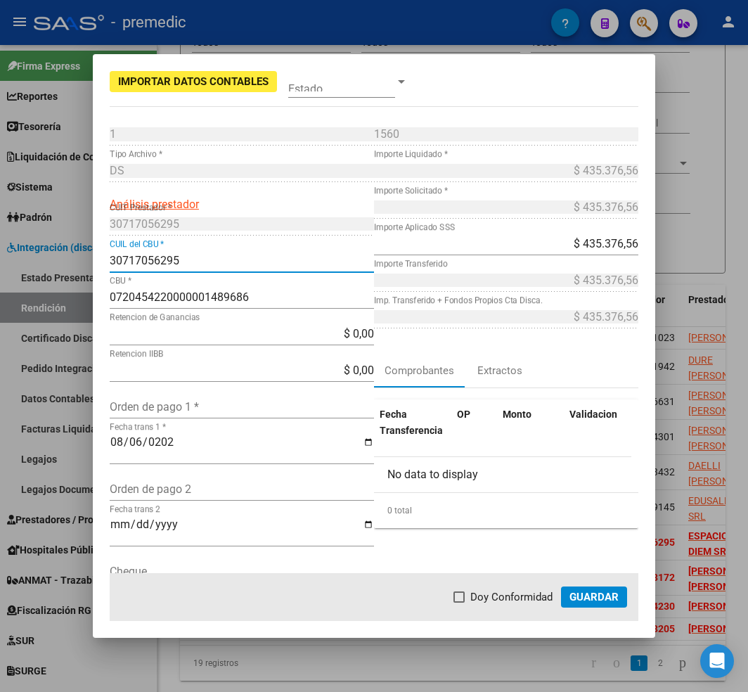
scroll to position [94, 0]
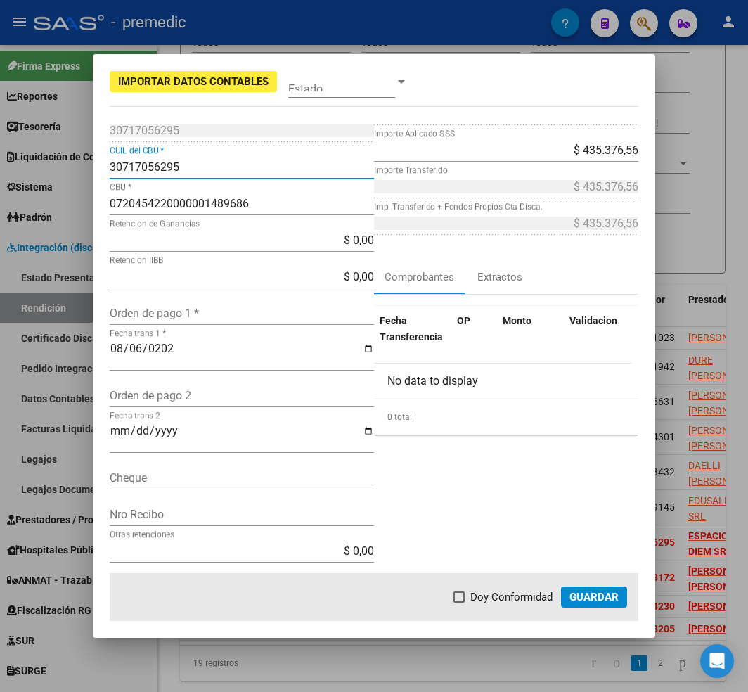
click at [269, 397] on input "Orden de pago 2" at bounding box center [242, 395] width 264 height 13
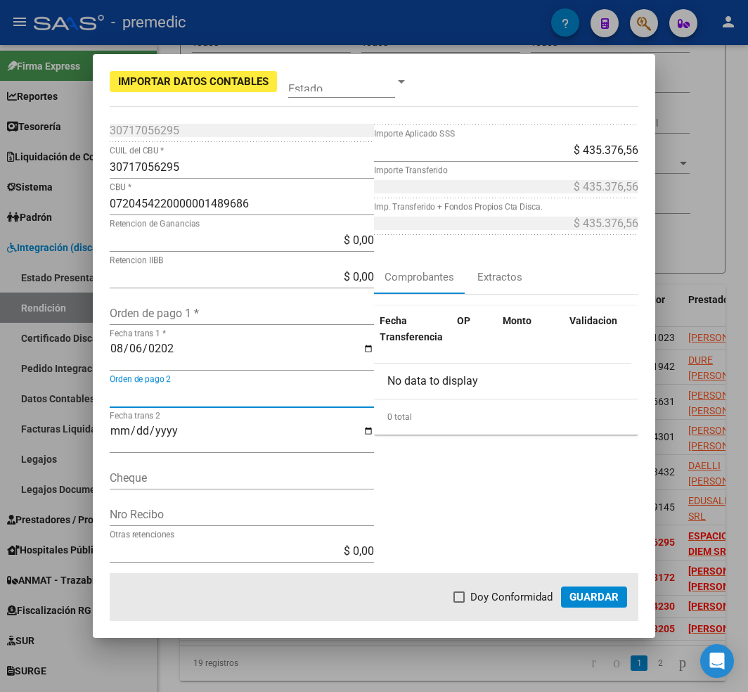
click at [276, 310] on input "Orden de pago 1 *" at bounding box center [242, 313] width 264 height 13
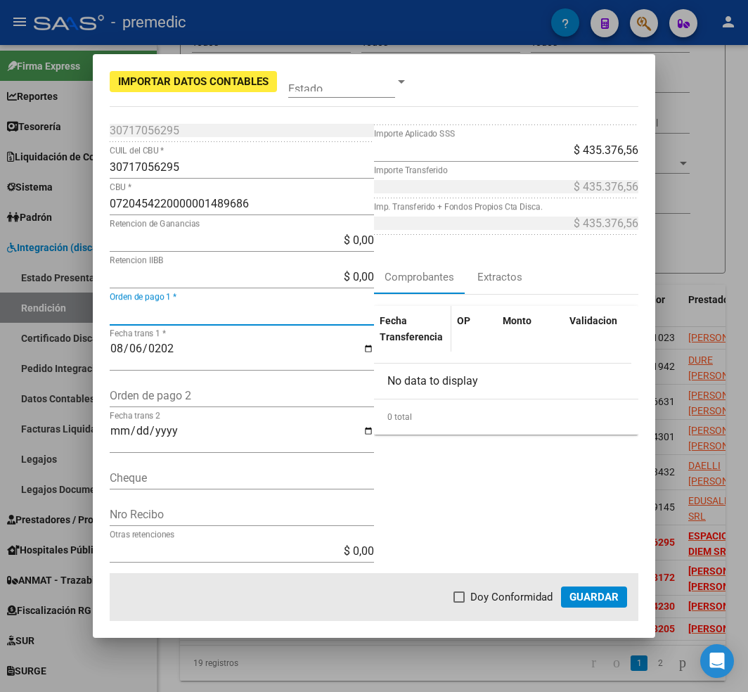
scroll to position [0, 0]
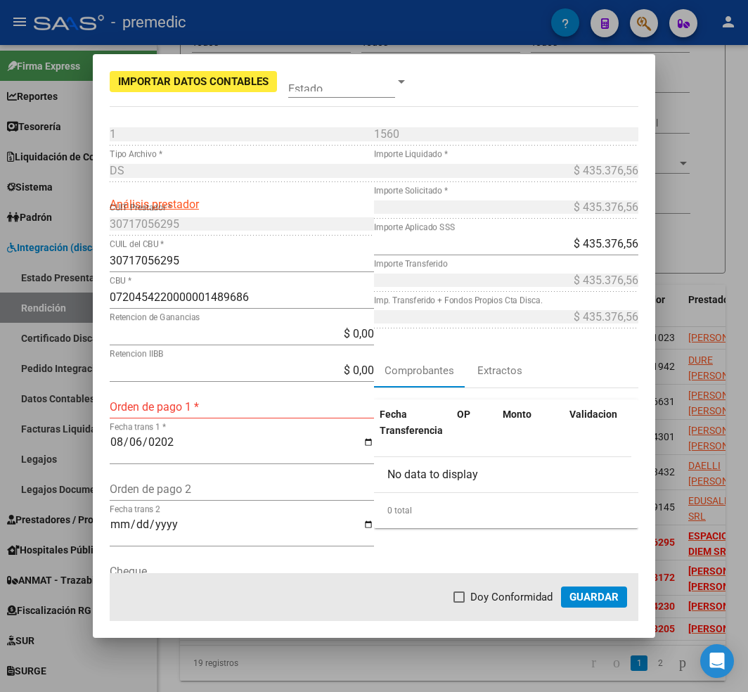
click at [250, 420] on div "Orden de pago 1 *" at bounding box center [242, 414] width 264 height 37
click at [273, 412] on input "Orden de pago 1 *" at bounding box center [242, 406] width 264 height 13
paste input "12093"
type input "12093"
click at [584, 597] on span "Guardar" at bounding box center [593, 597] width 49 height 13
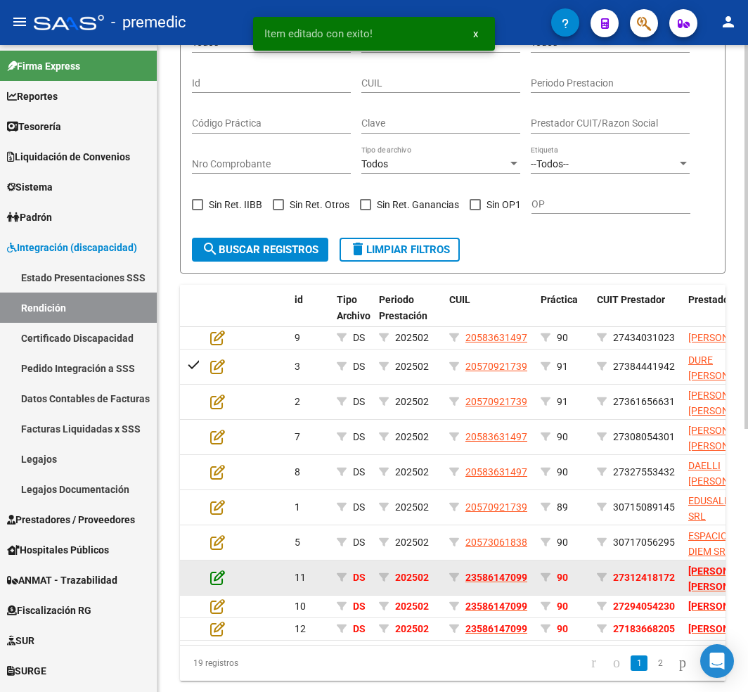
click at [218, 585] on icon at bounding box center [217, 576] width 15 height 15
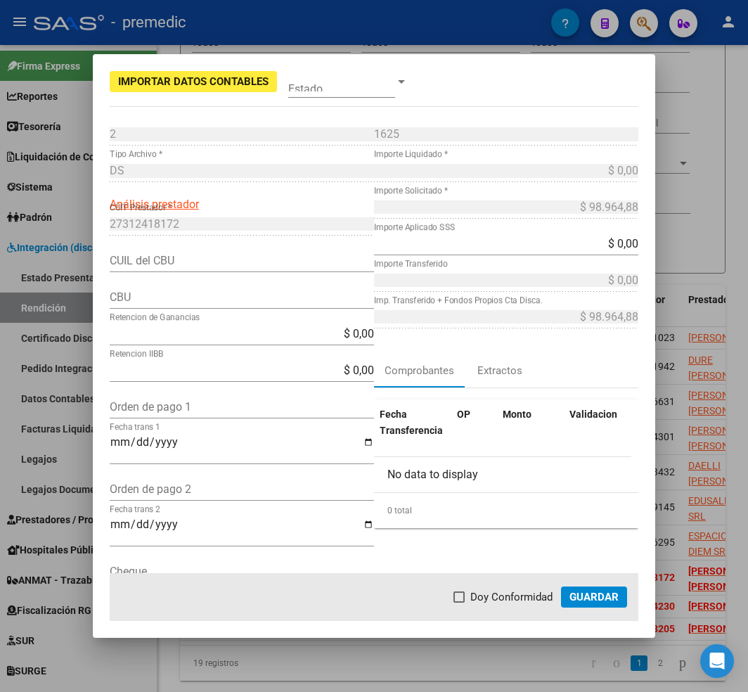
click at [206, 397] on div "Orden de pago 1" at bounding box center [242, 407] width 264 height 22
click at [195, 416] on div "Orden de pago 1" at bounding box center [242, 407] width 264 height 22
click at [201, 409] on input "Orden de pago 1" at bounding box center [242, 406] width 264 height 13
paste input "12098"
type input "12098"
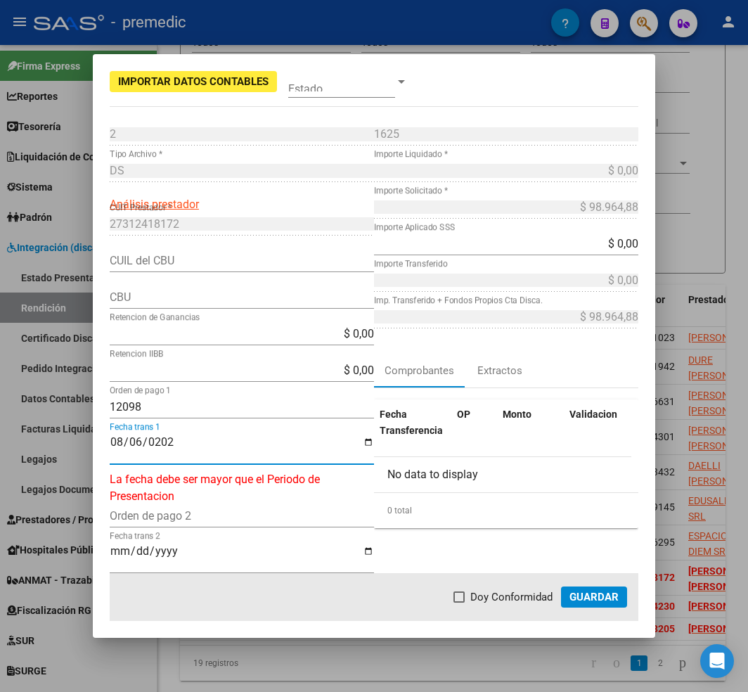
type input "[DATE]"
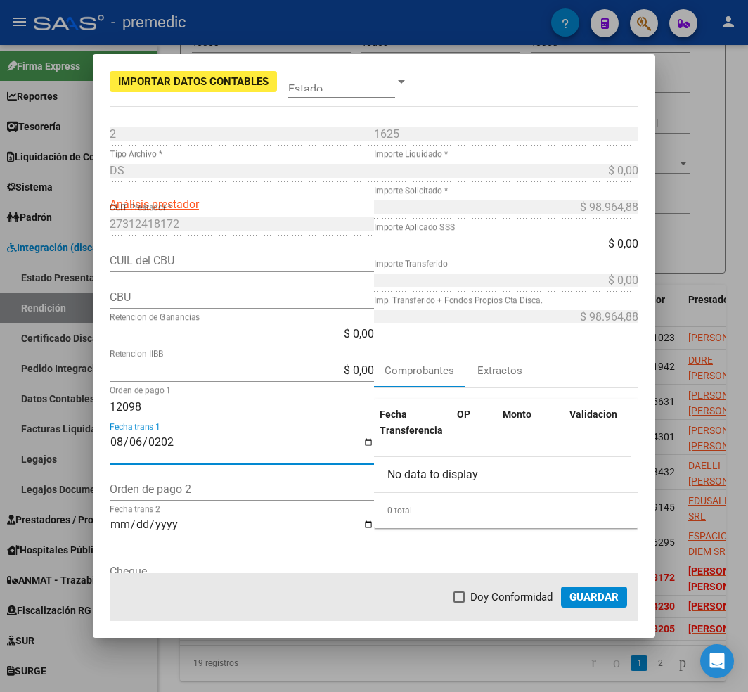
click at [605, 242] on input "$ 0,00" at bounding box center [506, 243] width 264 height 13
click at [157, 307] on div "CBU" at bounding box center [242, 297] width 264 height 22
click at [160, 302] on input "CBU" at bounding box center [242, 296] width 264 height 13
paste input "0170344140000043649727"
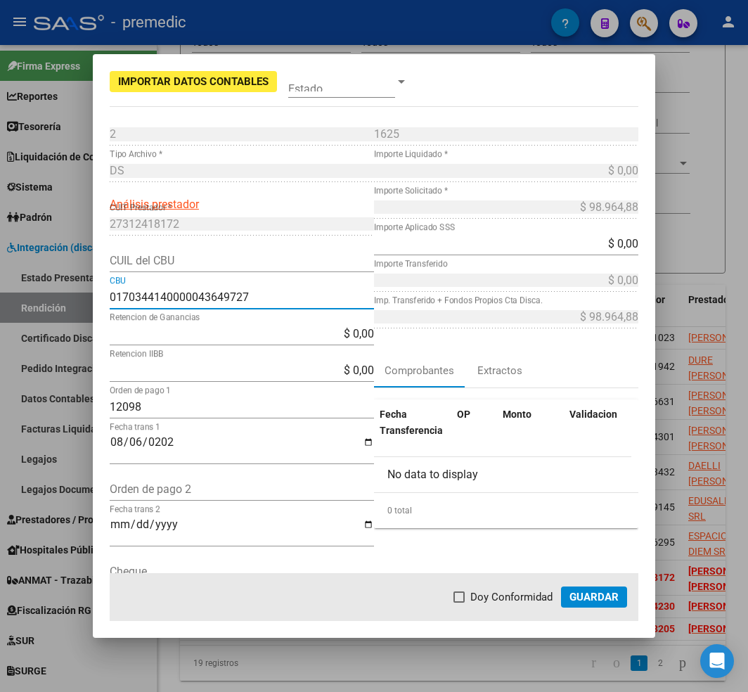
type input "0170344140000043649727"
click at [228, 254] on input "CUIL del CBU" at bounding box center [242, 260] width 264 height 13
click at [246, 297] on input "0170344140000043649727" at bounding box center [242, 296] width 264 height 13
click at [256, 259] on input "CUIL del CBU" at bounding box center [242, 260] width 264 height 13
click at [276, 304] on input "0170344140000043649727" at bounding box center [242, 296] width 264 height 13
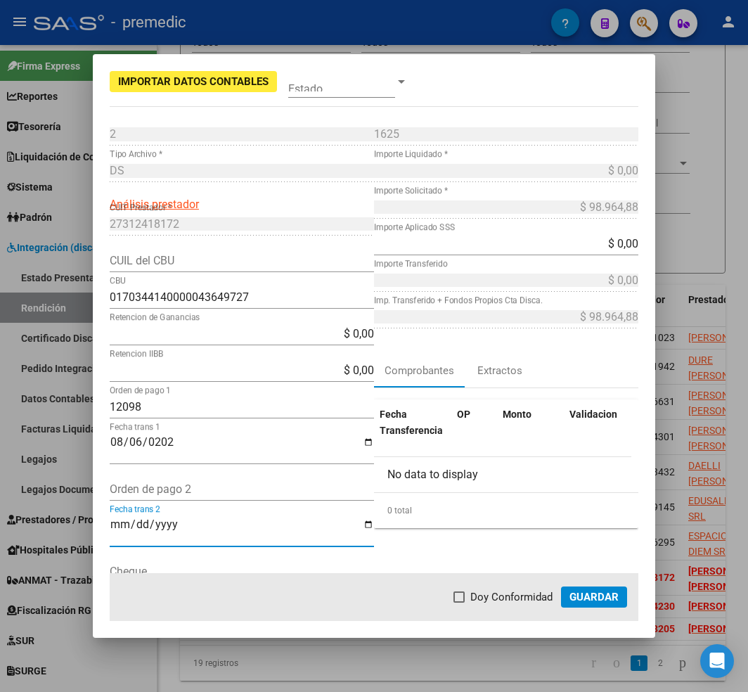
click at [598, 243] on input "$ 0,00" at bounding box center [506, 243] width 264 height 13
drag, startPoint x: 494, startPoint y: 229, endPoint x: 530, endPoint y: 235, distance: 37.0
click at [496, 232] on div "1625 Nro Comprobante * $ 0,00 Importe Liquidado * $ 98.964,88 Importe Solicitad…" at bounding box center [506, 396] width 264 height 547
click at [579, 249] on input "$ 0,00" at bounding box center [506, 243] width 264 height 13
drag, startPoint x: 607, startPoint y: 239, endPoint x: 662, endPoint y: 226, distance: 56.4
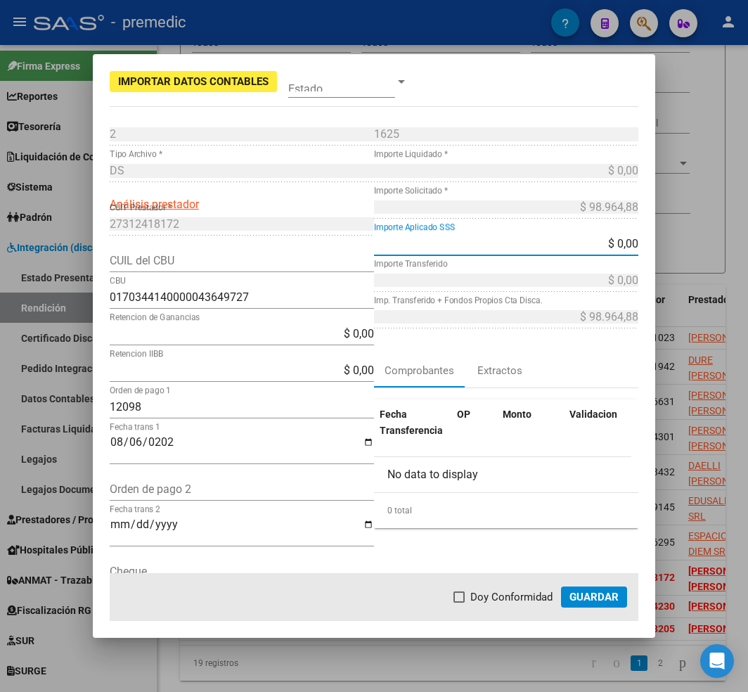
click at [662, 226] on div "Importar Datos Contables Estado 2 Punto de Venta * DS Tipo Archivo * Análisis p…" at bounding box center [374, 346] width 748 height 692
paste input "98.964,88"
type input "$ 98.964,88"
type input "27312418172"
type input "$ 98.964,88"
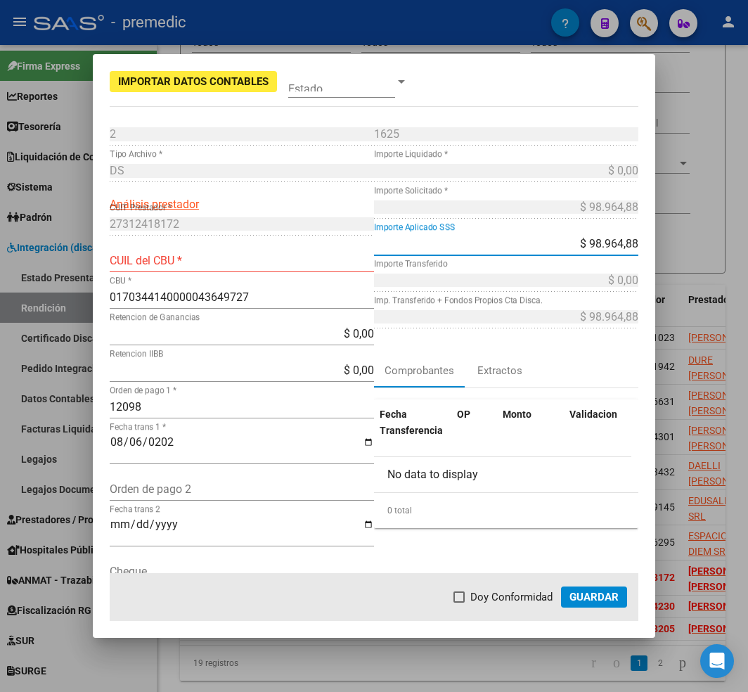
type input "$ 0,00"
click at [304, 411] on input "12098" at bounding box center [242, 406] width 264 height 13
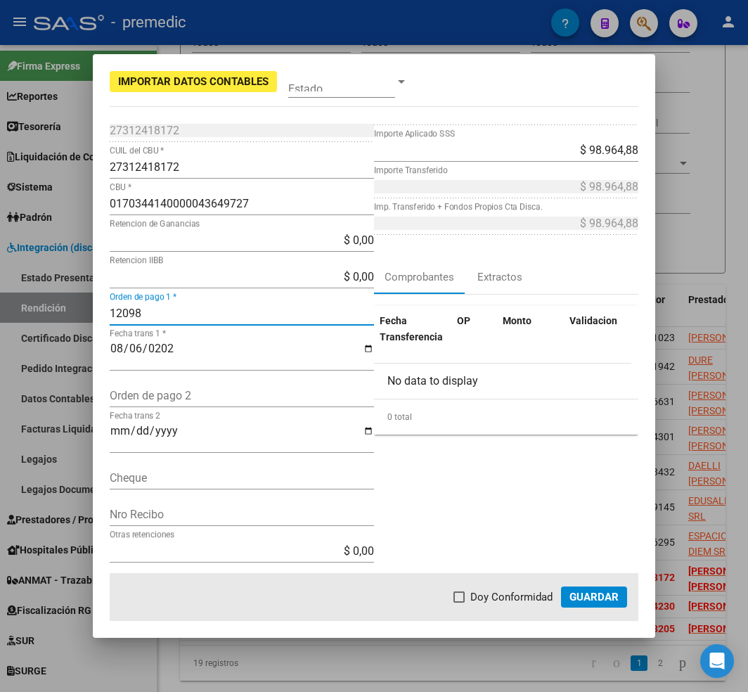
scroll to position [281, 0]
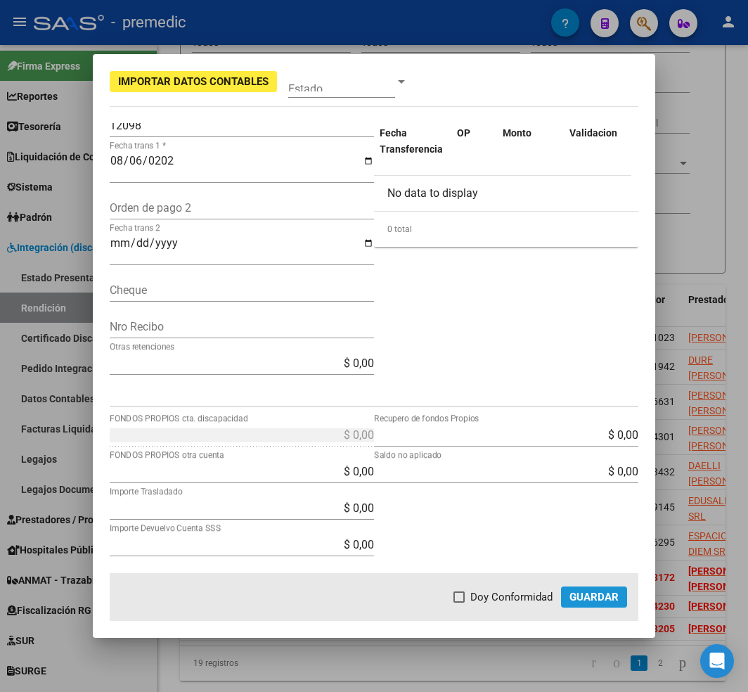
click at [586, 603] on button "Guardar" at bounding box center [594, 596] width 66 height 21
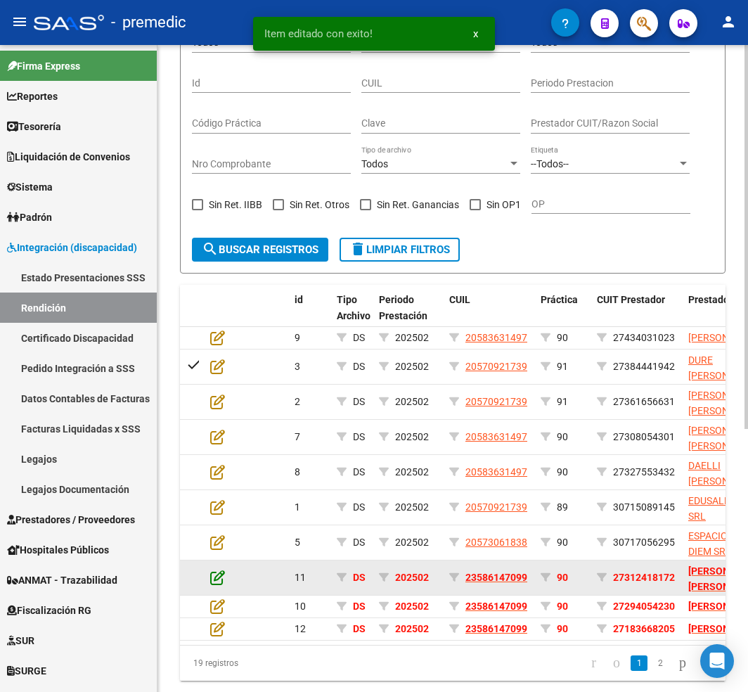
click at [212, 585] on icon at bounding box center [217, 576] width 15 height 15
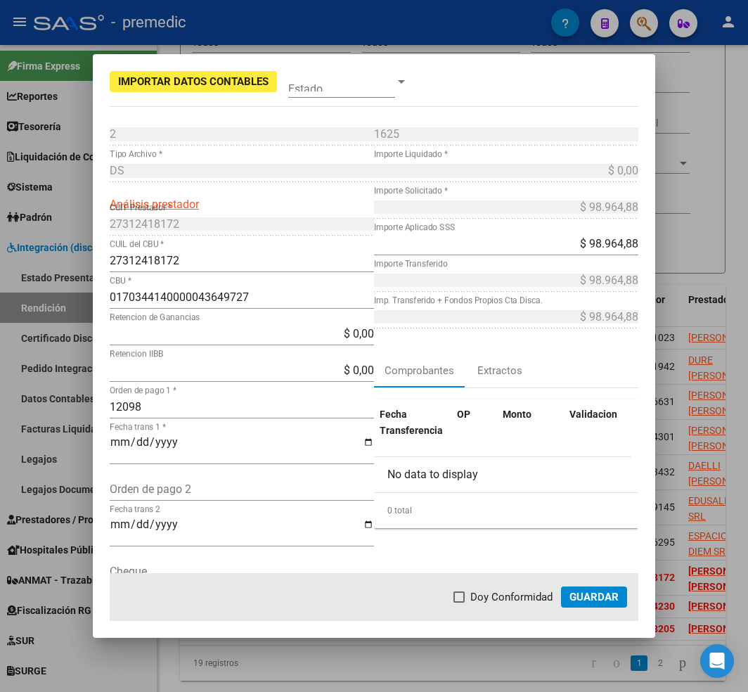
drag, startPoint x: 659, startPoint y: 291, endPoint x: 659, endPoint y: 349, distance: 58.4
click at [659, 349] on div at bounding box center [374, 346] width 748 height 692
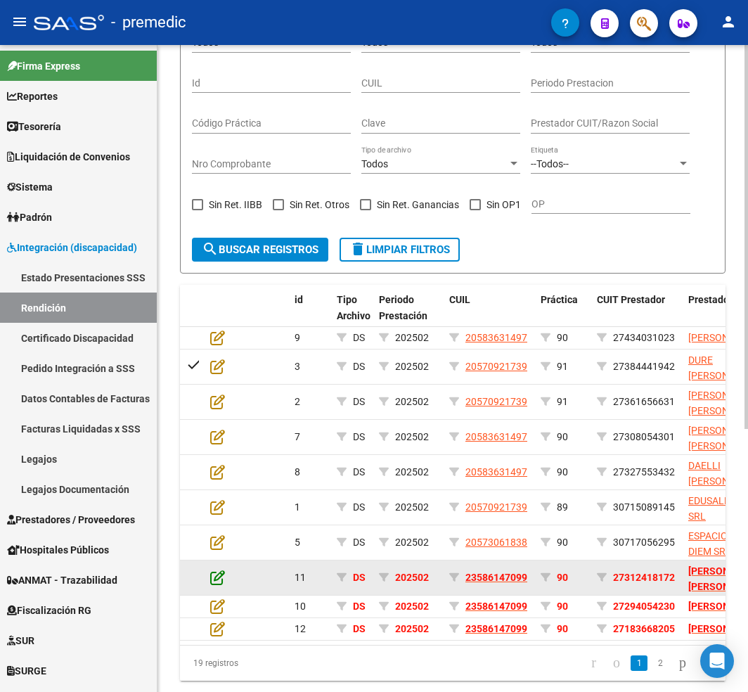
click at [215, 585] on icon at bounding box center [217, 576] width 15 height 15
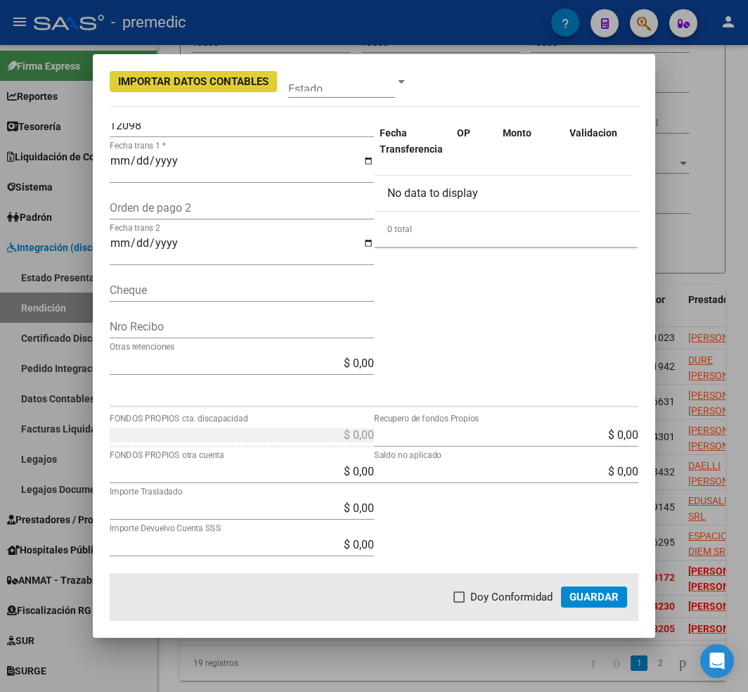
scroll to position [369, 0]
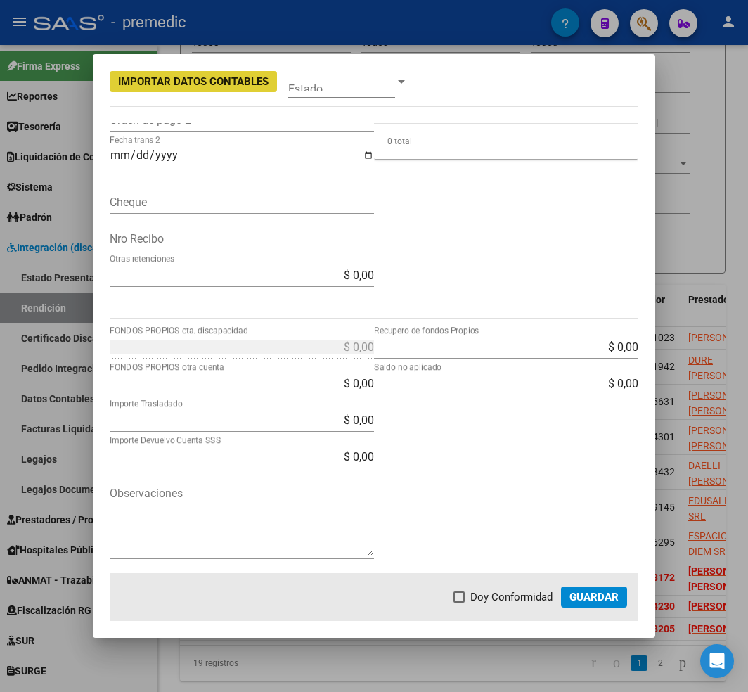
click at [336, 554] on textarea "Observaciones" at bounding box center [242, 520] width 264 height 70
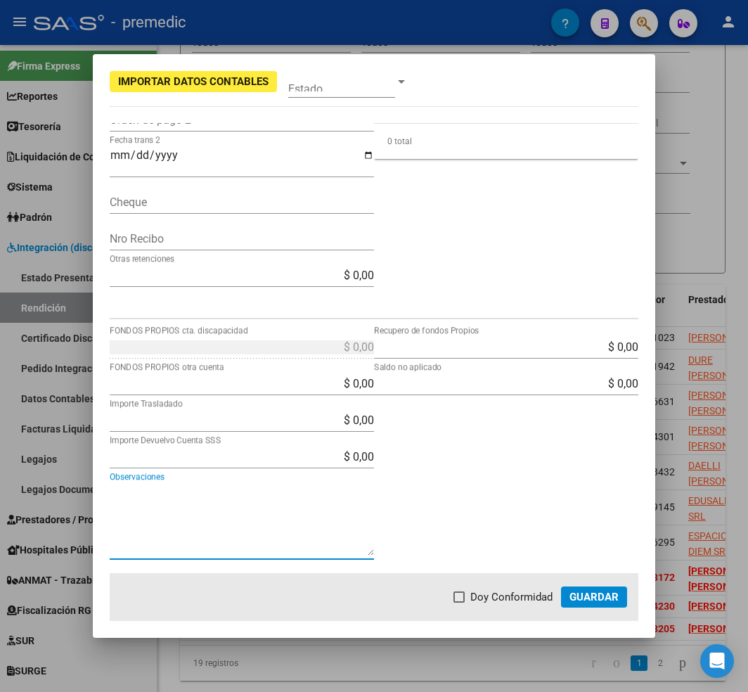
click at [429, 479] on div "$ 0,00 Recupero de fondos Propios $ 0,00 Saldo no aplicado" at bounding box center [506, 454] width 264 height 237
click at [584, 602] on span "Guardar" at bounding box center [593, 597] width 49 height 13
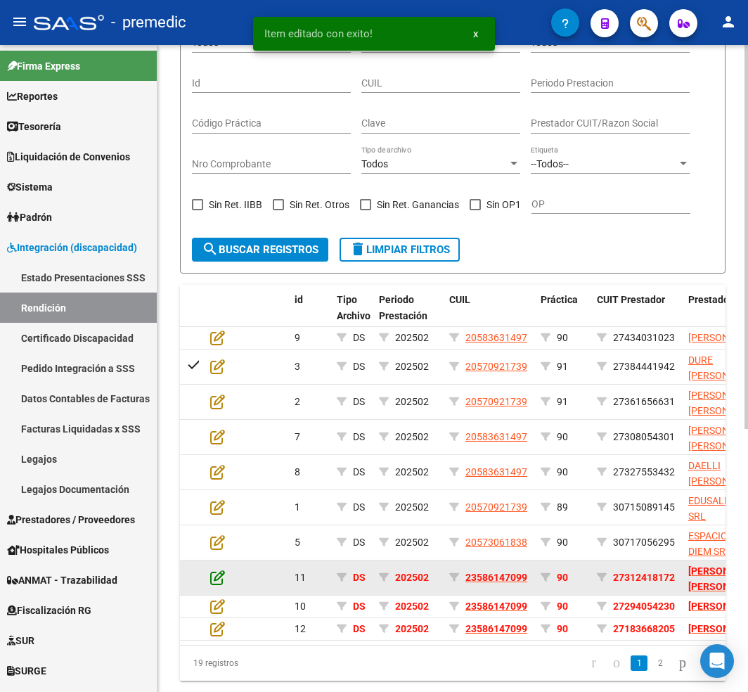
click at [217, 585] on icon at bounding box center [217, 576] width 15 height 15
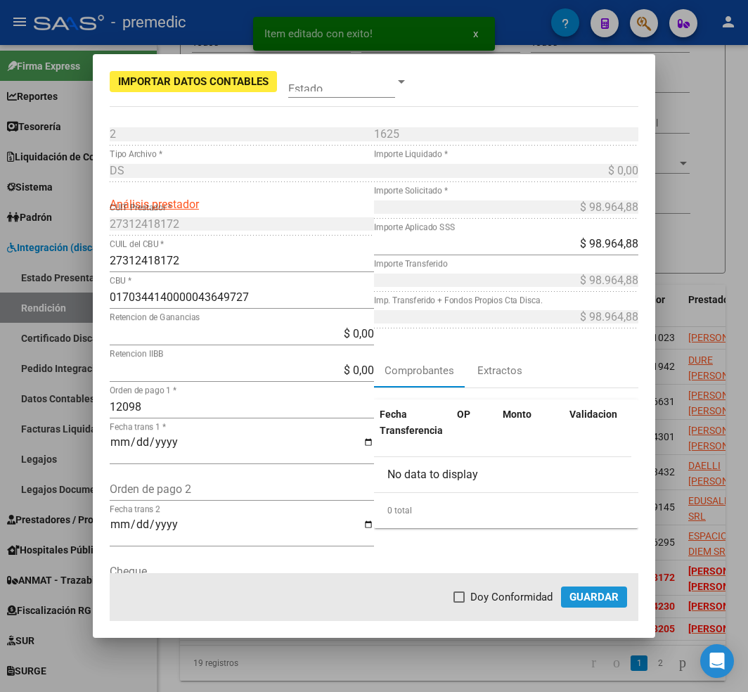
click at [583, 591] on span "Guardar" at bounding box center [593, 597] width 49 height 13
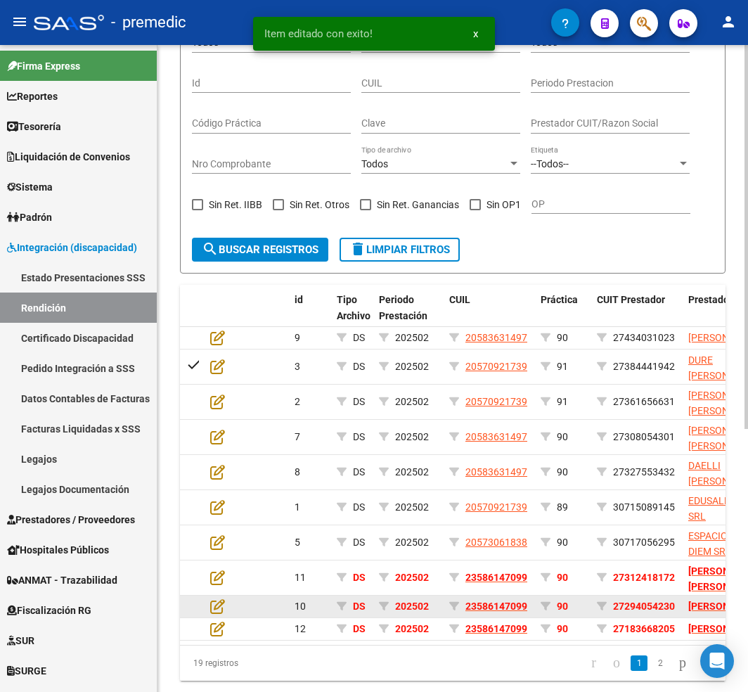
click at [201, 616] on datatable-body-cell at bounding box center [192, 606] width 25 height 22
click at [211, 614] on icon at bounding box center [217, 605] width 15 height 15
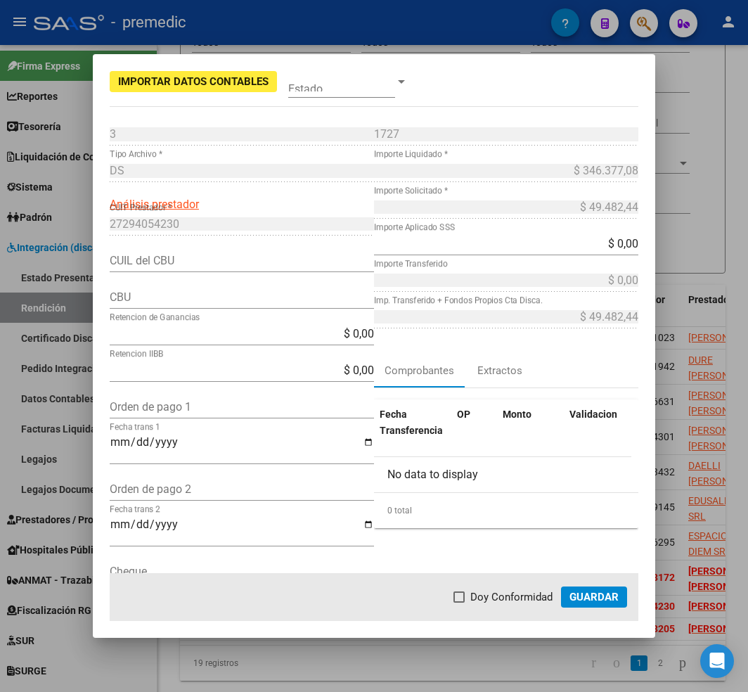
drag, startPoint x: 220, startPoint y: 411, endPoint x: 212, endPoint y: 418, distance: 10.0
click at [220, 411] on input "Orden de pago 1" at bounding box center [242, 406] width 264 height 13
paste input "12106"
type input "12106"
click at [190, 440] on input "Fecha trans 1" at bounding box center [242, 448] width 264 height 24
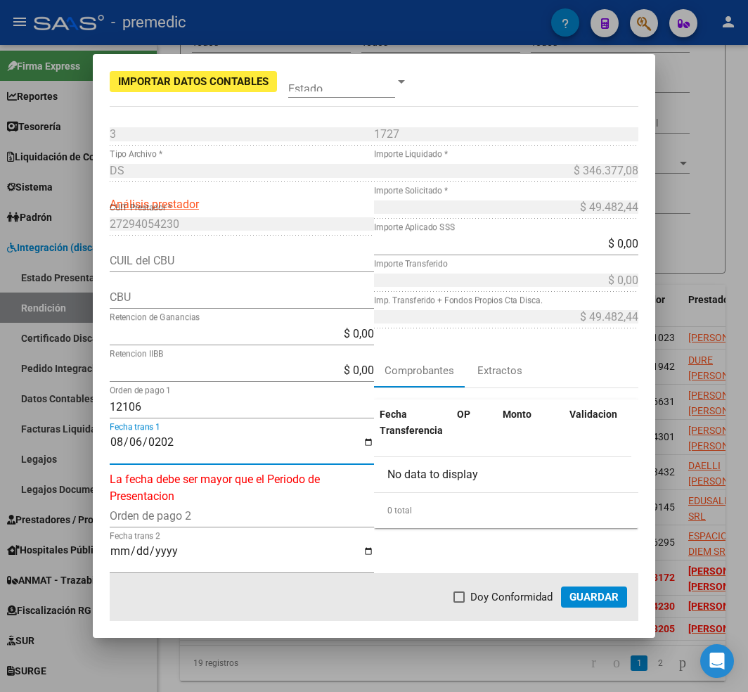
type input "[DATE]"
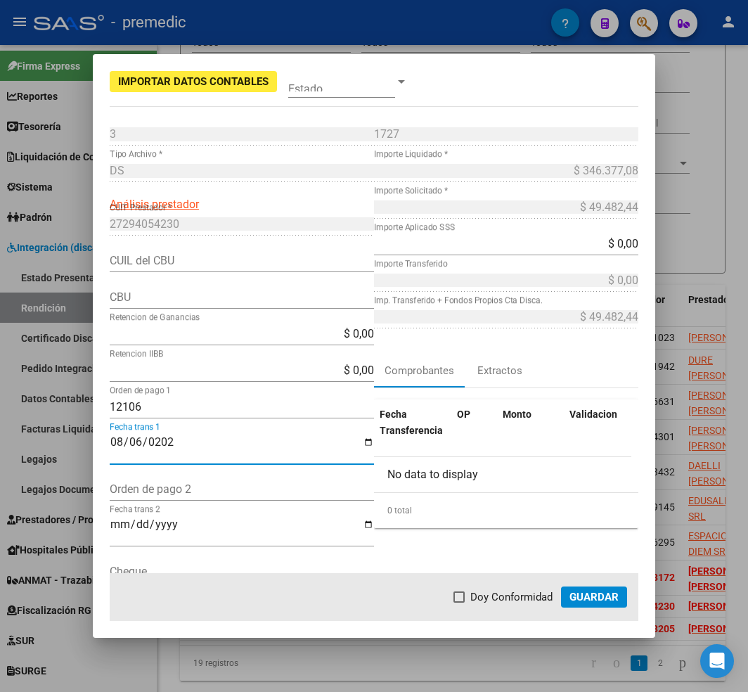
click at [169, 256] on input "CUIL del CBU" at bounding box center [242, 260] width 264 height 13
click at [188, 269] on div "CUIL del CBU" at bounding box center [242, 261] width 264 height 22
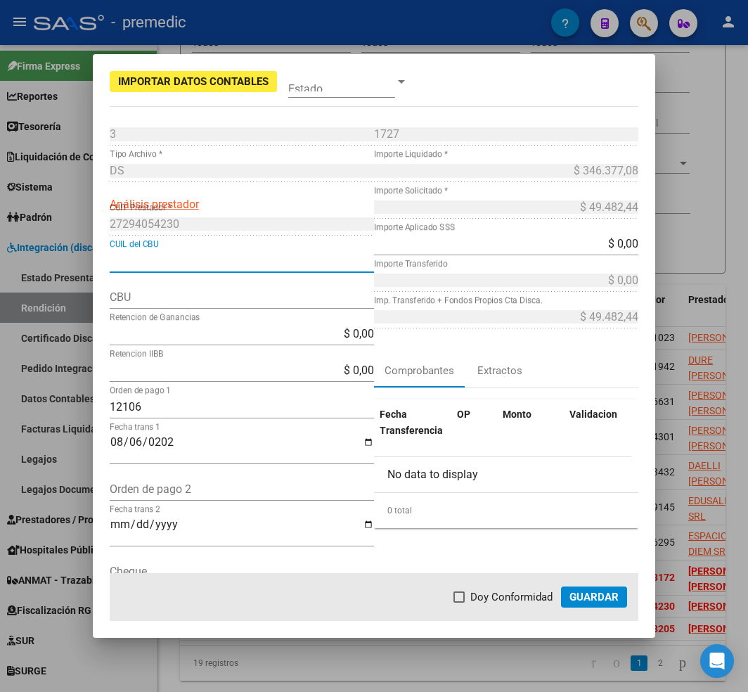
click at [195, 265] on input "CUIL del CBU" at bounding box center [242, 260] width 264 height 13
paste input "27294054230"
type input "27294054230"
click at [245, 313] on div "CBU" at bounding box center [242, 304] width 264 height 37
click at [259, 295] on input "CBU" at bounding box center [242, 296] width 264 height 13
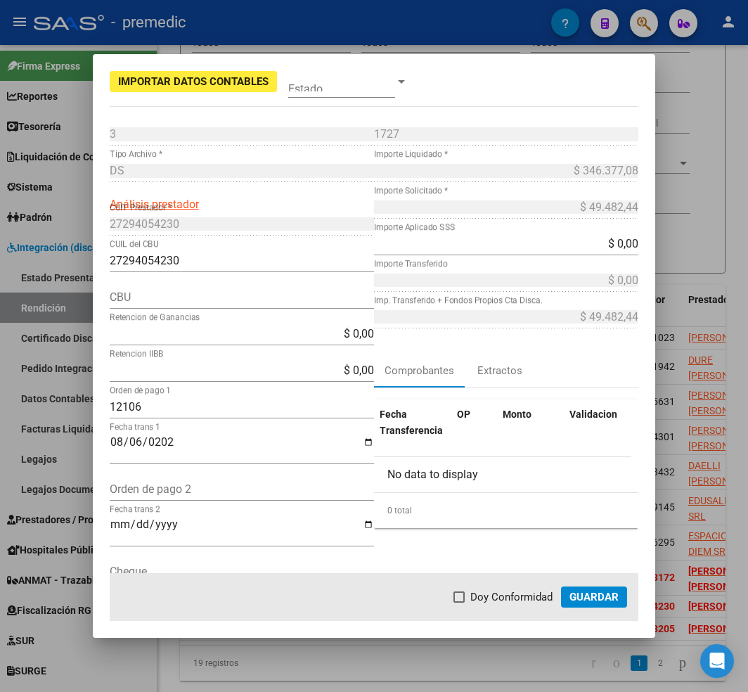
click at [312, 339] on input "$ 0,00" at bounding box center [242, 333] width 264 height 13
drag, startPoint x: 313, startPoint y: 339, endPoint x: 527, endPoint y: 344, distance: 213.8
click at [527, 344] on div "3 Punto de Venta * DS Tipo Archivo * Análisis prestador 27294054230 CUIT Presta…" at bounding box center [374, 396] width 529 height 547
paste input "0720088588000036919954"
type input "$ 7.200.885.880.000.369.664,00"
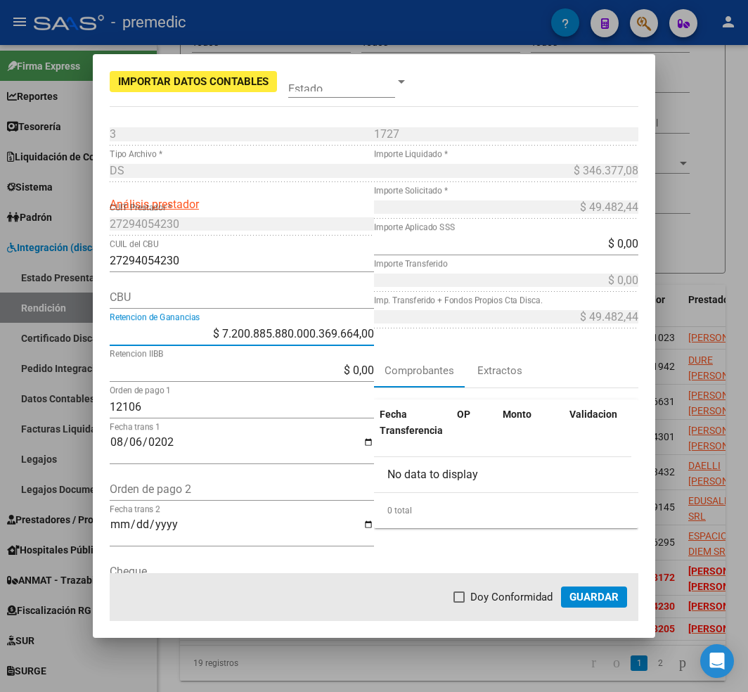
type input "-$ 7.200.885.880.000.369.664,00"
type input "-$ 7.200.885.880.000.320.512,00"
click at [271, 314] on div "CBU" at bounding box center [242, 304] width 264 height 37
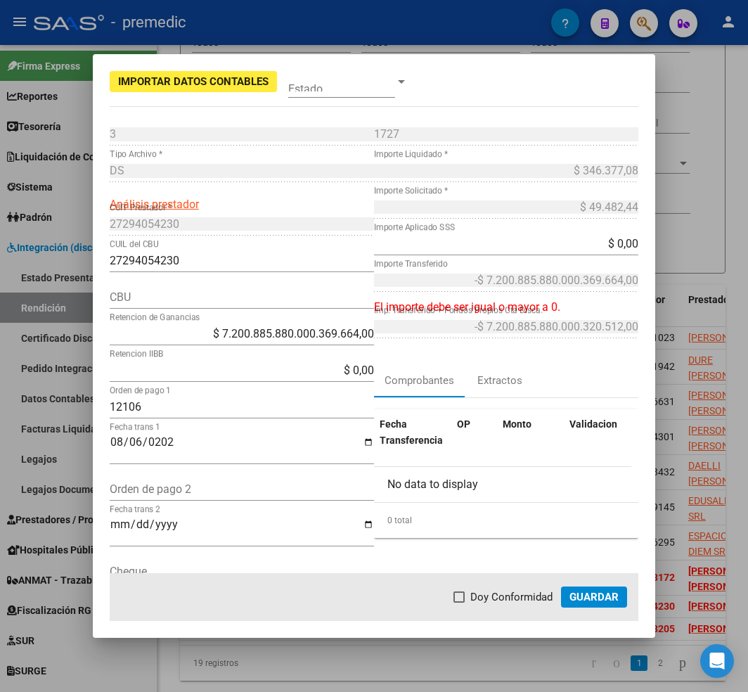
click at [273, 304] on div "CBU" at bounding box center [242, 297] width 264 height 22
click at [290, 293] on input "CBU" at bounding box center [242, 296] width 264 height 13
paste input "0720088588000036919954"
type input "0720088588000036919954"
click at [208, 327] on div "$ 7.200.885.880.000.369.664,00 Retencion de Ganancias" at bounding box center [242, 334] width 264 height 22
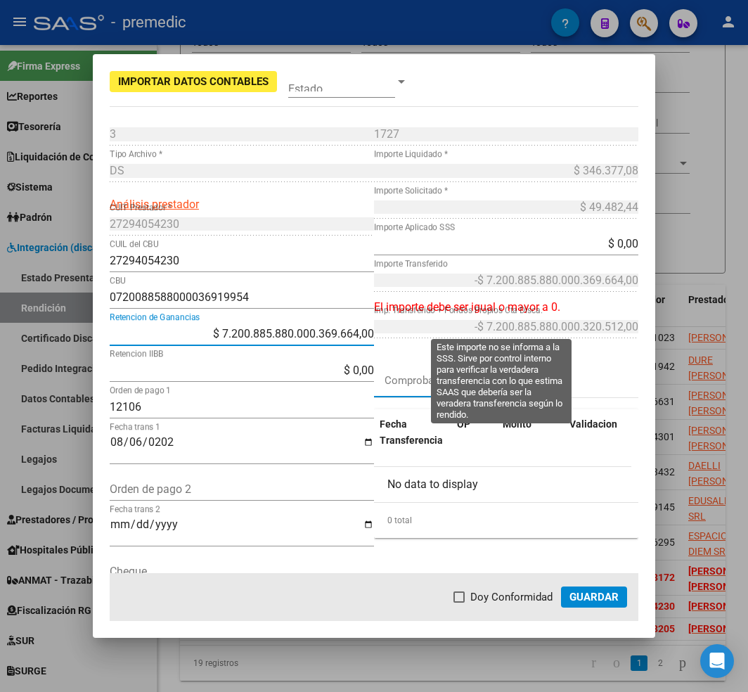
click at [462, 333] on div "3 Punto de Venta * DS Tipo Archivo * Análisis prestador 27294054230 CUIT Presta…" at bounding box center [374, 396] width 529 height 547
type input "$ 0,00"
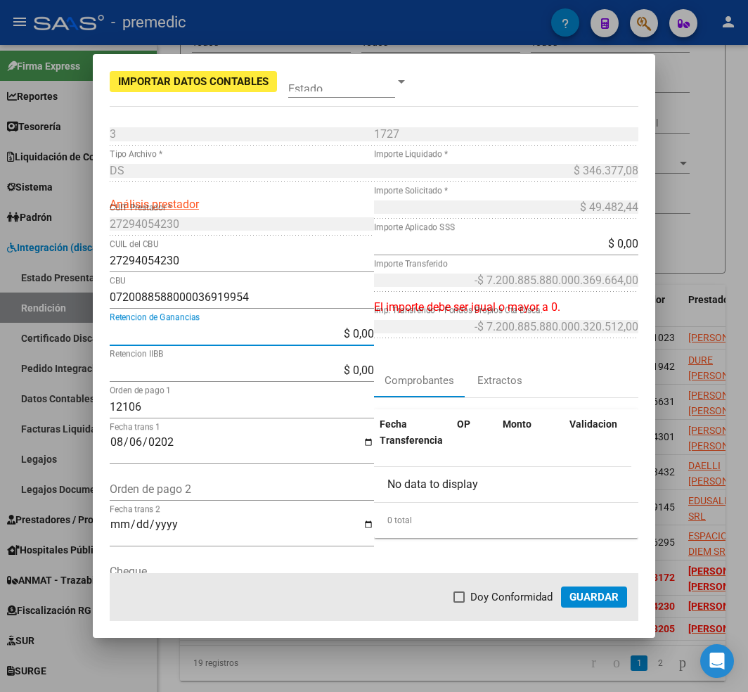
type input "$ 0,00"
type input "$ 49.482,44"
click at [580, 242] on div "1727 Nro Comprobante * $ 346.377,08 Importe Liquidado * $ 49.482,44 Importe Sol…" at bounding box center [506, 396] width 264 height 547
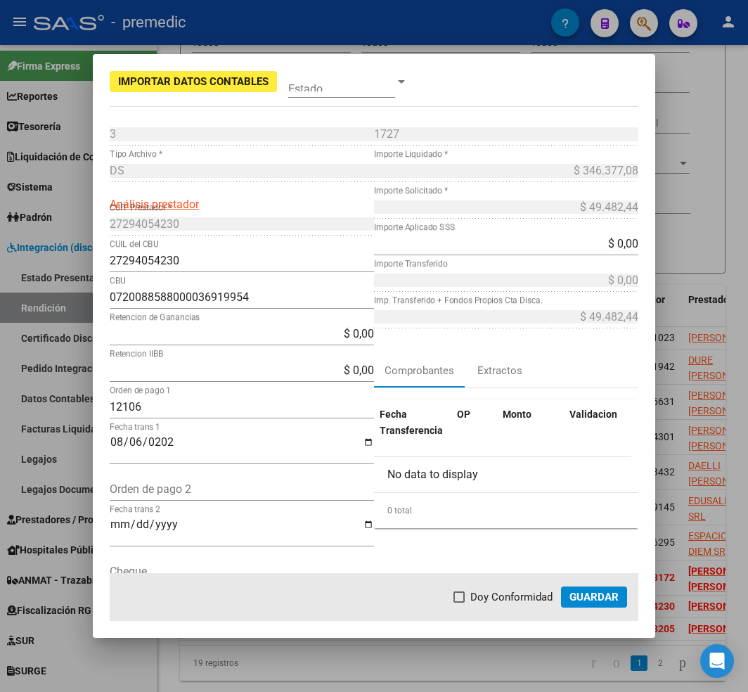
click at [591, 233] on div "$ 0,00 Importe Aplicado SSS" at bounding box center [506, 244] width 264 height 22
drag, startPoint x: 586, startPoint y: 239, endPoint x: 754, endPoint y: 239, distance: 168.0
click at [748, 239] on html "menu - premedic person Firma Express Reportes Tablero de Control Ingresos Perci…" at bounding box center [374, 346] width 748 height 692
paste input "49.482,44"
type input "$ 49.482,44"
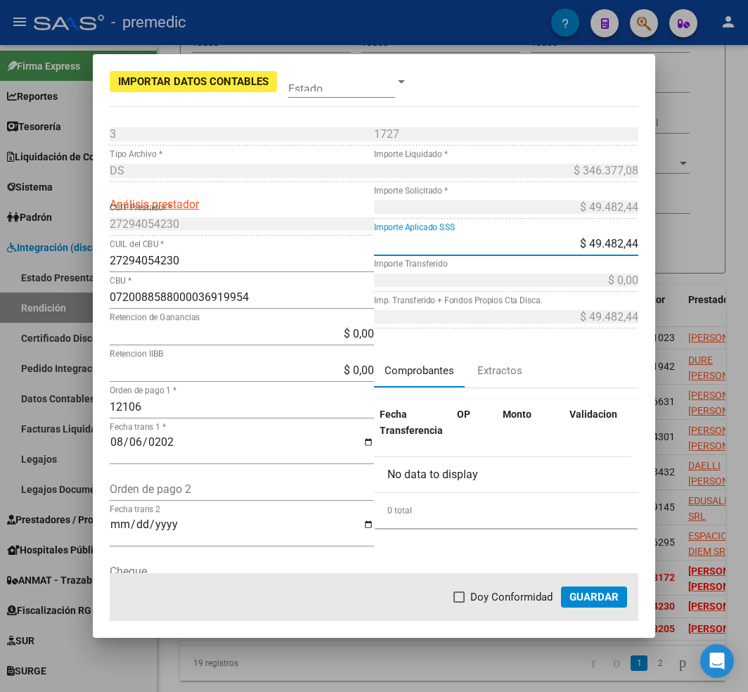
type input "$ 49.482,44"
type input "$ 0,00"
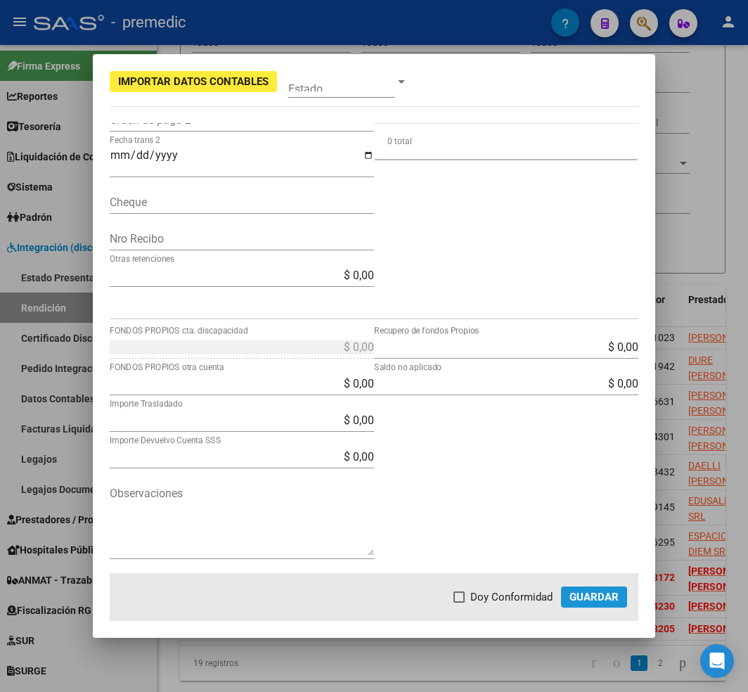
click at [593, 593] on span "Guardar" at bounding box center [593, 597] width 49 height 13
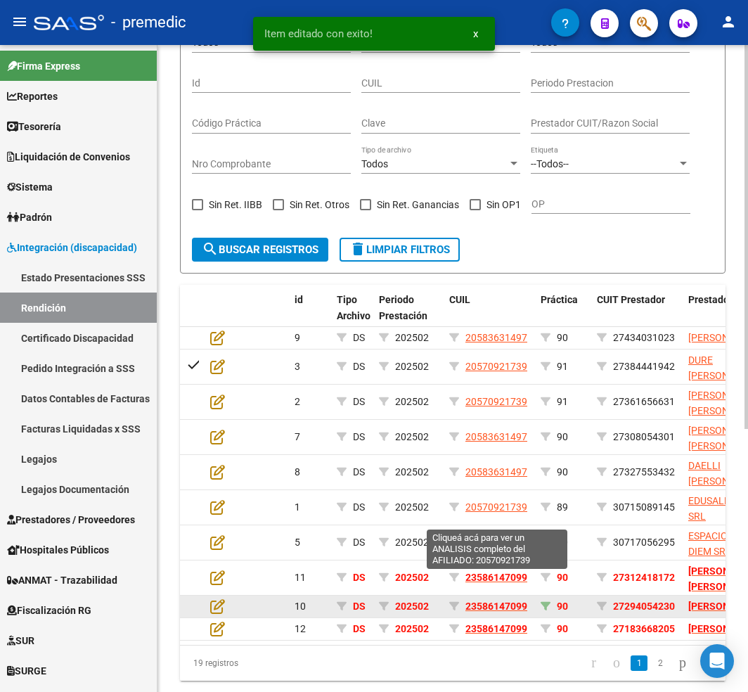
scroll to position [443, 0]
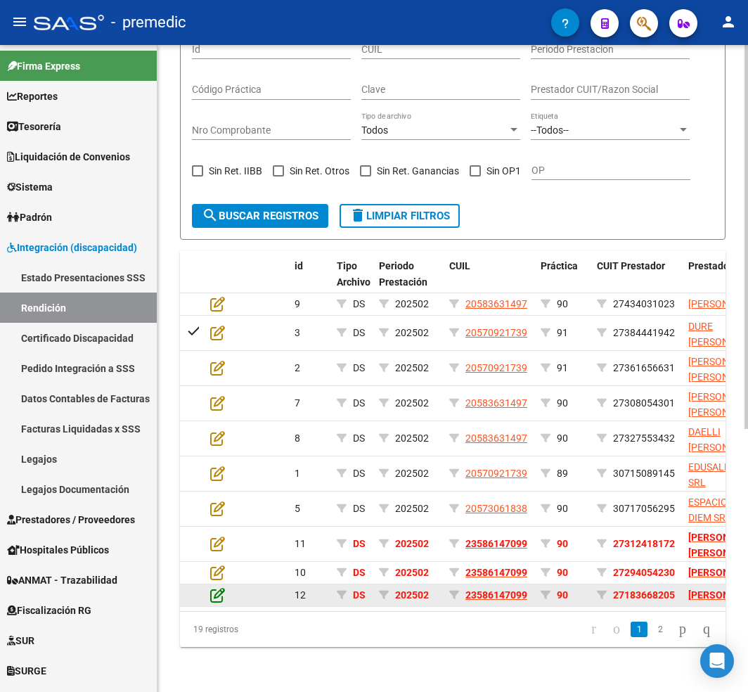
click at [220, 587] on icon at bounding box center [217, 594] width 15 height 15
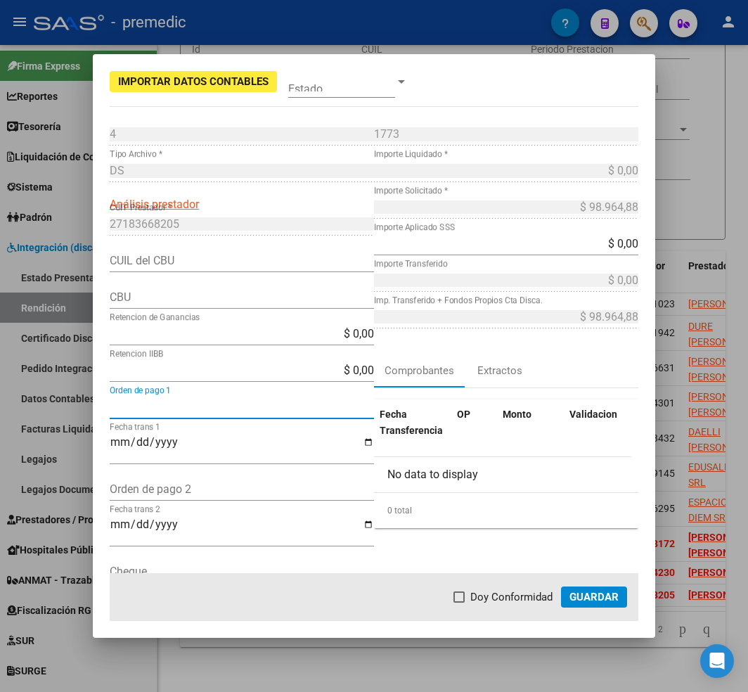
click at [280, 401] on input "Orden de pago 1" at bounding box center [242, 406] width 264 height 13
type input "1"
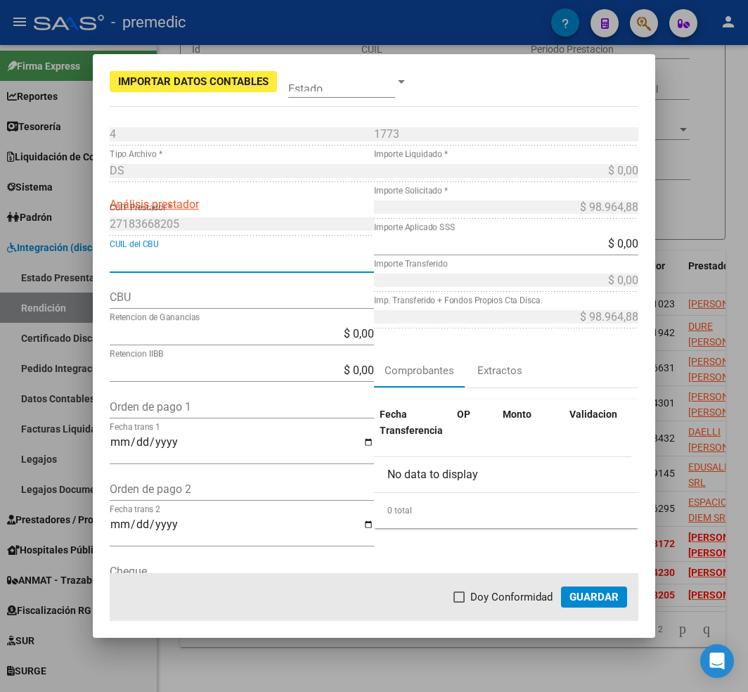
click at [176, 256] on input "CUIL del CBU" at bounding box center [242, 260] width 264 height 13
paste input "27183668205"
type input "27183668205"
click at [252, 405] on input "Orden de pago 1" at bounding box center [242, 406] width 264 height 13
paste input "12111"
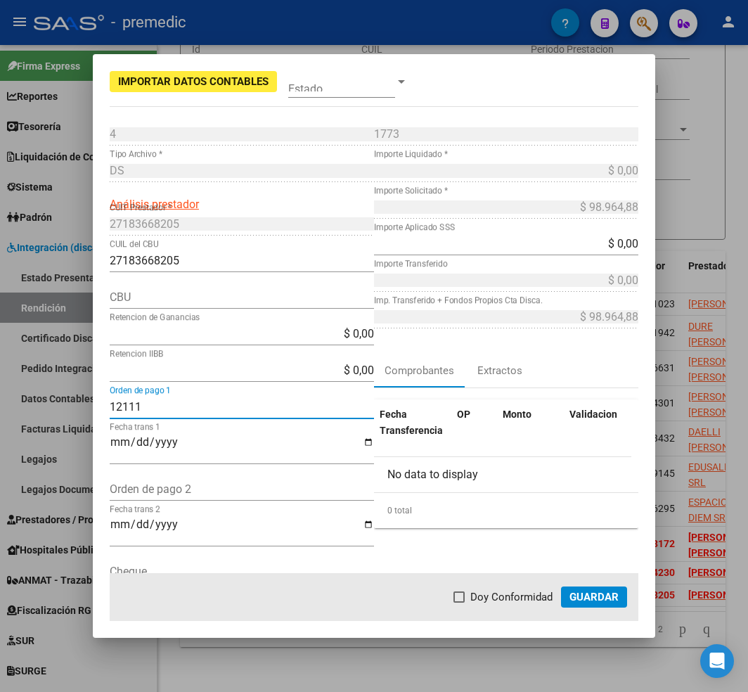
type input "12111"
click at [215, 445] on input "Fecha trans 1" at bounding box center [242, 448] width 264 height 24
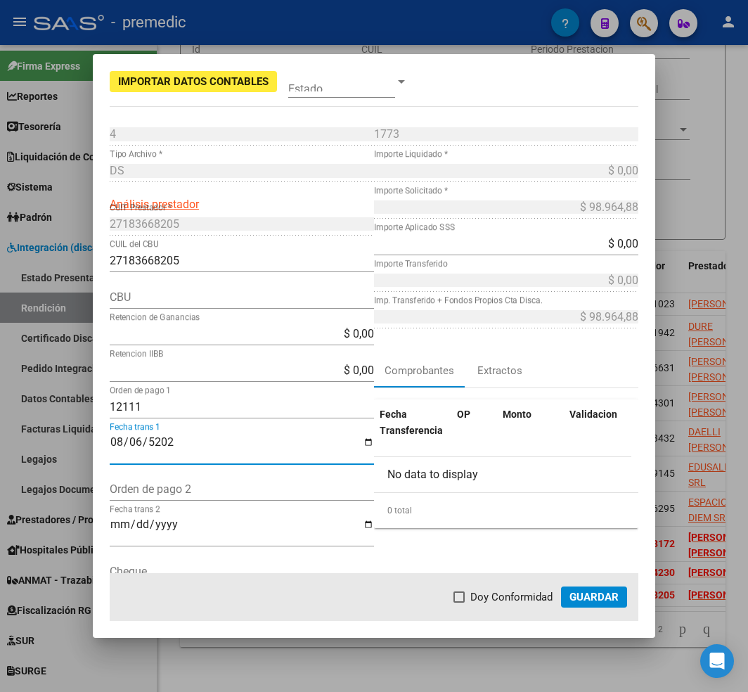
type input "[DATE]"
click at [288, 299] on input "CBU" at bounding box center [242, 296] width 264 height 13
click at [228, 294] on input "CBU" at bounding box center [242, 296] width 264 height 13
paste input "0720130788000036080418"
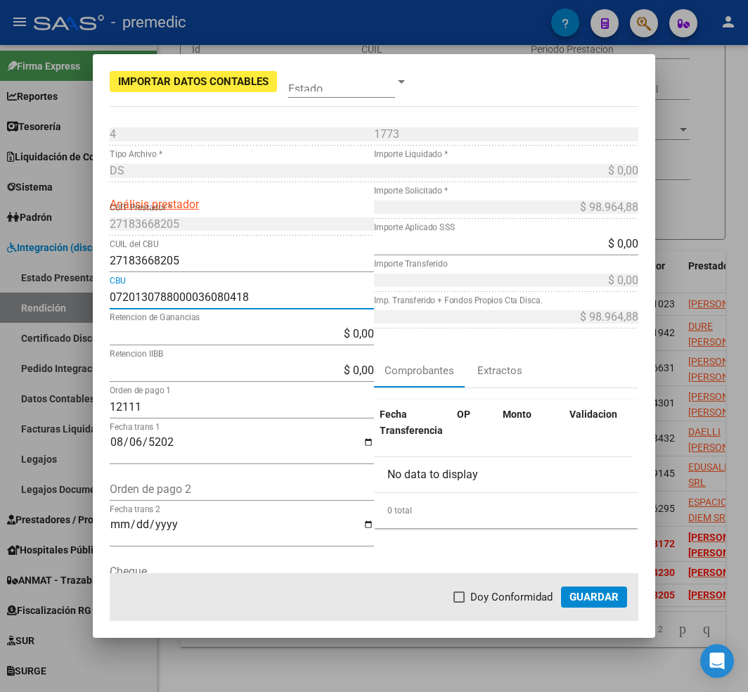
type input "0720130788000036080418"
click at [584, 249] on input "$ 0,00" at bounding box center [506, 243] width 264 height 13
drag, startPoint x: 593, startPoint y: 247, endPoint x: 745, endPoint y: 252, distance: 151.9
click at [738, 252] on div "Importar Datos Contables Estado 4 Punto de Venta * DS Tipo Archivo * Análisis p…" at bounding box center [374, 346] width 748 height 692
click at [467, 238] on input "$ 0,00" at bounding box center [506, 243] width 264 height 13
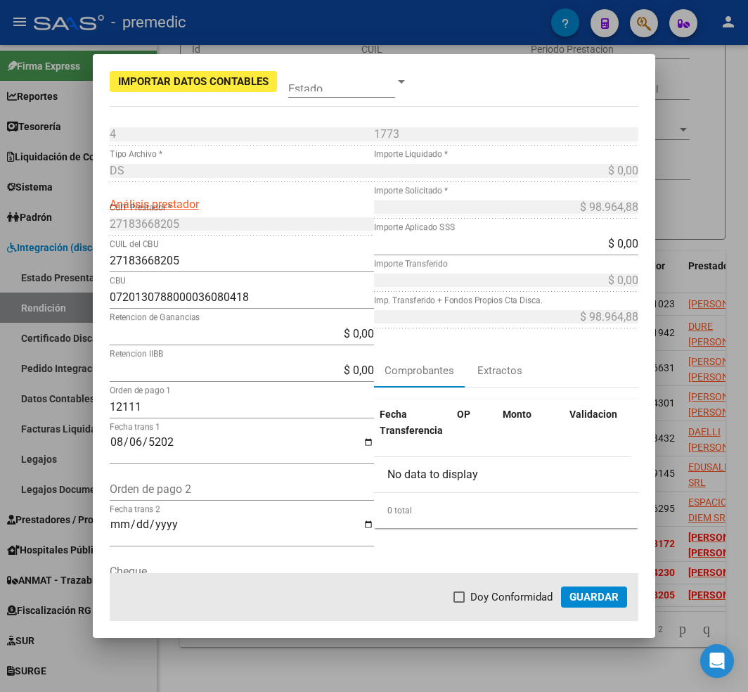
click at [629, 246] on app-form-text-field "$ 0,00 Importe Aplicado SSS" at bounding box center [512, 243] width 276 height 13
click at [623, 245] on input "$ 0,00" at bounding box center [506, 243] width 264 height 13
type input "$ 98.964,88"
type input "$ 0,00"
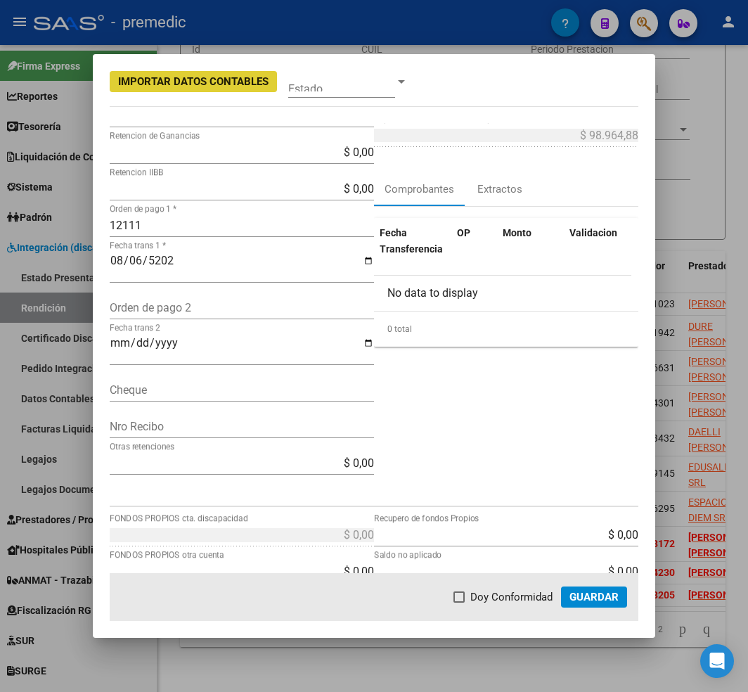
scroll to position [0, 0]
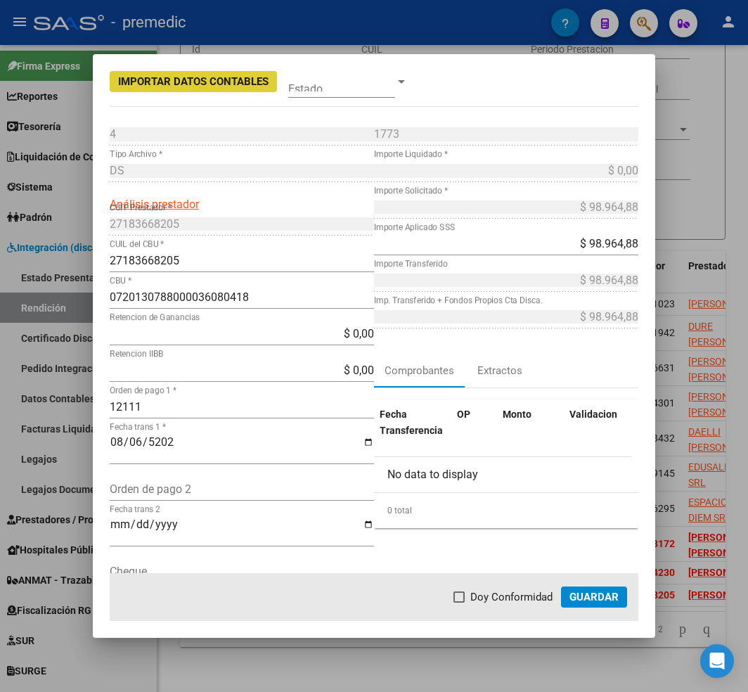
click at [592, 600] on span "Guardar" at bounding box center [593, 597] width 49 height 13
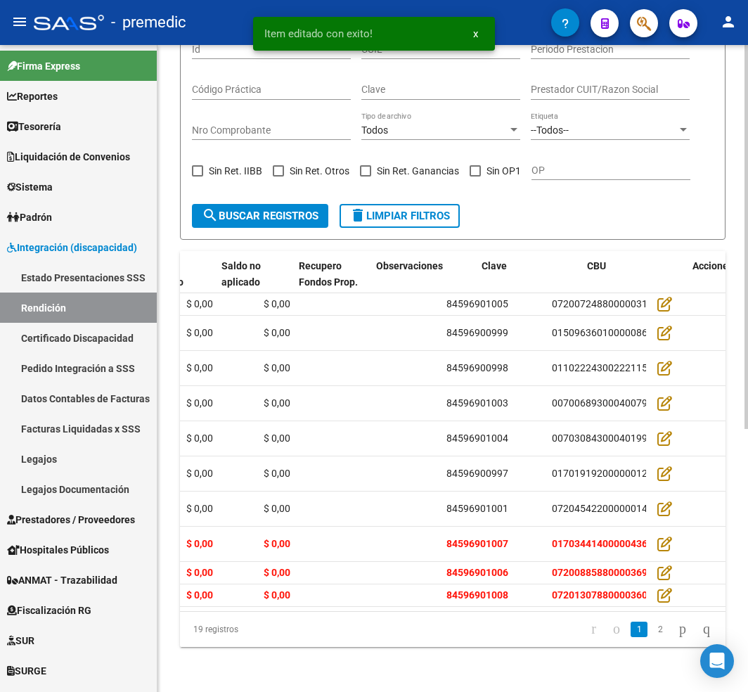
scroll to position [0, 1845]
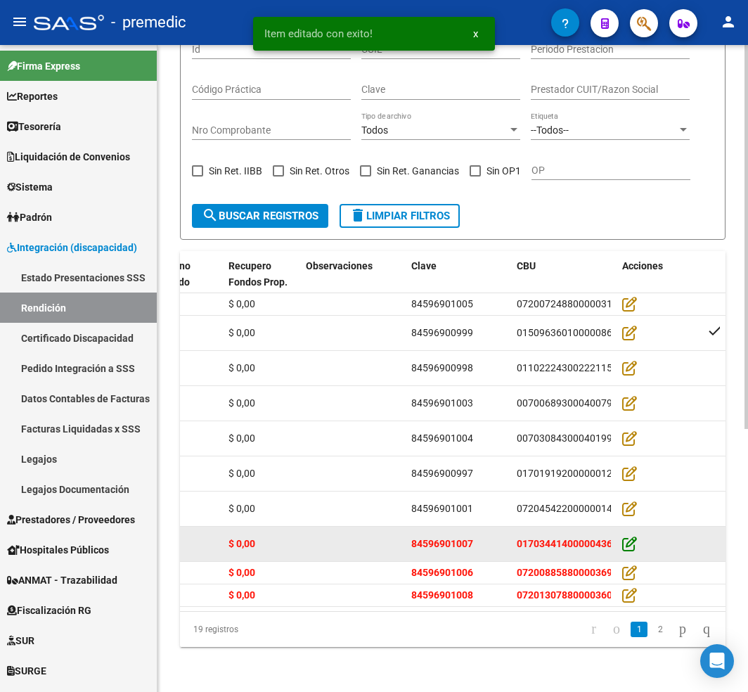
click at [629, 536] on icon at bounding box center [629, 543] width 15 height 15
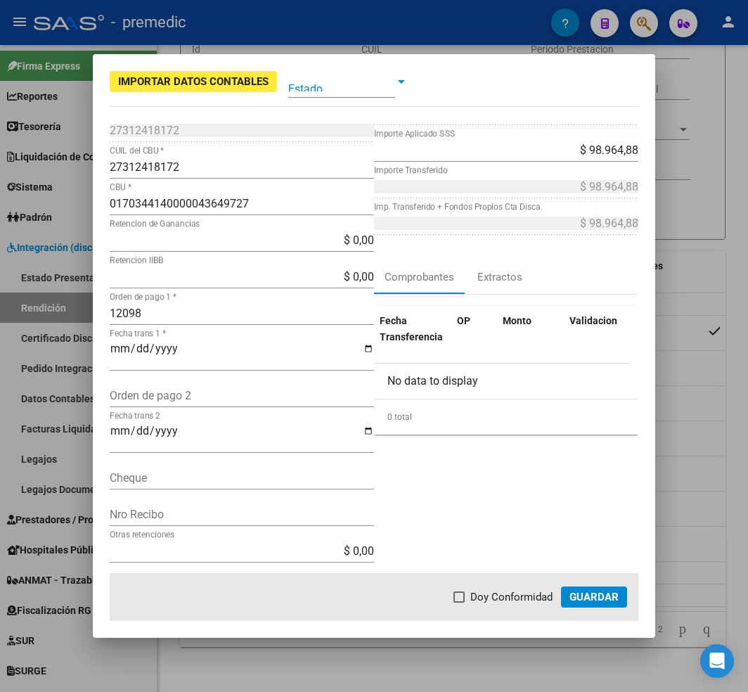
scroll to position [369, 0]
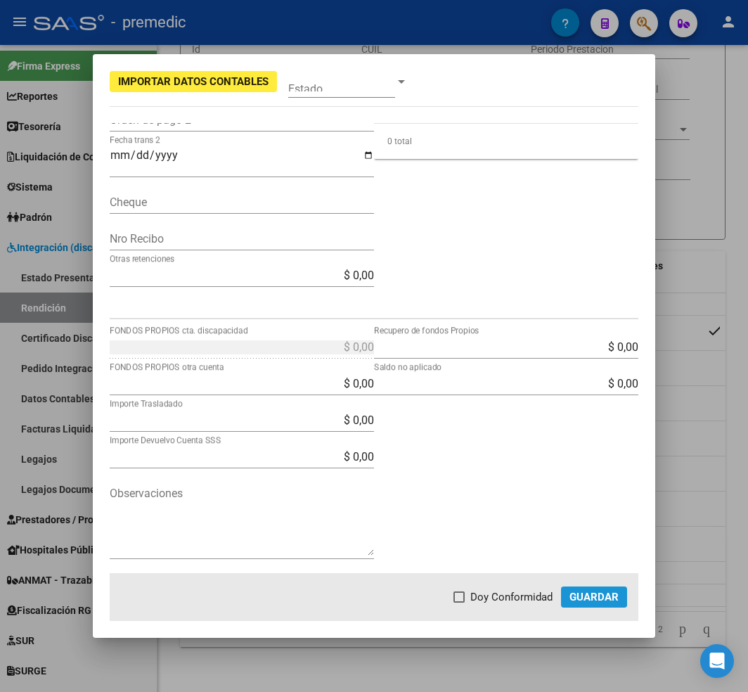
click at [584, 591] on span "Guardar" at bounding box center [593, 597] width 49 height 13
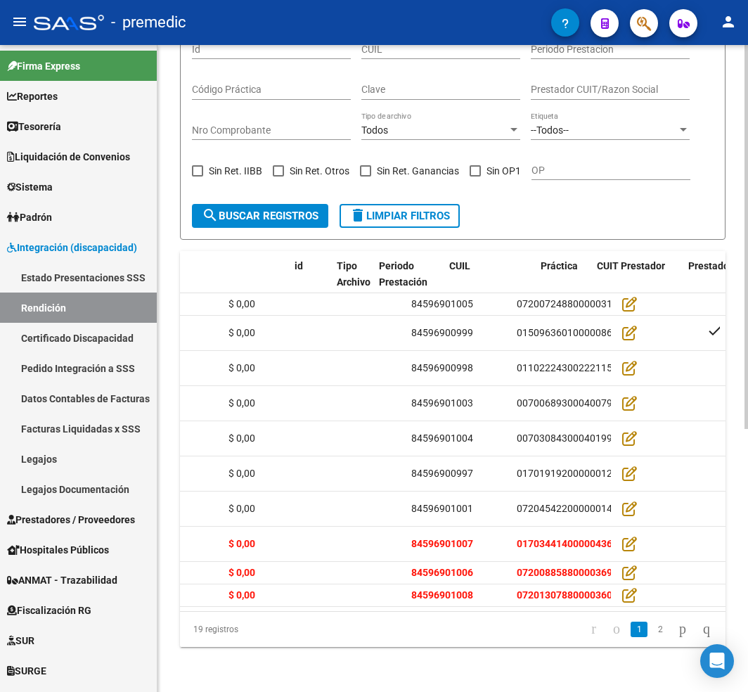
scroll to position [0, 0]
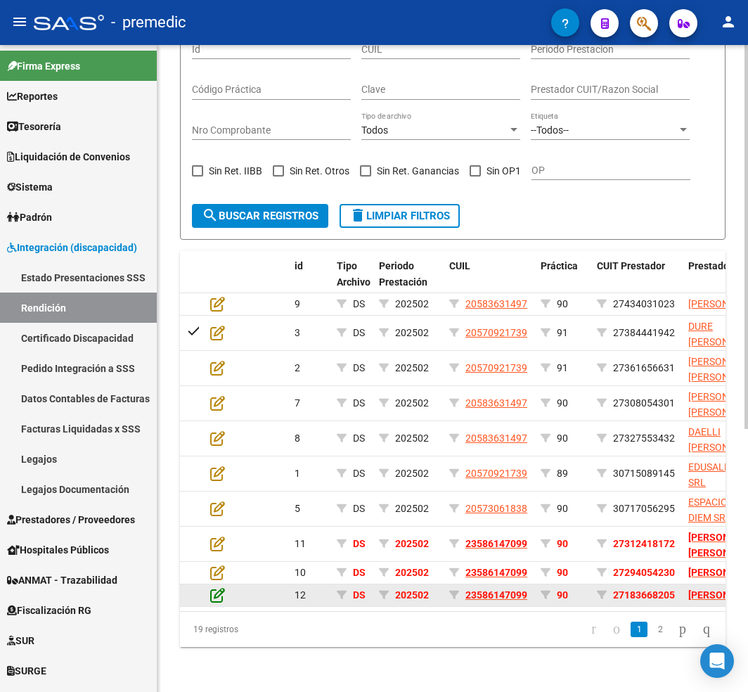
click at [212, 587] on icon at bounding box center [217, 594] width 15 height 15
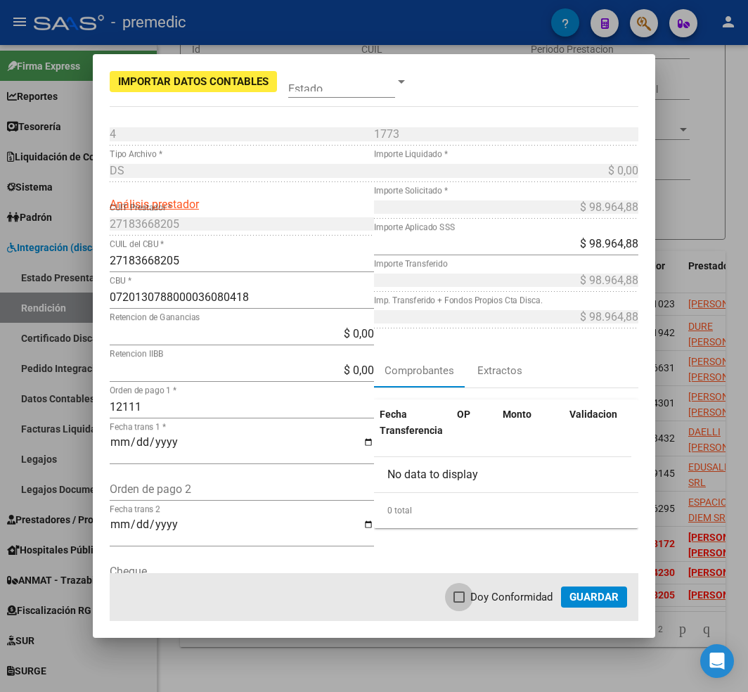
click at [505, 595] on span "Doy Conformidad" at bounding box center [511, 596] width 82 height 17
click at [459, 602] on input "Doy Conformidad" at bounding box center [458, 602] width 1 height 1
checkbox input "true"
click at [614, 595] on span "Guardar" at bounding box center [593, 597] width 49 height 13
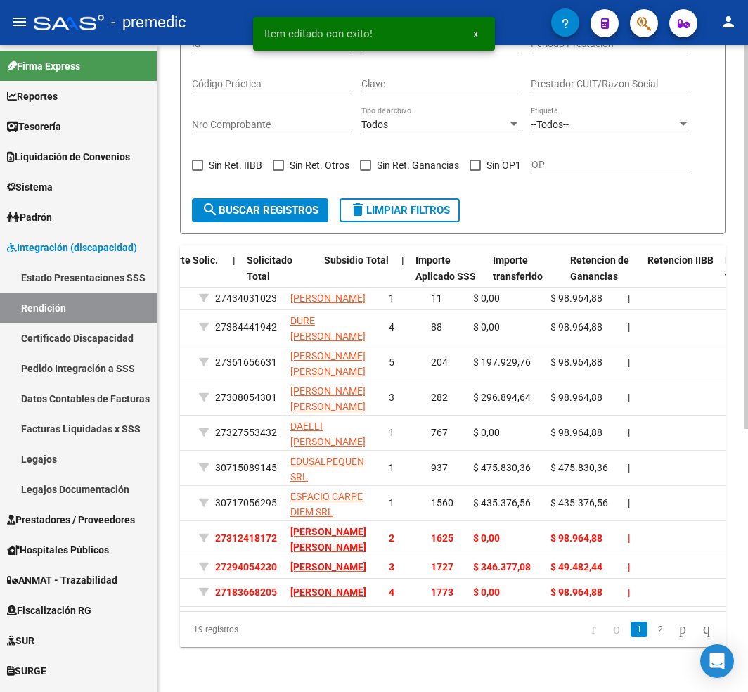
scroll to position [0, 1845]
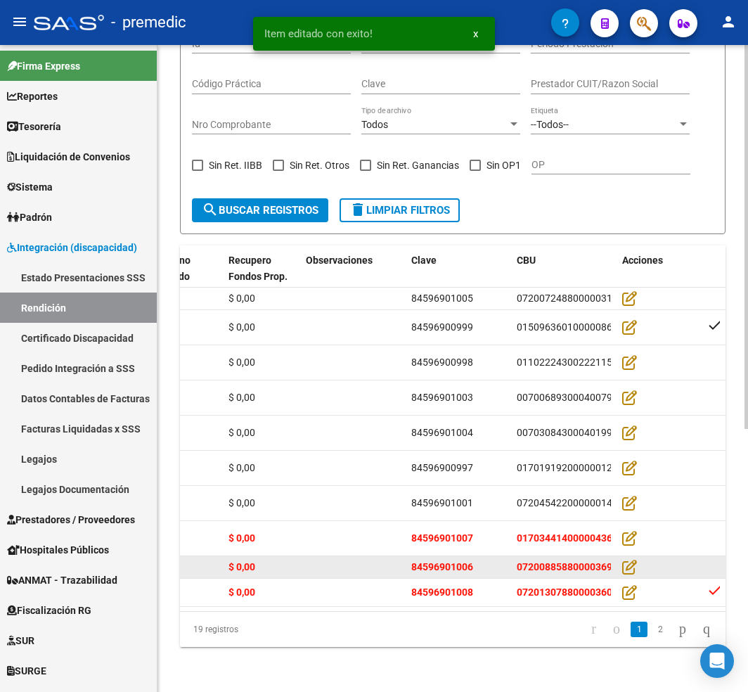
click at [718, 556] on datatable-body-cell at bounding box center [713, 567] width 25 height 22
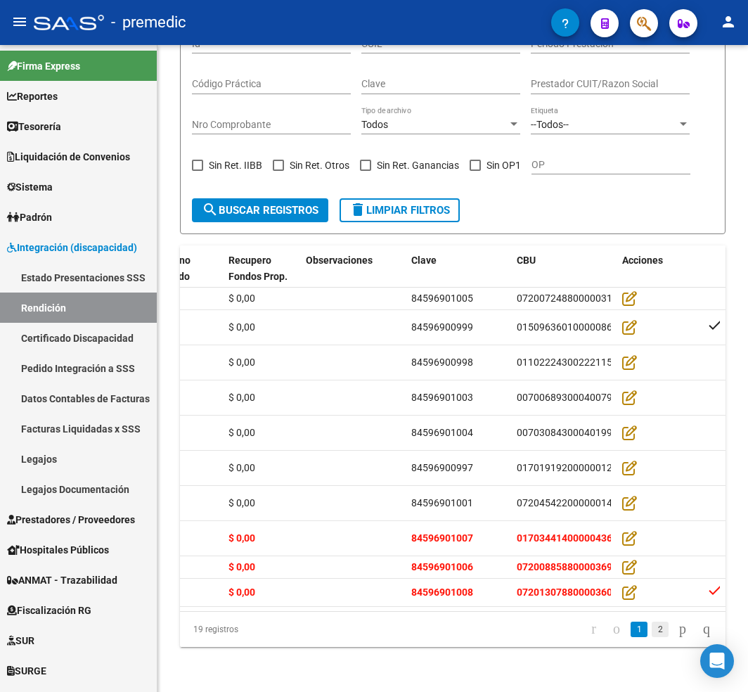
click at [652, 628] on link "2" at bounding box center [660, 628] width 17 height 15
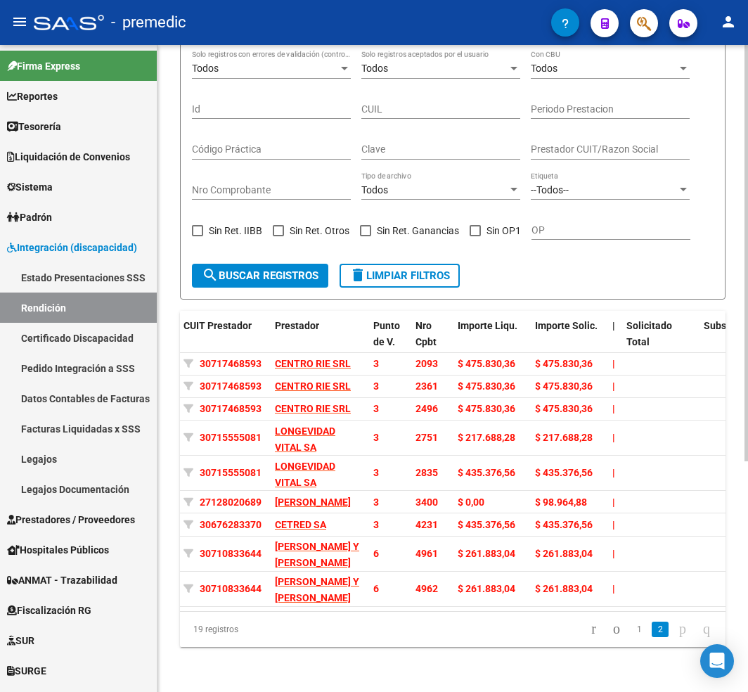
scroll to position [0, 0]
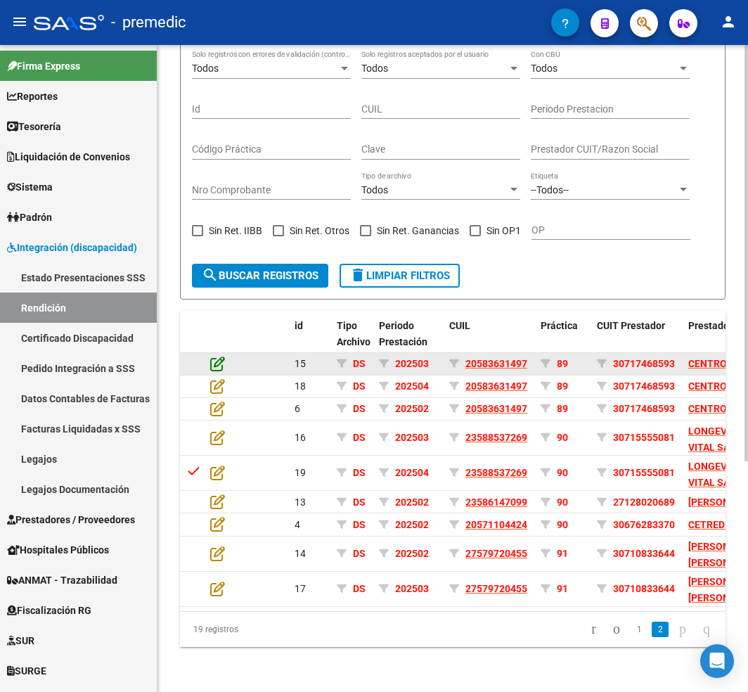
click at [219, 356] on icon at bounding box center [217, 363] width 15 height 15
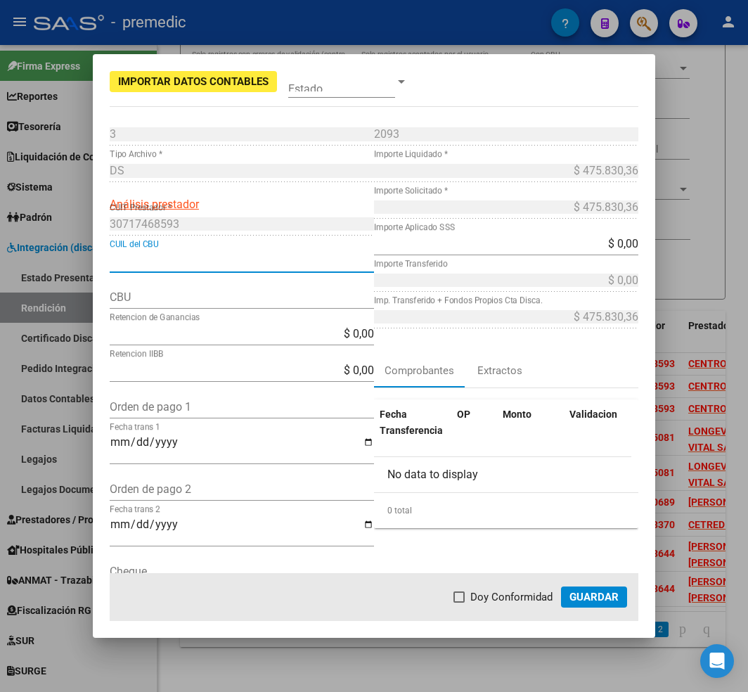
click at [237, 257] on input "CUIL del CBU" at bounding box center [242, 260] width 264 height 13
paste input "0290057500000501581482"
type input "0290057500000501581482"
click at [223, 299] on input "CBU" at bounding box center [242, 296] width 264 height 13
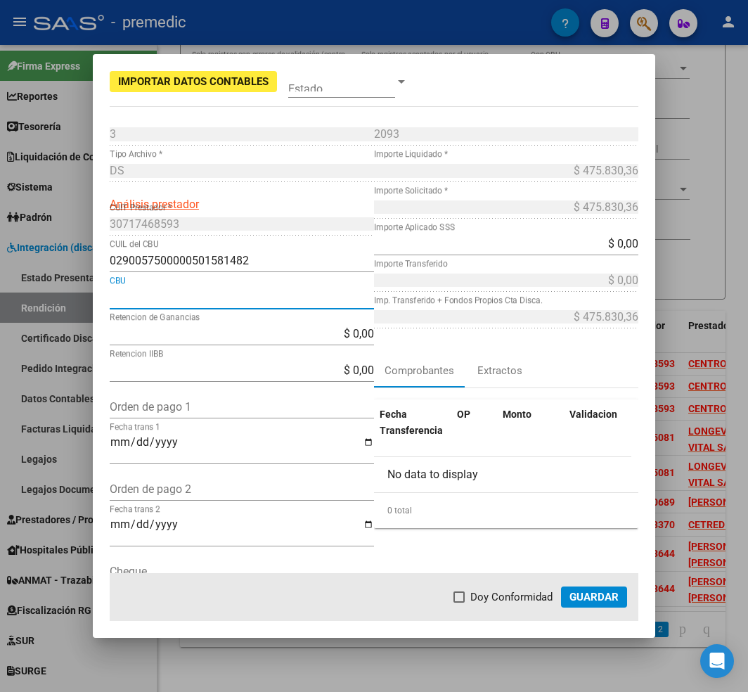
paste input "0290057500000501581482"
type input "0290057500000501581482"
drag, startPoint x: 281, startPoint y: 253, endPoint x: 51, endPoint y: 270, distance: 231.2
click at [51, 270] on div "Importar Datos Contables Estado 3 Punto de Venta * DS Tipo Archivo * Análisis p…" at bounding box center [374, 346] width 748 height 692
click at [132, 253] on div "0290057500000501581482 CUIL del CBU" at bounding box center [242, 261] width 264 height 22
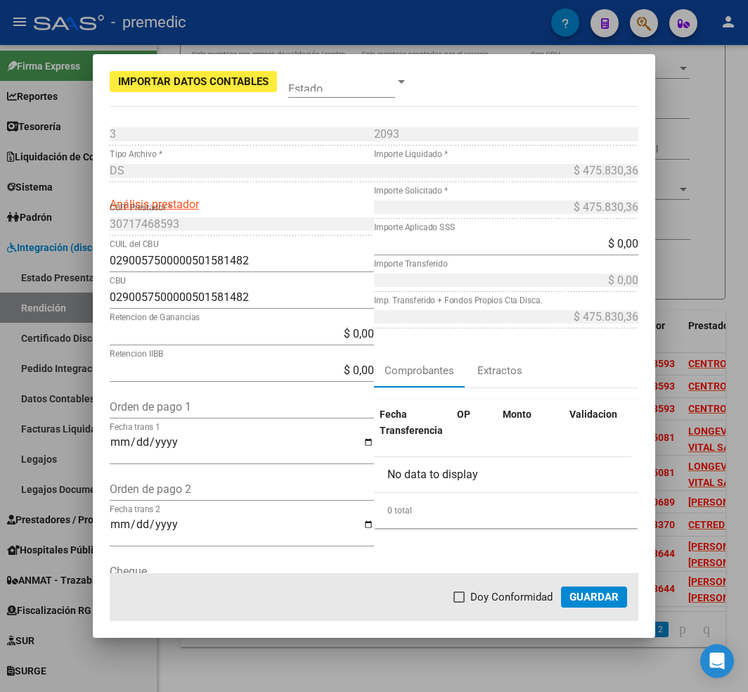
click at [132, 253] on div "0290057500000501581482 CUIL del CBU" at bounding box center [242, 261] width 264 height 22
click at [132, 254] on input "0290057500000501581482" at bounding box center [242, 260] width 264 height 13
click at [224, 260] on input "CUIL del CBU" at bounding box center [242, 260] width 264 height 13
click at [243, 451] on input "Fecha trans 1" at bounding box center [242, 448] width 264 height 24
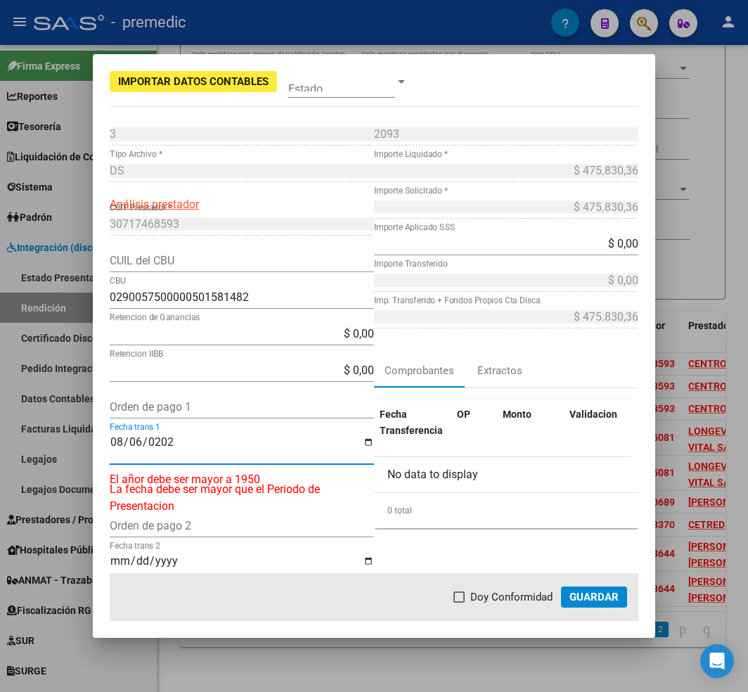
type input "[DATE]"
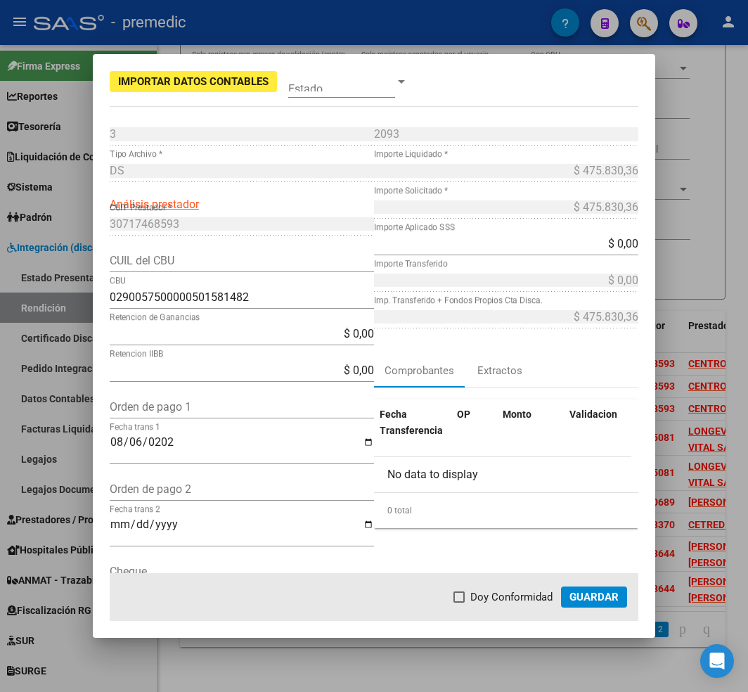
click at [617, 233] on div "$ 0,00 Importe Aplicado SSS" at bounding box center [506, 244] width 264 height 22
click at [628, 245] on app-form-text-field "$ 0,00 Importe Aplicado SSS" at bounding box center [512, 243] width 276 height 13
click at [623, 240] on input "$ 0,00" at bounding box center [506, 243] width 264 height 13
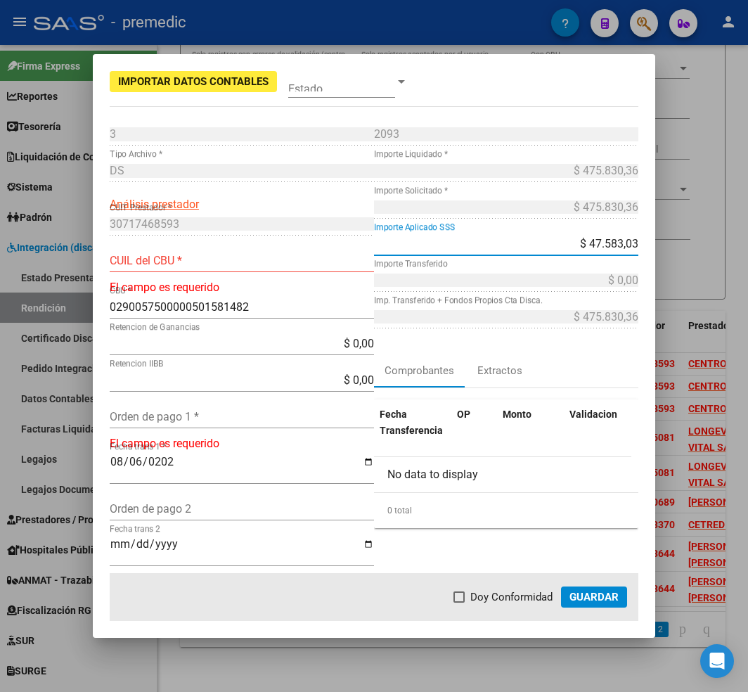
type input "$ 475.830,36"
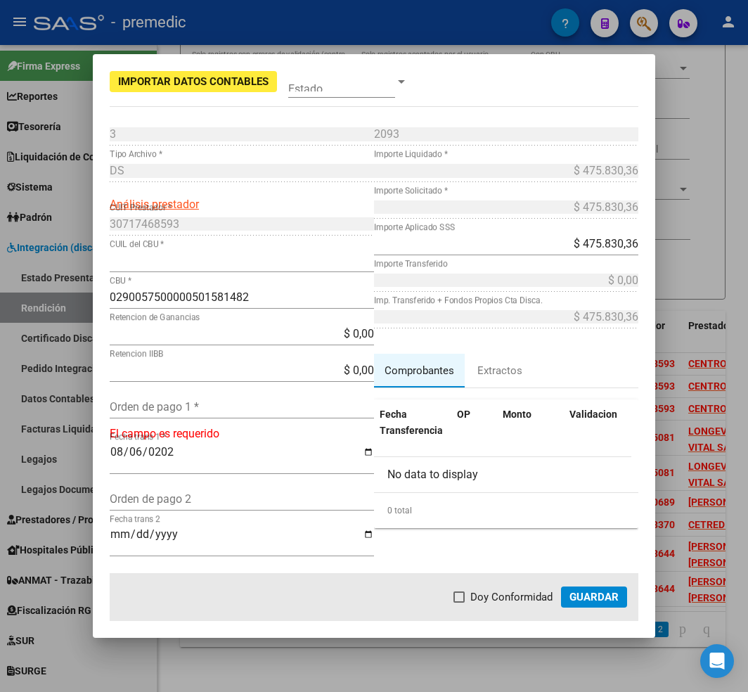
type input "30717468593"
type input "$ 475.830,36"
type input "$ 0,00"
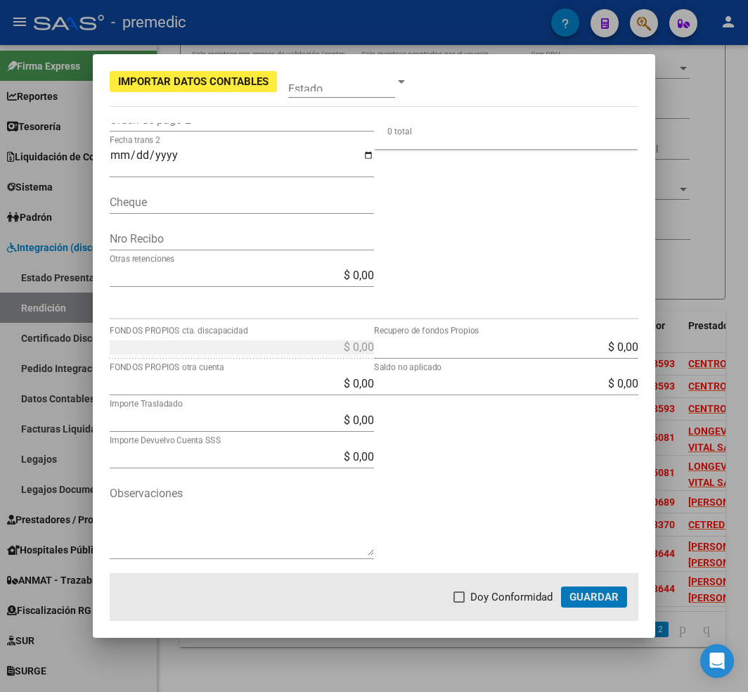
scroll to position [4, 0]
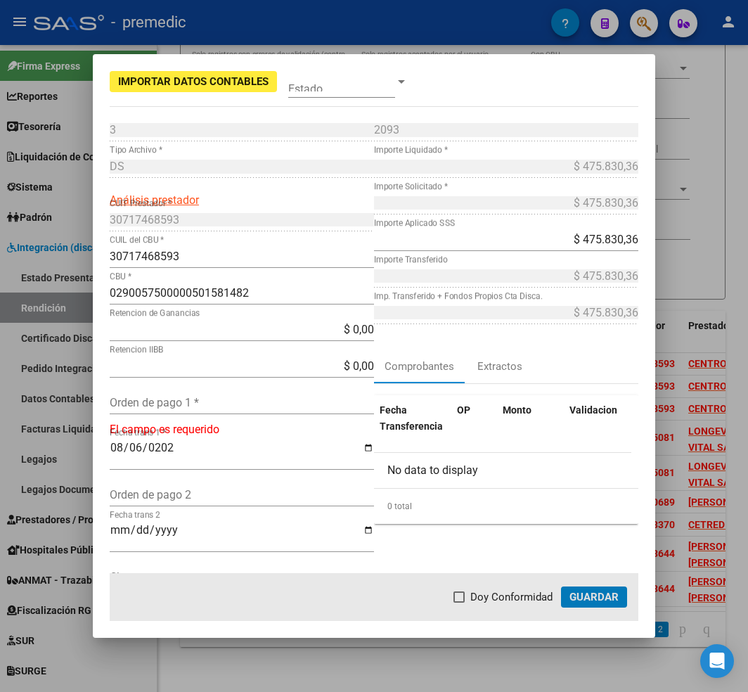
click at [194, 400] on input "Orden de pago 1 *" at bounding box center [242, 402] width 264 height 13
click at [224, 396] on input "Orden de pago 1 *" at bounding box center [242, 402] width 264 height 13
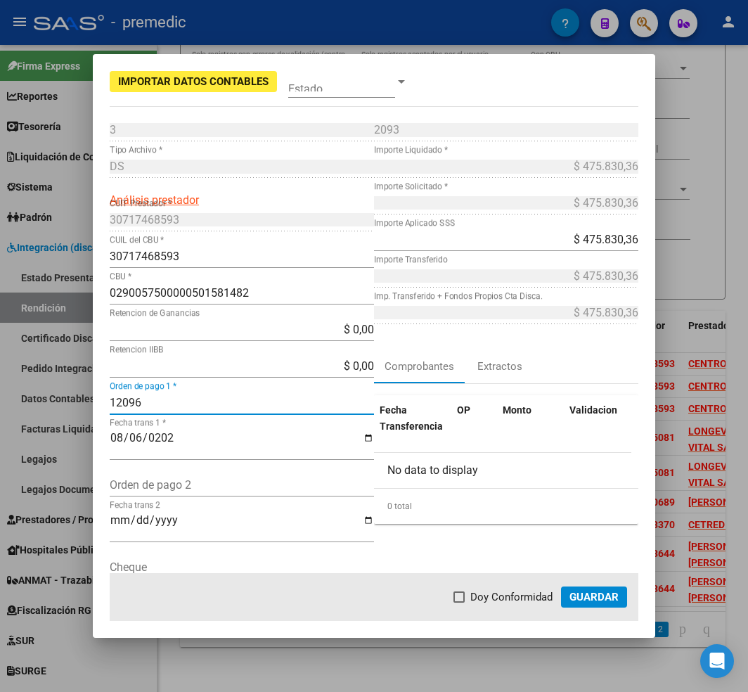
type input "12096"
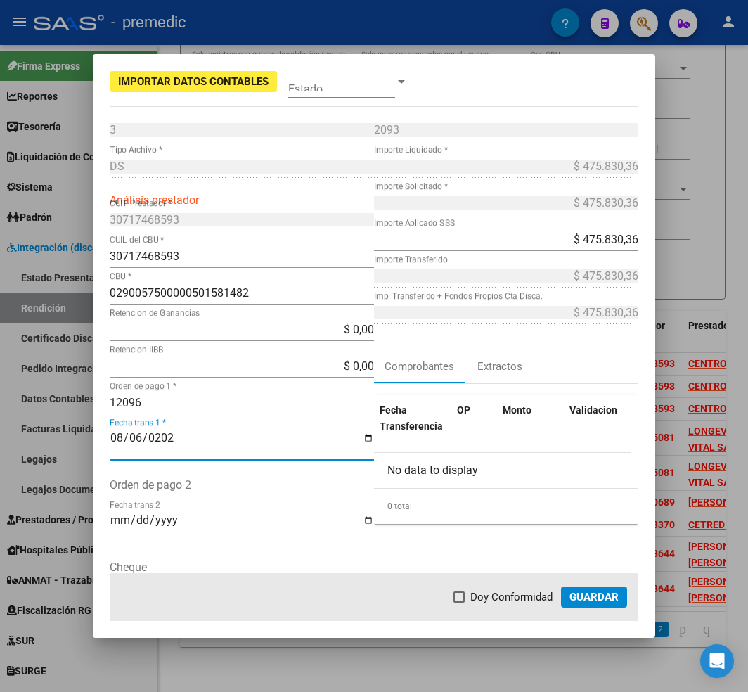
scroll to position [0, 0]
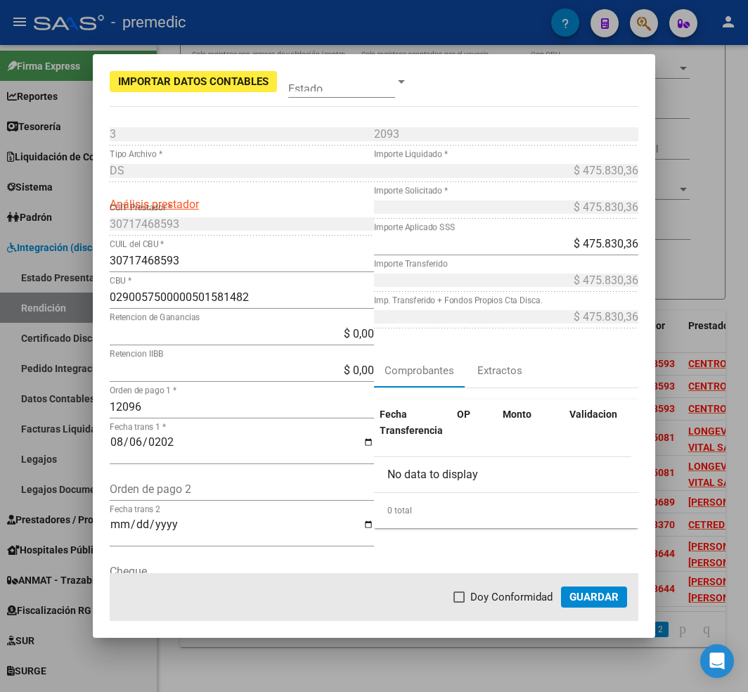
click at [169, 194] on div "DS Tipo Archivo *" at bounding box center [242, 178] width 264 height 37
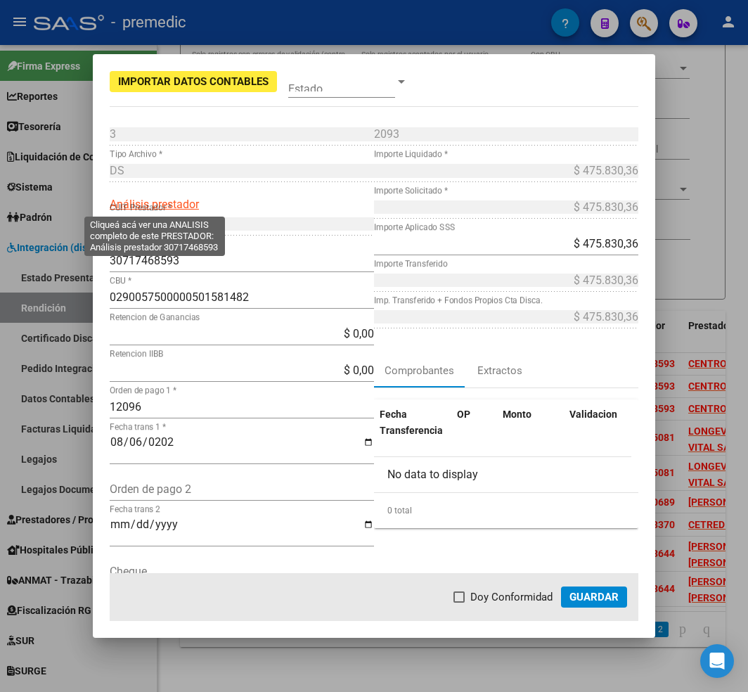
click at [167, 202] on span "Análisis prestador" at bounding box center [154, 204] width 89 height 13
type textarea "30717468593"
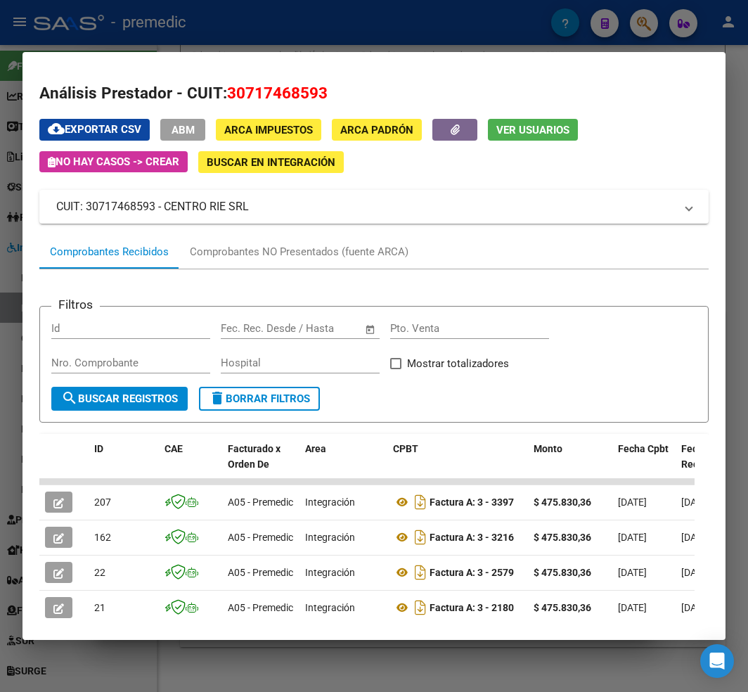
scroll to position [189, 0]
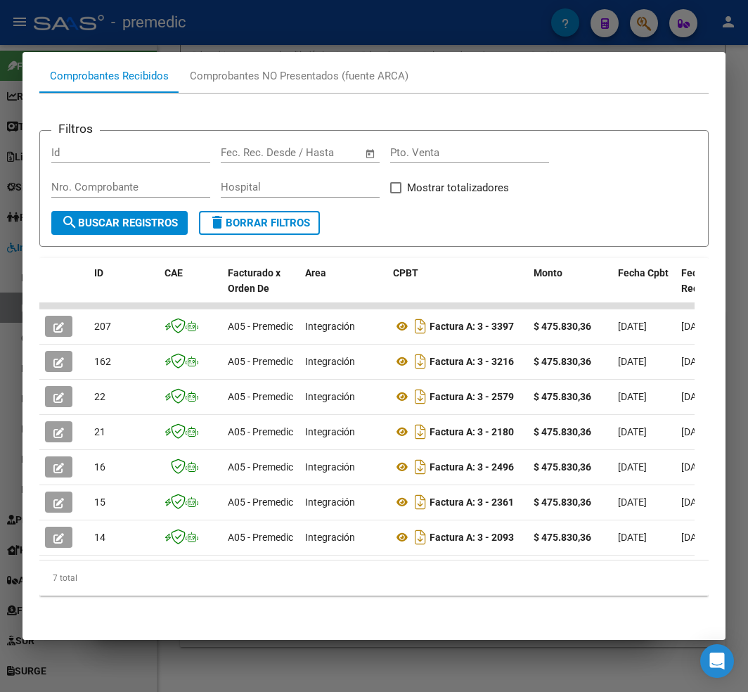
click at [148, 639] on mat-dialog-container "Análisis Prestador - CUIT: 30717468593 cloud_download Exportar CSV ABM ARCA Imp…" at bounding box center [373, 346] width 703 height 588
click at [572, 645] on div at bounding box center [374, 346] width 748 height 692
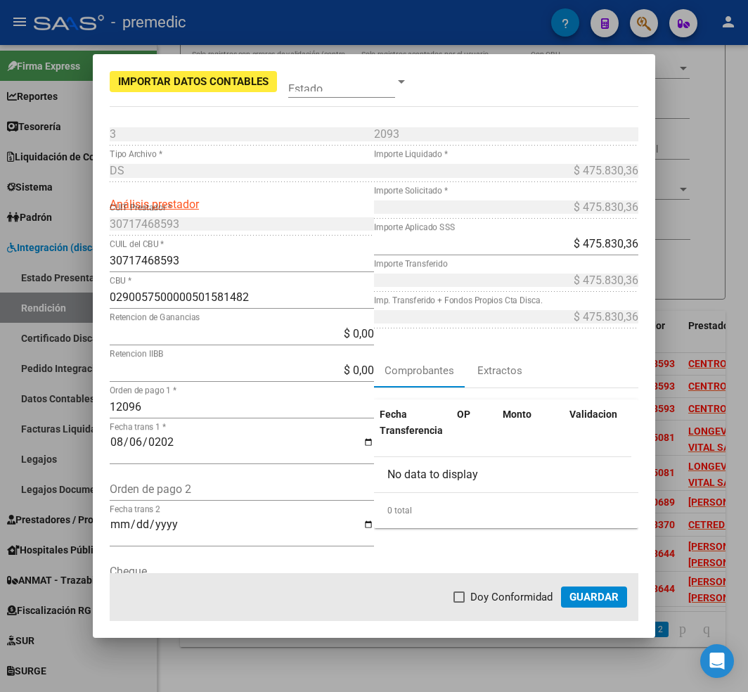
click at [575, 591] on span "Guardar" at bounding box center [593, 597] width 49 height 13
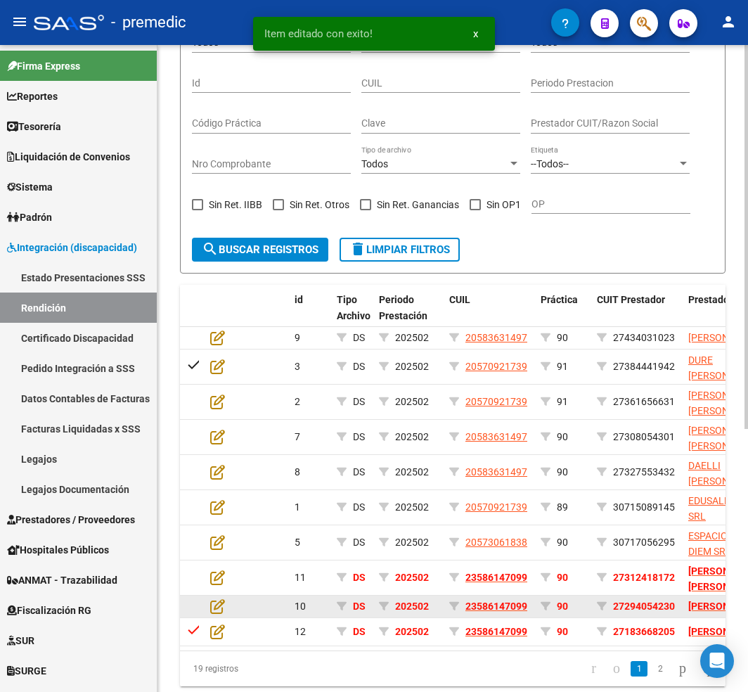
scroll to position [443, 0]
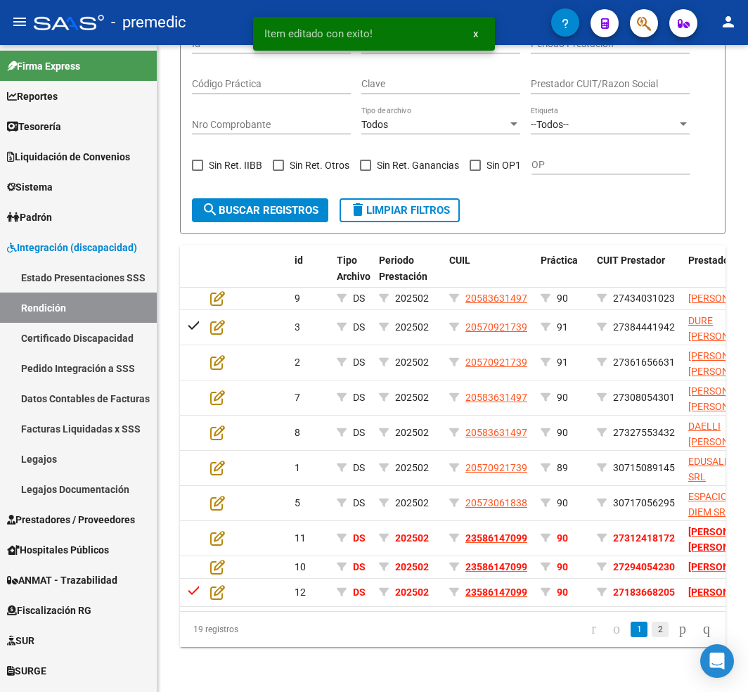
click at [652, 633] on link "2" at bounding box center [660, 628] width 17 height 15
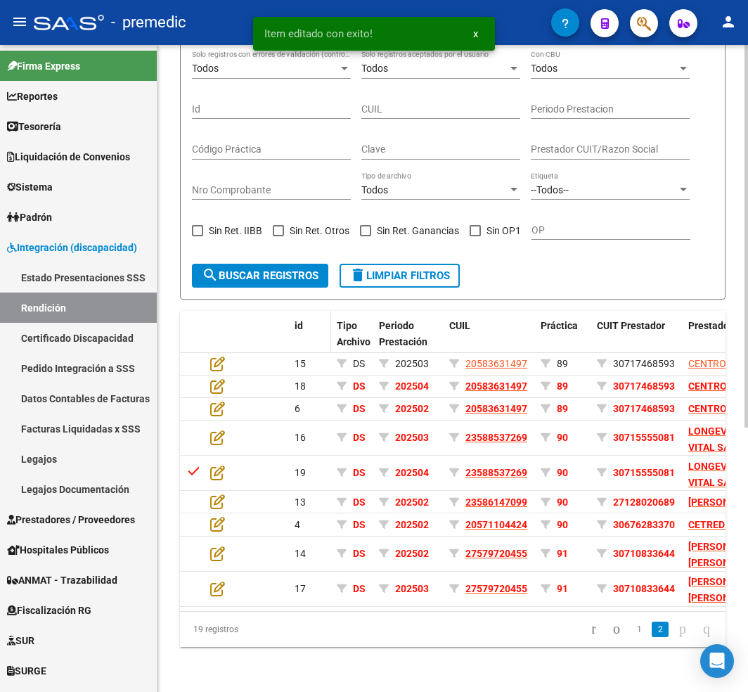
scroll to position [358, 0]
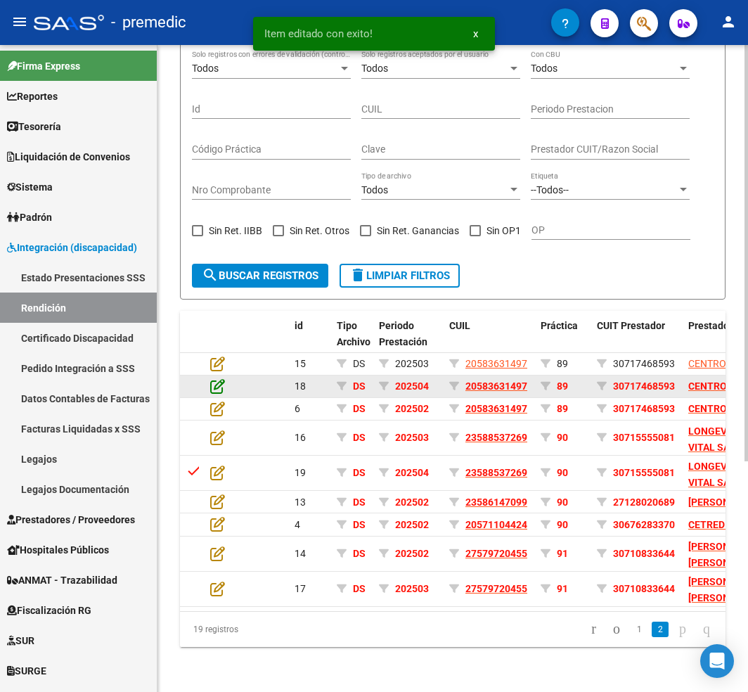
click at [215, 378] on icon at bounding box center [217, 385] width 15 height 15
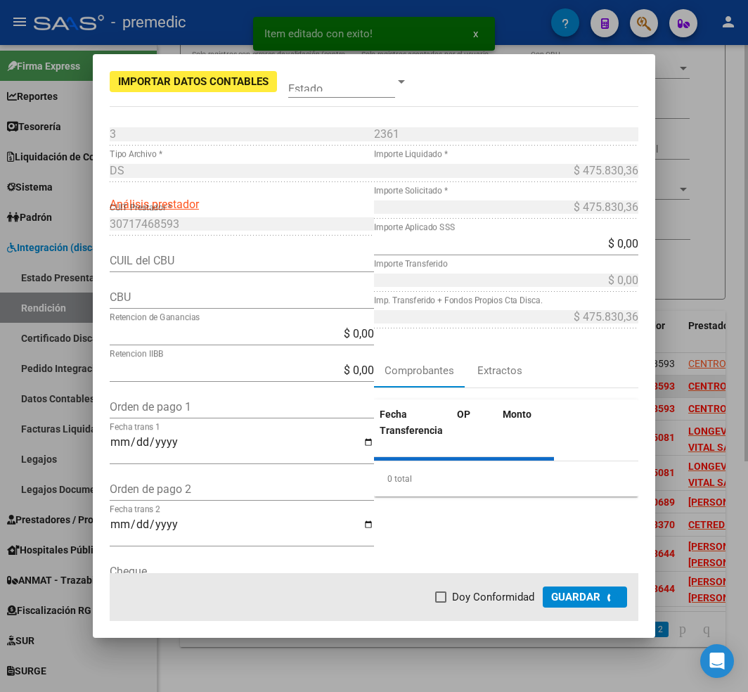
type input "0290057500000501581482"
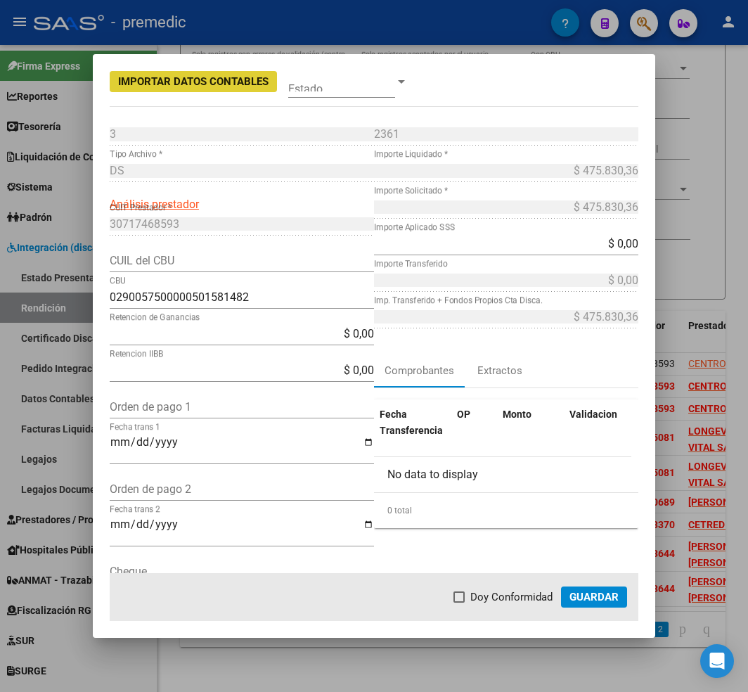
click at [267, 265] on input "CUIL del CBU" at bounding box center [242, 260] width 264 height 13
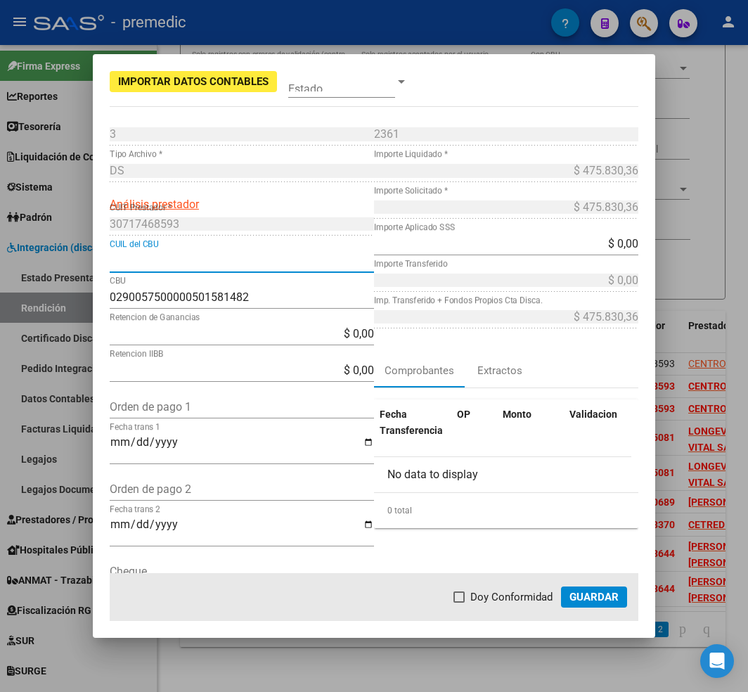
click at [271, 262] on input "CUIL del CBU" at bounding box center [242, 260] width 264 height 13
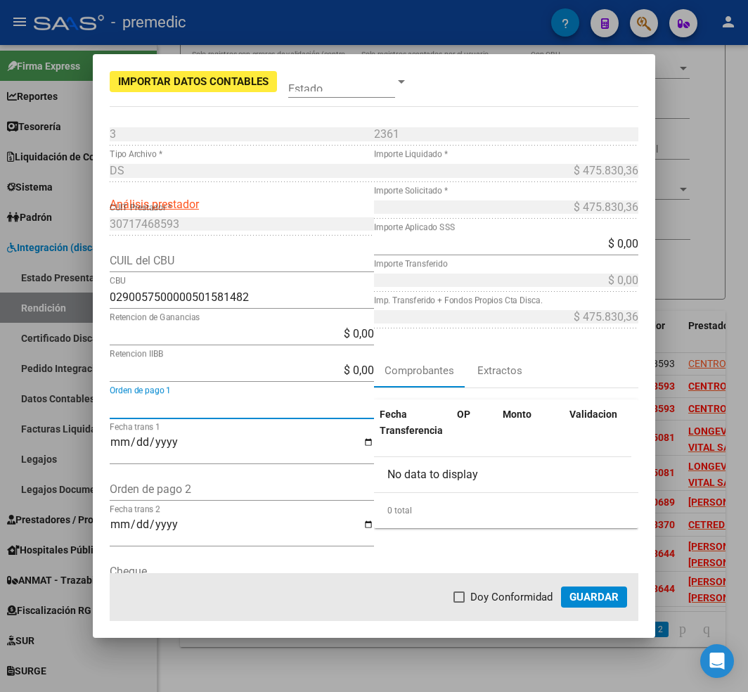
click at [268, 405] on input "Orden de pago 1" at bounding box center [242, 406] width 264 height 13
paste input "12095"
type input "12095"
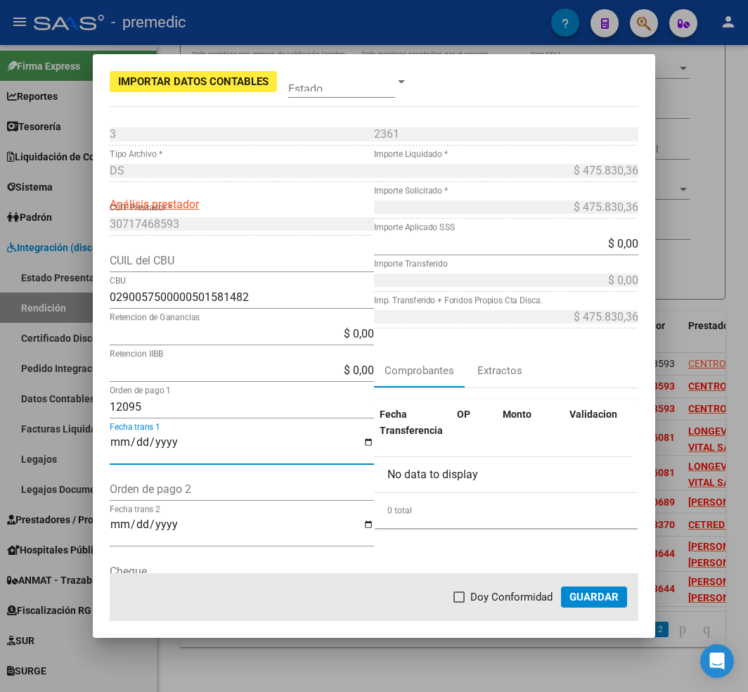
click at [217, 439] on input "Fecha trans 1" at bounding box center [242, 448] width 264 height 24
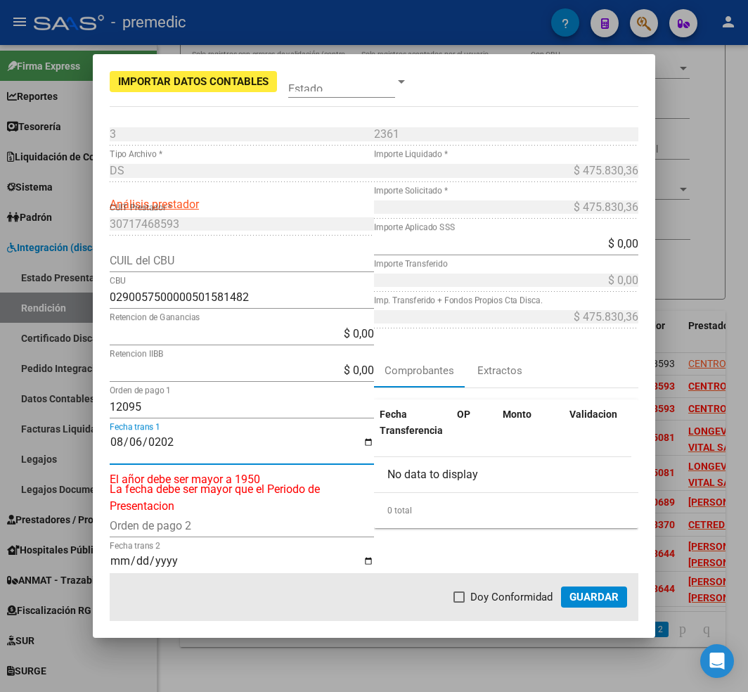
type input "[DATE]"
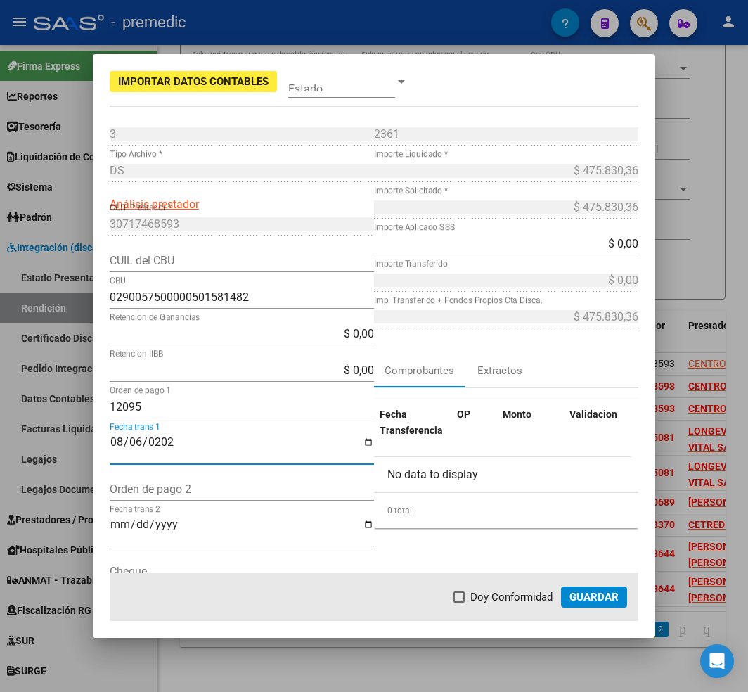
click at [606, 242] on input "$ 0,00" at bounding box center [506, 243] width 264 height 13
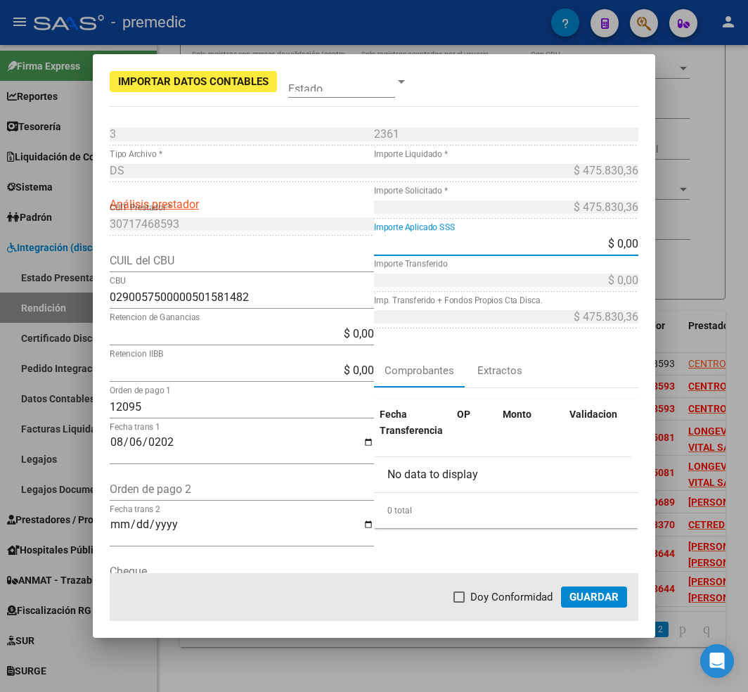
click at [621, 242] on input "$ 0,00" at bounding box center [506, 243] width 264 height 13
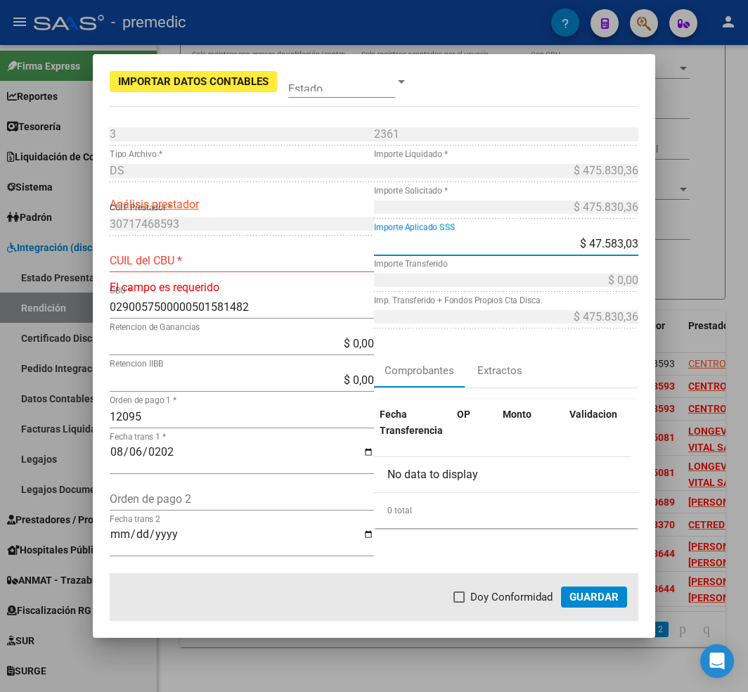
type input "$ 475.830,36"
type input "30717468593"
type input "$ 475.830,36"
type input "$ 0,00"
click at [281, 262] on input "30717468593" at bounding box center [242, 260] width 264 height 13
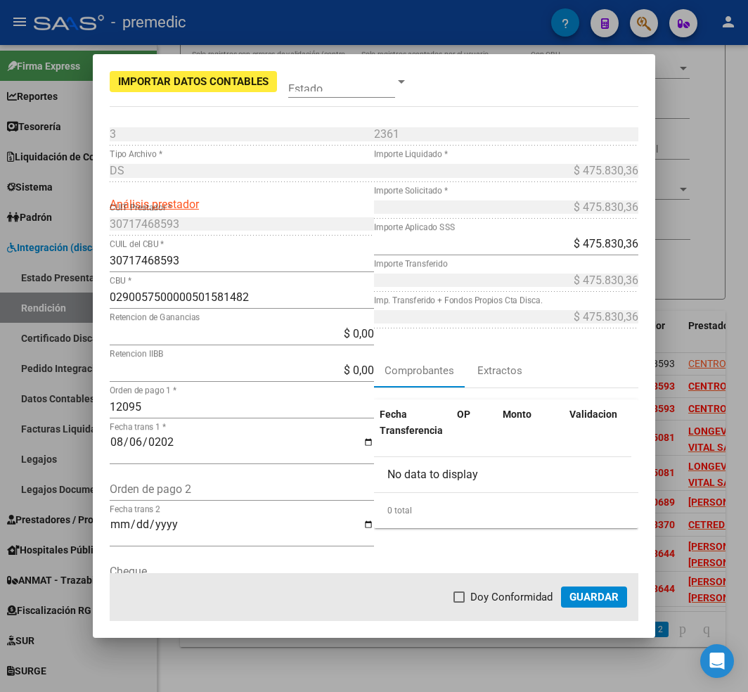
click at [352, 307] on div "0290057500000501581482 CBU *" at bounding box center [242, 297] width 264 height 22
click at [316, 299] on input "0290057500000501581482" at bounding box center [242, 296] width 264 height 13
click at [302, 281] on div "30717468593 CUIL del CBU *" at bounding box center [242, 268] width 264 height 37
click at [312, 265] on input "30717468593" at bounding box center [242, 260] width 264 height 13
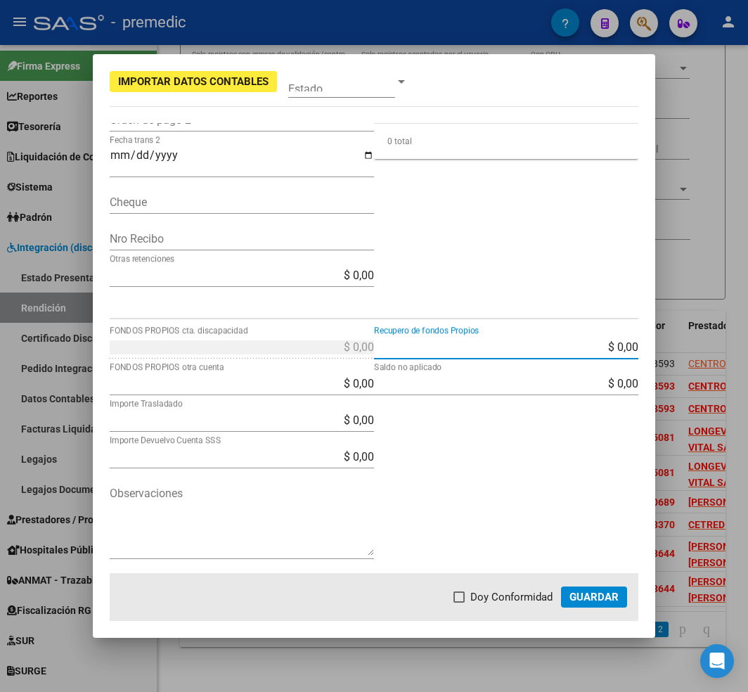
click at [598, 591] on span "Guardar" at bounding box center [593, 597] width 49 height 13
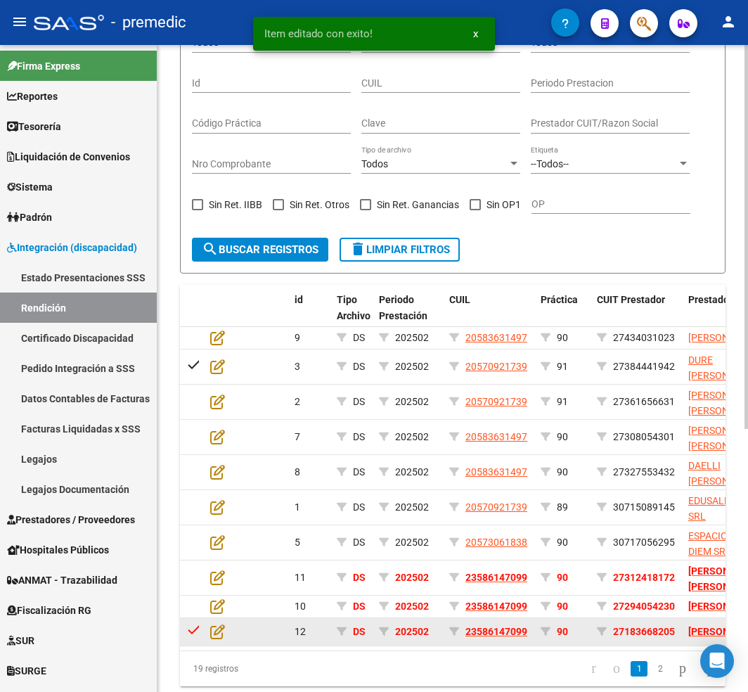
scroll to position [443, 0]
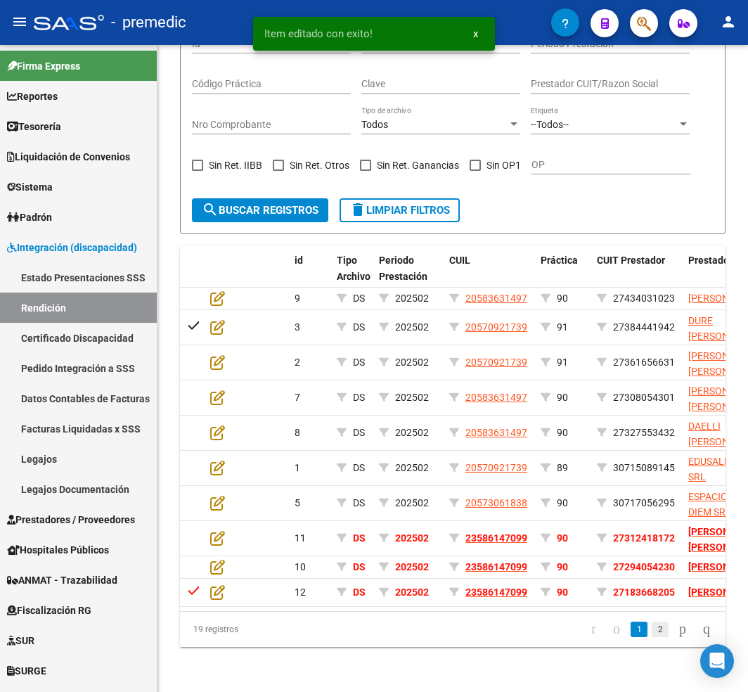
click at [652, 629] on link "2" at bounding box center [660, 628] width 17 height 15
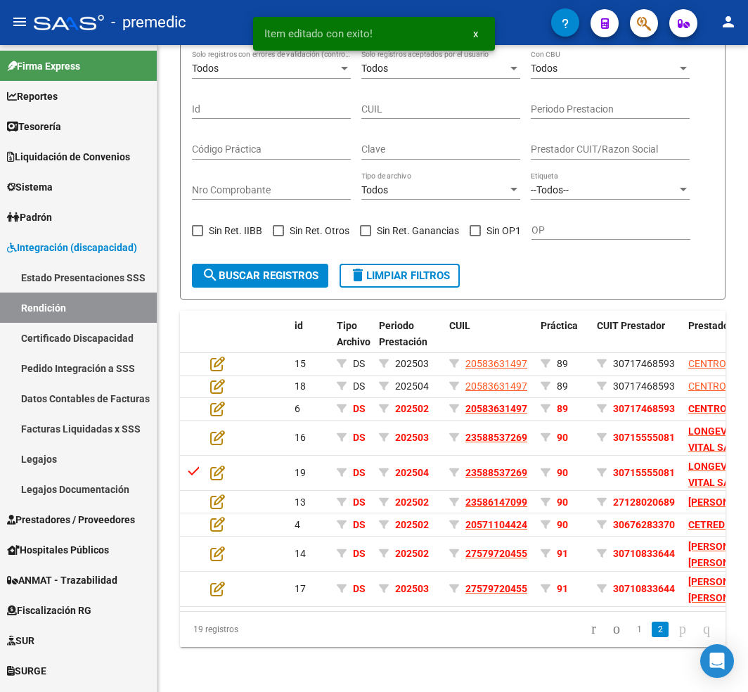
scroll to position [358, 0]
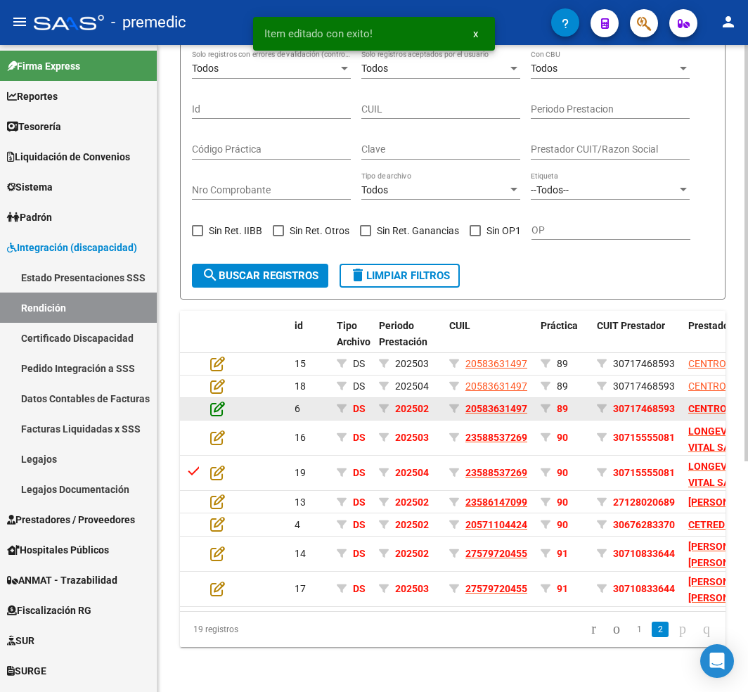
click at [221, 401] on icon at bounding box center [217, 408] width 15 height 15
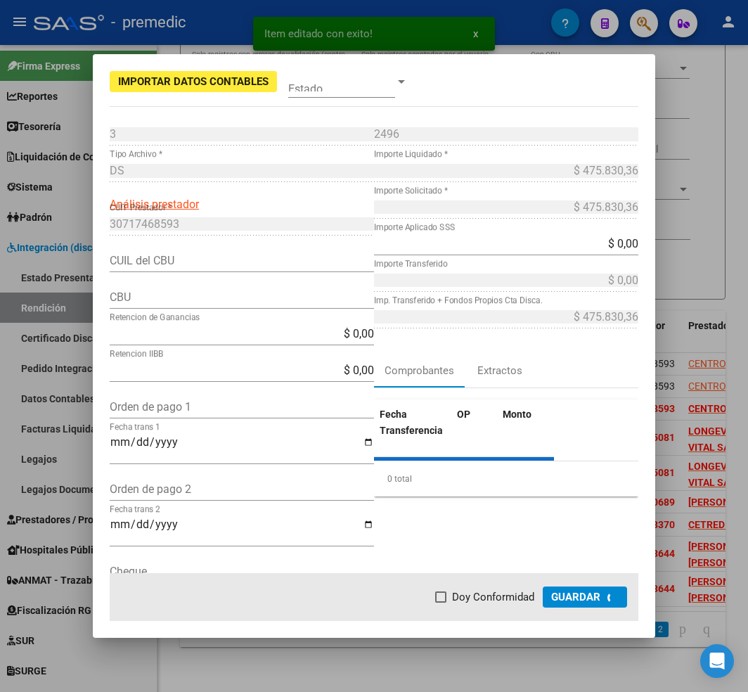
type input "0290057500000501581482"
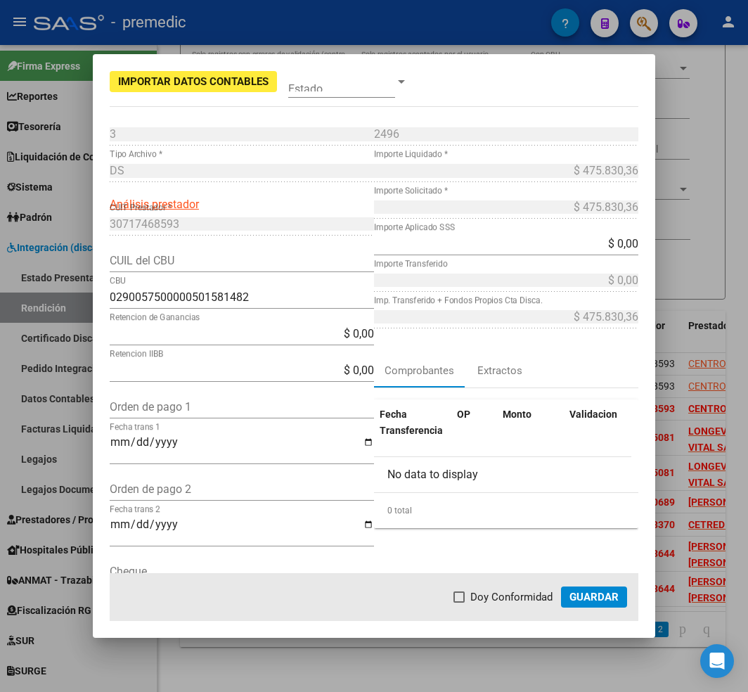
click at [315, 271] on div "CUIL del CBU" at bounding box center [242, 261] width 264 height 22
click at [277, 270] on div "CUIL del CBU" at bounding box center [242, 261] width 264 height 22
click at [267, 406] on input "Orden de pago 1" at bounding box center [242, 406] width 264 height 13
type input "12097"
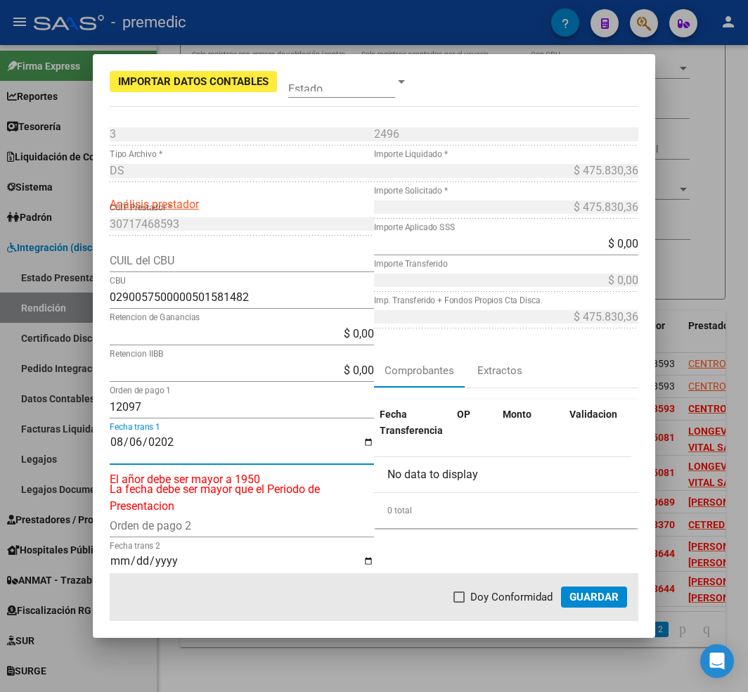
type input "[DATE]"
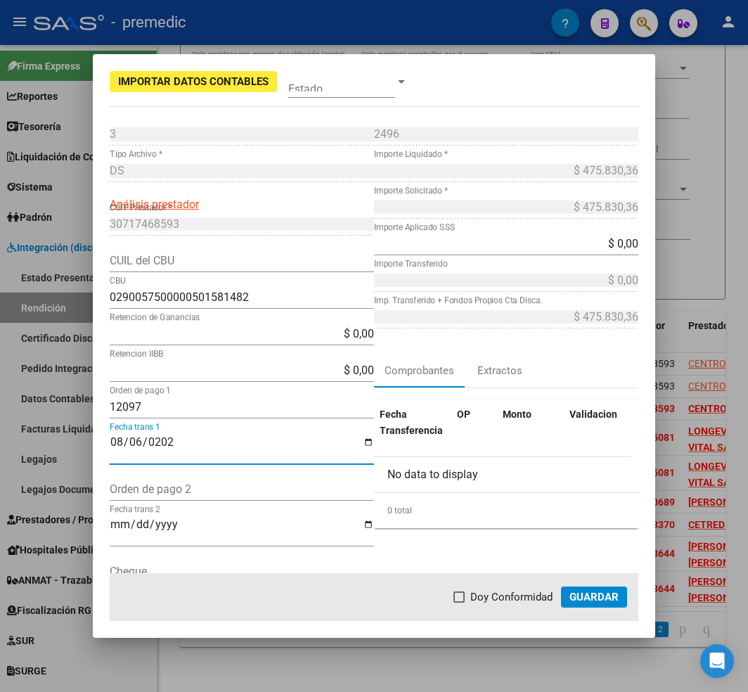
click at [629, 248] on app-form-text-field "$ 0,00 Importe Aplicado SSS" at bounding box center [512, 243] width 276 height 13
click at [627, 248] on app-form-text-field "$ 0,00 Importe Aplicado SSS" at bounding box center [512, 243] width 276 height 13
click at [625, 247] on app-form-text-field "$ 0,00 Importe Aplicado SSS" at bounding box center [512, 243] width 276 height 13
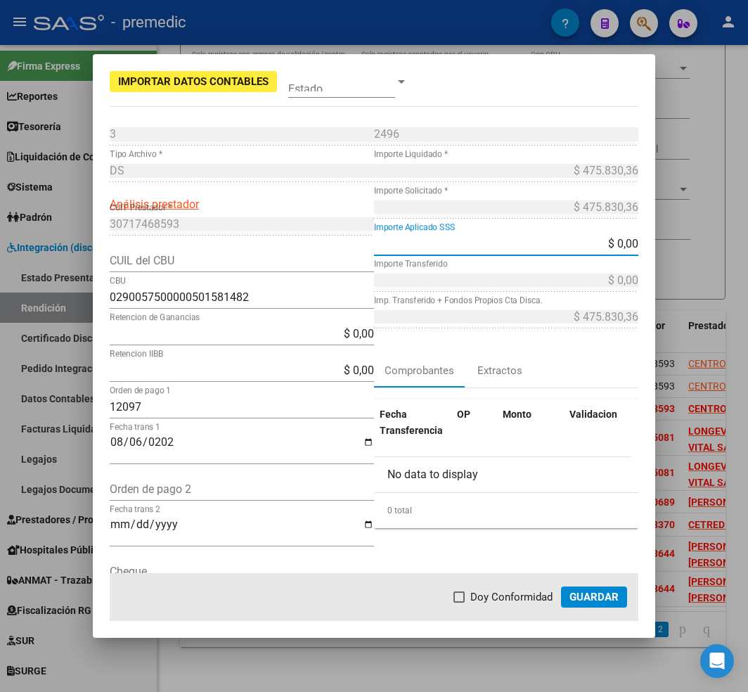
click at [623, 247] on input "$ 0,00" at bounding box center [506, 243] width 264 height 13
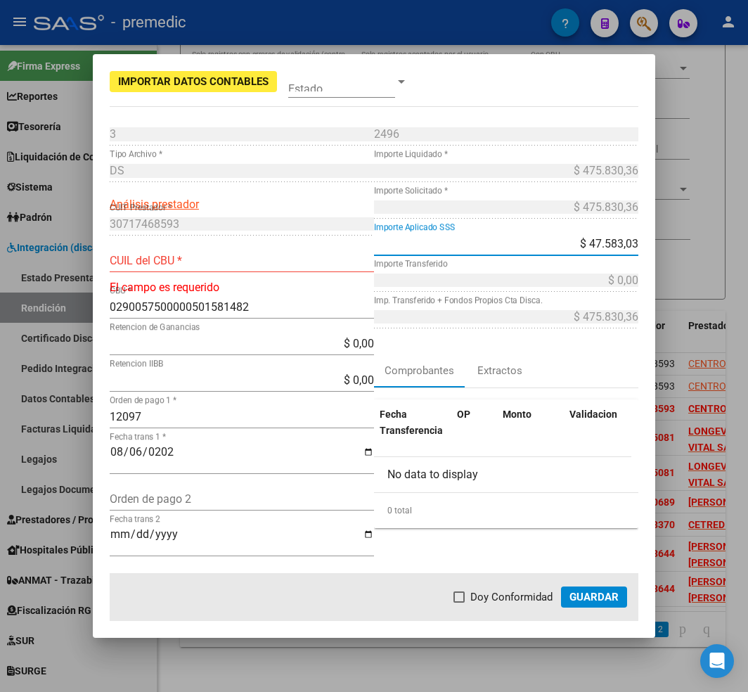
type input "$ 475.830,36"
type input "30717468593"
type input "$ 475.830,36"
type input "$ 0,00"
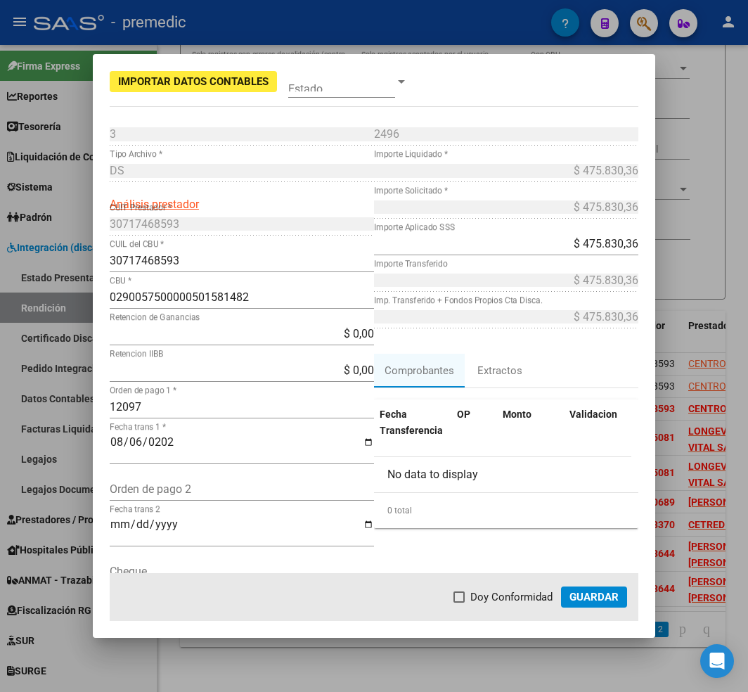
scroll to position [369, 0]
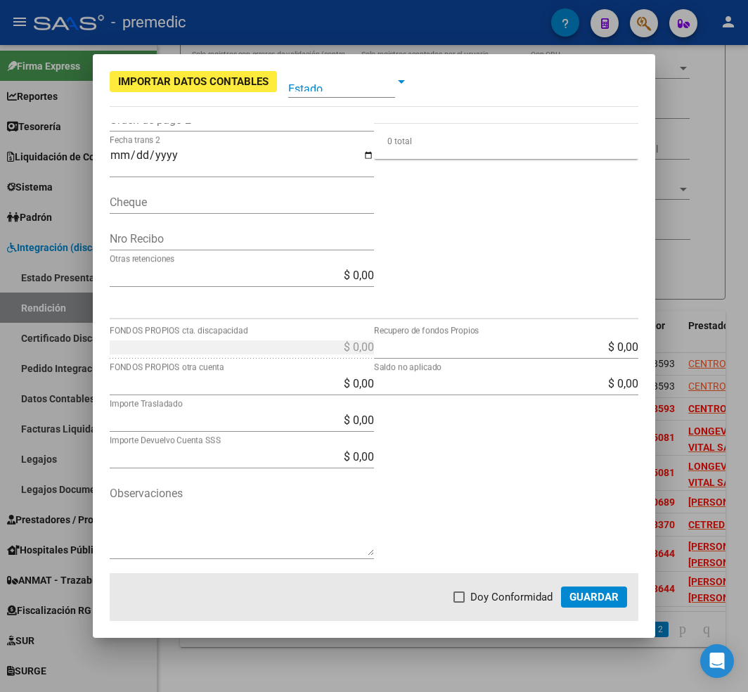
click at [588, 596] on span "Guardar" at bounding box center [593, 597] width 49 height 13
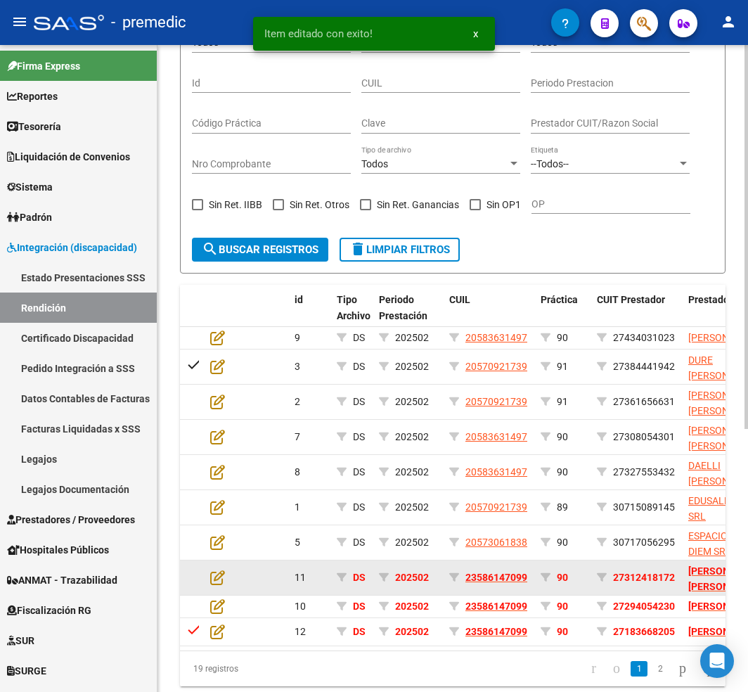
scroll to position [443, 0]
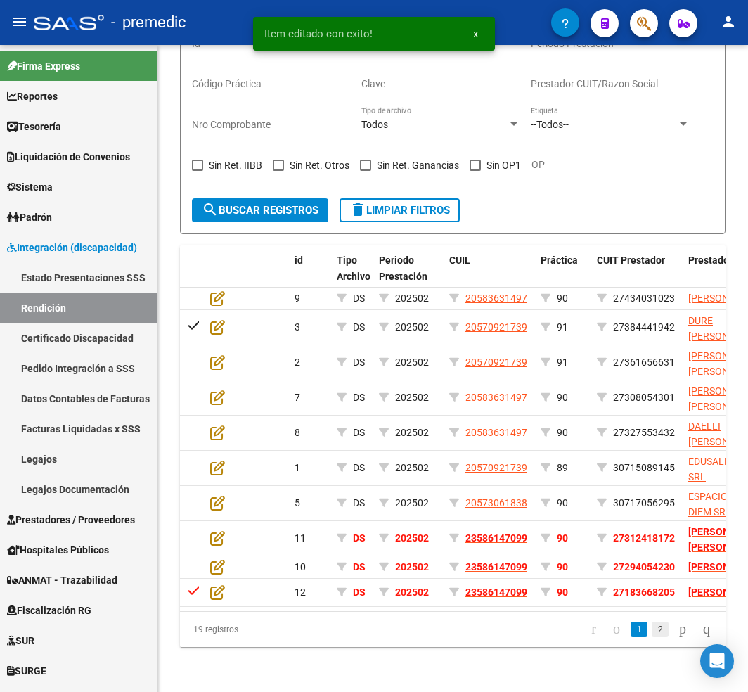
click at [652, 631] on link "2" at bounding box center [660, 628] width 17 height 15
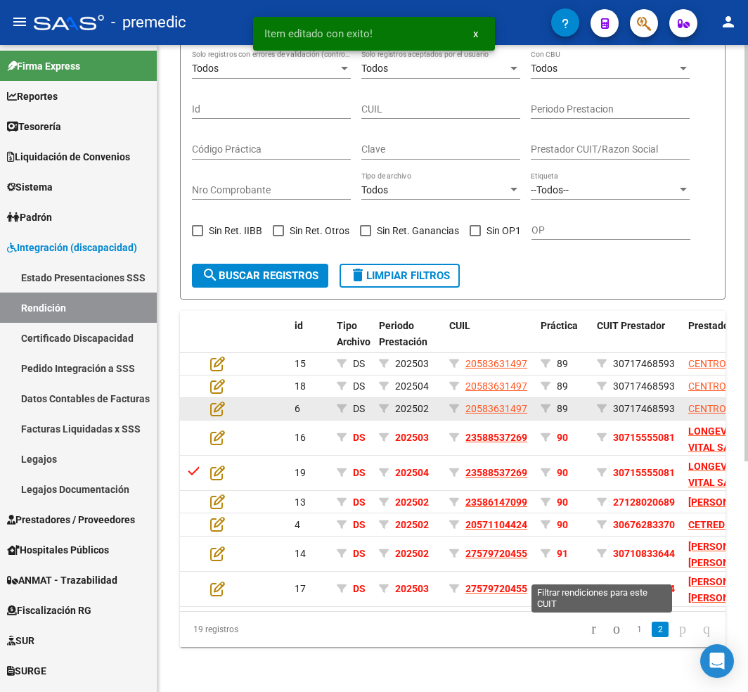
scroll to position [358, 0]
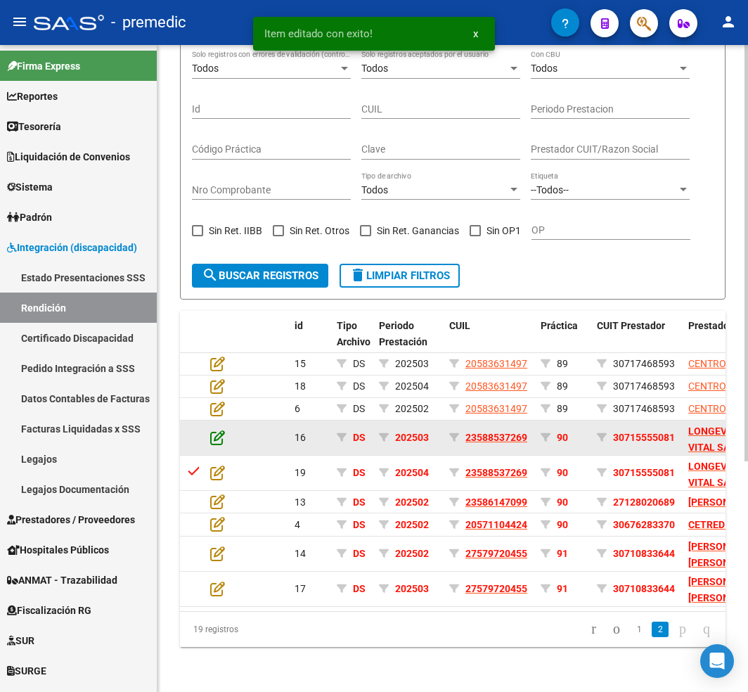
click at [220, 430] on icon at bounding box center [217, 437] width 15 height 15
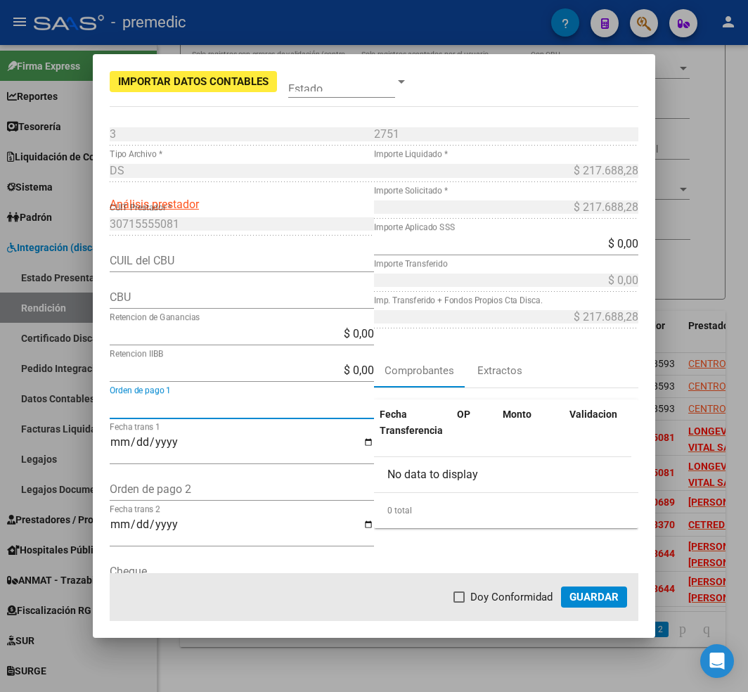
click at [208, 411] on input "Orden de pago 1" at bounding box center [242, 406] width 264 height 13
type input "12109"
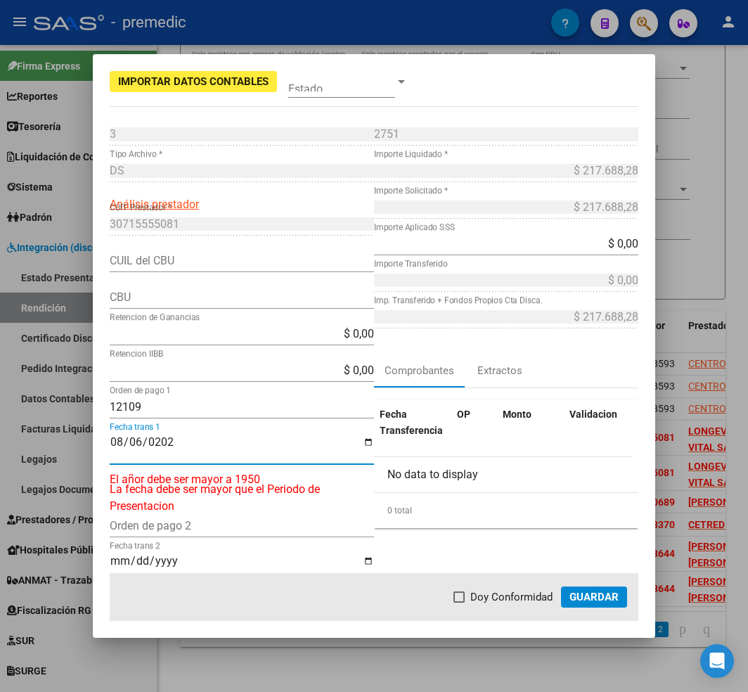
type input "[DATE]"
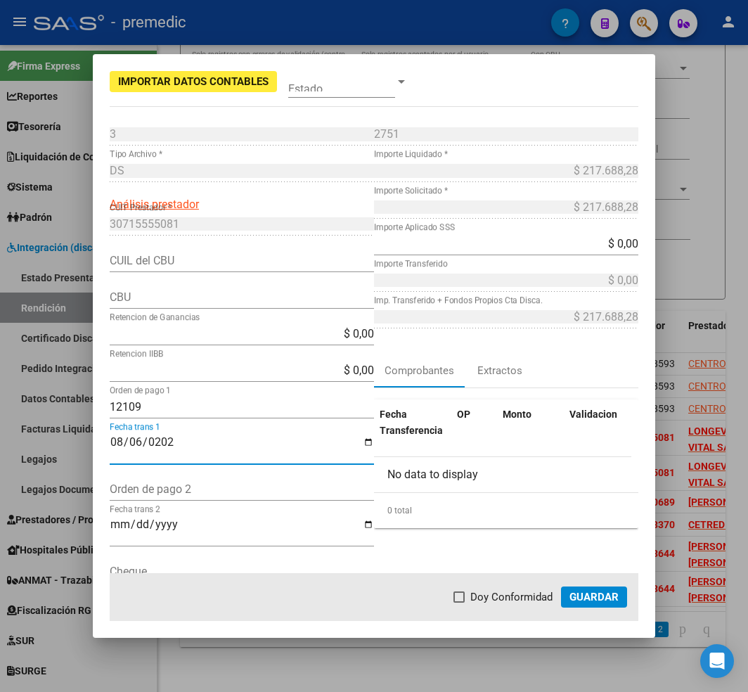
click at [622, 237] on input "$ 0,00" at bounding box center [506, 243] width 264 height 13
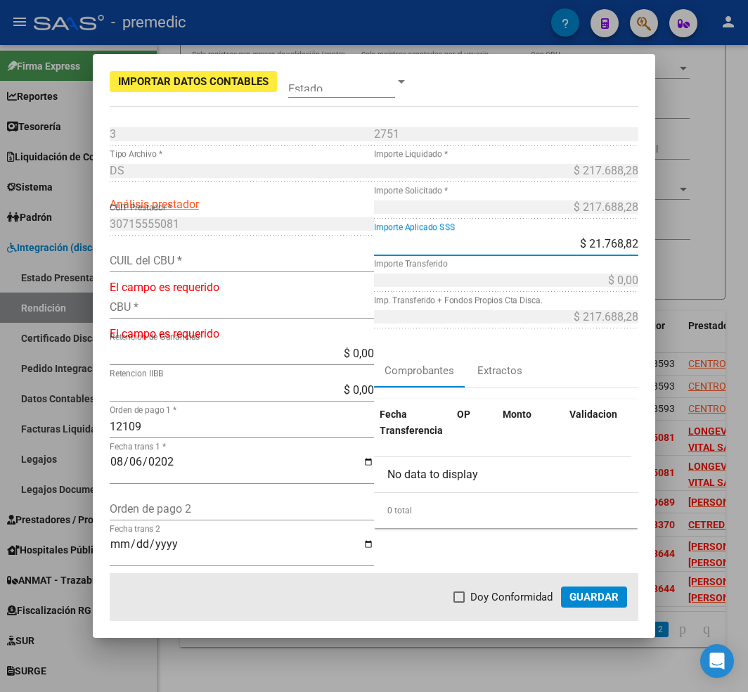
type input "$ 217.688,28"
type input "30715555081"
type input "$ 217.688,28"
type input "$ 0,00"
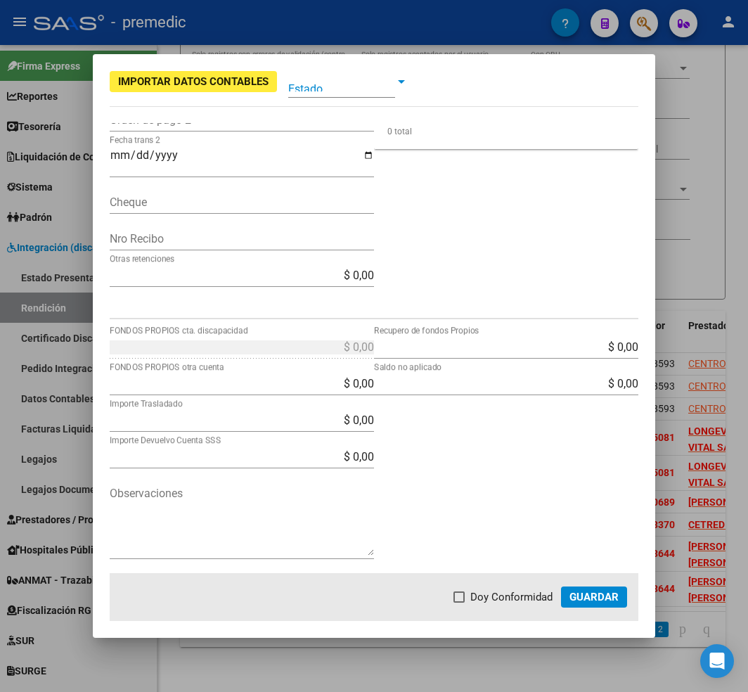
scroll to position [0, 0]
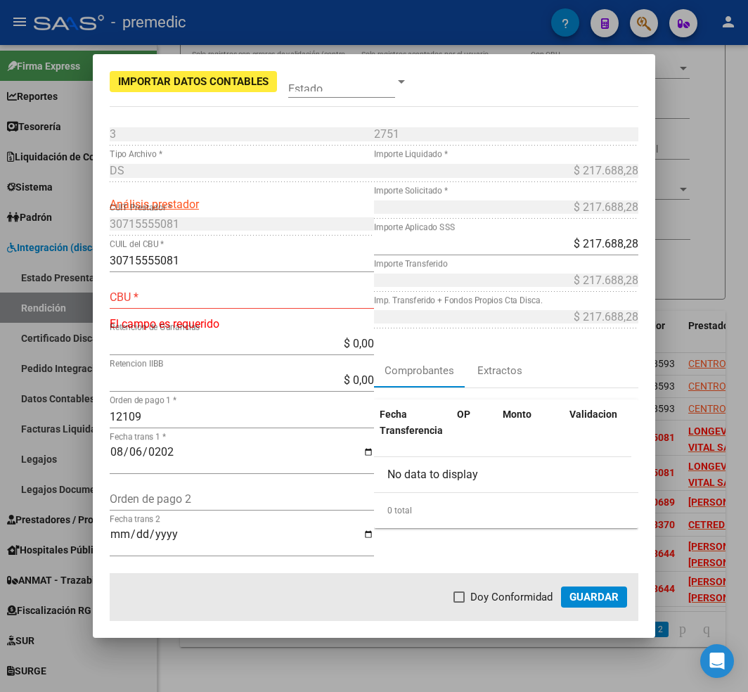
click at [252, 295] on input "CBU *" at bounding box center [242, 296] width 264 height 13
paste input "0290057500000501581482"
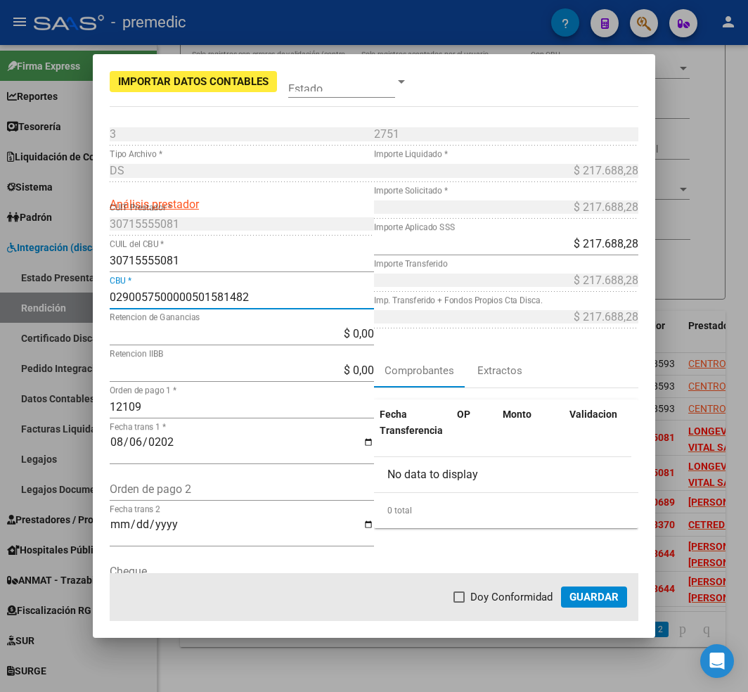
type input "0290057500000501581482"
click at [585, 598] on span "Guardar" at bounding box center [593, 597] width 49 height 13
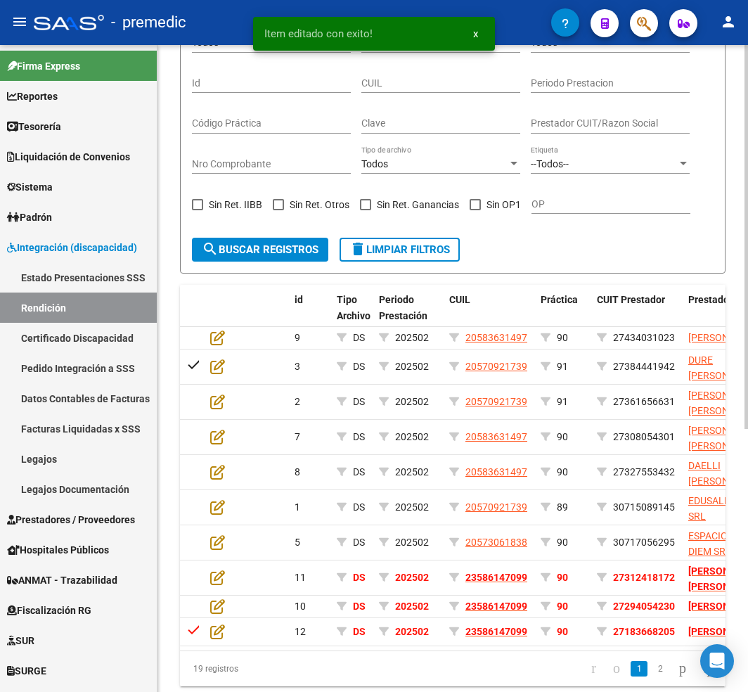
scroll to position [443, 0]
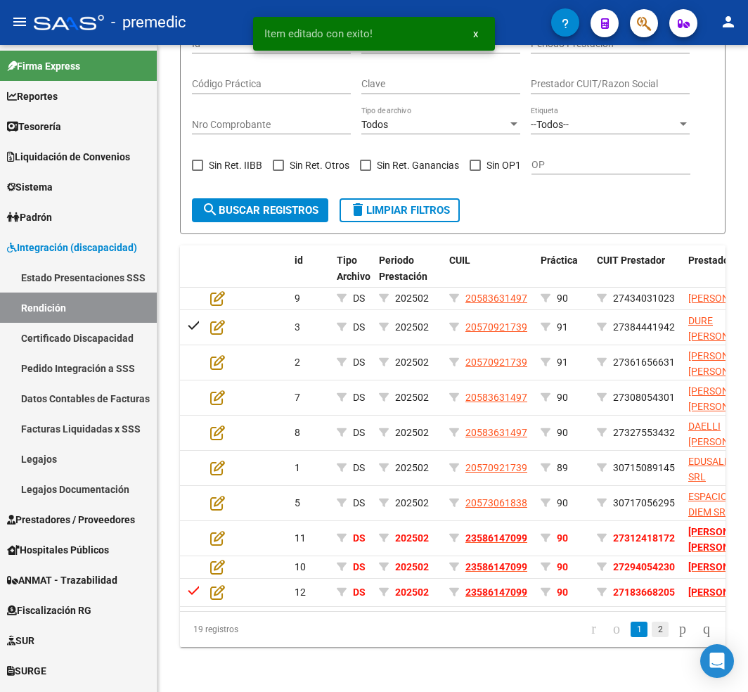
click at [652, 629] on link "2" at bounding box center [660, 628] width 17 height 15
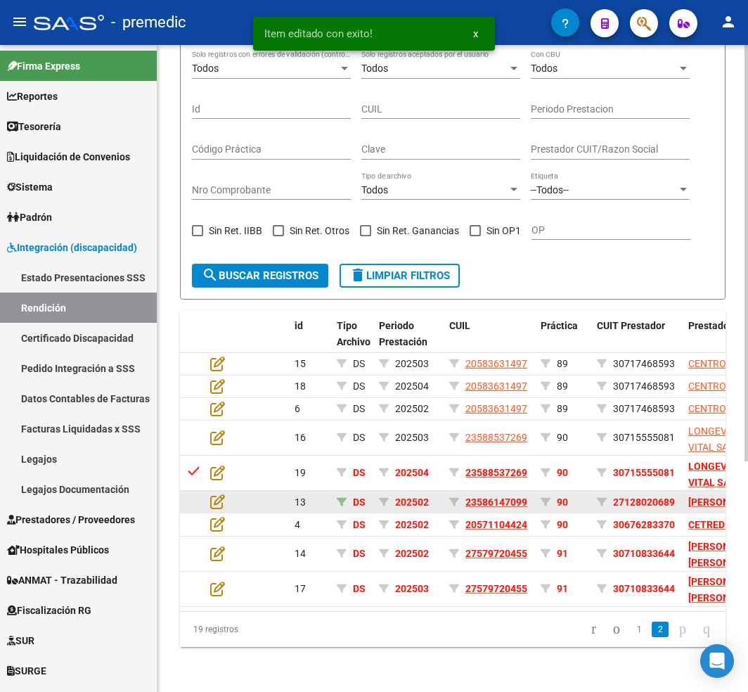
scroll to position [358, 0]
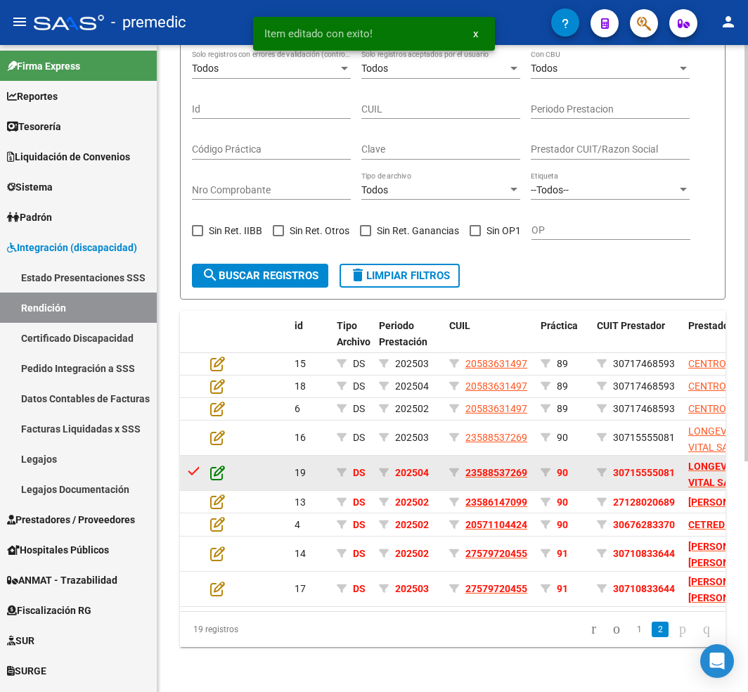
click at [217, 465] on icon at bounding box center [217, 472] width 15 height 15
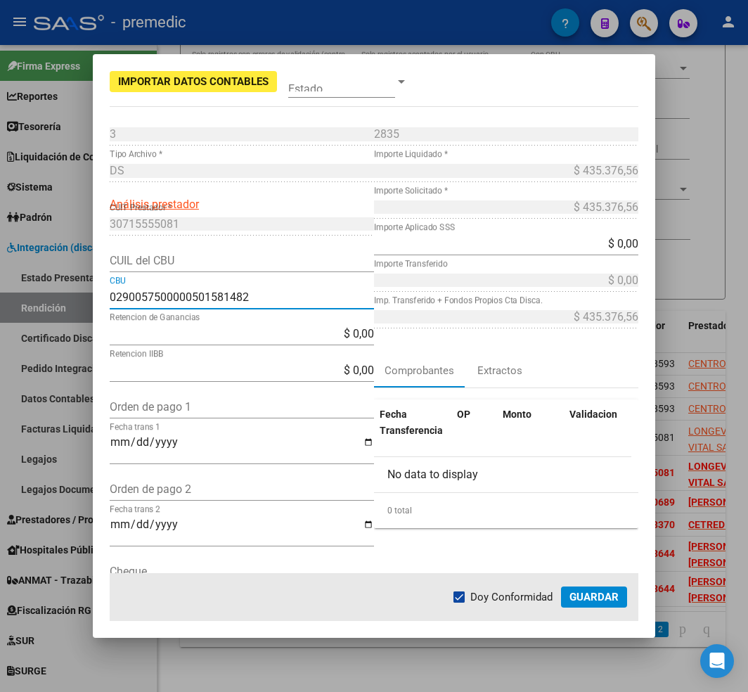
drag, startPoint x: 262, startPoint y: 293, endPoint x: 22, endPoint y: 276, distance: 240.3
click at [22, 276] on div "Importar Datos Contables Estado 3 Punto de Venta * DS Tipo Archivo * Análisis p…" at bounding box center [374, 346] width 748 height 692
paste input "72038842000000055697"
type input "0720388420000000556972"
click at [254, 262] on input "CUIL del CBU" at bounding box center [242, 260] width 264 height 13
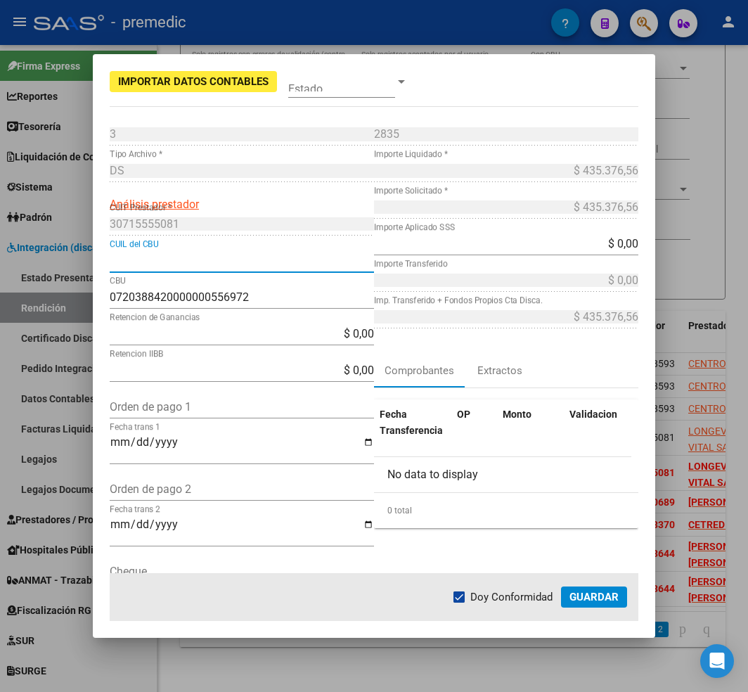
click at [619, 238] on input "$ 0,00" at bounding box center [506, 243] width 264 height 13
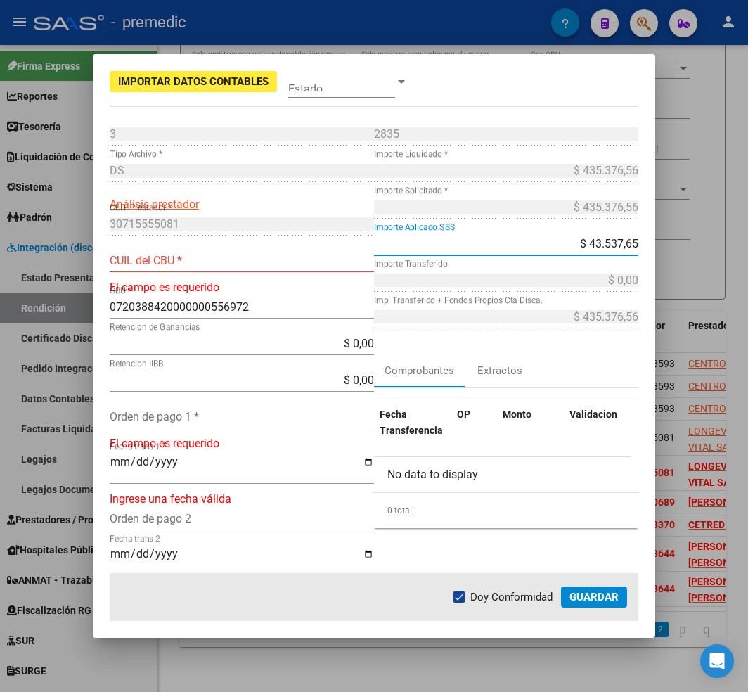
type input "$ 435.376,56"
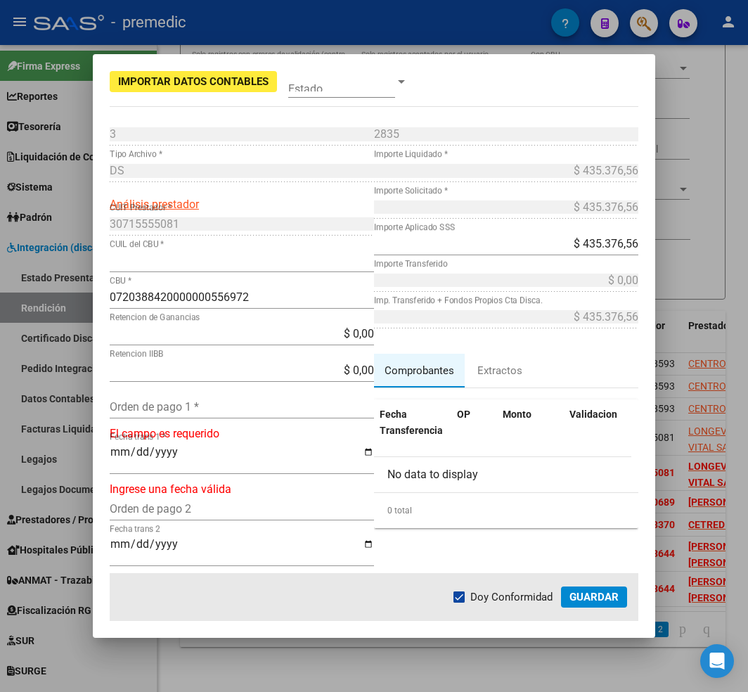
type input "30715555081"
type input "$ 435.376,56"
type input "$ 0,00"
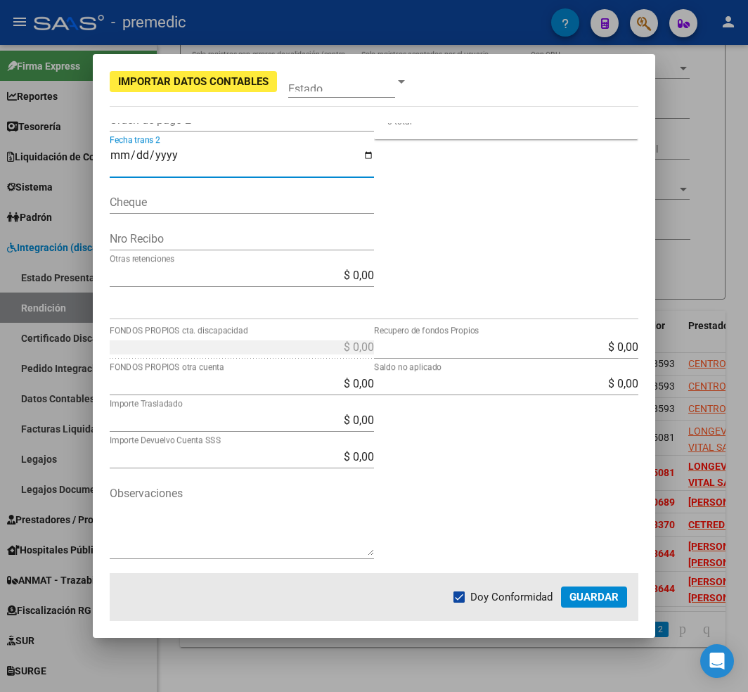
click at [231, 161] on input "Fecha trans 2" at bounding box center [242, 161] width 264 height 24
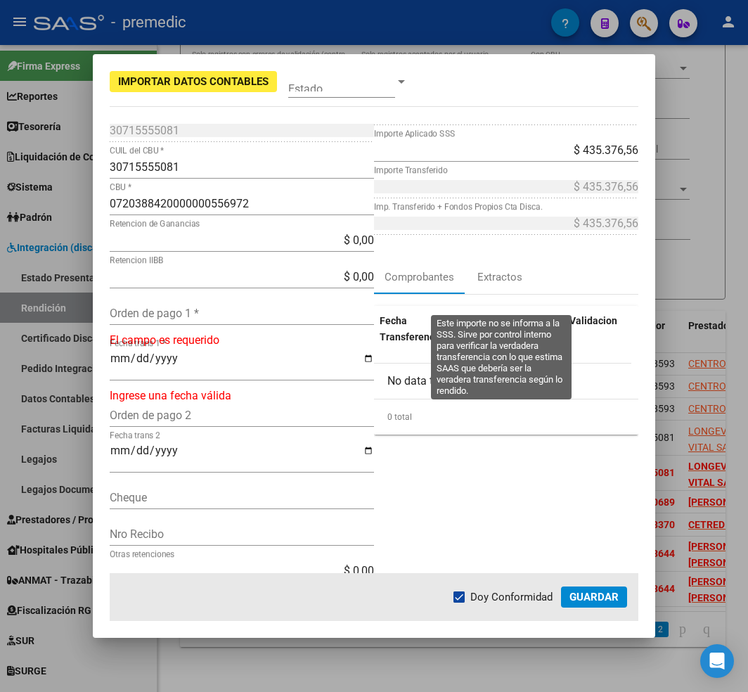
scroll to position [0, 0]
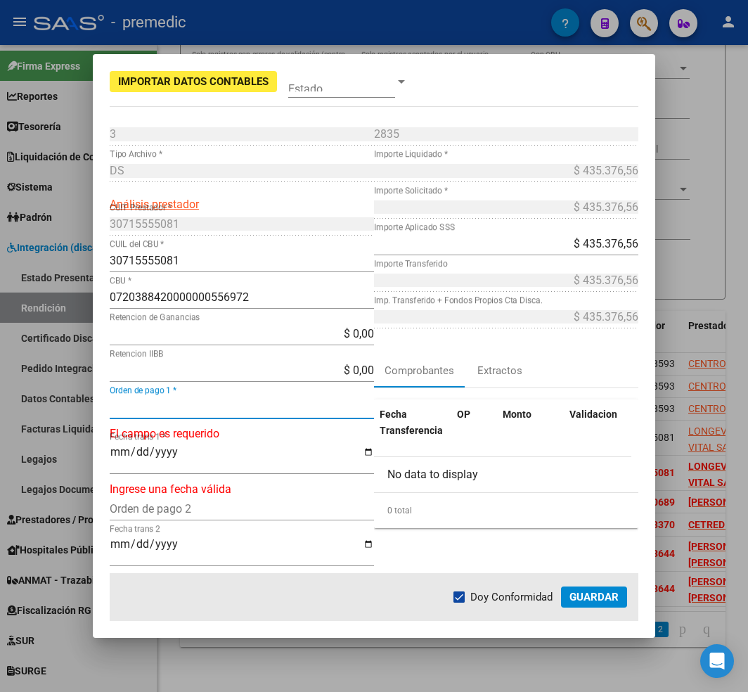
click at [215, 408] on input "Orden de pago 1 *" at bounding box center [242, 406] width 264 height 13
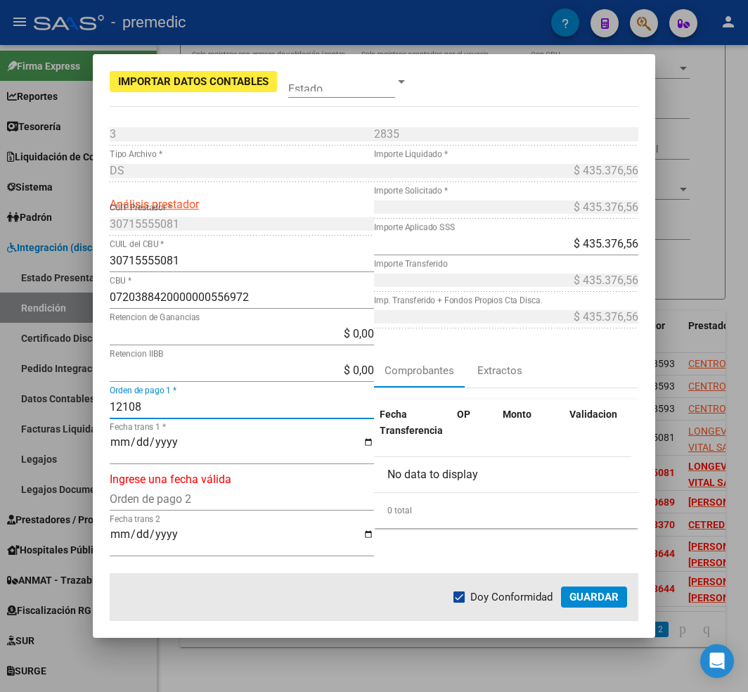
type input "12108"
click at [226, 444] on input "Fecha trans 1 *" at bounding box center [242, 448] width 264 height 24
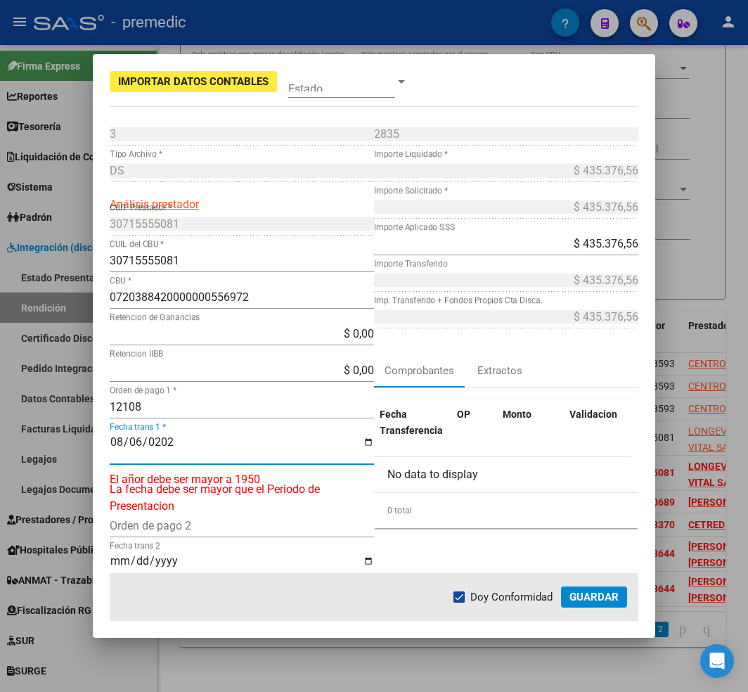
type input "[DATE]"
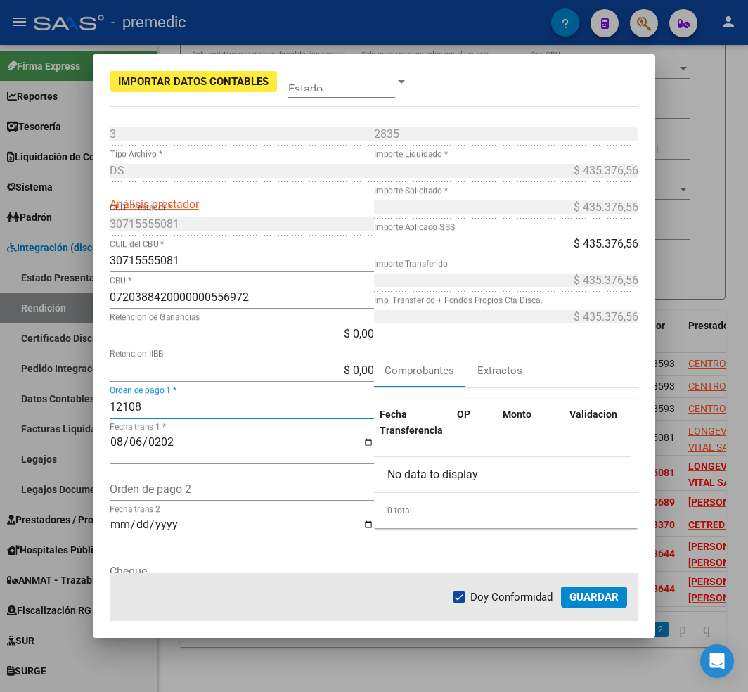
click at [580, 593] on span "Guardar" at bounding box center [593, 597] width 49 height 13
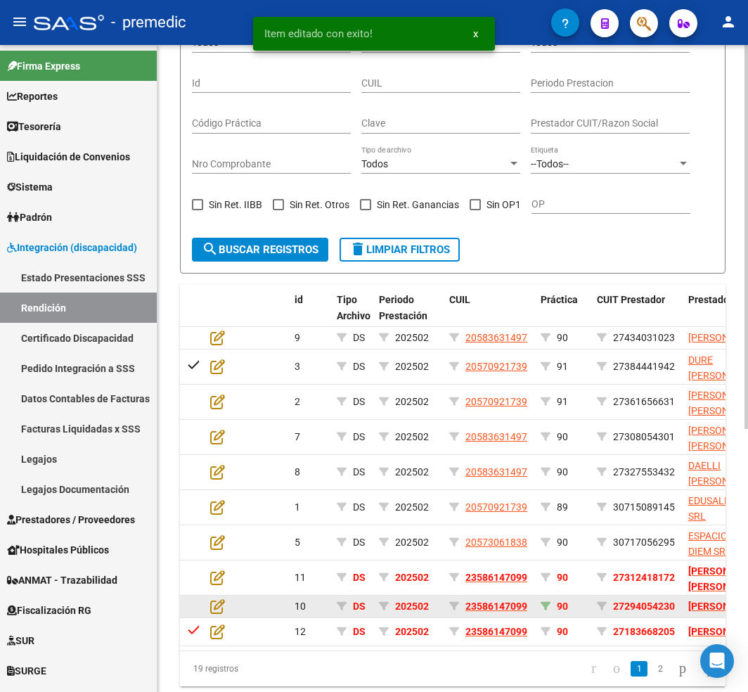
scroll to position [443, 0]
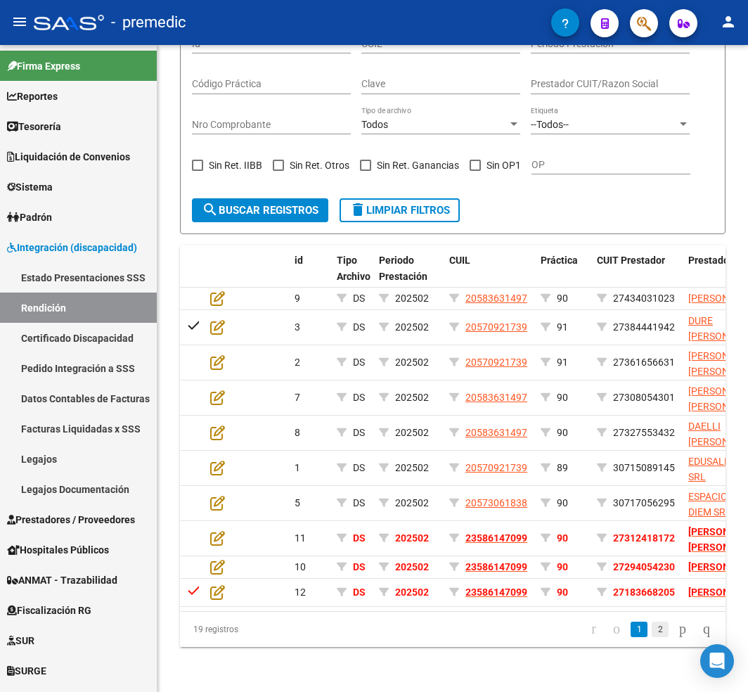
click at [652, 627] on link "2" at bounding box center [660, 628] width 17 height 15
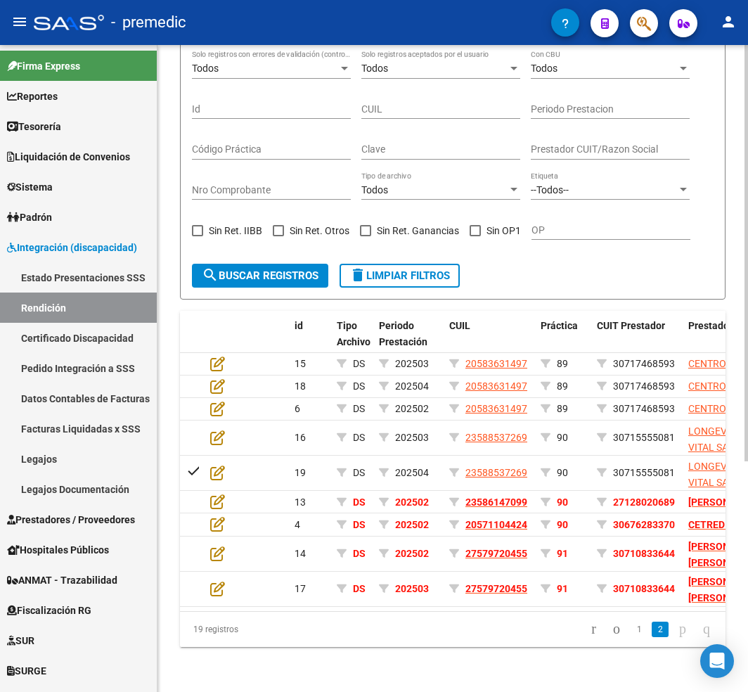
scroll to position [358, 0]
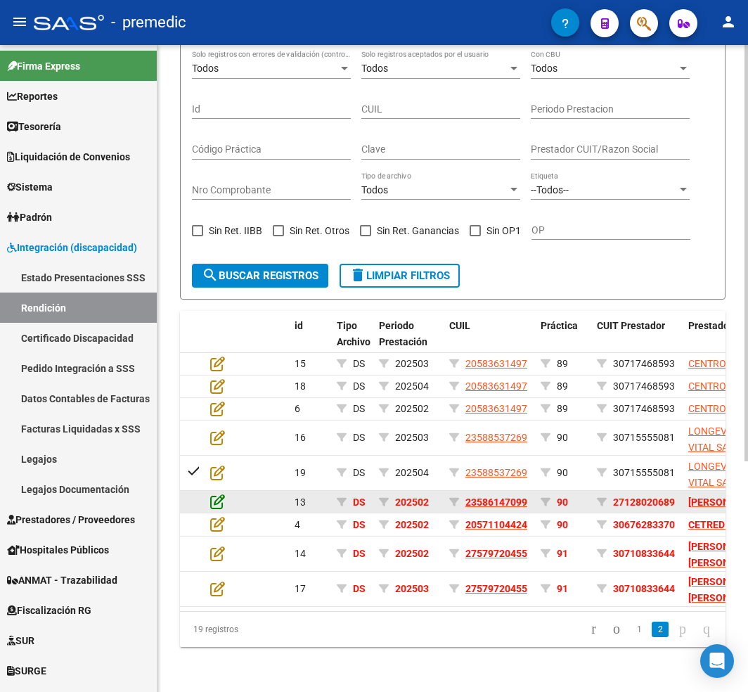
click at [218, 494] on icon at bounding box center [217, 501] width 15 height 15
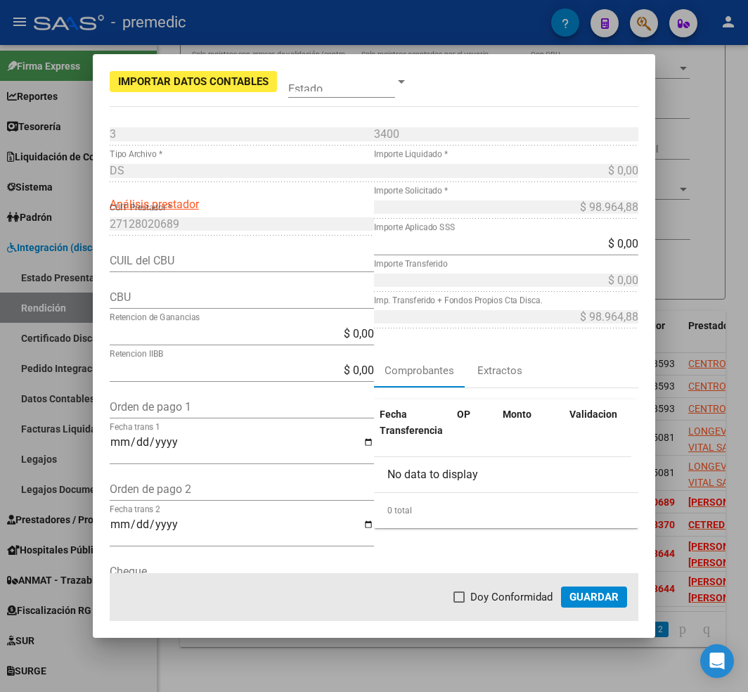
click at [198, 403] on input "Orden de pago 1" at bounding box center [242, 406] width 264 height 13
paste input "12110"
type input "12110"
click at [194, 437] on input "Fecha trans 1" at bounding box center [242, 448] width 264 height 24
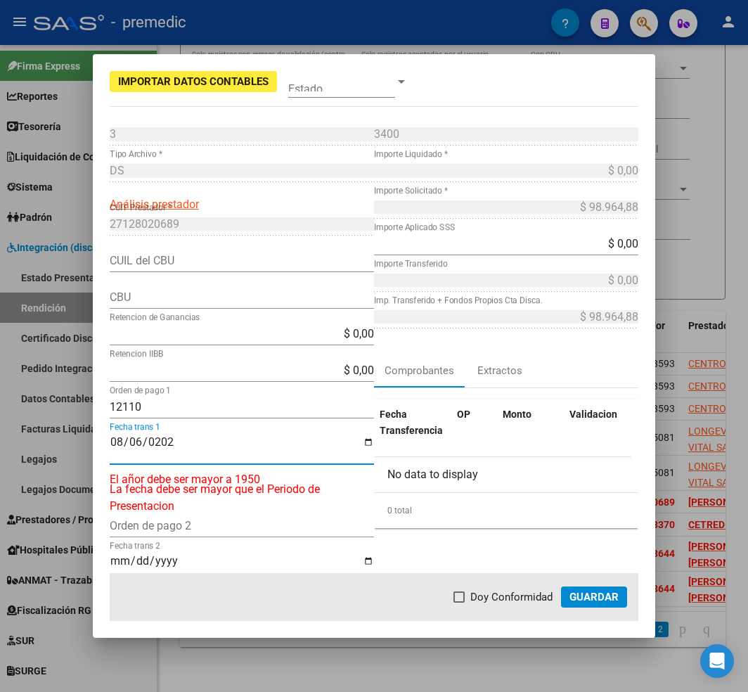
type input "[DATE]"
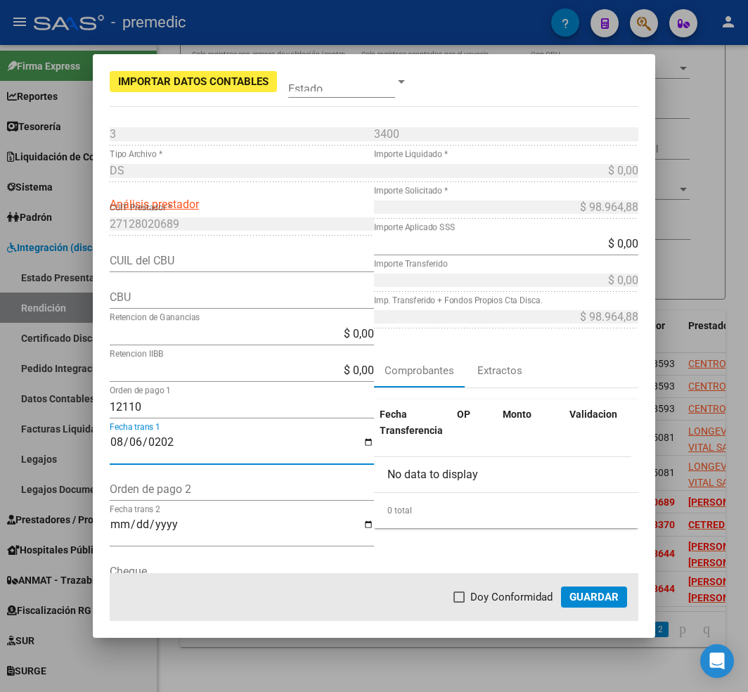
click at [225, 287] on div "3 Punto de Venta * DS Tipo Archivo * Análisis prestador 27128020689 CUIT Presta…" at bounding box center [242, 396] width 264 height 547
click at [221, 294] on input "CBU" at bounding box center [242, 296] width 264 height 13
click at [226, 267] on input "CUIL del CBU" at bounding box center [242, 260] width 264 height 13
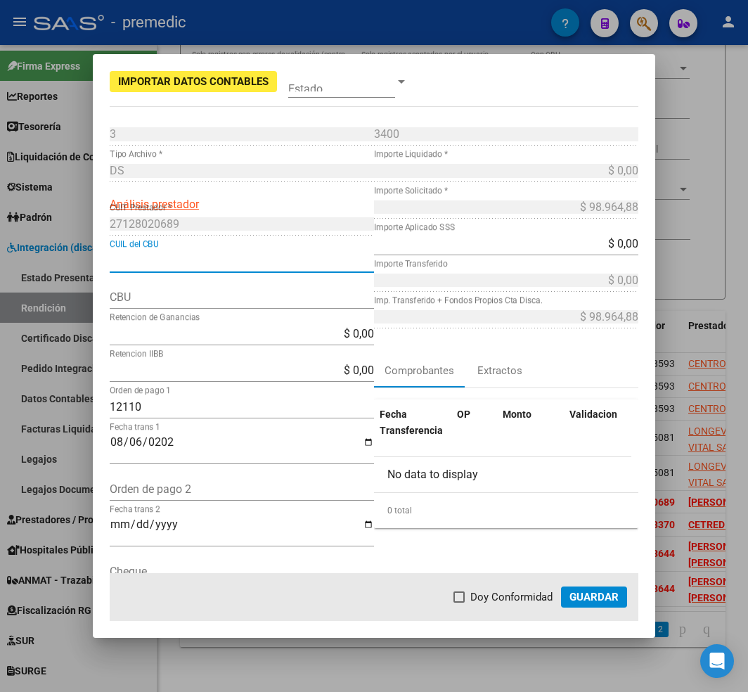
click at [210, 302] on input "CBU" at bounding box center [242, 296] width 264 height 13
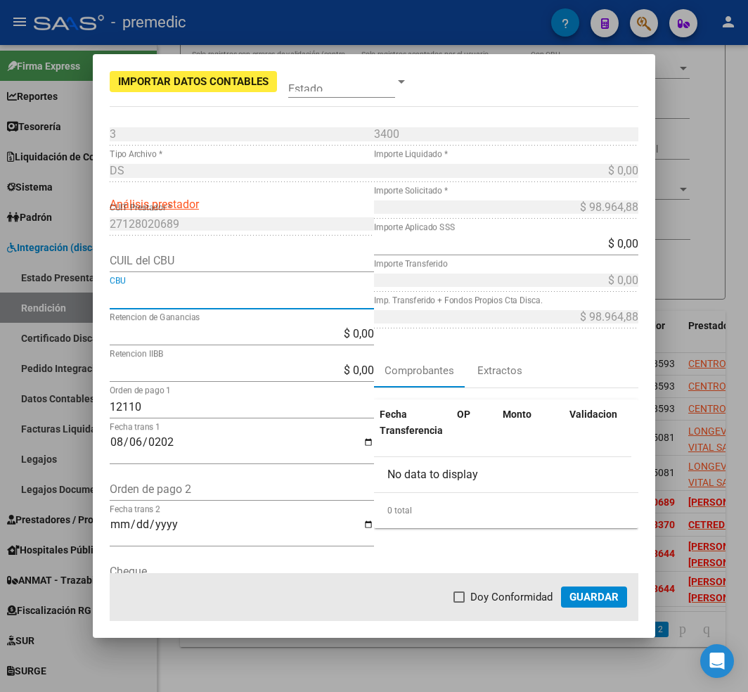
paste input "0070102630004164712154"
type input "0070102630004164712154"
click at [231, 262] on input "CUIL del CBU" at bounding box center [242, 260] width 264 height 13
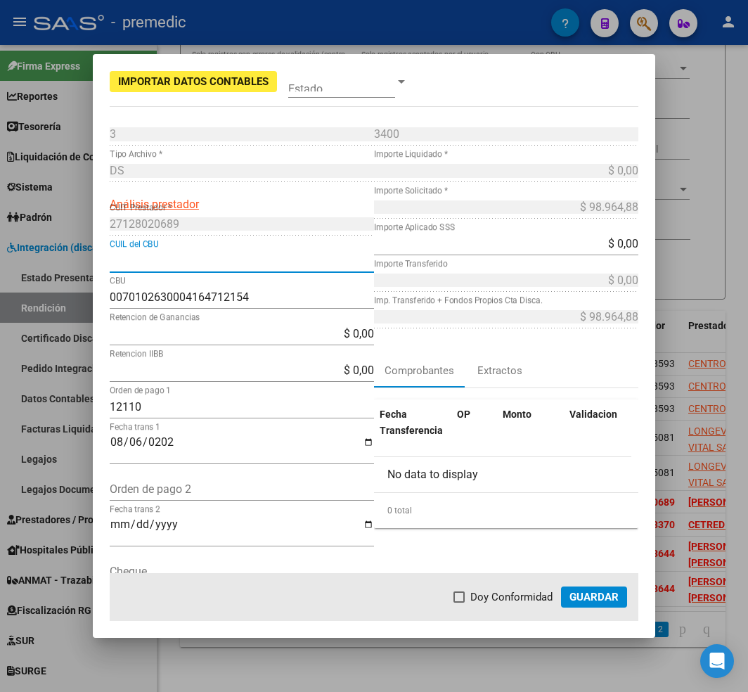
click at [605, 235] on div "$ 0,00 Importe Aplicado SSS" at bounding box center [506, 244] width 264 height 22
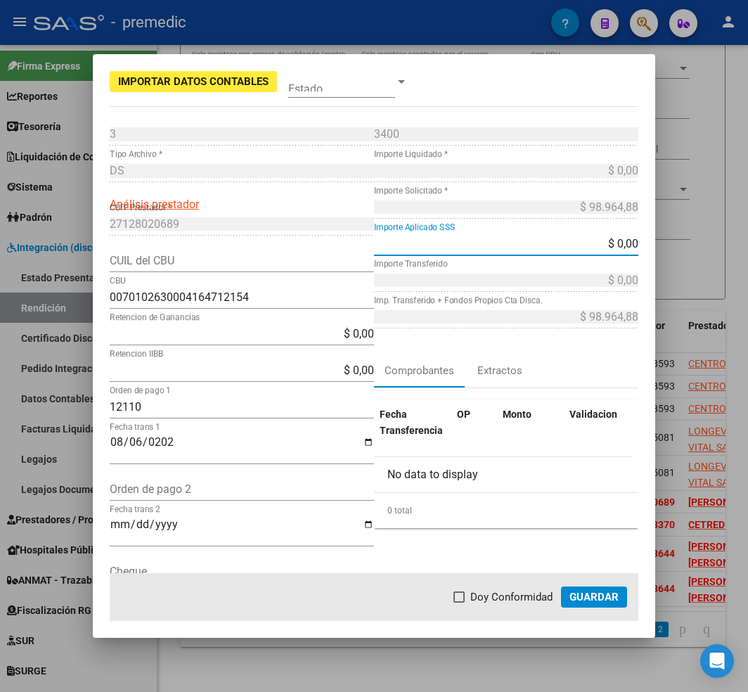
click at [595, 249] on input "$ 0,00" at bounding box center [506, 243] width 264 height 13
click at [631, 245] on app-form-text-field "$ 0,00 Importe Aplicado SSS" at bounding box center [512, 243] width 276 height 13
click at [623, 247] on input "$ 0,00" at bounding box center [506, 243] width 264 height 13
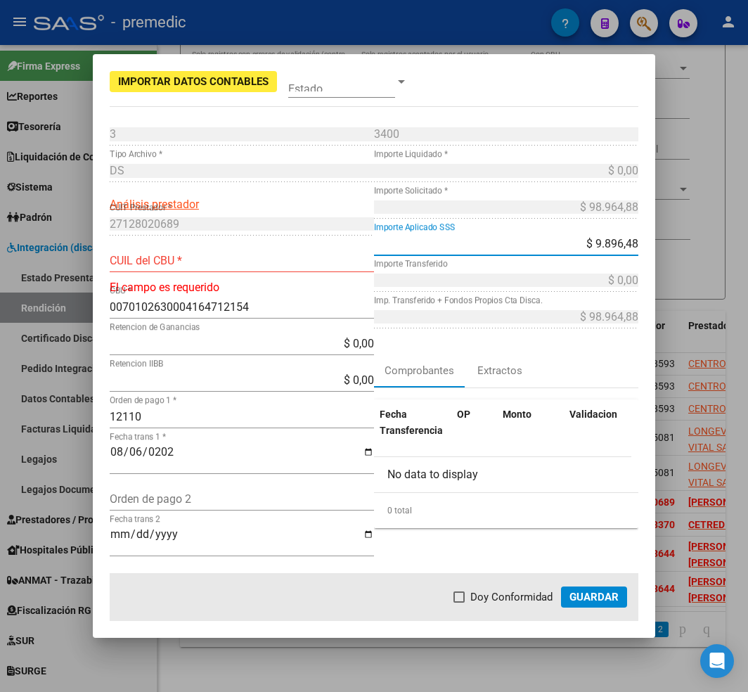
type input "$ 98.964,88"
type input "27128020689"
type input "$ 98.964,88"
type input "$ 0,00"
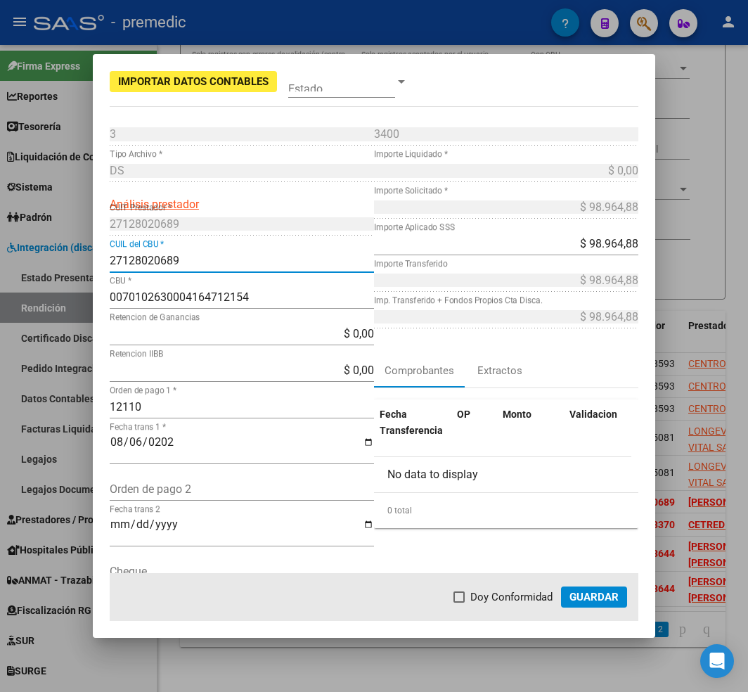
click at [253, 262] on input "27128020689" at bounding box center [242, 260] width 264 height 13
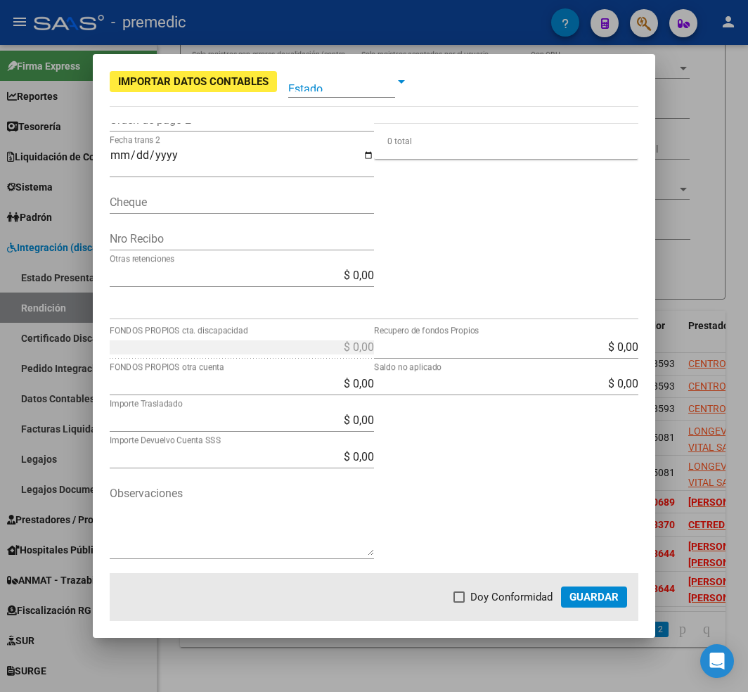
scroll to position [0, 0]
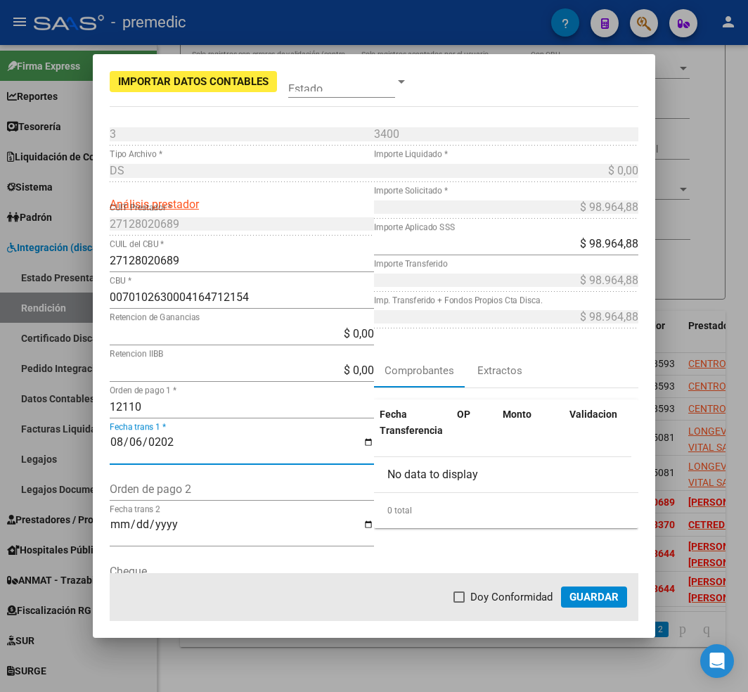
click at [589, 591] on span "Guardar" at bounding box center [593, 597] width 49 height 13
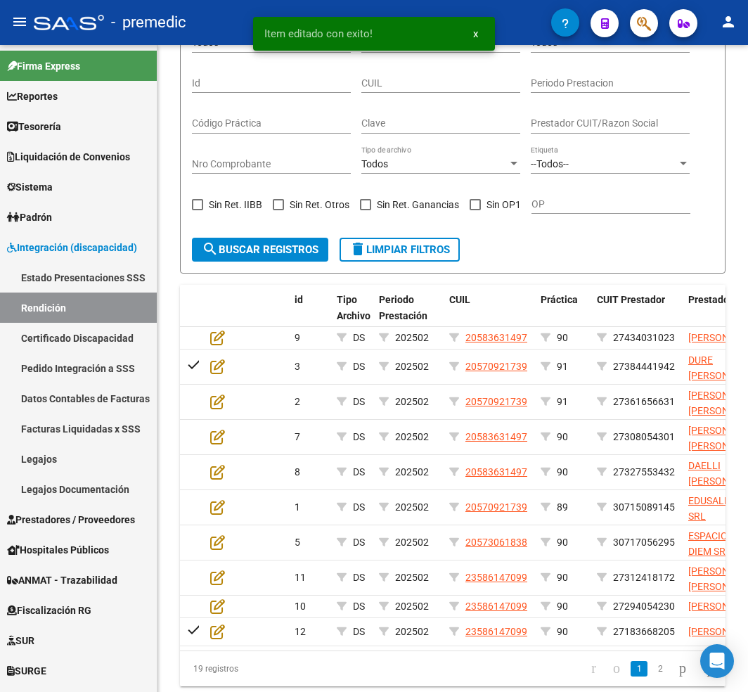
scroll to position [443, 0]
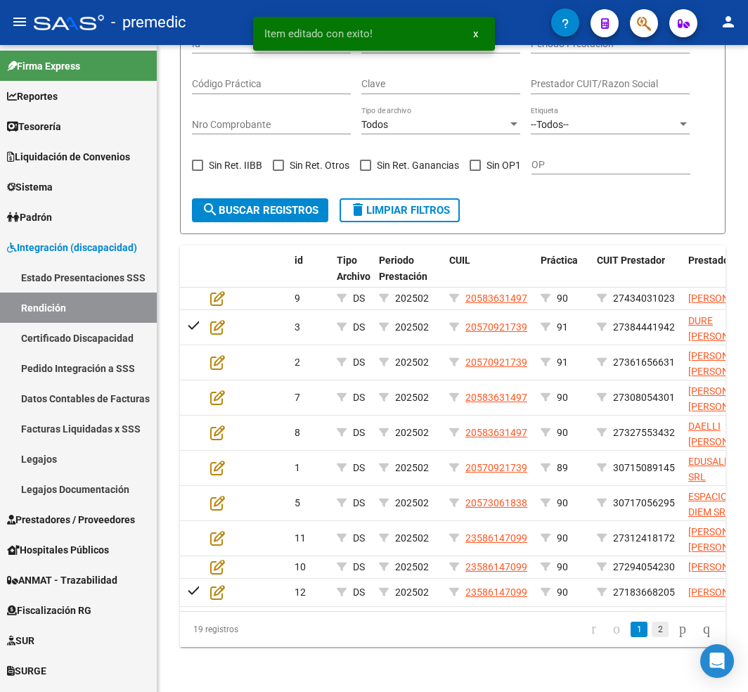
click at [652, 631] on link "2" at bounding box center [660, 628] width 17 height 15
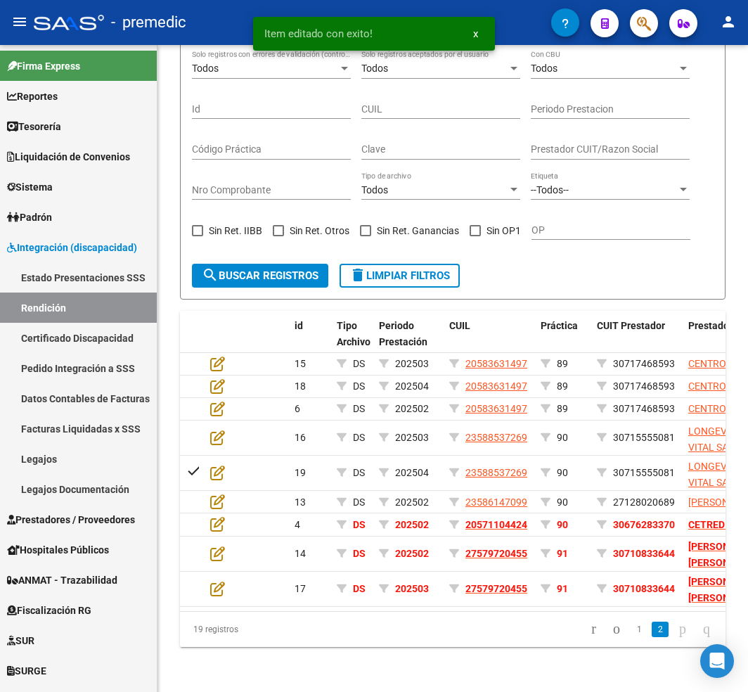
scroll to position [358, 0]
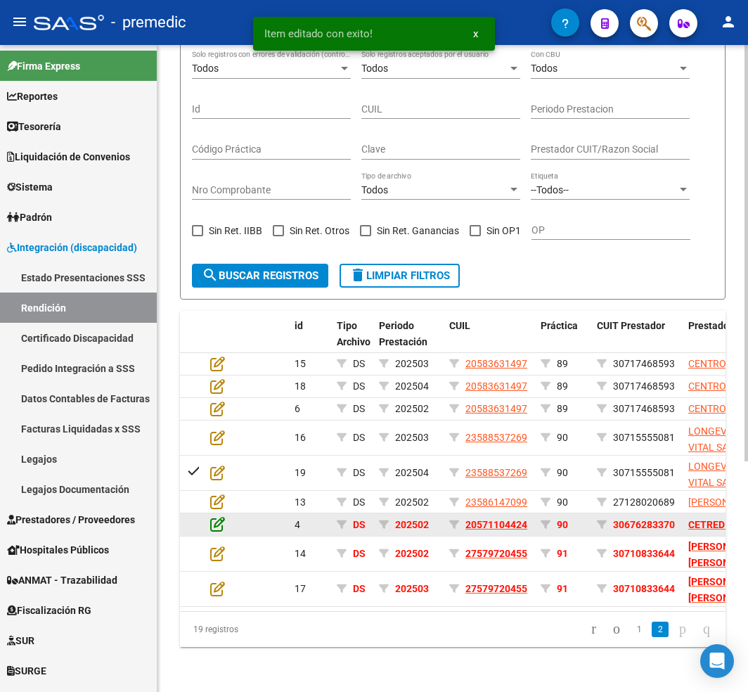
click at [217, 516] on icon at bounding box center [217, 523] width 15 height 15
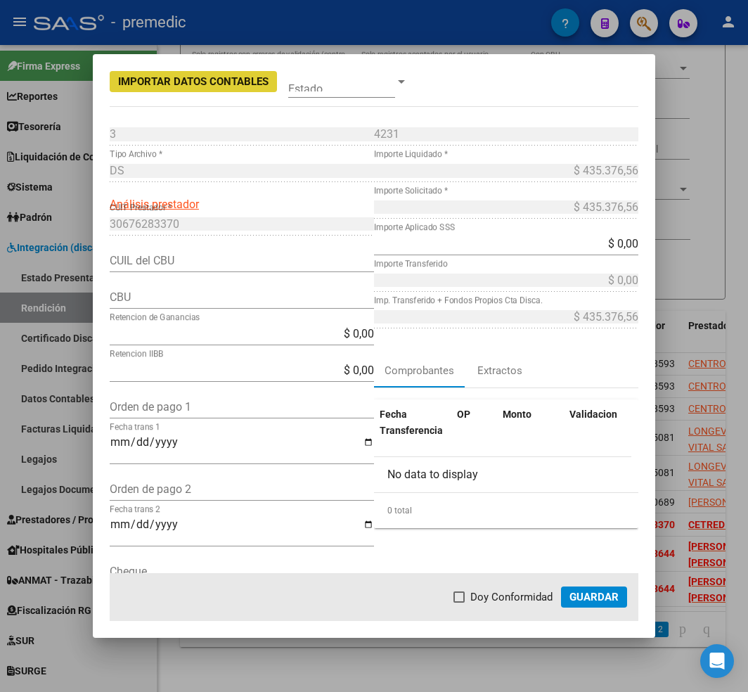
click at [298, 259] on input "CUIL del CBU" at bounding box center [242, 260] width 264 height 13
drag, startPoint x: 251, startPoint y: 397, endPoint x: 245, endPoint y: 403, distance: 8.9
click at [251, 397] on div "Orden de pago 1" at bounding box center [242, 407] width 264 height 22
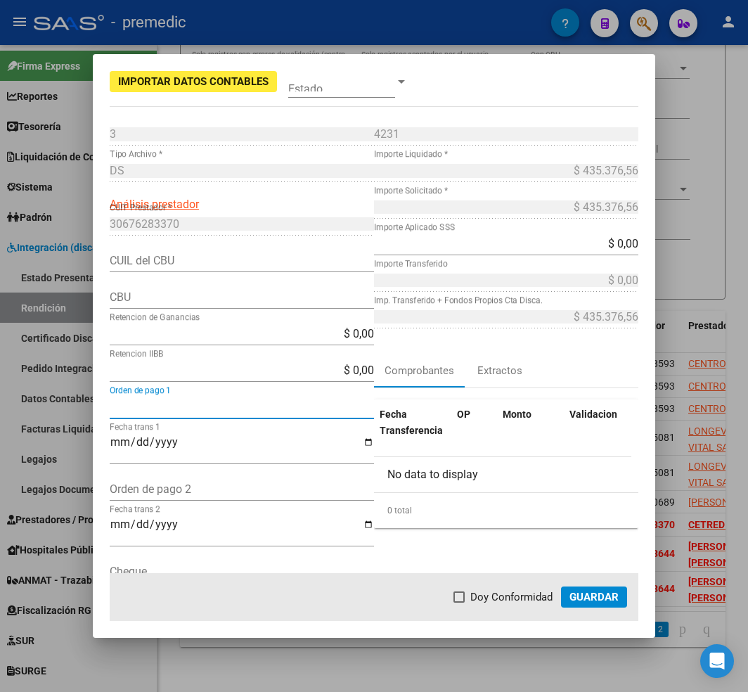
click at [239, 414] on div "Orden de pago 1" at bounding box center [242, 407] width 264 height 22
paste input "12100"
type input "12100"
click at [226, 439] on input "Fecha trans 1" at bounding box center [242, 448] width 264 height 24
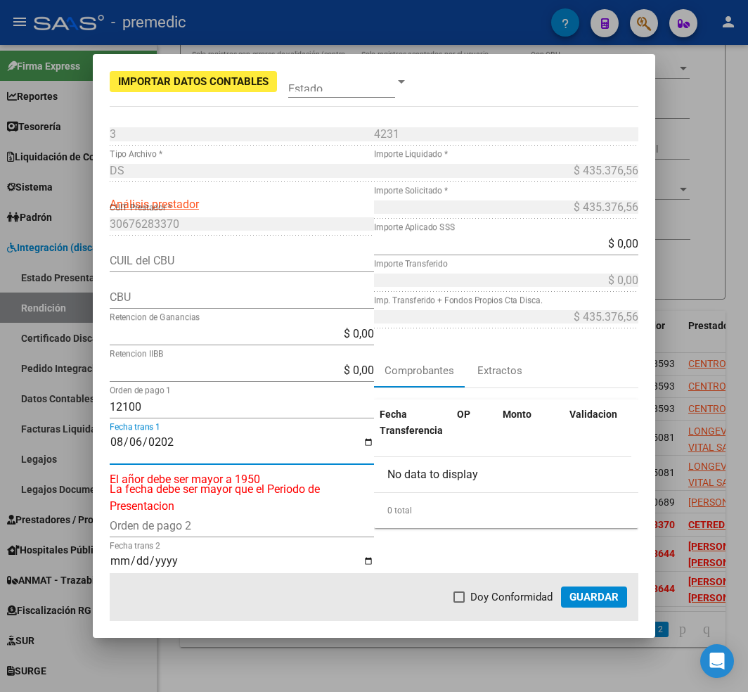
type input "[DATE]"
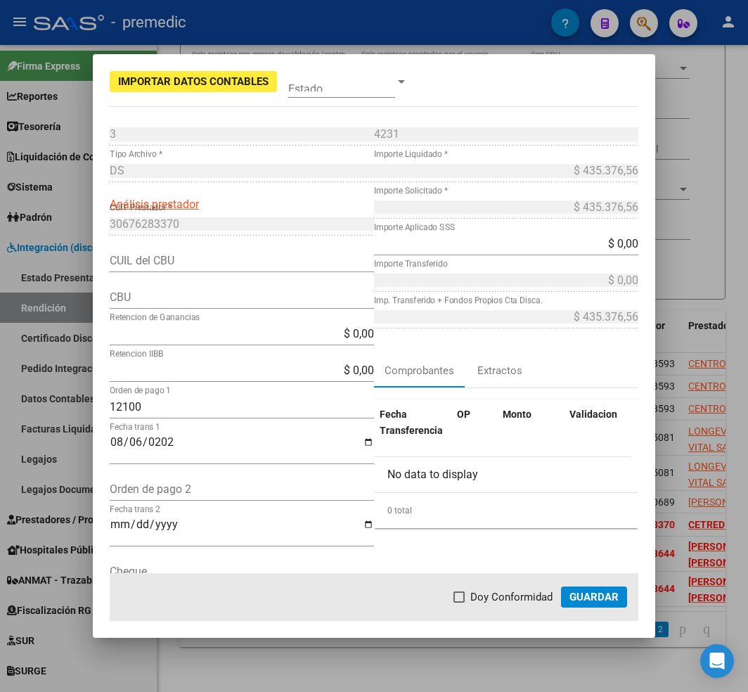
click at [629, 242] on app-form-text-field "$ 0,00 Importe Aplicado SSS" at bounding box center [512, 243] width 276 height 13
click at [621, 243] on input "$ 0,00" at bounding box center [506, 243] width 264 height 13
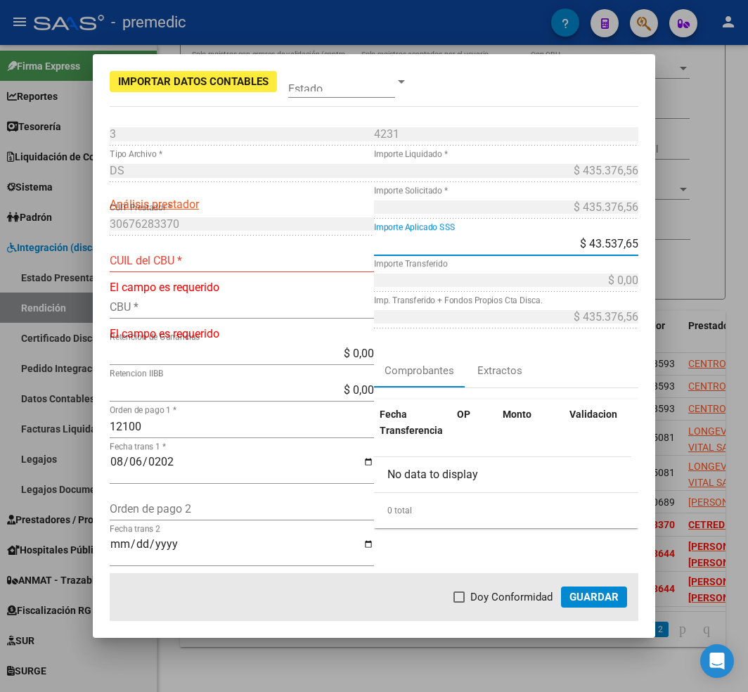
type input "$ 435.376,56"
type input "30676283370"
type input "$ 435.376,56"
type input "$ 0,00"
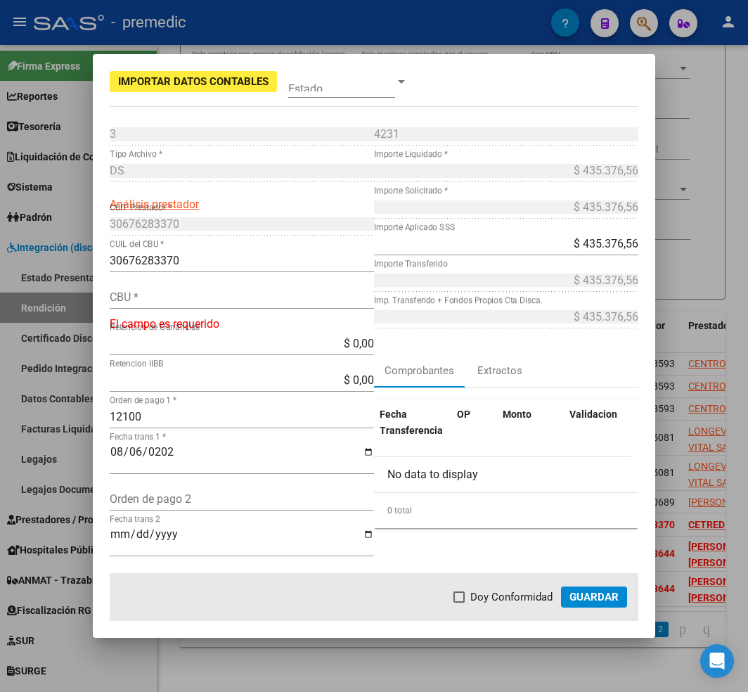
click at [180, 292] on input "CBU *" at bounding box center [242, 296] width 264 height 13
paste input "0070332920000005161975"
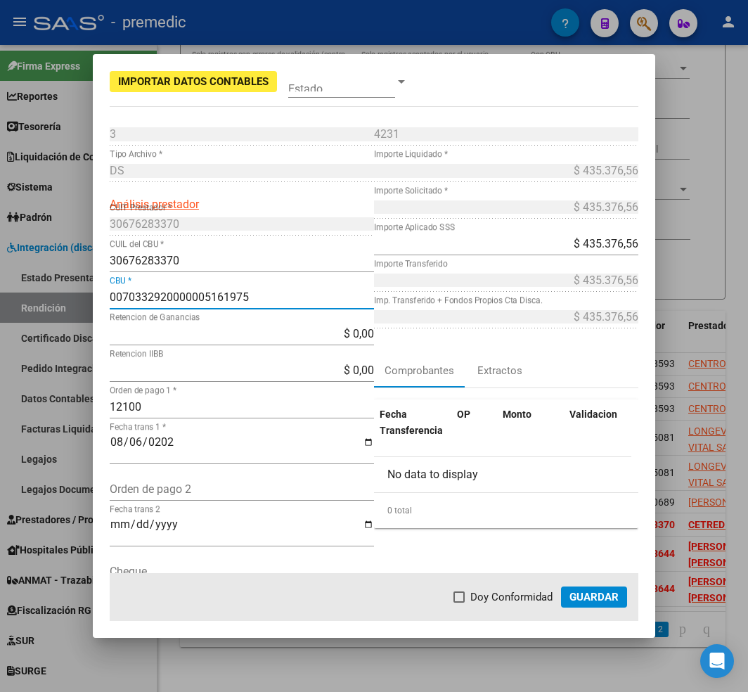
type input "0070332920000005161975"
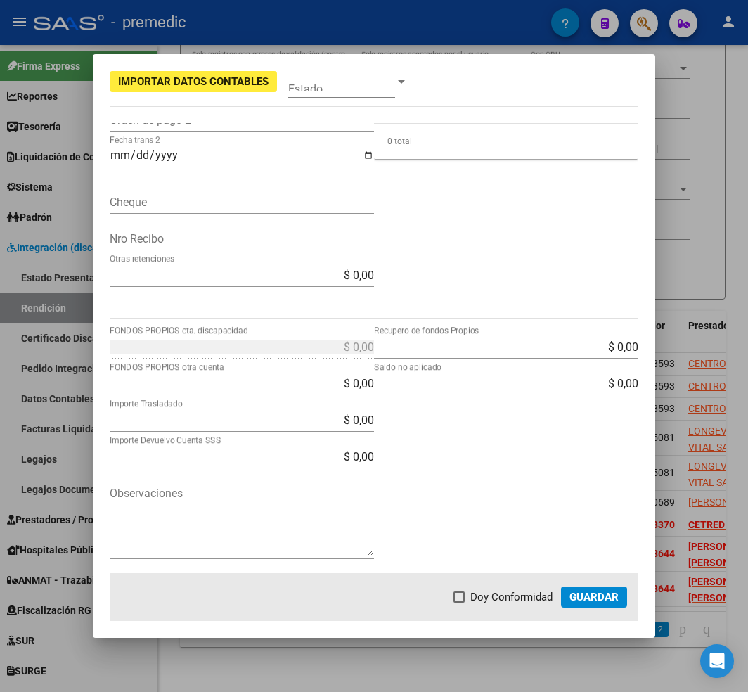
scroll to position [0, 0]
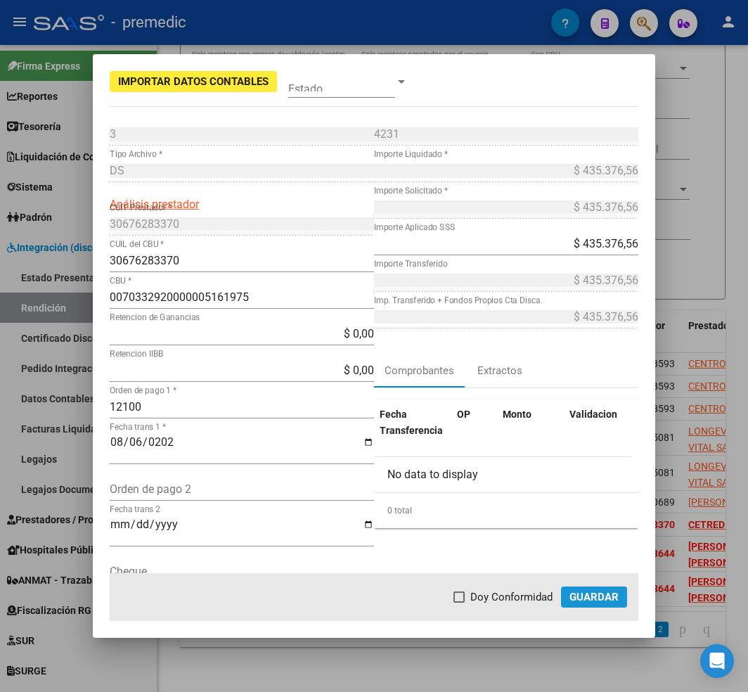
click at [599, 598] on span "Guardar" at bounding box center [593, 597] width 49 height 13
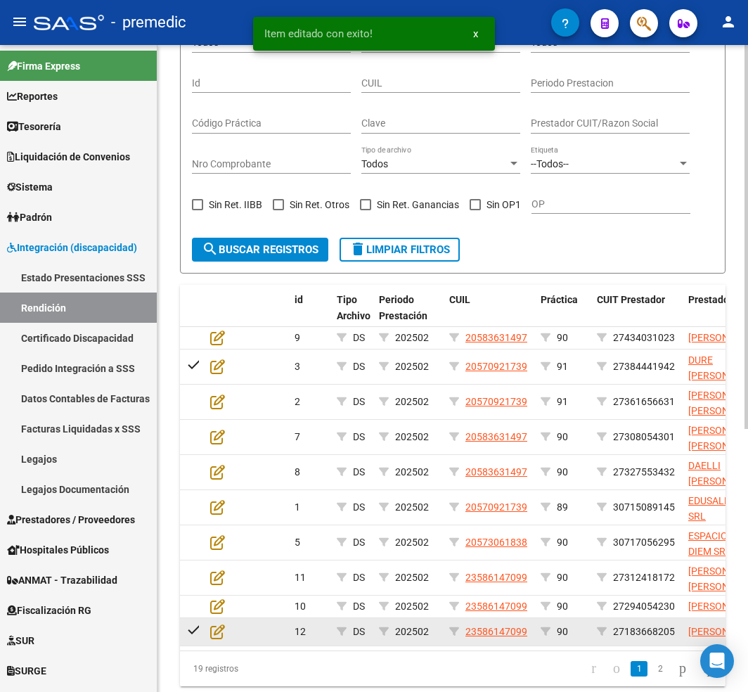
scroll to position [443, 0]
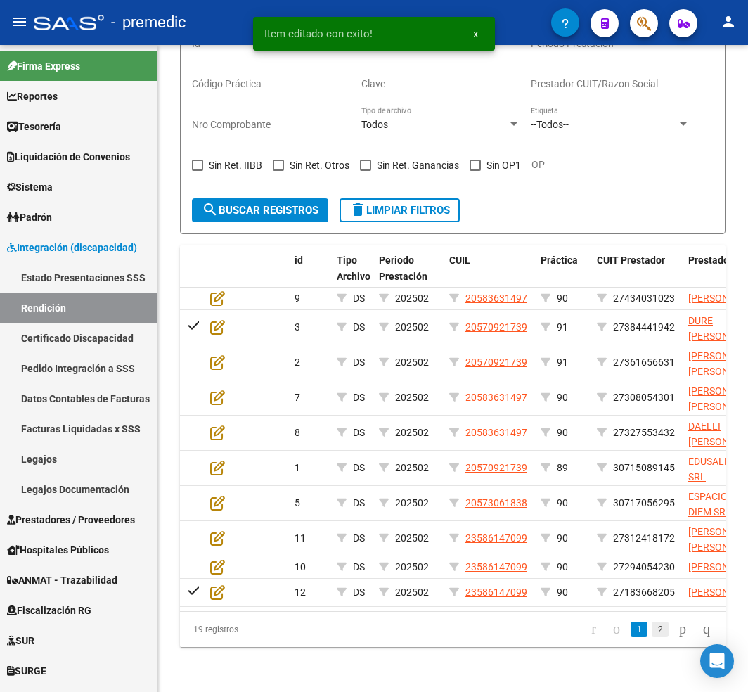
click at [652, 628] on link "2" at bounding box center [660, 628] width 17 height 15
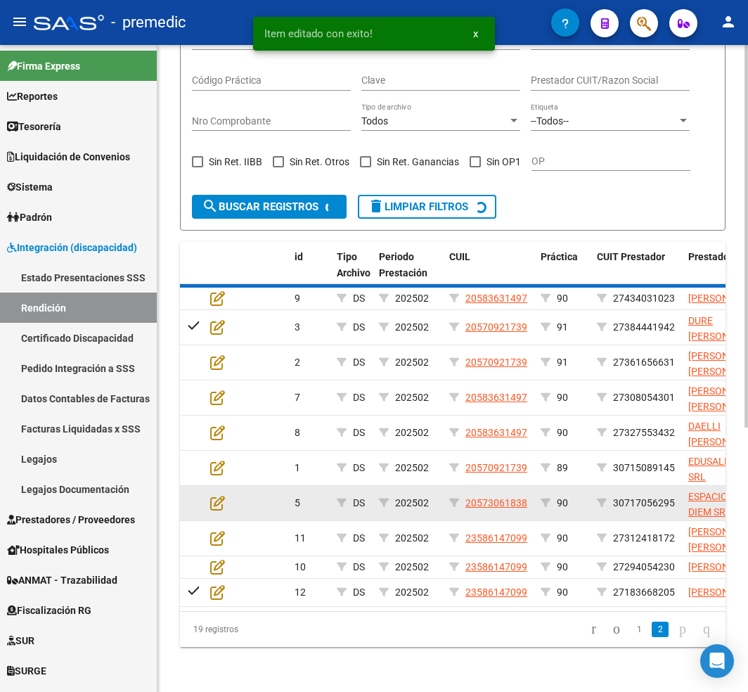
scroll to position [358, 0]
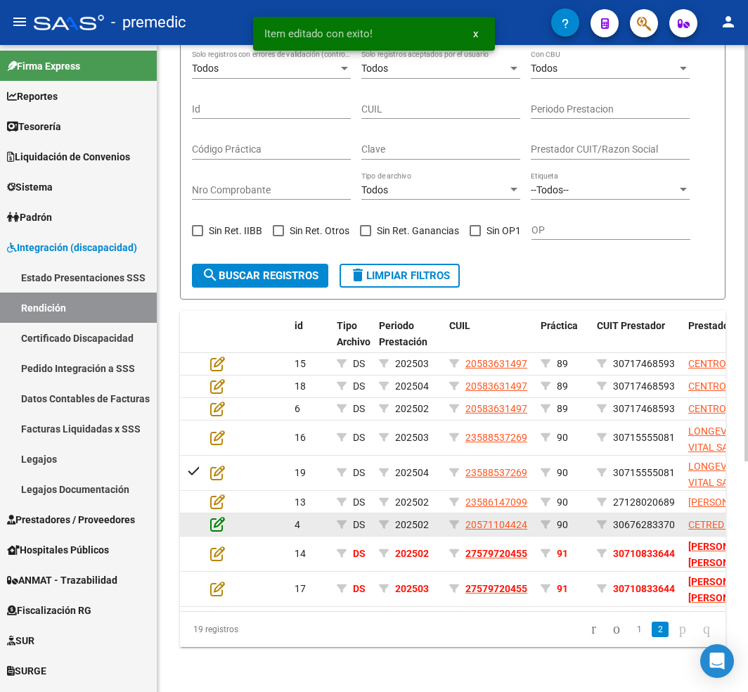
click at [210, 516] on icon at bounding box center [217, 523] width 15 height 15
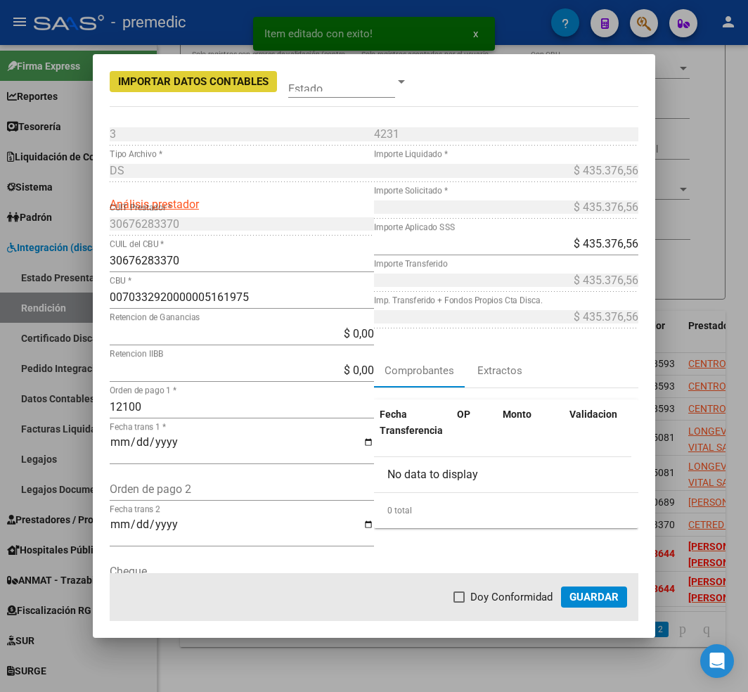
click at [612, 586] on button "Guardar" at bounding box center [594, 596] width 66 height 21
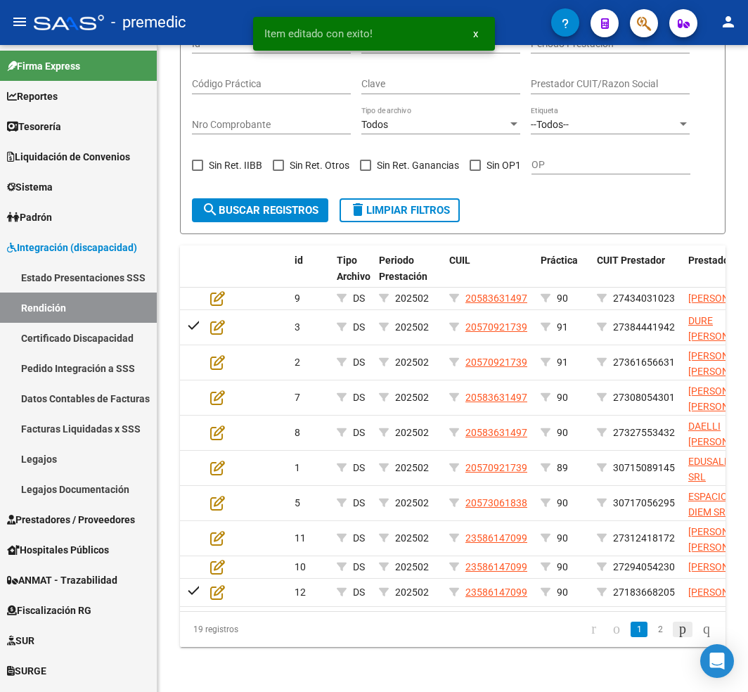
click at [677, 629] on icon "go to next page" at bounding box center [682, 628] width 11 height 17
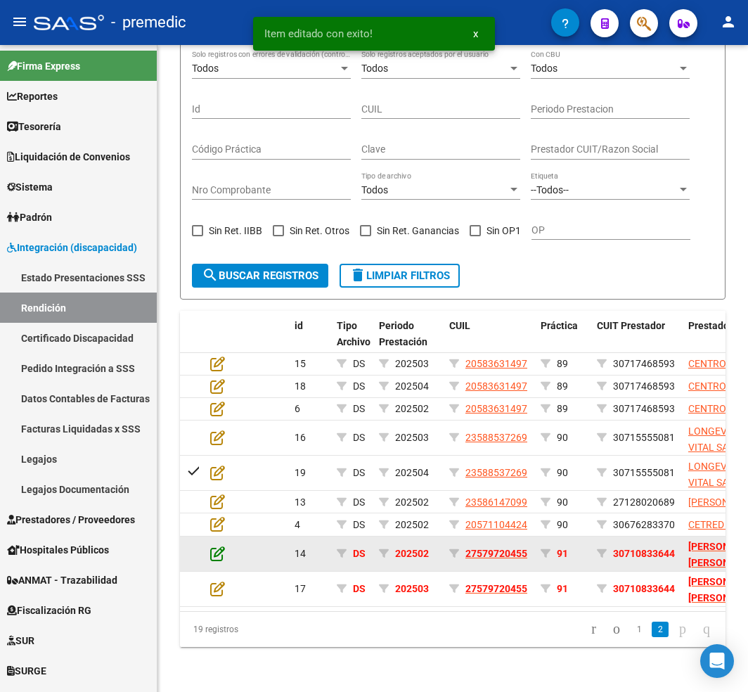
click at [220, 546] on icon at bounding box center [217, 553] width 15 height 15
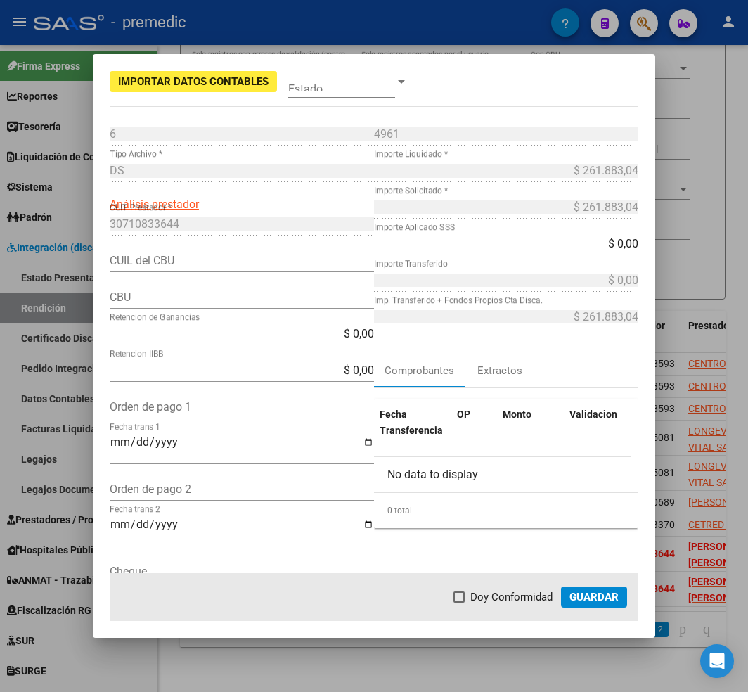
click at [224, 411] on input "Orden de pago 1" at bounding box center [242, 406] width 264 height 13
paste input "12103"
type input "12103"
click at [208, 445] on input "Fecha trans 1" at bounding box center [242, 448] width 264 height 24
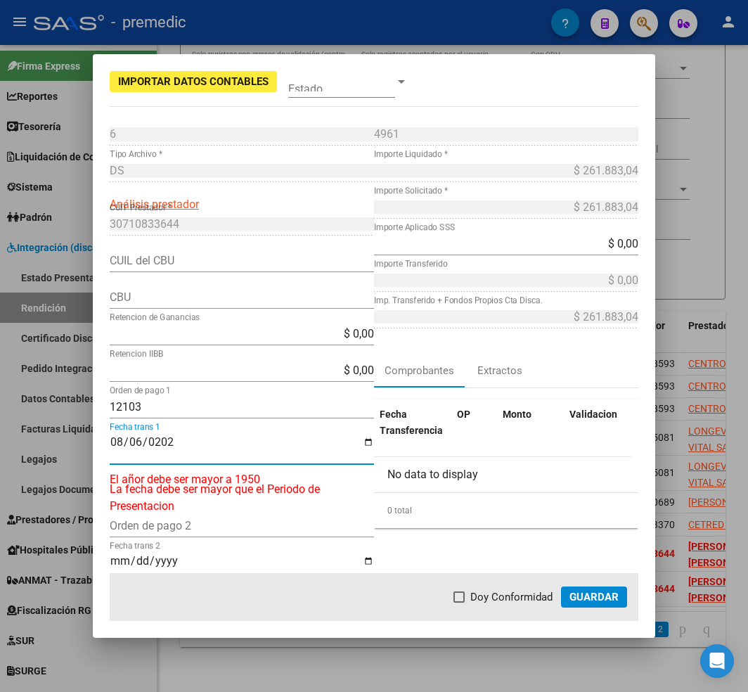
type input "[DATE]"
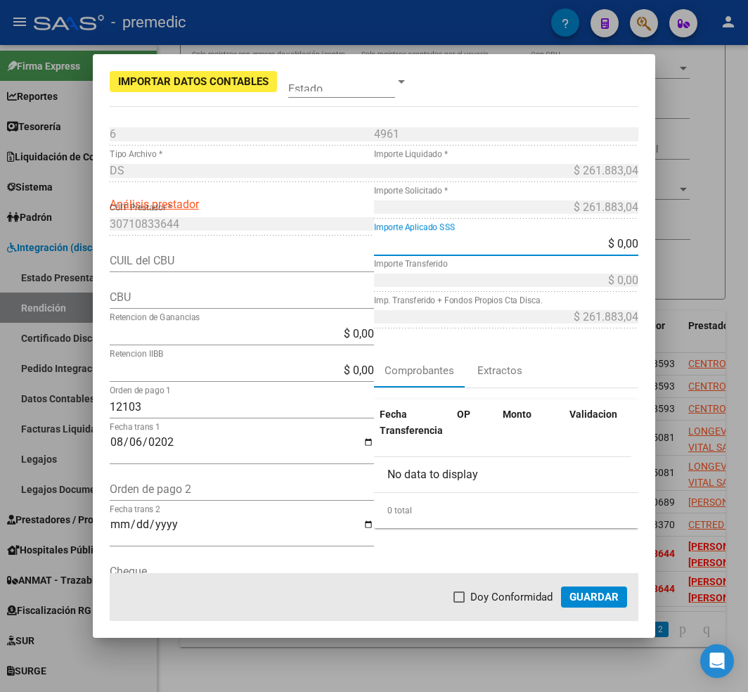
click at [619, 247] on input "$ 0,00" at bounding box center [506, 243] width 264 height 13
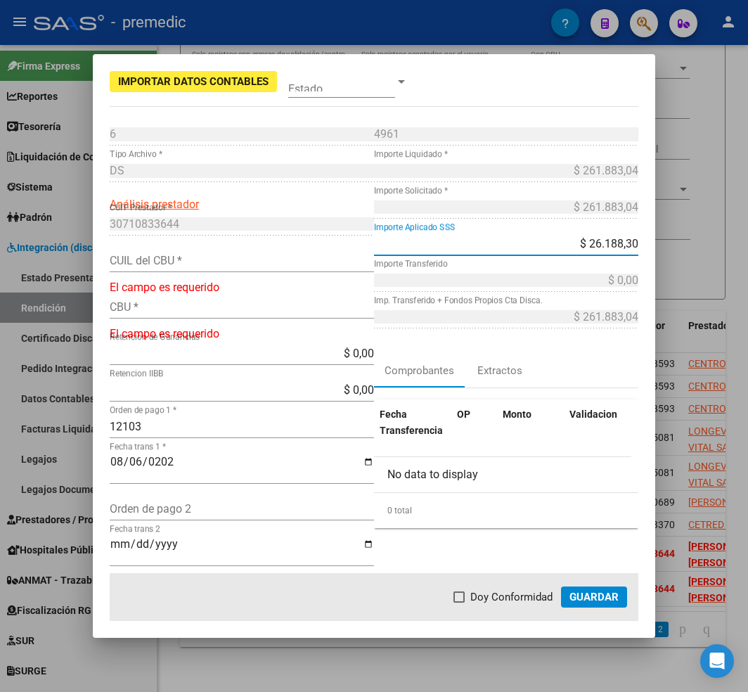
type input "$ 261.883,04"
type input "30710833644"
type input "$ 261.883,04"
type input "$ 0,00"
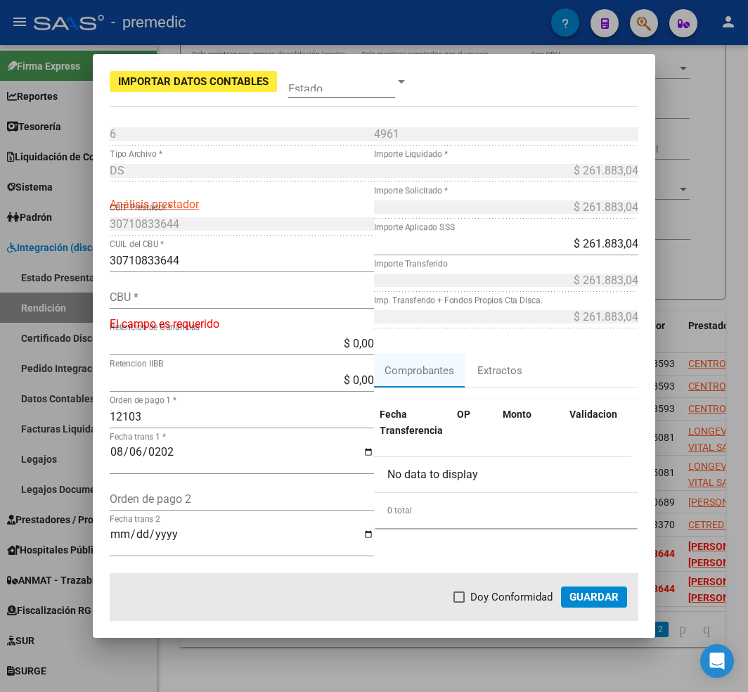
click at [276, 294] on input "CBU *" at bounding box center [242, 296] width 264 height 13
click at [250, 294] on input "CBU *" at bounding box center [242, 296] width 264 height 13
paste input "0720180220000001207404"
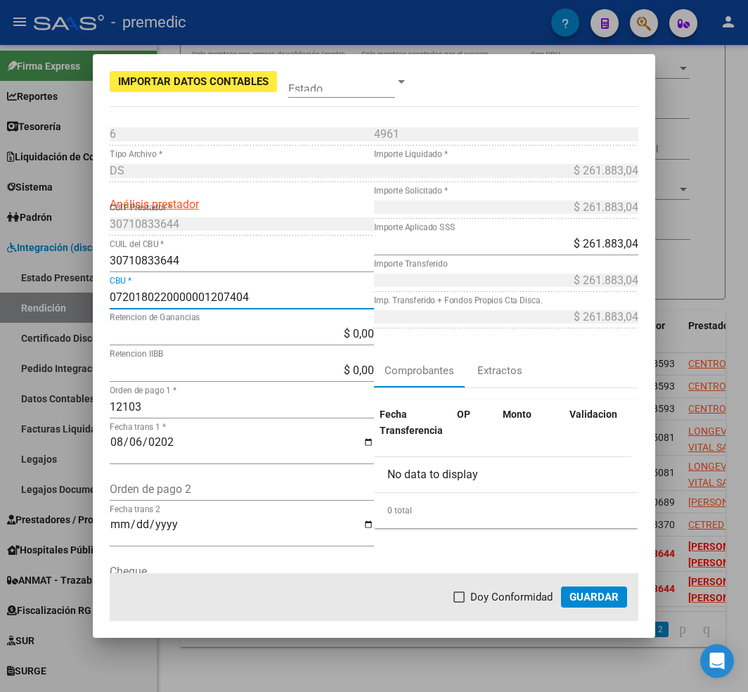
type input "0720180220000001207404"
click at [231, 339] on input "$ 0,00" at bounding box center [242, 333] width 264 height 13
click at [263, 259] on input "30710833644" at bounding box center [242, 260] width 264 height 13
click at [243, 335] on input "$ 0,00" at bounding box center [242, 333] width 264 height 13
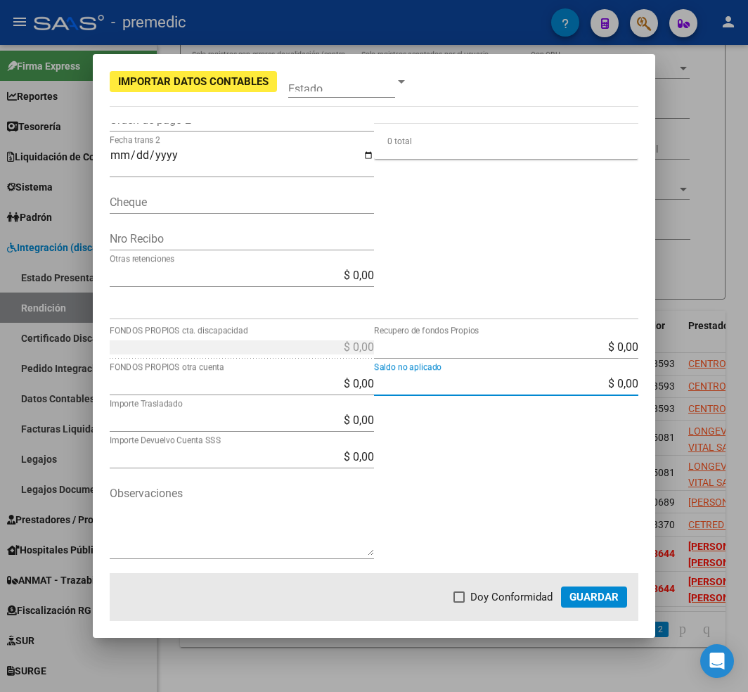
click at [596, 591] on span "Guardar" at bounding box center [593, 597] width 49 height 13
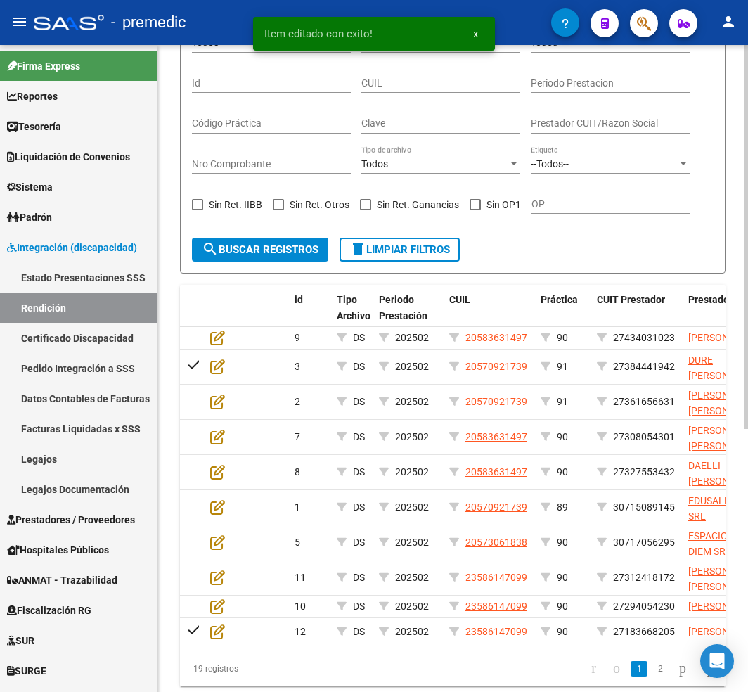
scroll to position [443, 0]
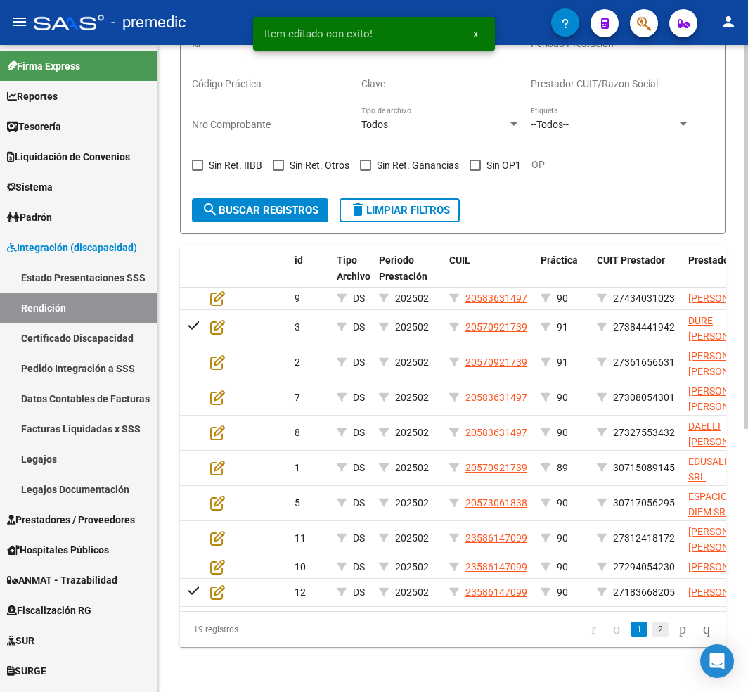
click at [652, 633] on link "2" at bounding box center [660, 628] width 17 height 15
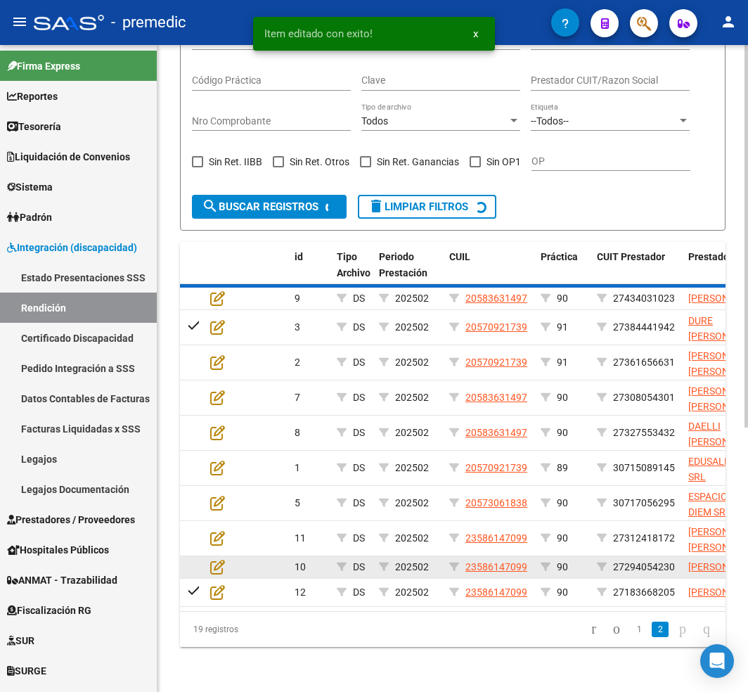
scroll to position [358, 0]
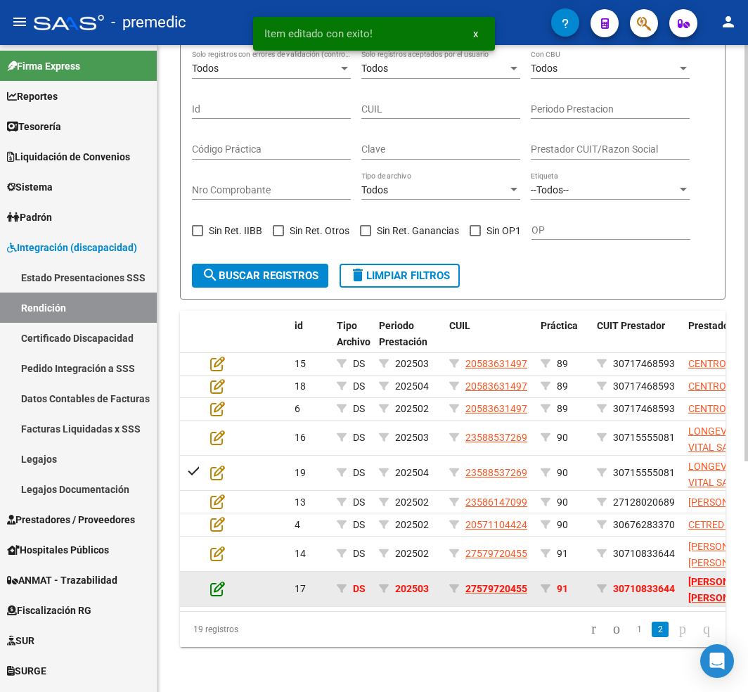
click at [220, 581] on icon at bounding box center [217, 588] width 15 height 15
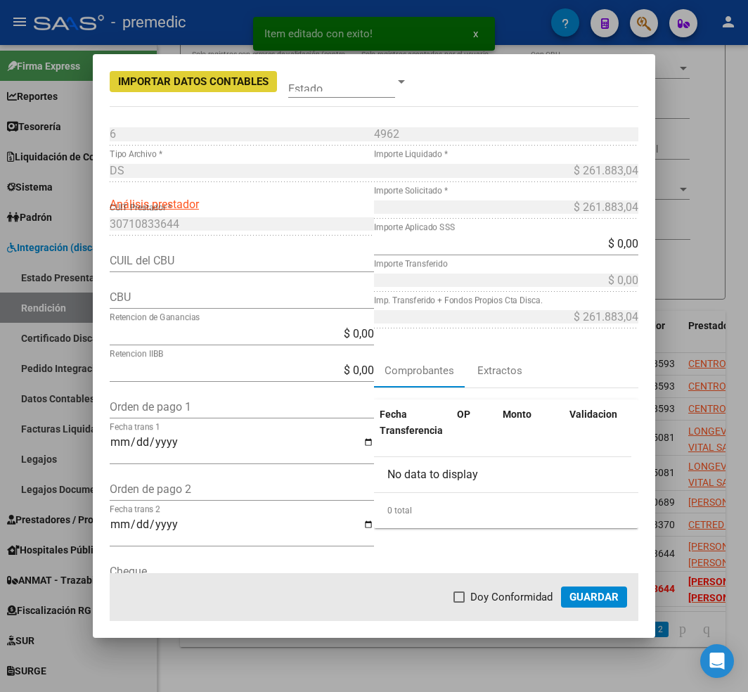
type input "0720180220000001207404"
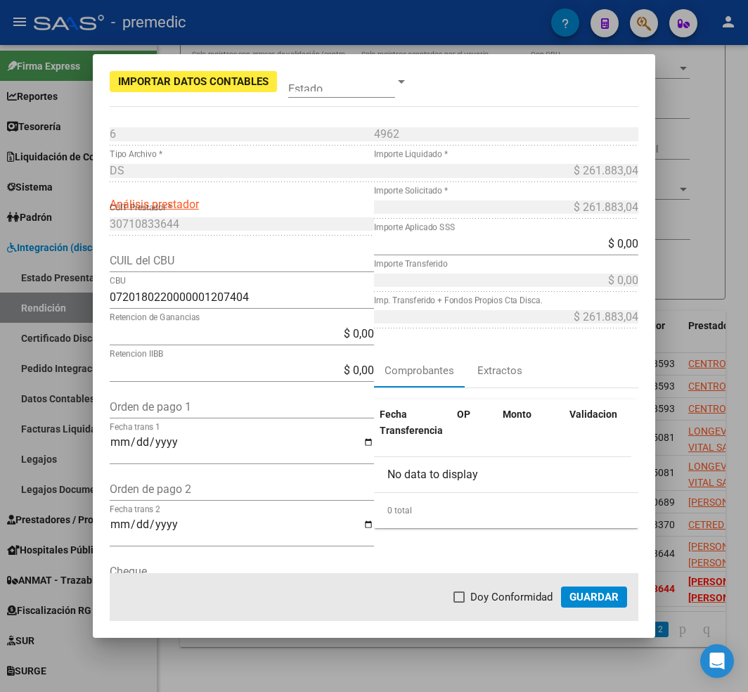
click at [249, 336] on input "$ 0,00" at bounding box center [242, 333] width 264 height 13
click at [292, 293] on input "0720180220000001207404" at bounding box center [242, 296] width 264 height 13
drag, startPoint x: 292, startPoint y: 293, endPoint x: 76, endPoint y: 302, distance: 216.7
click at [76, 302] on div "Importar Datos Contables Estado 6 Punto de Venta * DS Tipo Archivo * Análisis p…" at bounding box center [374, 346] width 748 height 692
click at [192, 262] on input "CUIL del CBU" at bounding box center [242, 260] width 264 height 13
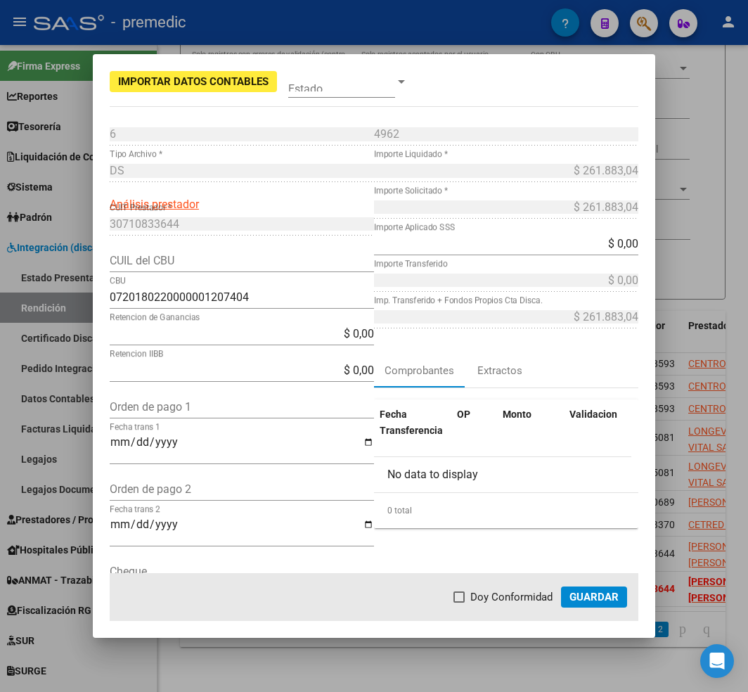
click at [256, 406] on input "Orden de pago 1" at bounding box center [242, 406] width 264 height 13
paste input "12104"
type input "12104"
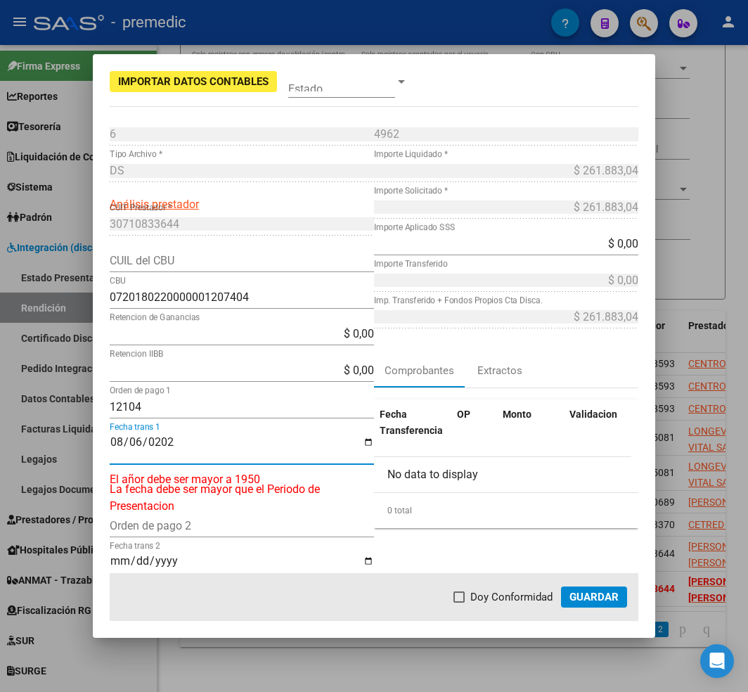
type input "[DATE]"
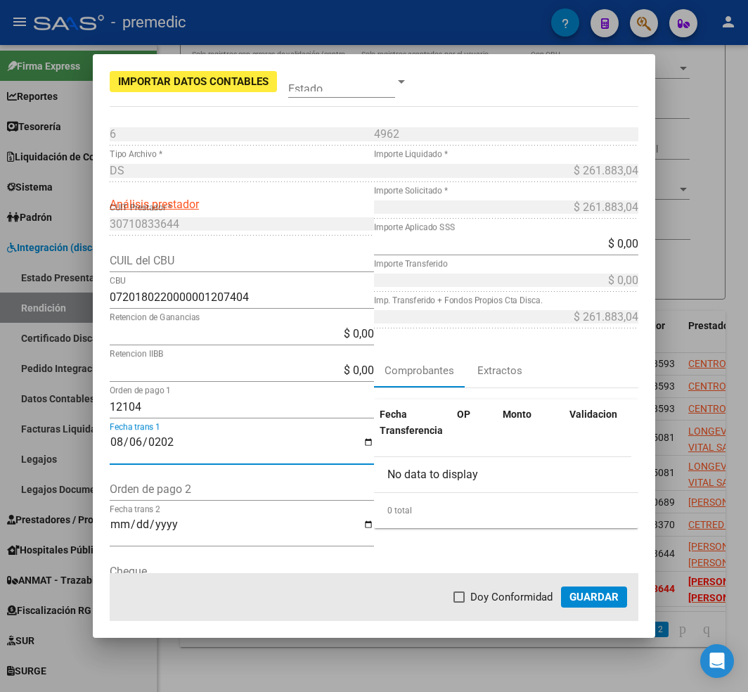
click at [243, 270] on div "CUIL del CBU" at bounding box center [242, 261] width 264 height 22
click at [282, 266] on input "CUIL del CBU" at bounding box center [242, 260] width 264 height 13
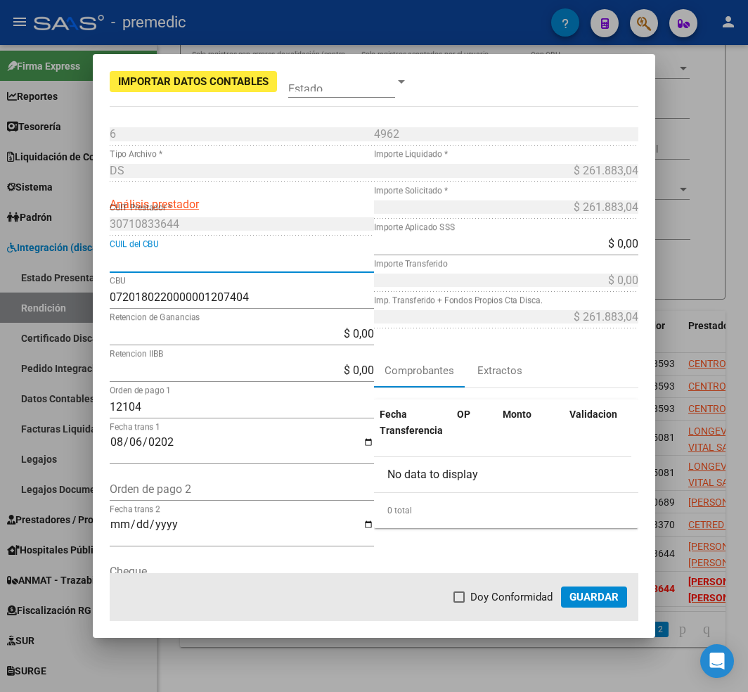
paste input "30710833644"
type input "30710833644"
click at [624, 247] on app-form-text-field "$ 0,00 Importe Aplicado SSS" at bounding box center [512, 243] width 276 height 13
click at [625, 243] on app-form-text-field "$ 0,00 Importe Aplicado SSS" at bounding box center [512, 243] width 276 height 13
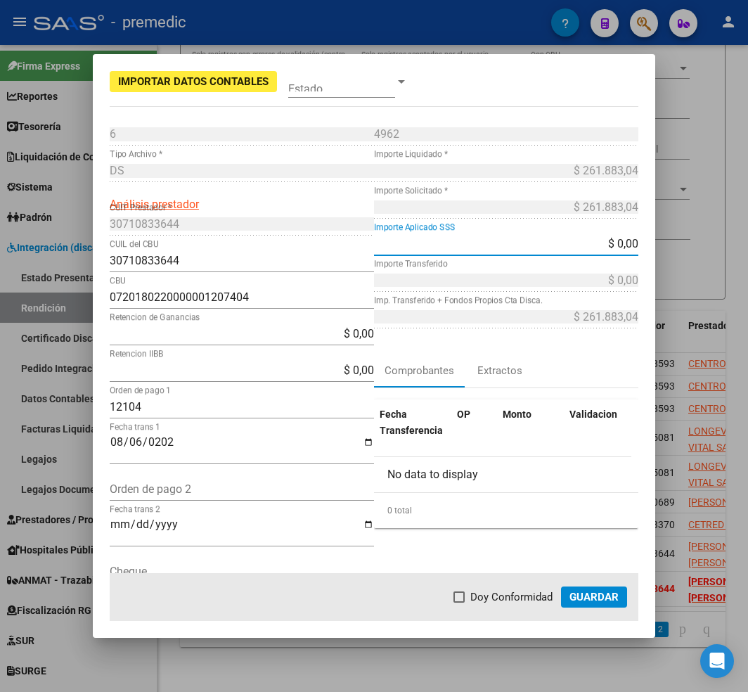
click at [621, 245] on input "$ 0,00" at bounding box center [506, 243] width 264 height 13
type input "$ 261.883,04"
type input "$ 0,00"
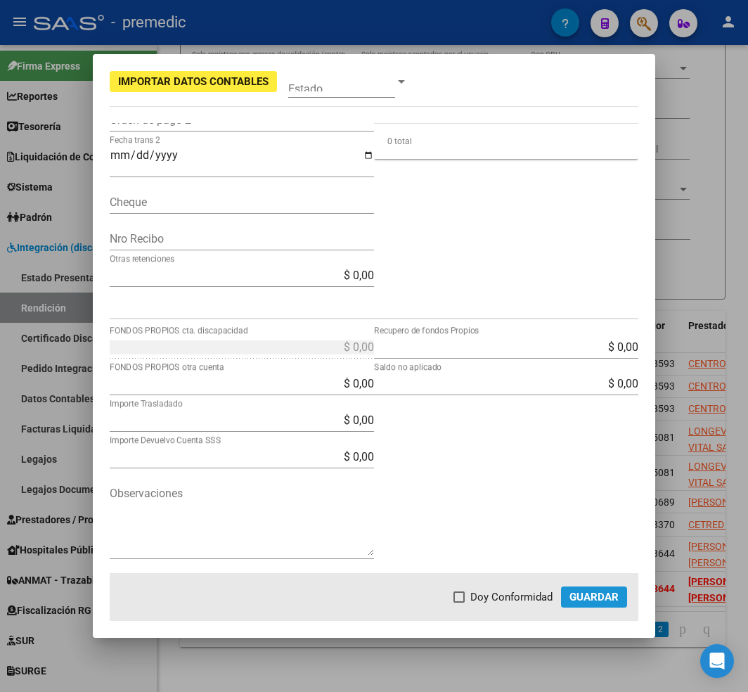
click at [598, 596] on span "Guardar" at bounding box center [593, 597] width 49 height 13
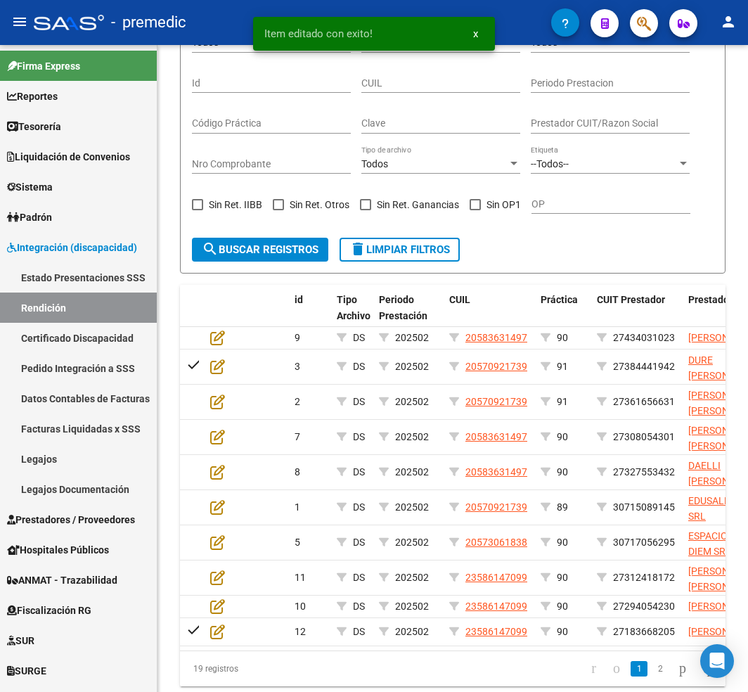
scroll to position [443, 0]
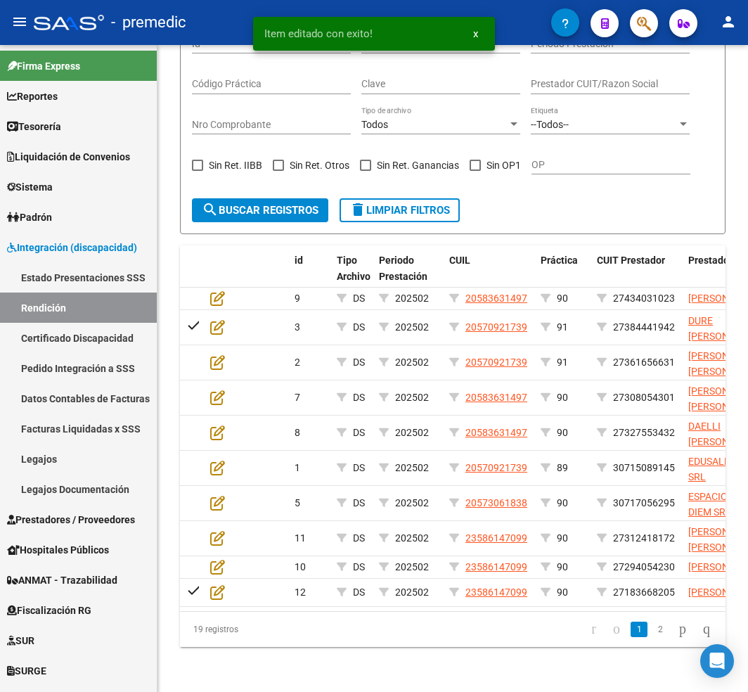
drag, startPoint x: 656, startPoint y: 623, endPoint x: 645, endPoint y: 637, distance: 18.0
click at [671, 625] on li at bounding box center [683, 629] width 24 height 24
click at [650, 637] on li "2" at bounding box center [660, 629] width 21 height 24
click at [652, 630] on link "2" at bounding box center [660, 628] width 17 height 15
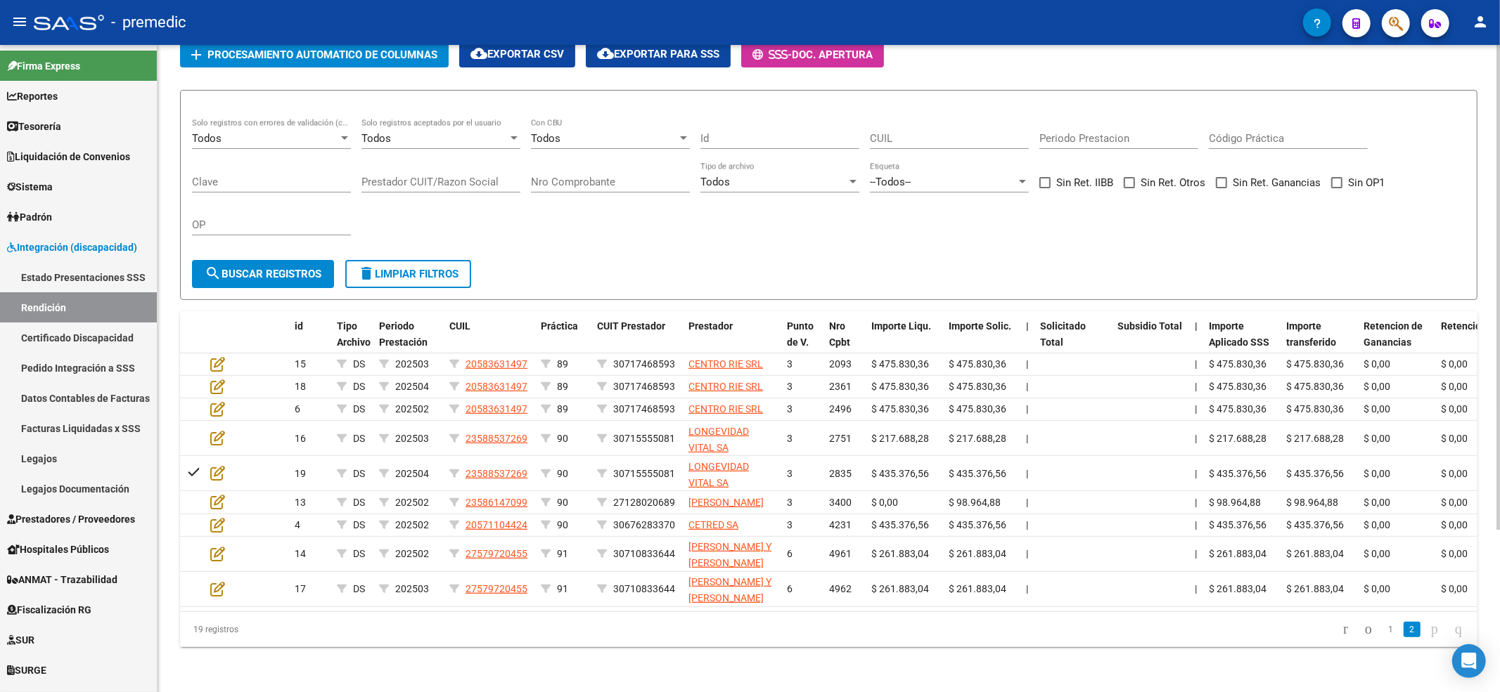
scroll to position [0, 0]
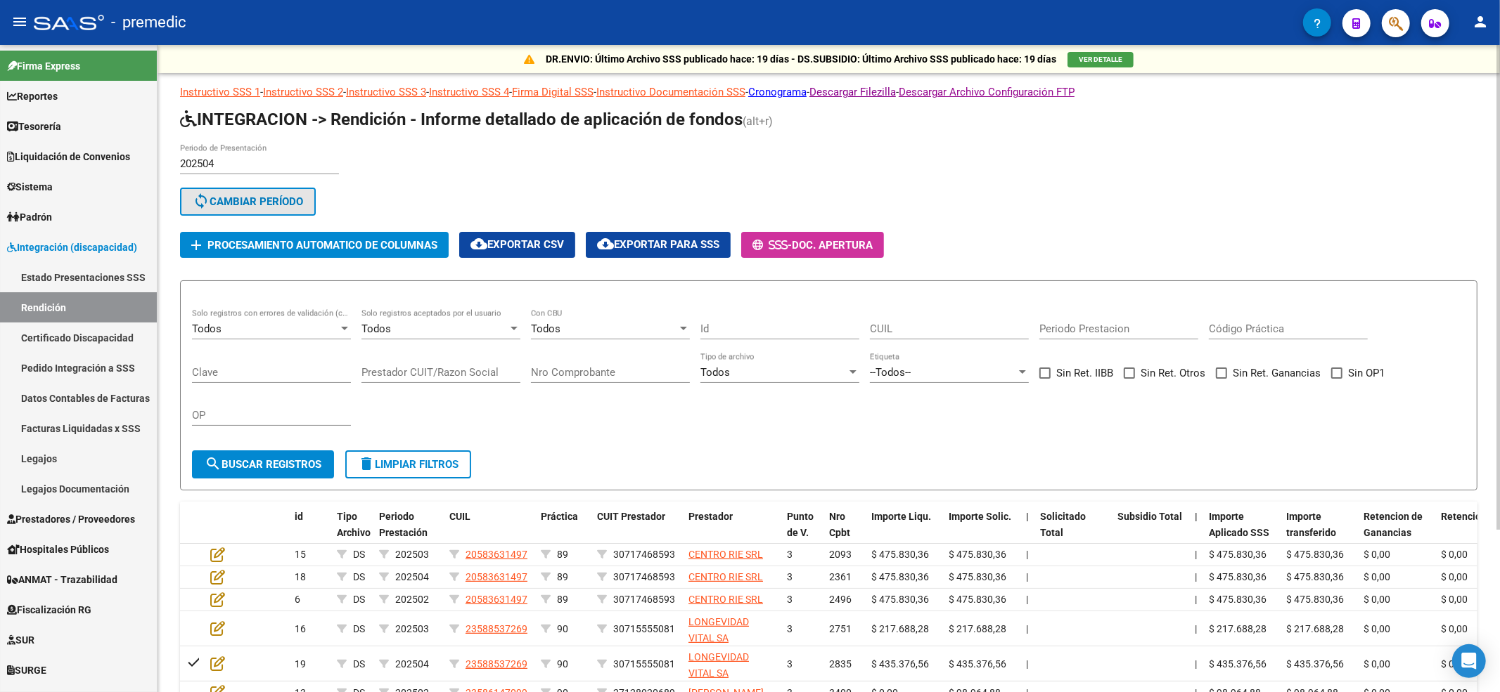
click at [245, 195] on span "sync Cambiar Período" at bounding box center [248, 201] width 110 height 13
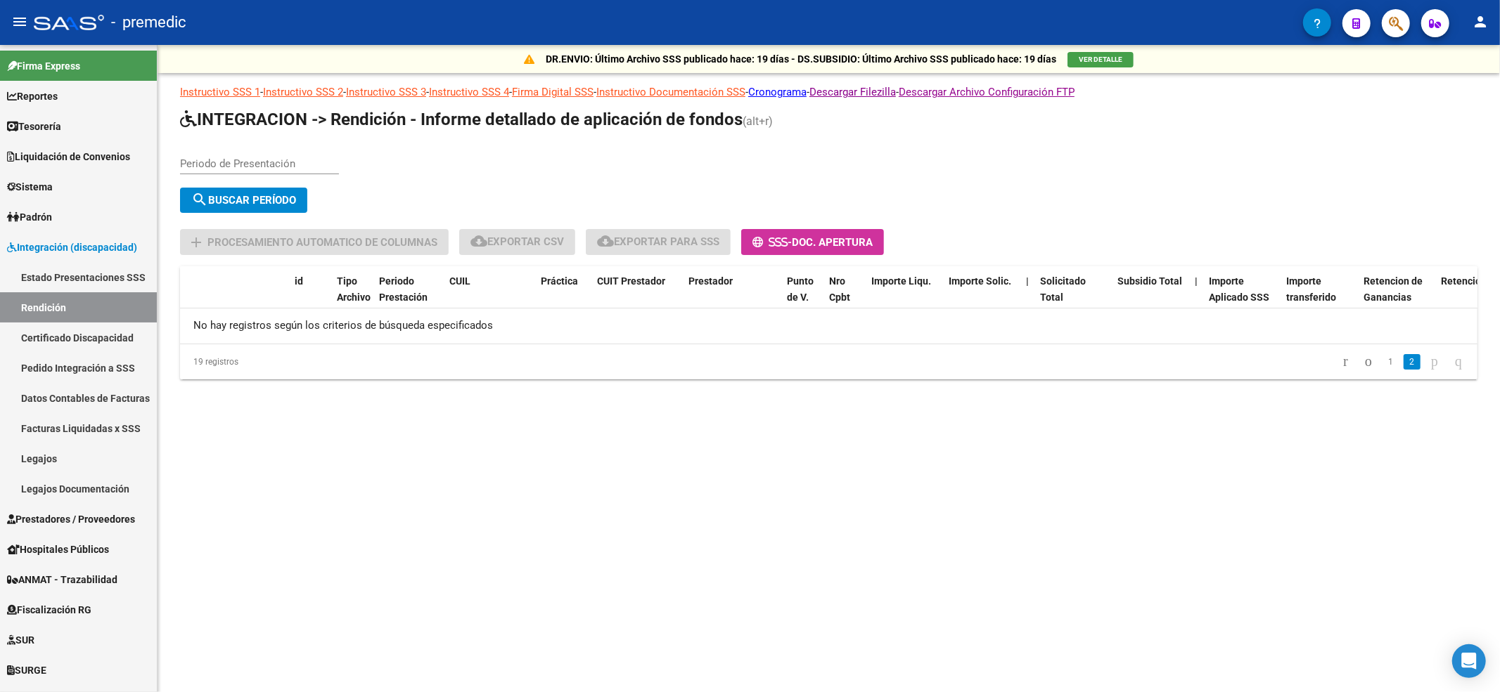
click at [276, 157] on input "Periodo de Presentación" at bounding box center [259, 163] width 159 height 13
type input "202504"
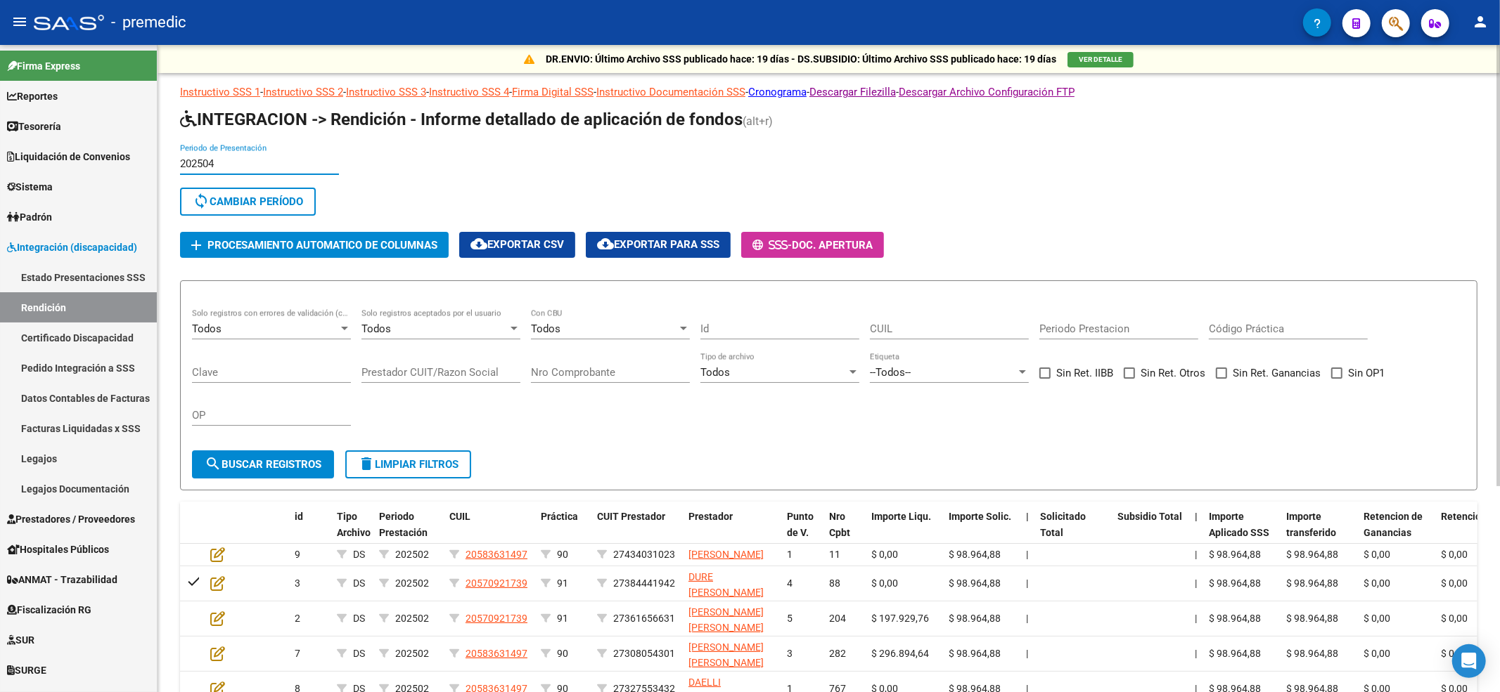
click at [662, 240] on span "cloud_download Exportar para SSS" at bounding box center [658, 244] width 122 height 13
drag, startPoint x: 271, startPoint y: 157, endPoint x: 254, endPoint y: 181, distance: 28.3
click at [266, 163] on input "202504" at bounding box center [259, 163] width 159 height 13
click at [251, 200] on span "sync Cambiar Período" at bounding box center [248, 201] width 110 height 13
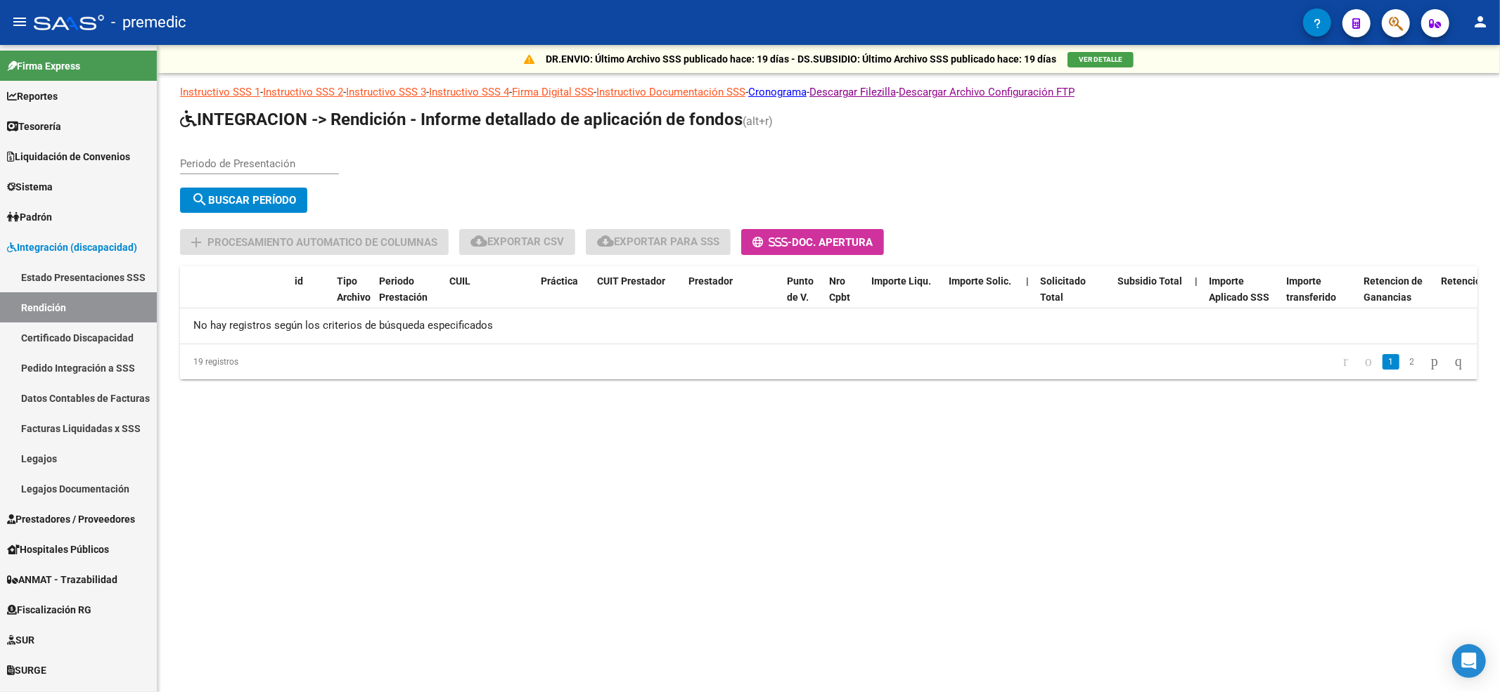
click at [253, 162] on input "Periodo de Presentación" at bounding box center [259, 163] width 159 height 13
type input "202505"
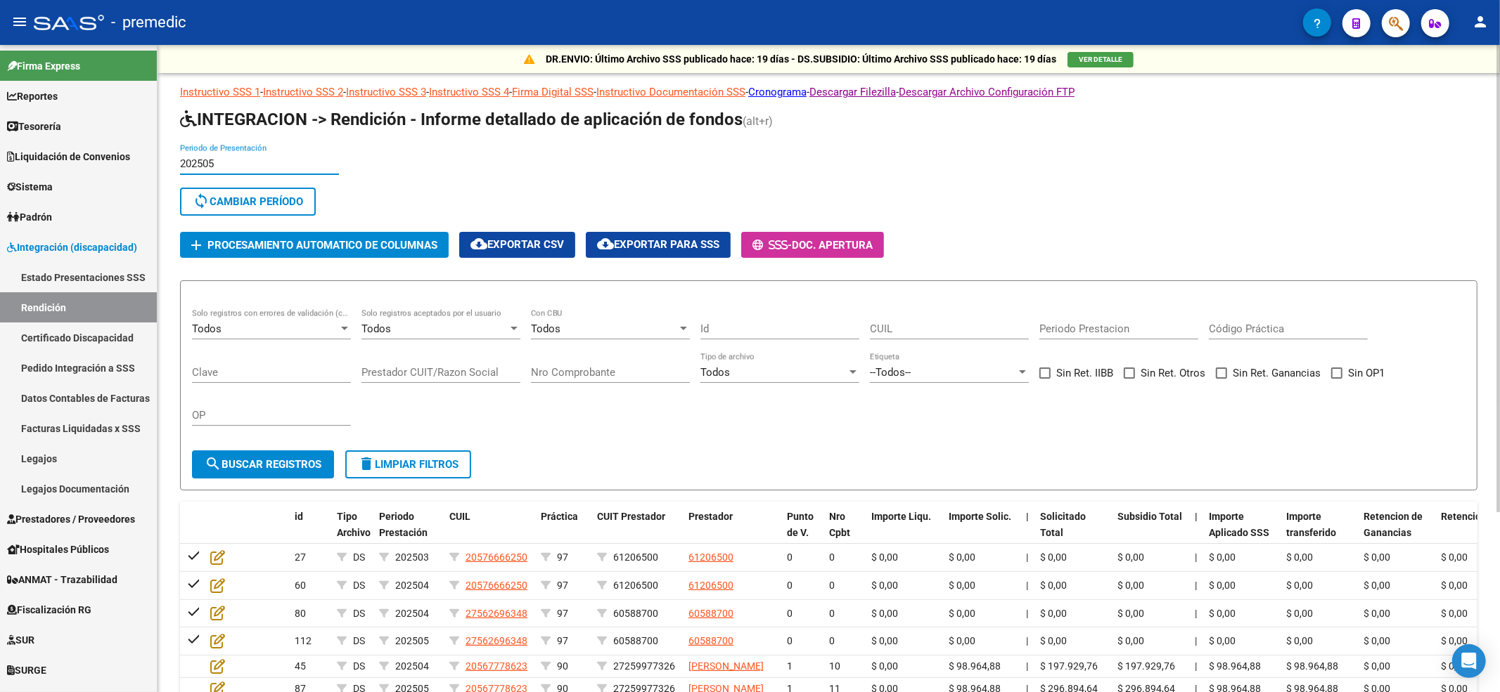
click at [697, 247] on span "cloud_download Exportar para SSS" at bounding box center [658, 244] width 122 height 13
click at [895, 89] on link "Descargar Filezilla" at bounding box center [852, 92] width 86 height 13
click at [858, 93] on link "Descargar Filezilla" at bounding box center [852, 92] width 86 height 13
click at [1036, 91] on link "Descargar Archivo Configuración FTP" at bounding box center [986, 92] width 176 height 13
click at [713, 93] on link "Instructivo Documentación SSS" at bounding box center [670, 92] width 149 height 13
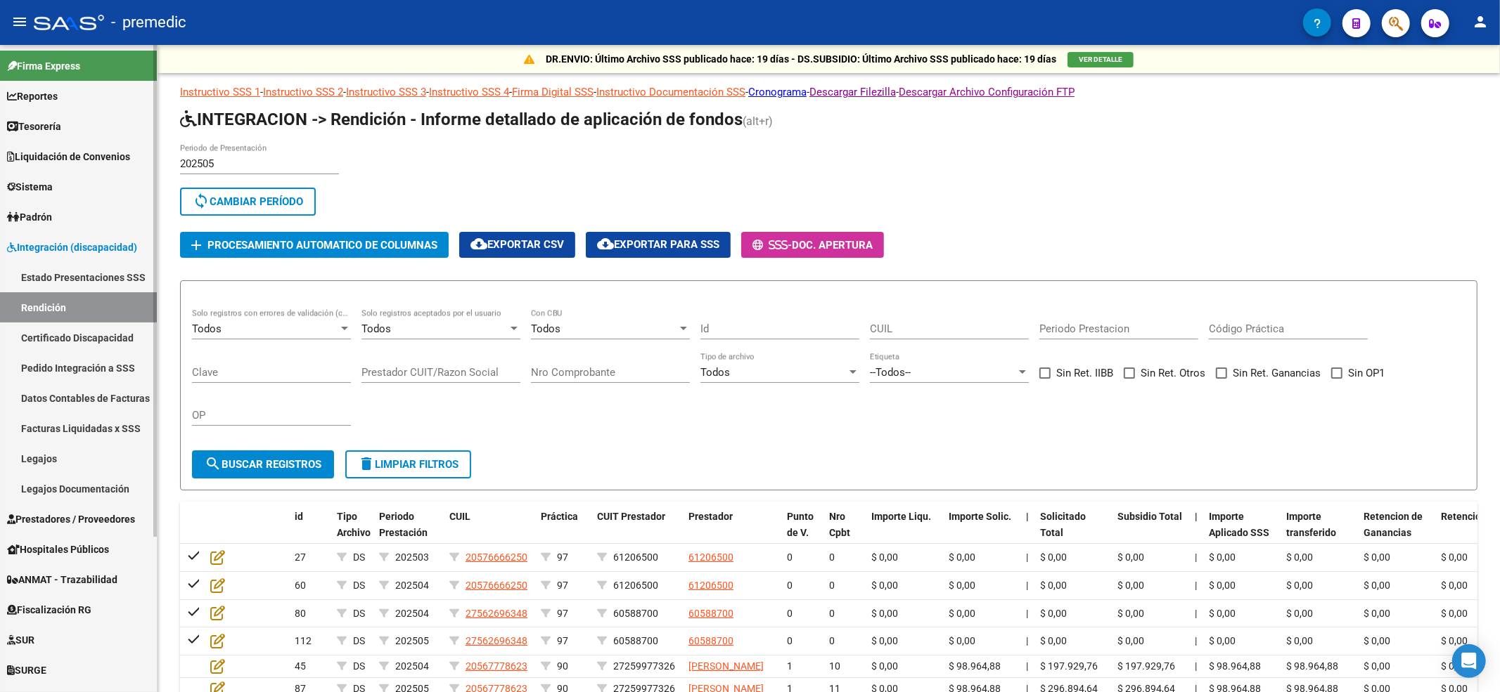
click at [96, 337] on link "Certificado Discapacidad" at bounding box center [78, 338] width 157 height 30
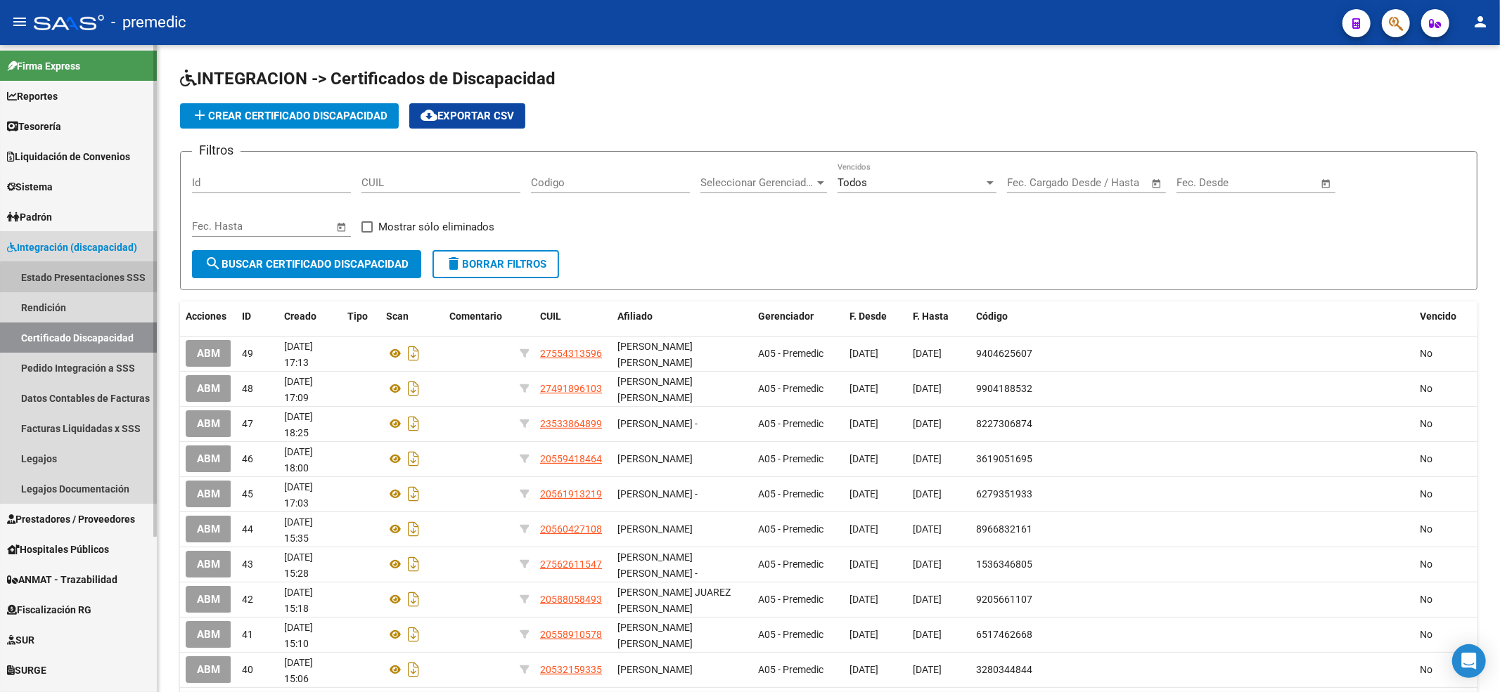
click at [94, 279] on link "Estado Presentaciones SSS" at bounding box center [78, 277] width 157 height 30
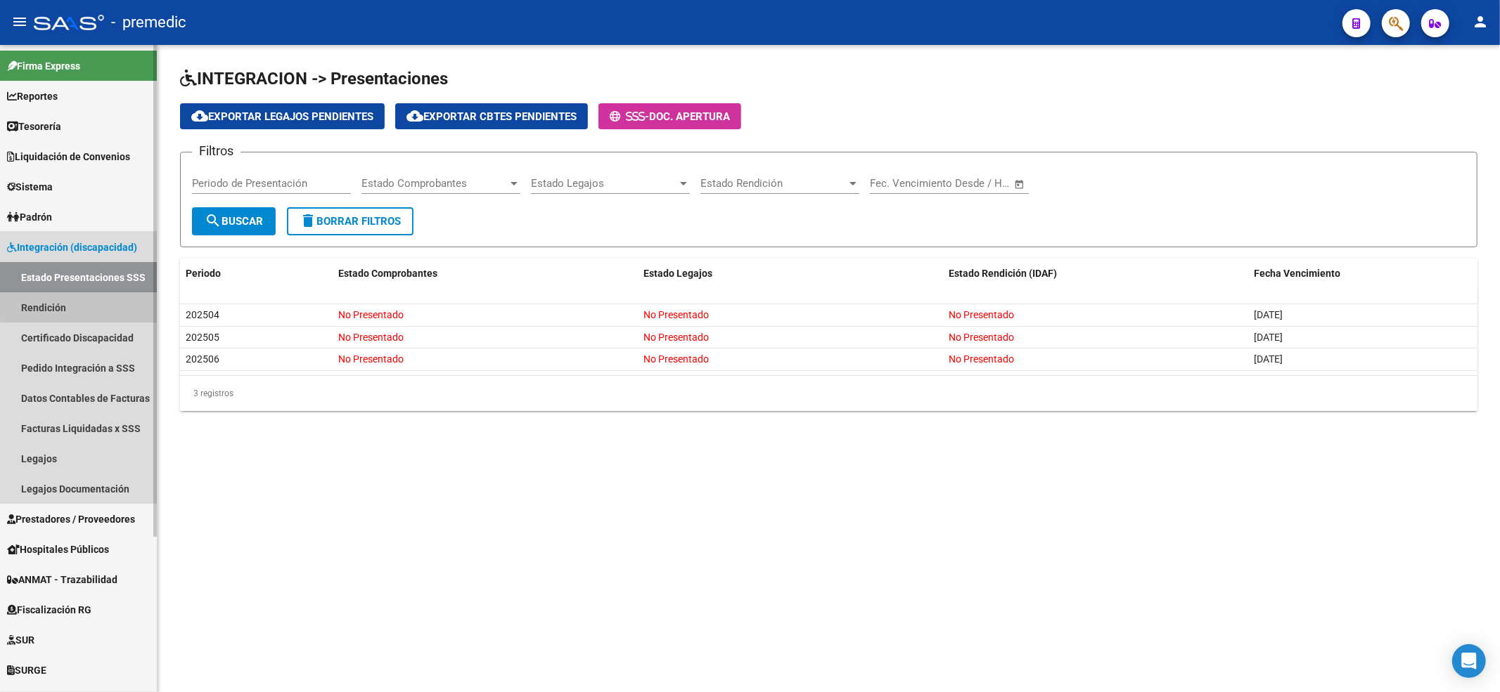
click at [93, 305] on link "Rendición" at bounding box center [78, 307] width 157 height 30
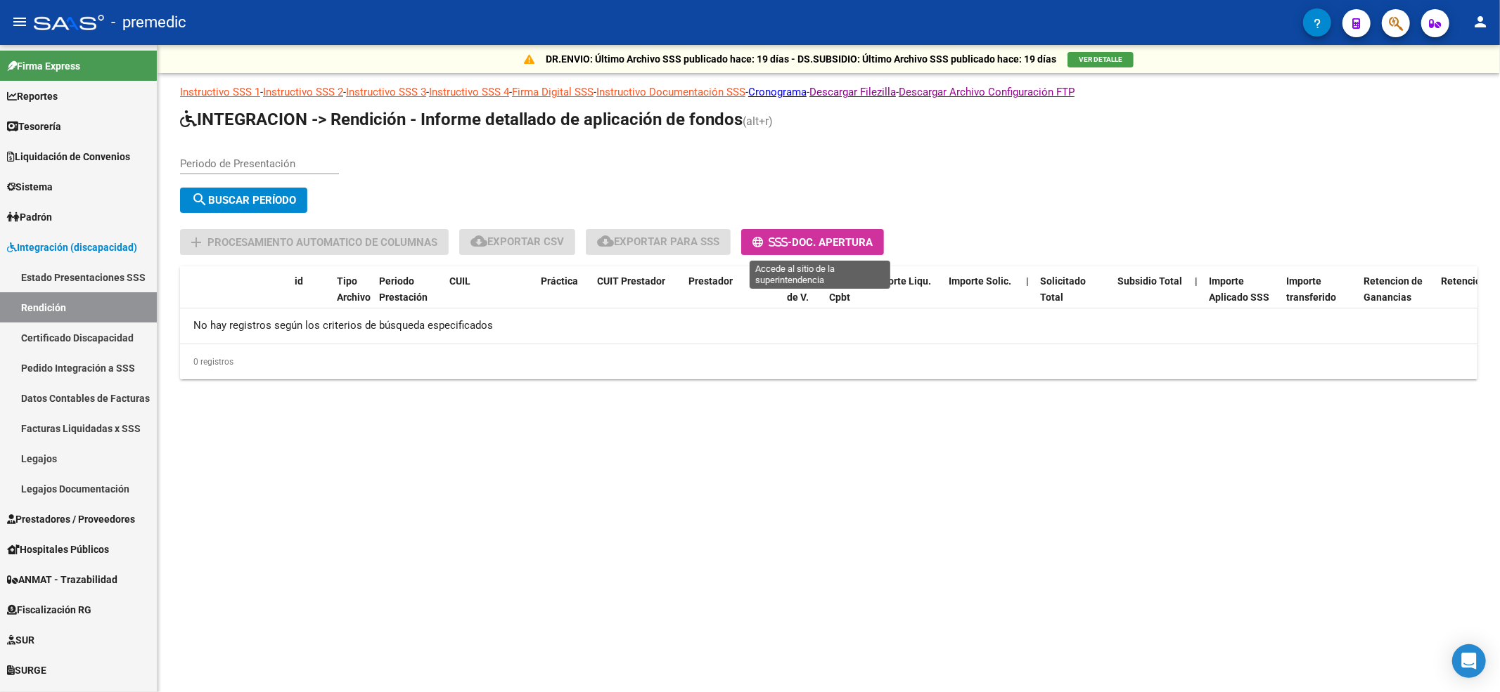
click at [803, 242] on span "Doc. Apertura" at bounding box center [832, 242] width 81 height 13
click at [90, 458] on link "Legajos" at bounding box center [78, 459] width 157 height 30
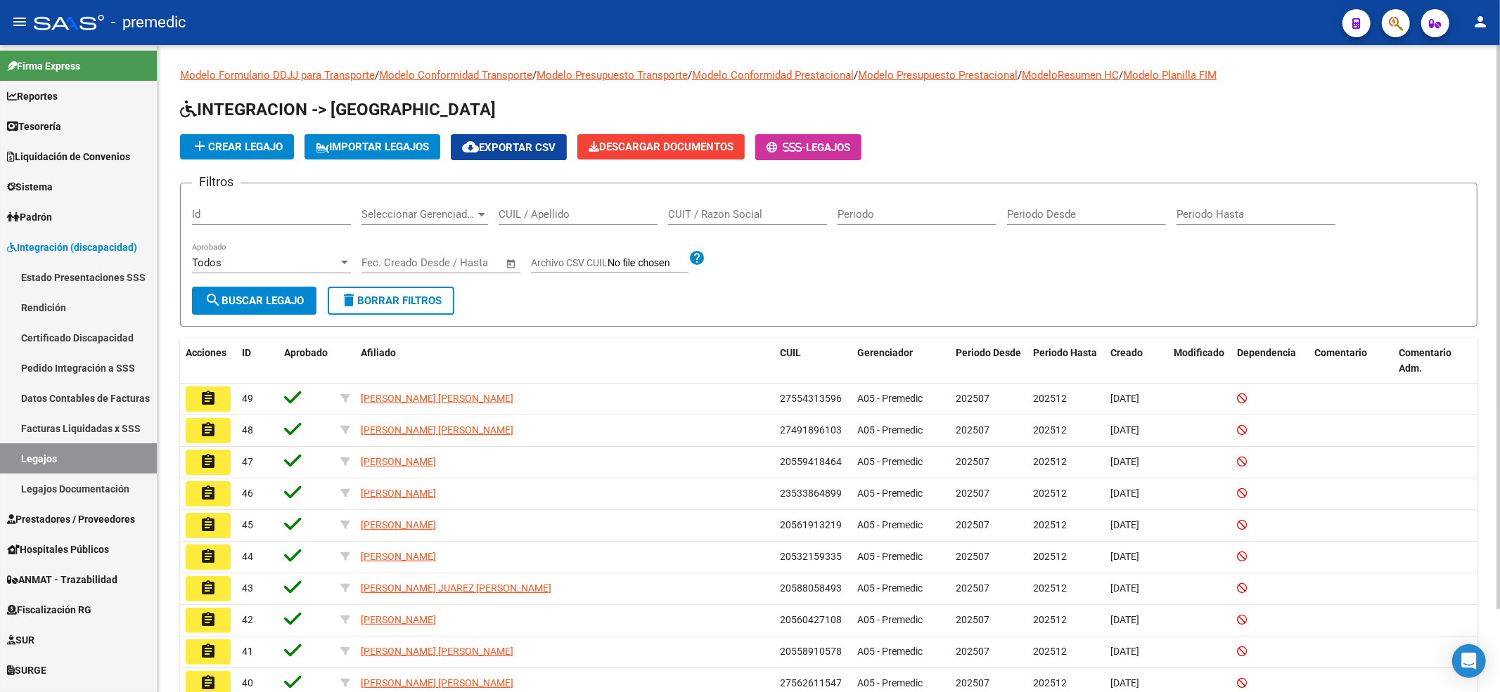
click at [392, 152] on span "IMPORTAR LEGAJOS" at bounding box center [372, 147] width 113 height 13
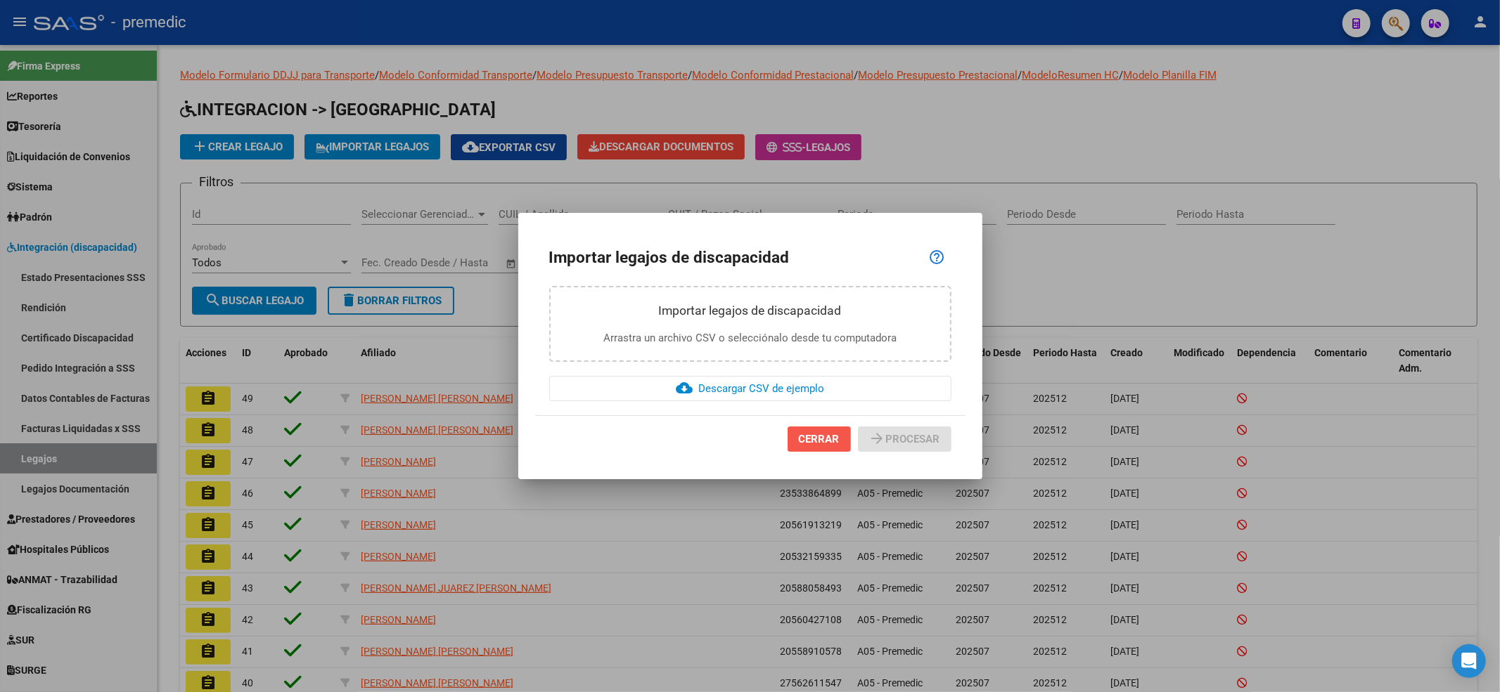
click at [816, 442] on span "CERRAR" at bounding box center [819, 439] width 41 height 13
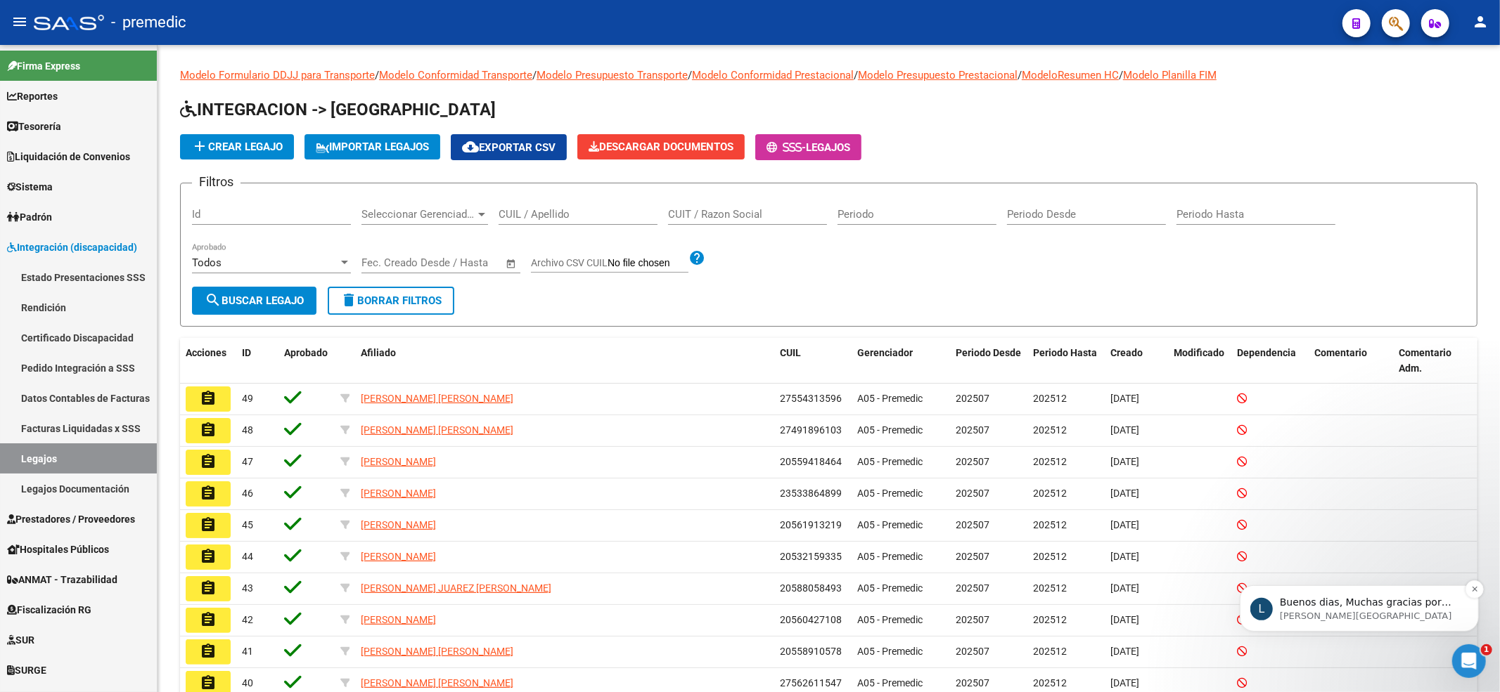
click at [1393, 619] on p "[PERSON_NAME][GEOGRAPHIC_DATA]" at bounding box center [1369, 616] width 181 height 13
